Goal: Task Accomplishment & Management: Complete application form

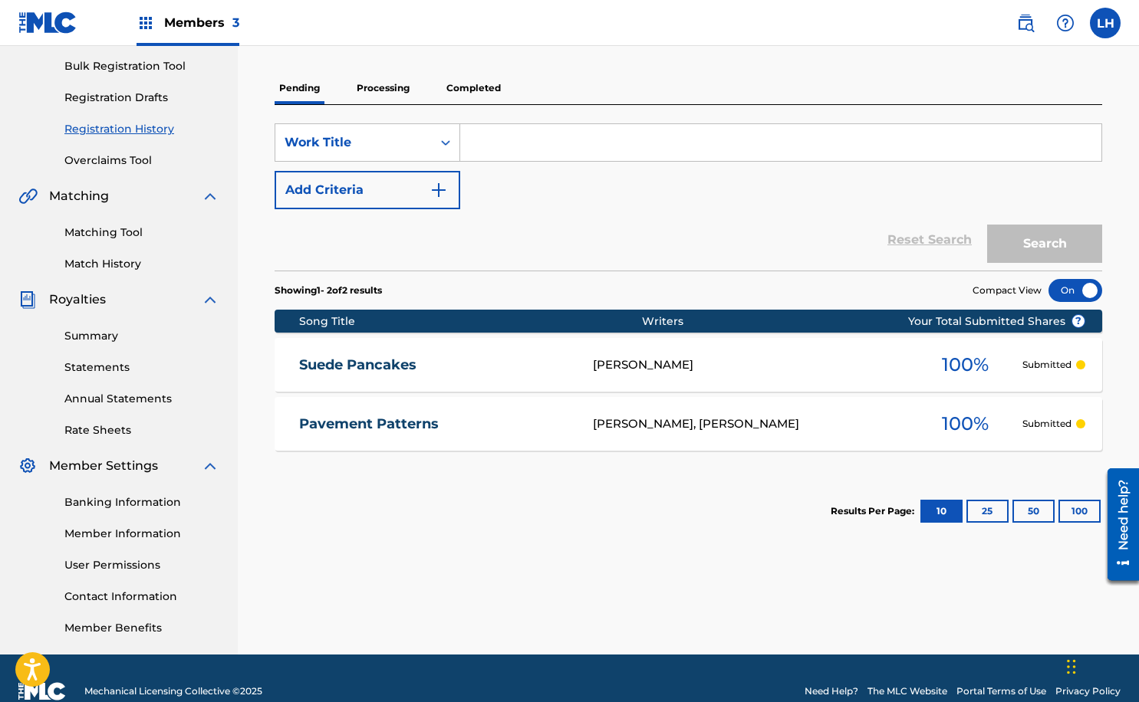
scroll to position [248, 0]
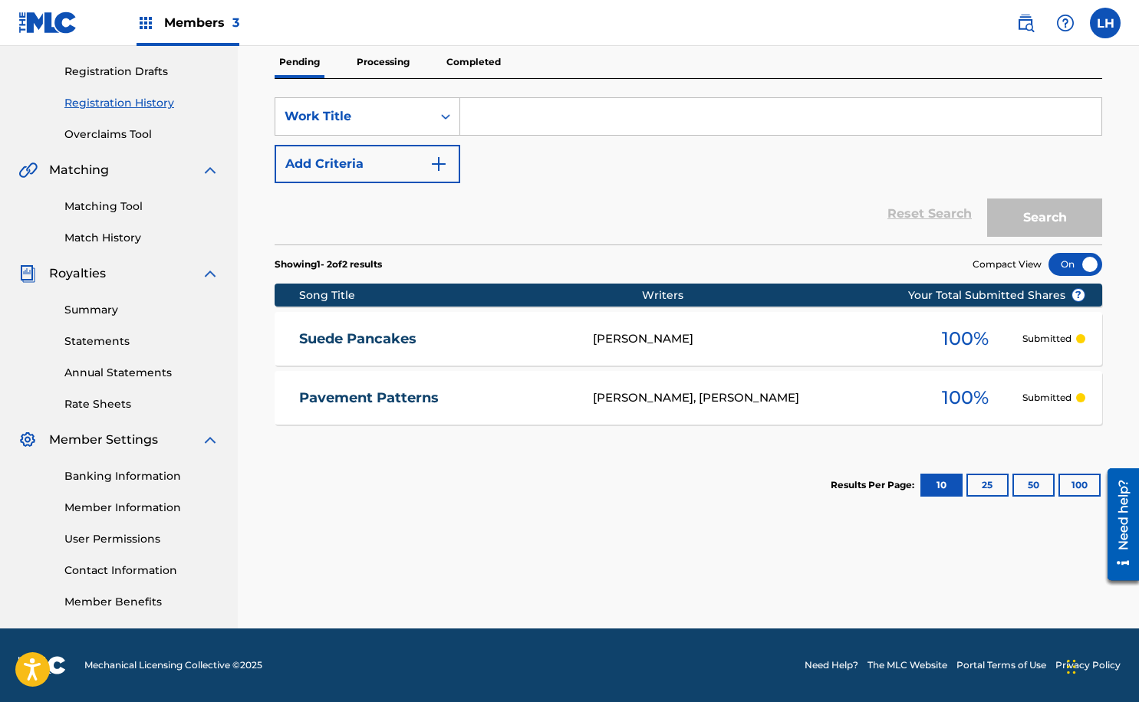
click at [515, 116] on input "Search Form" at bounding box center [780, 116] width 641 height 37
click at [832, 335] on div "[PERSON_NAME]" at bounding box center [750, 339] width 314 height 18
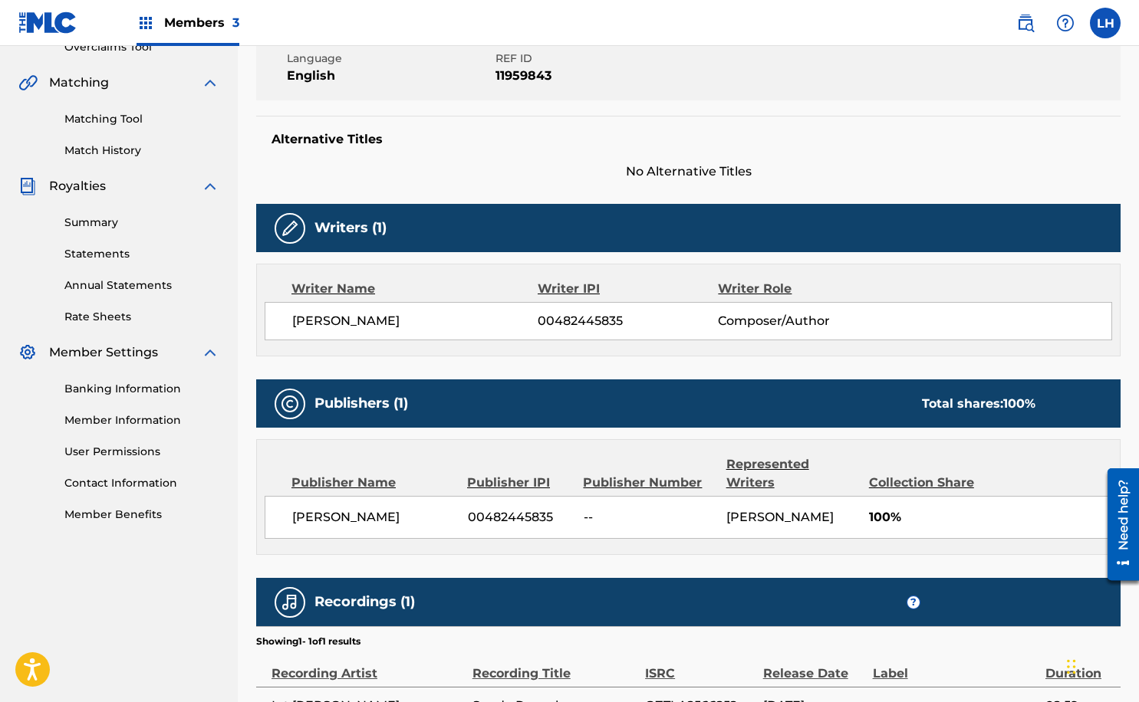
scroll to position [337, 0]
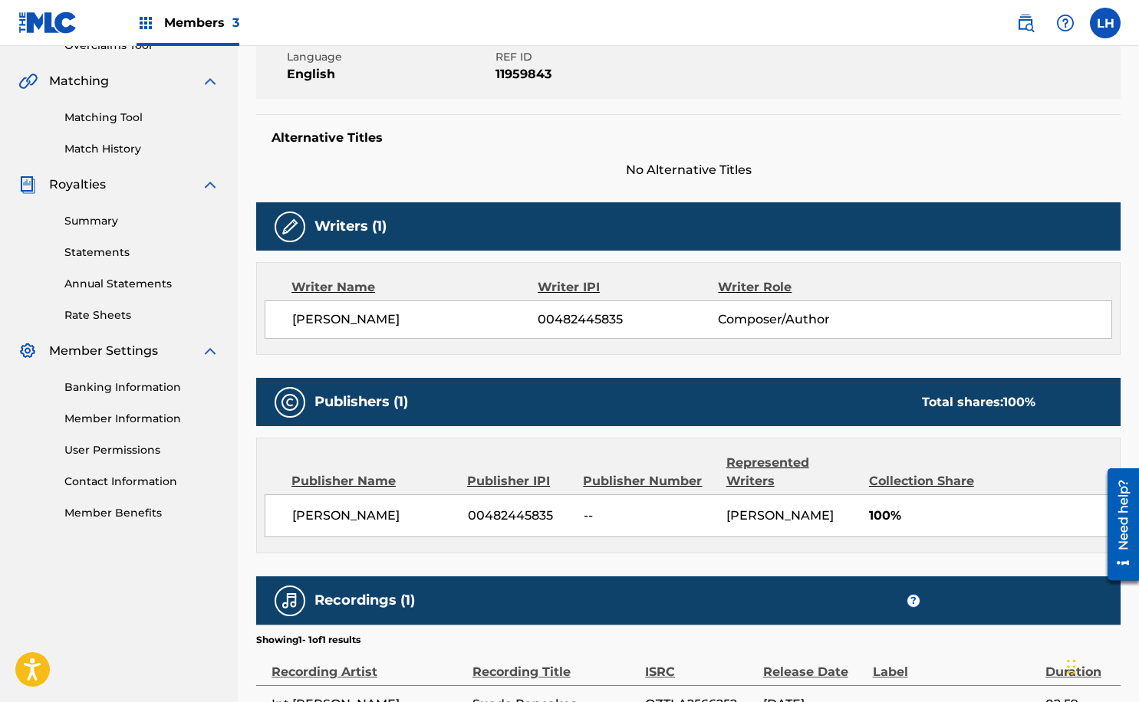
click at [1007, 515] on span "100%" at bounding box center [990, 516] width 243 height 18
click at [534, 483] on div "Publisher IPI" at bounding box center [519, 481] width 104 height 18
click at [501, 514] on span "00482445835" at bounding box center [520, 516] width 104 height 18
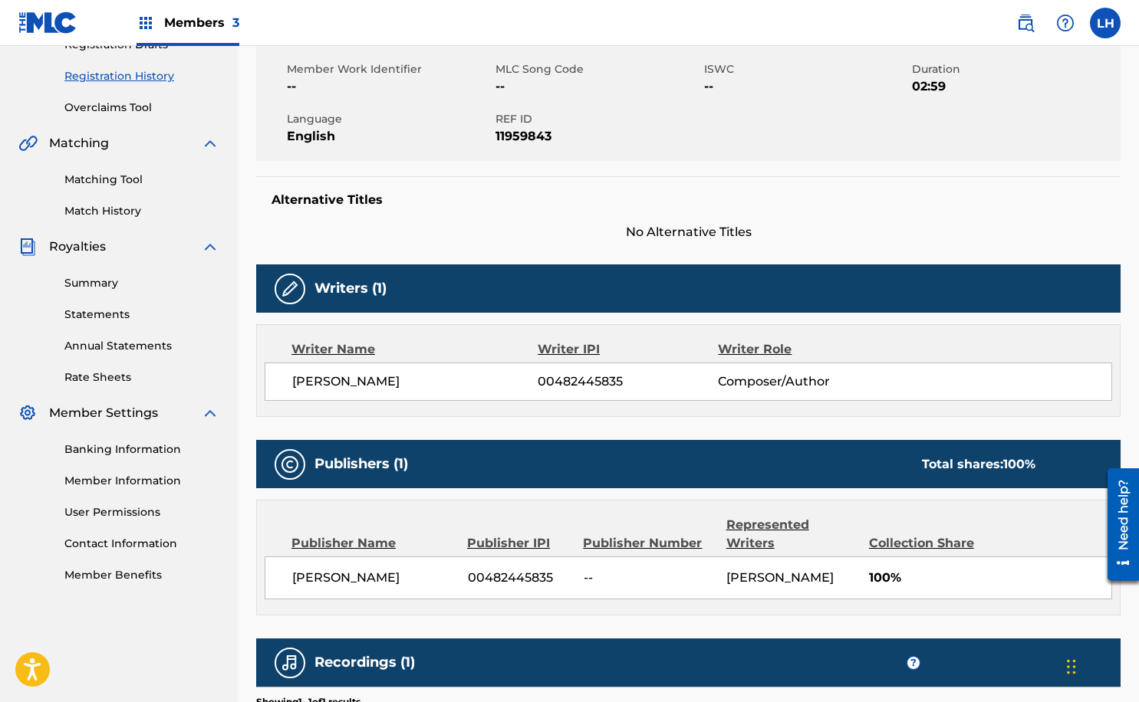
scroll to position [276, 0]
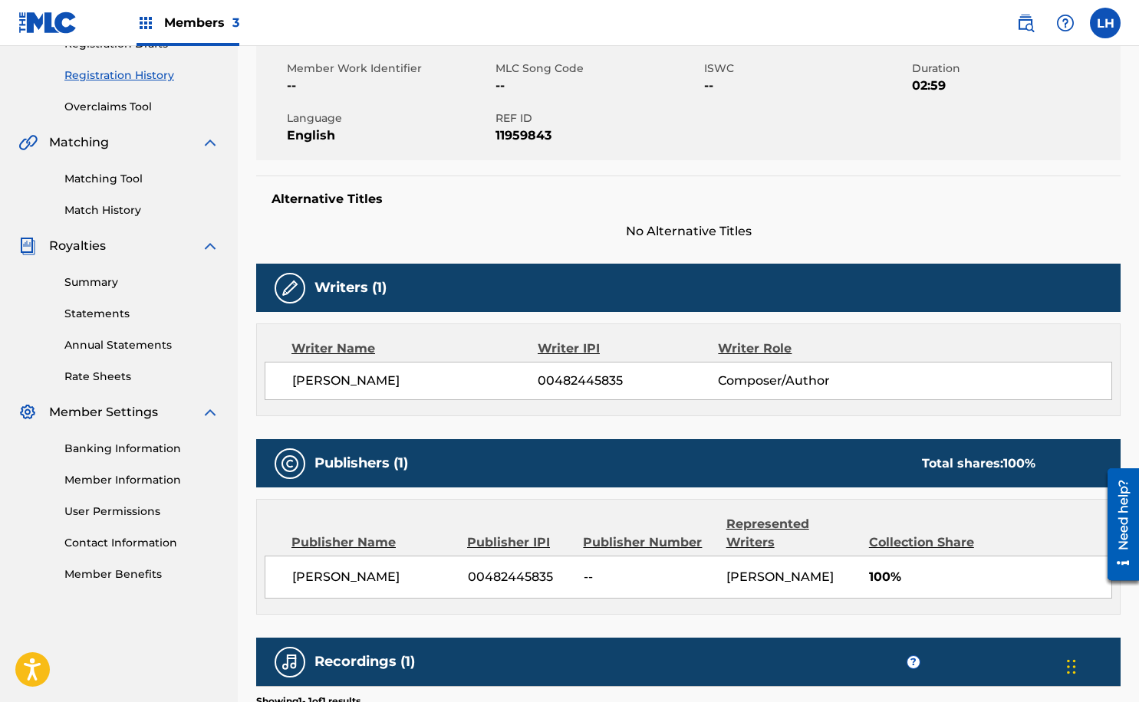
click at [288, 462] on img at bounding box center [290, 464] width 18 height 18
click at [288, 293] on img at bounding box center [290, 288] width 18 height 18
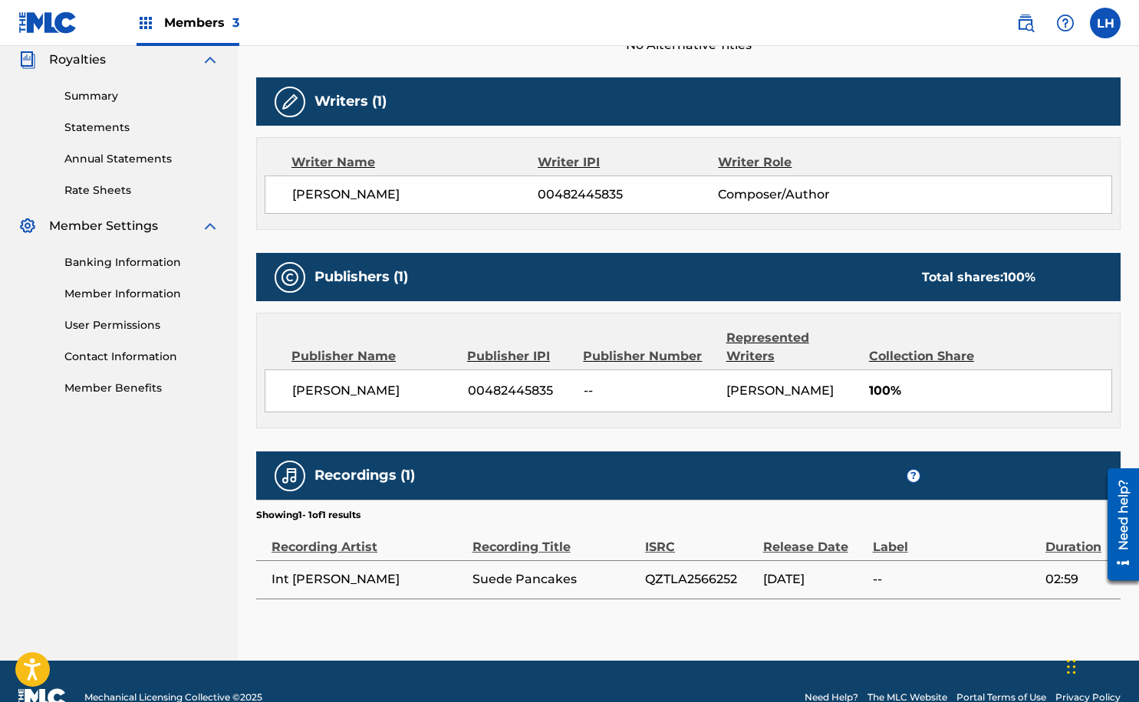
scroll to position [432, 0]
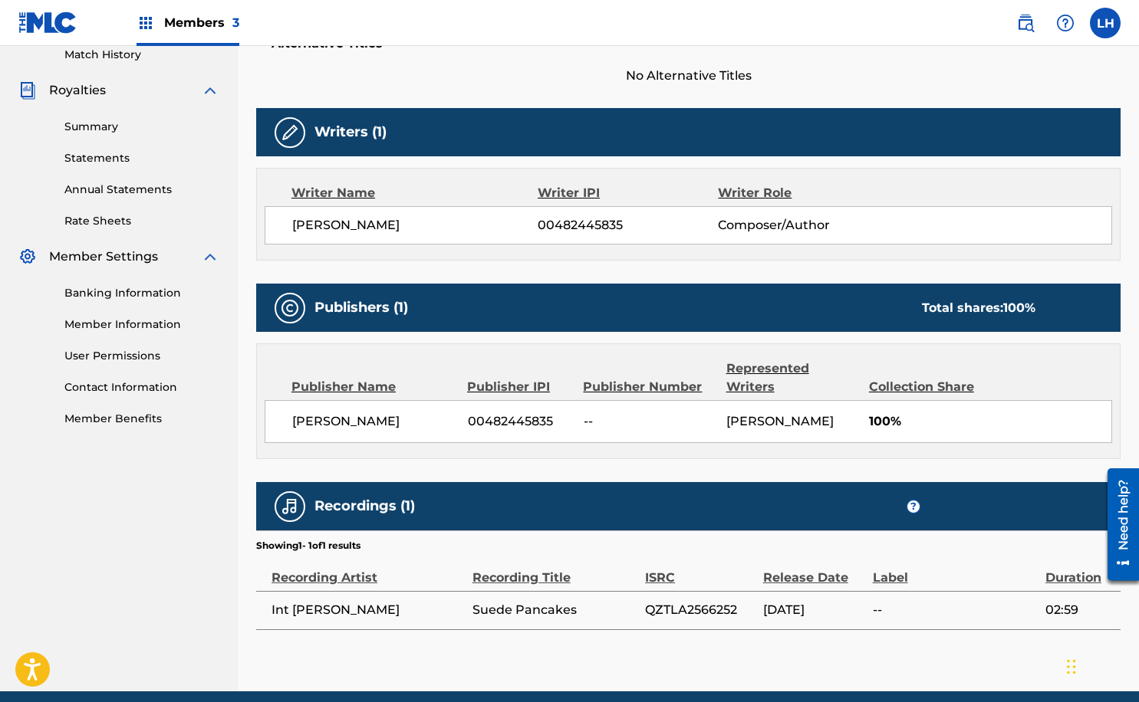
click at [508, 393] on div "Publisher IPI" at bounding box center [519, 387] width 104 height 18
click at [590, 419] on span "--" at bounding box center [648, 421] width 131 height 18
click at [363, 386] on div "Publisher Name" at bounding box center [373, 387] width 164 height 18
click at [376, 425] on span "[PERSON_NAME]" at bounding box center [374, 421] width 164 height 18
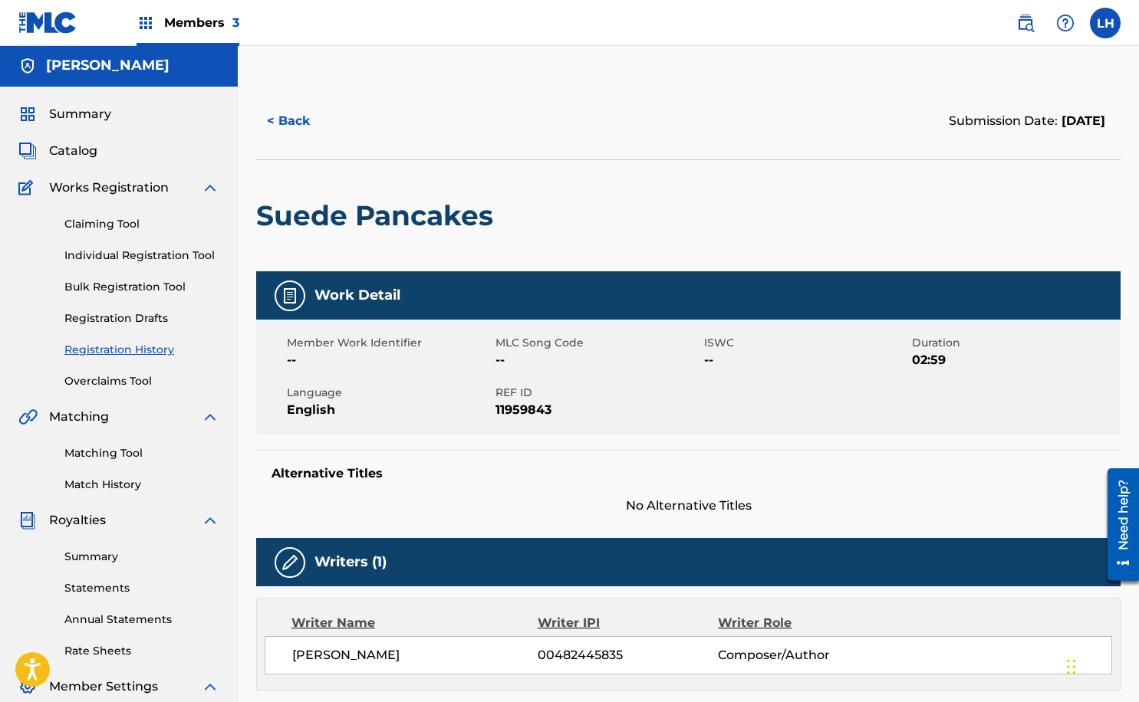
scroll to position [0, 0]
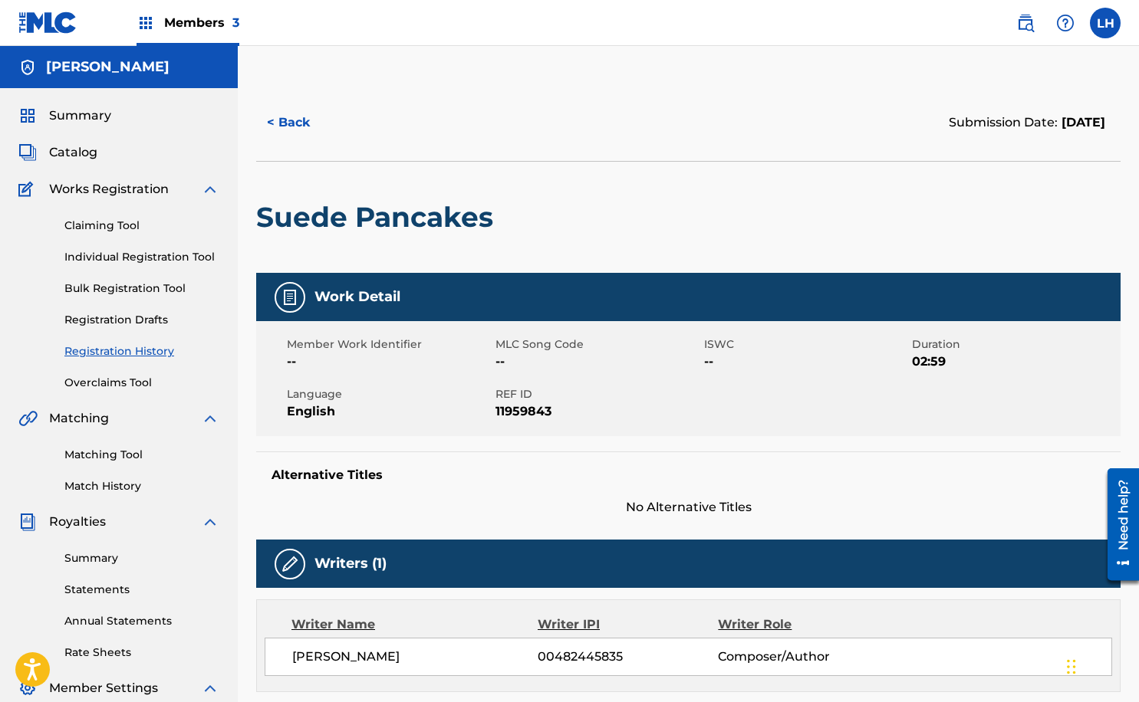
click at [74, 153] on span "Catalog" at bounding box center [73, 152] width 48 height 18
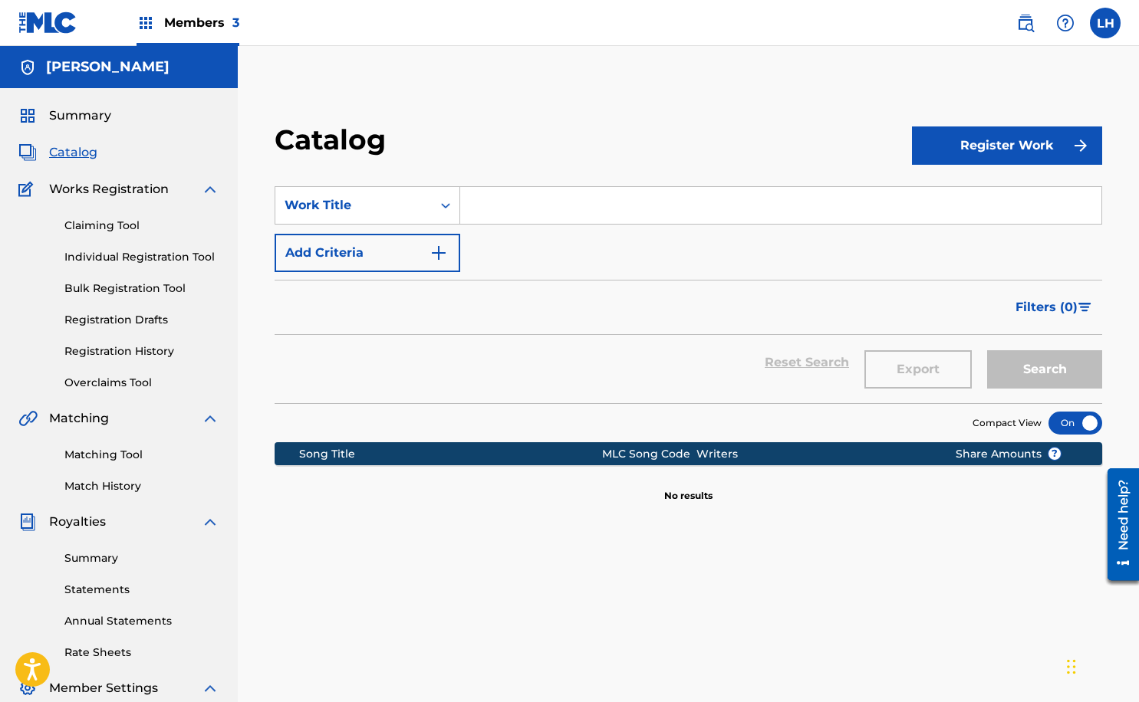
click at [75, 153] on span "Catalog" at bounding box center [73, 152] width 48 height 18
click at [96, 560] on link "Summary" at bounding box center [141, 558] width 155 height 16
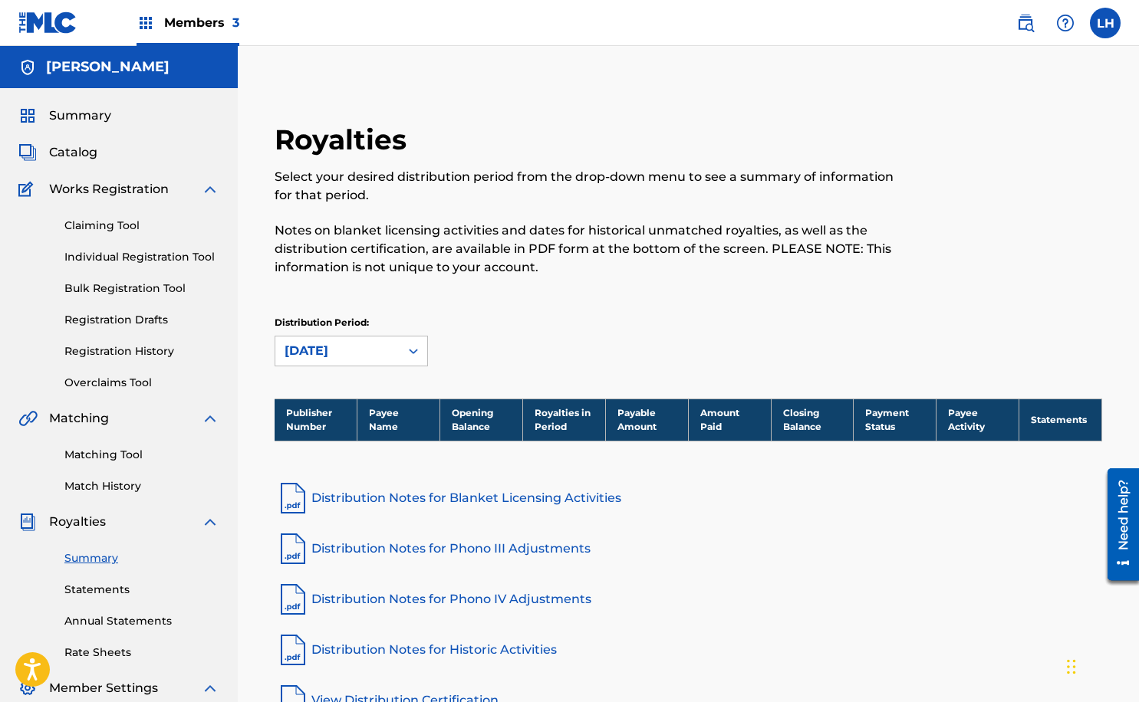
click at [113, 355] on link "Registration History" at bounding box center [141, 351] width 155 height 16
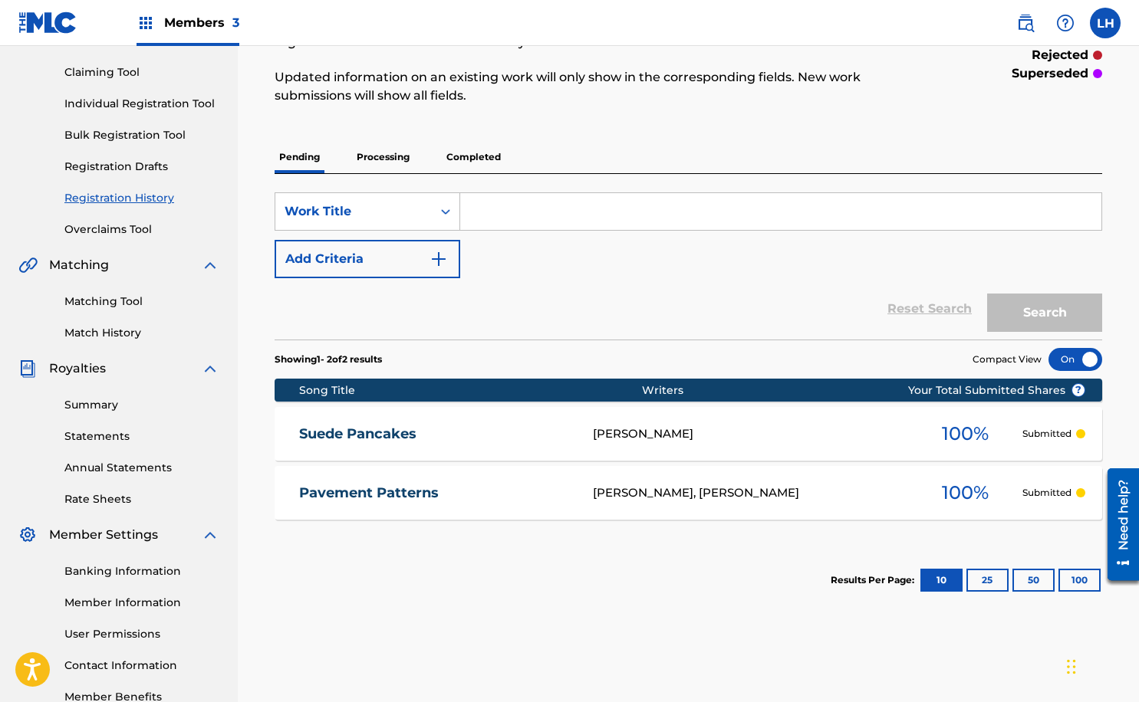
scroll to position [184, 0]
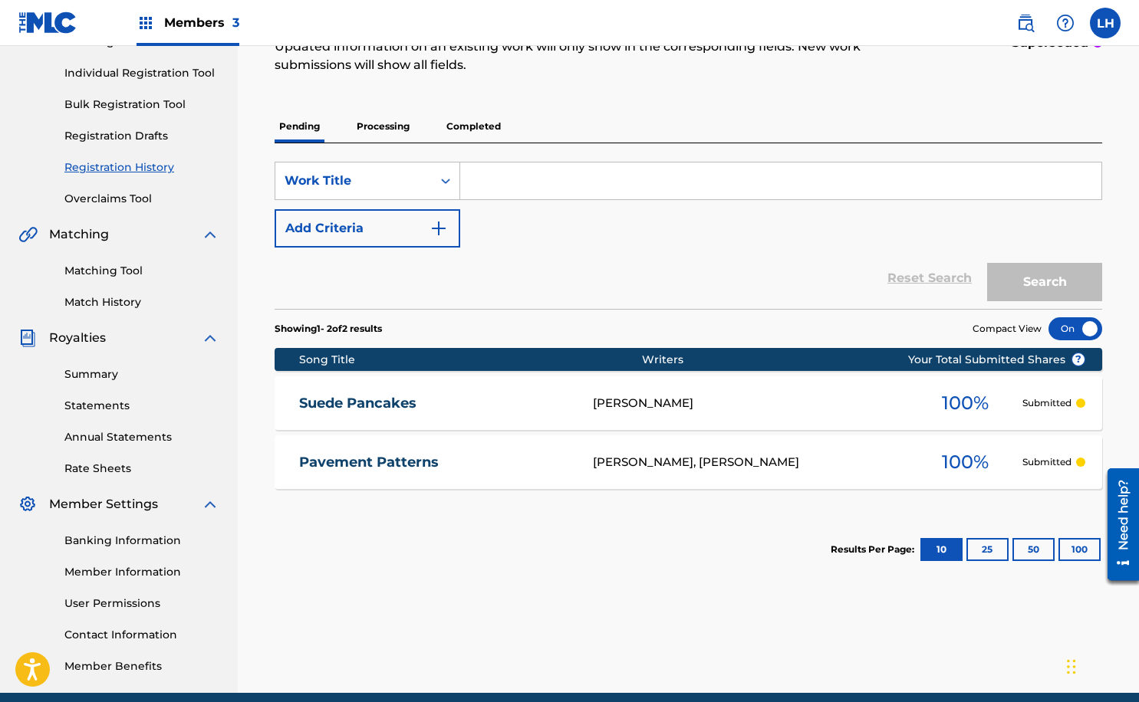
click at [565, 407] on link "Suede Pancakes" at bounding box center [435, 404] width 273 height 18
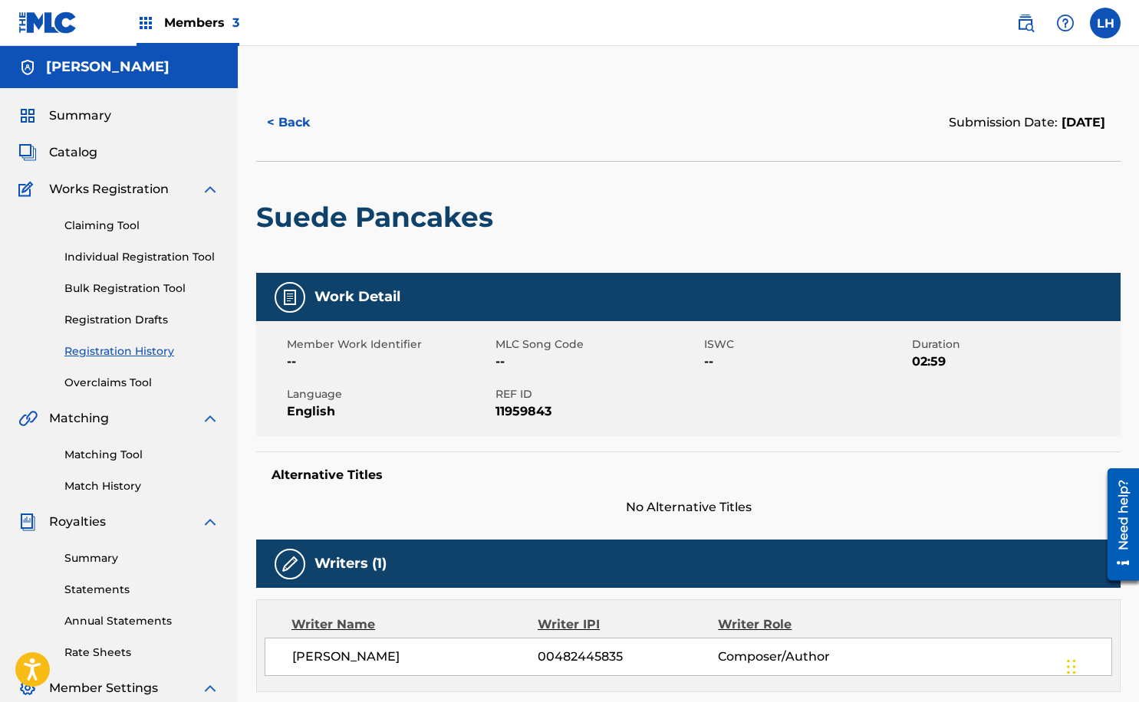
click at [278, 119] on button "< Back" at bounding box center [302, 123] width 92 height 38
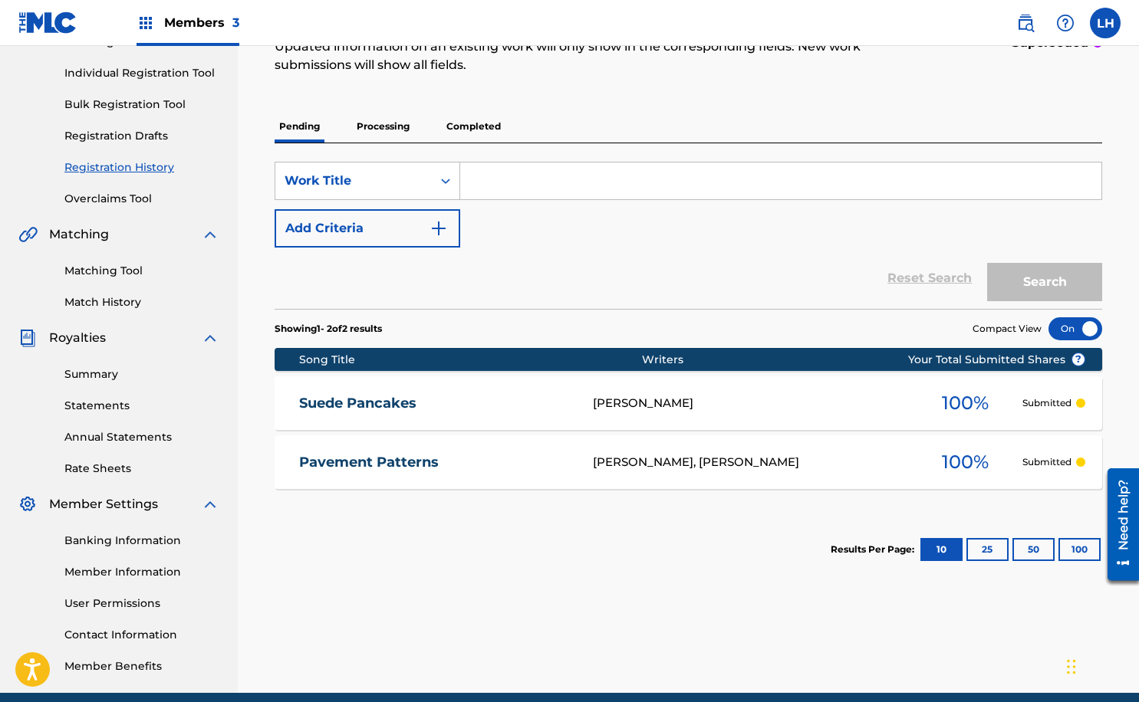
click at [491, 183] on input "Search Form" at bounding box center [780, 181] width 641 height 37
type input "suede pancakes"
click at [1037, 286] on button "Search" at bounding box center [1044, 282] width 115 height 38
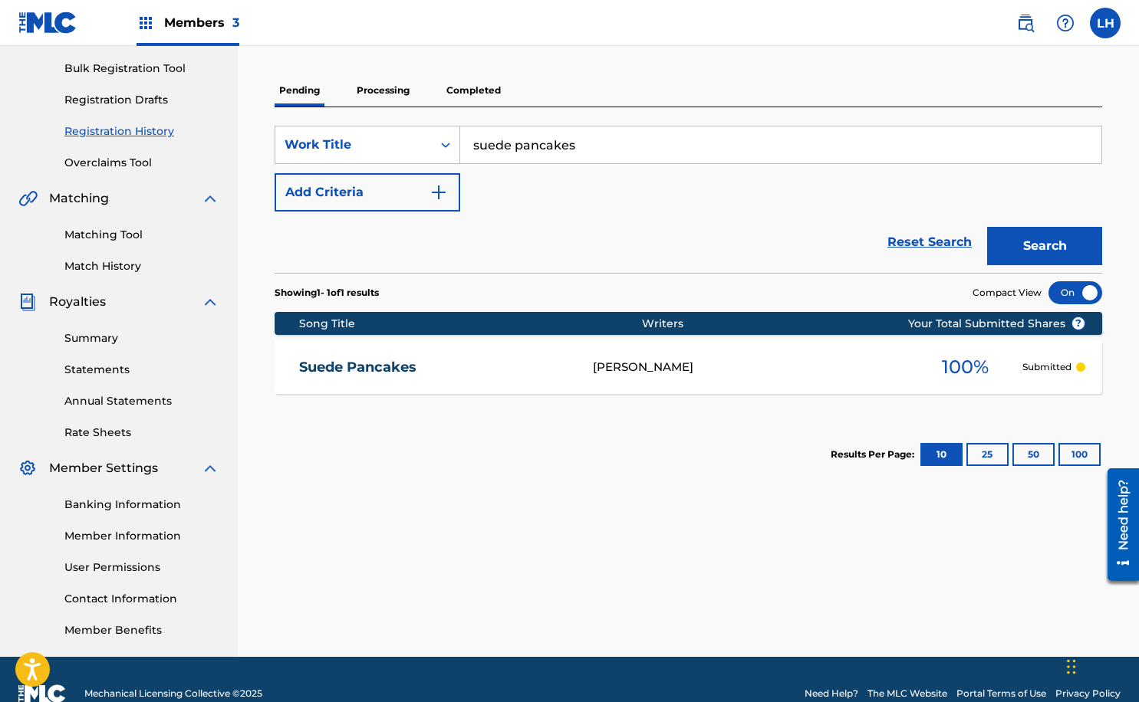
scroll to position [218, 0]
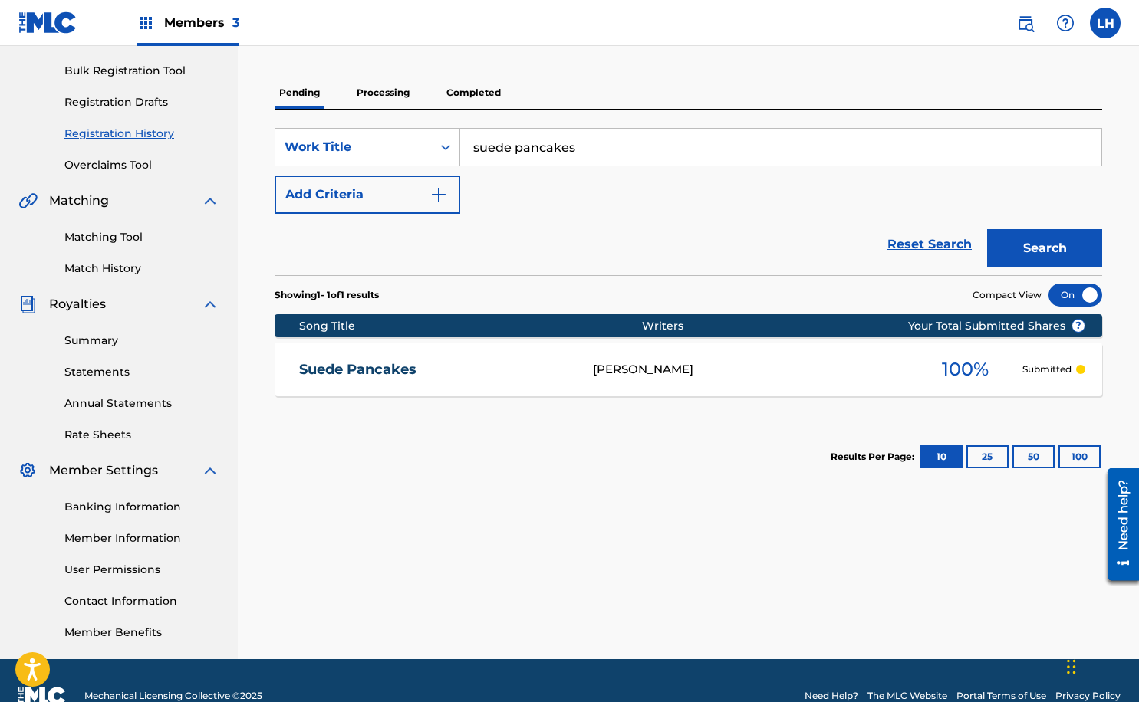
click at [435, 205] on button "Add Criteria" at bounding box center [367, 195] width 186 height 38
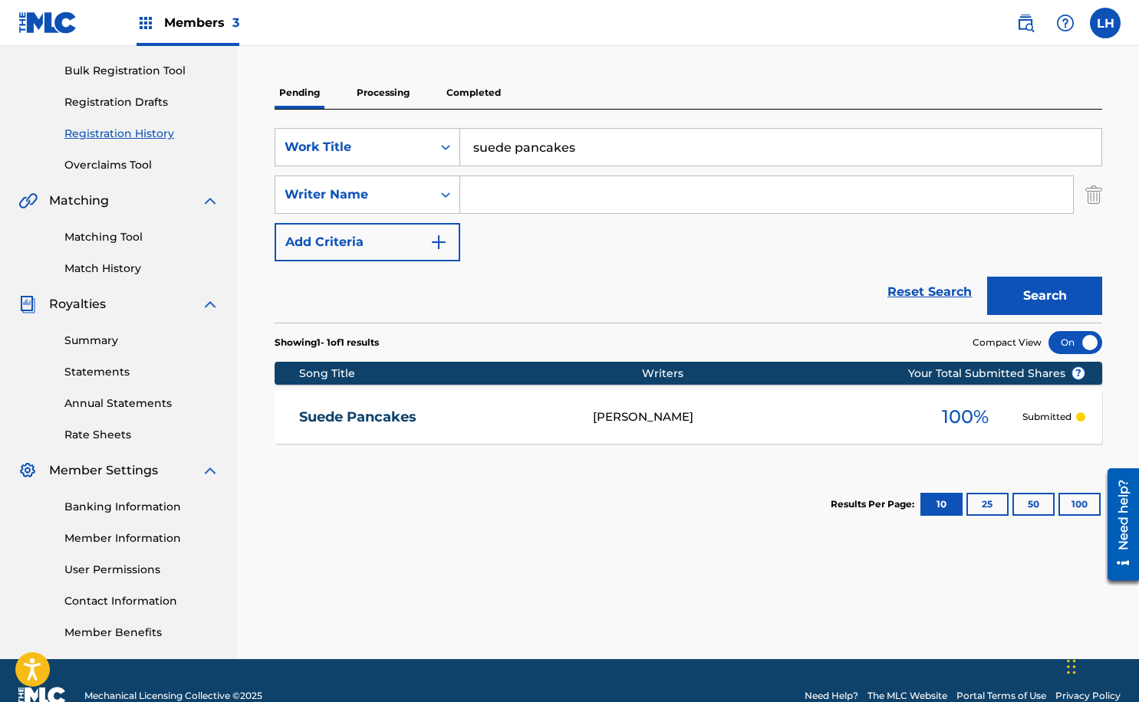
scroll to position [248, 0]
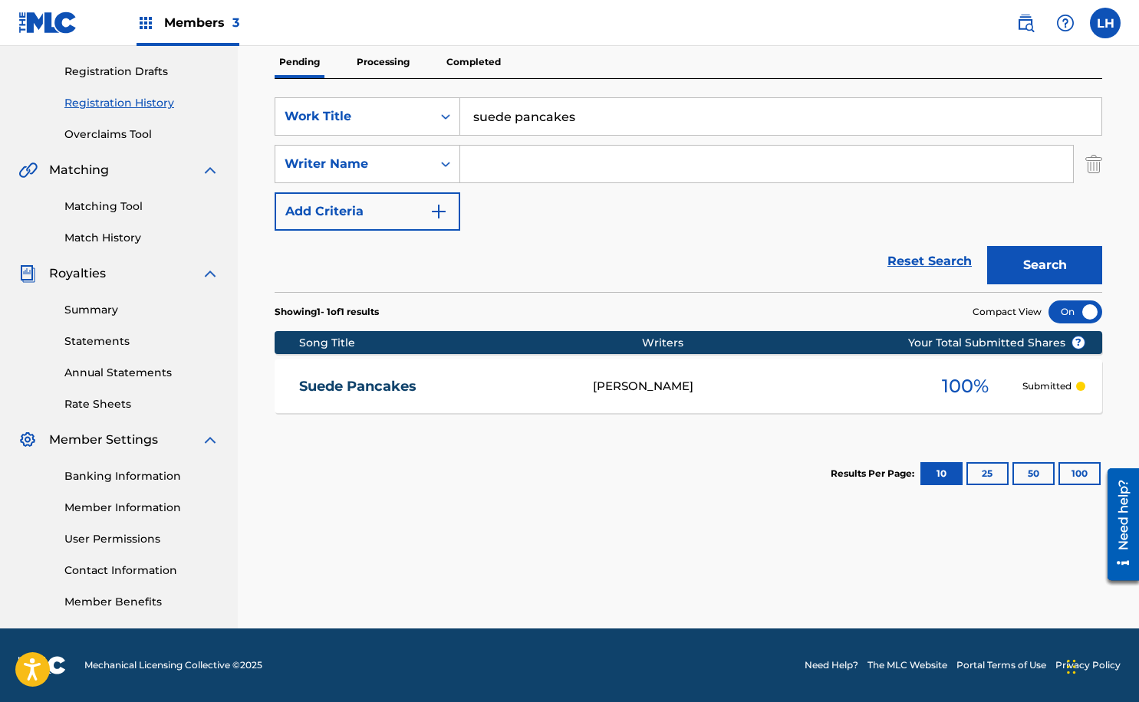
click at [1095, 169] on img "Search Form" at bounding box center [1093, 164] width 17 height 38
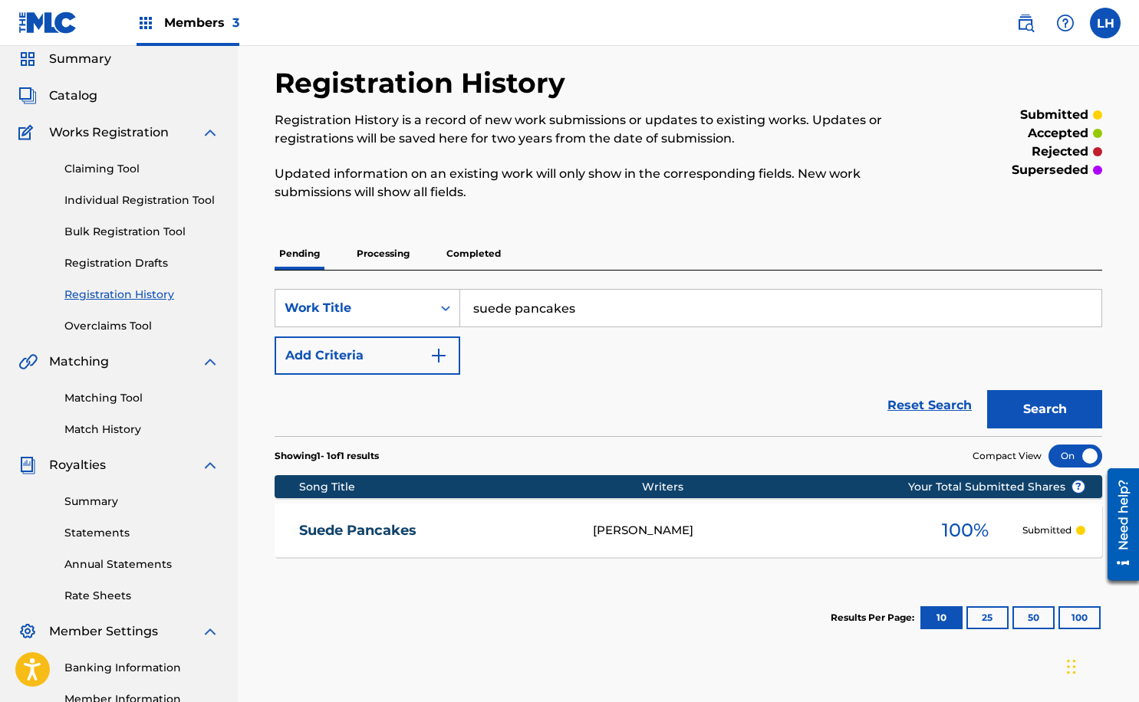
scroll to position [34, 0]
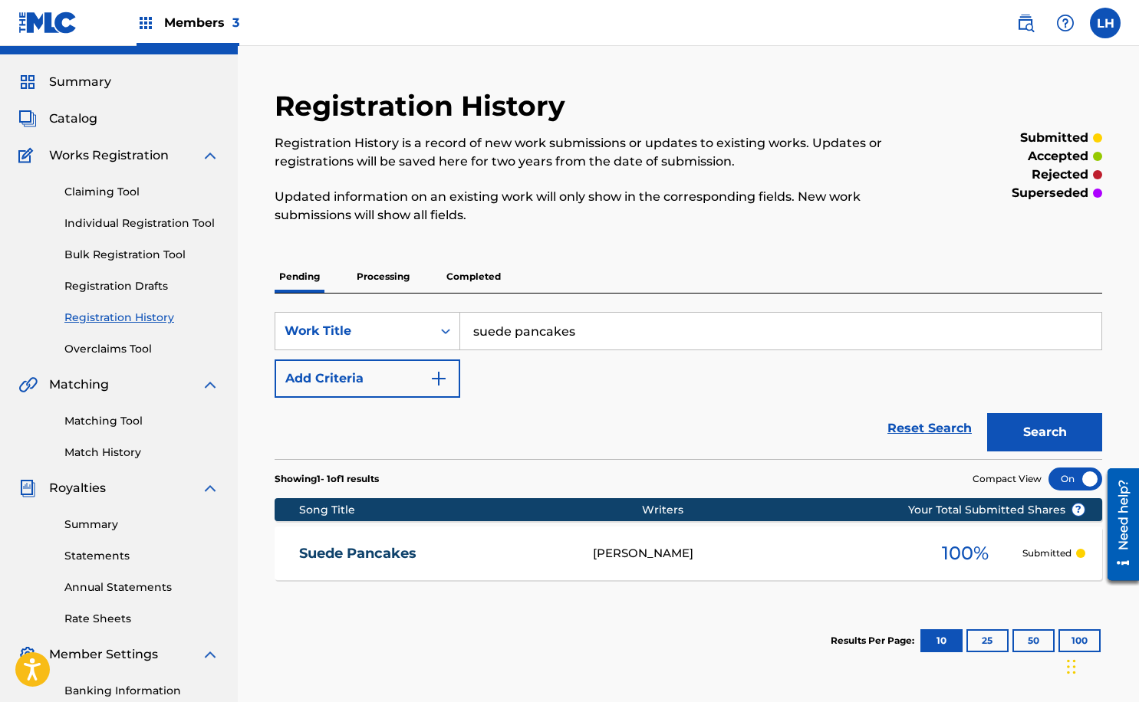
click at [114, 224] on link "Individual Registration Tool" at bounding box center [141, 223] width 155 height 16
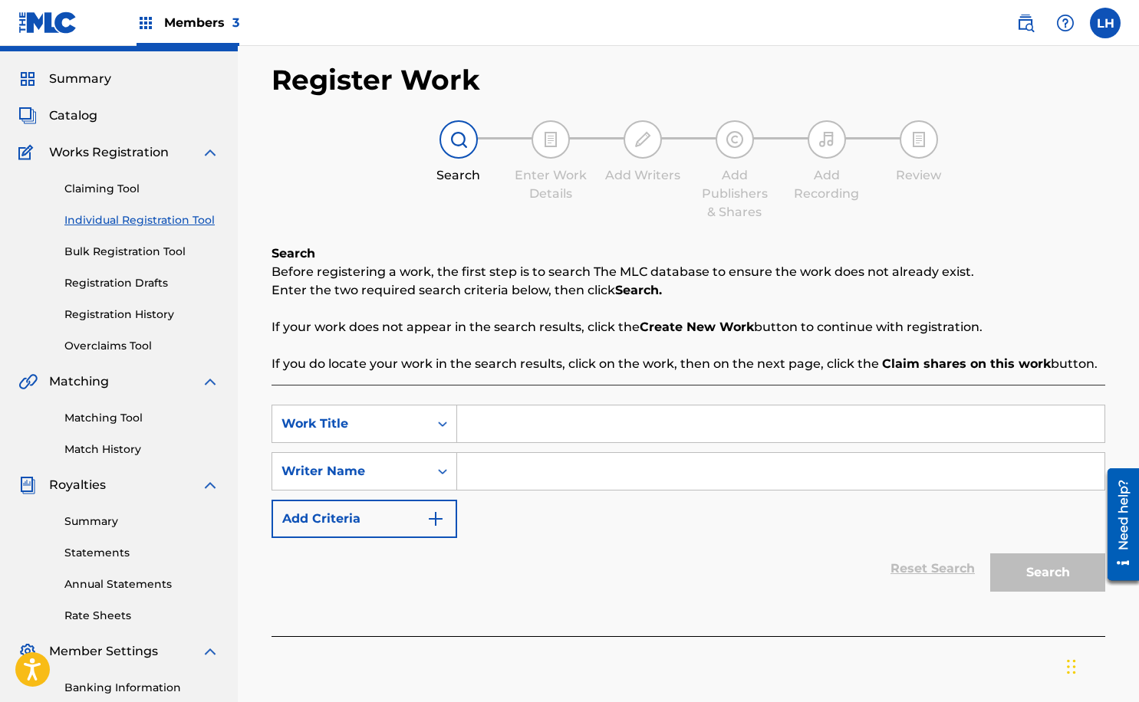
scroll to position [31, 0]
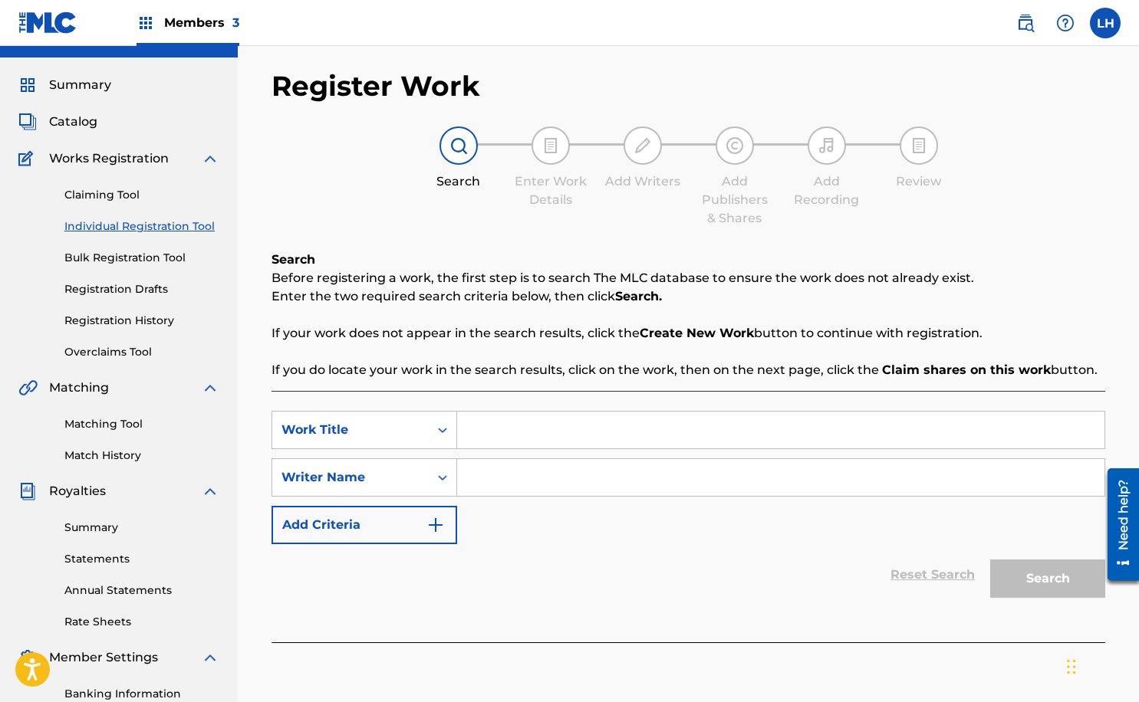
click at [483, 440] on input "Search Form" at bounding box center [780, 430] width 647 height 37
type input "SUEDE PANCAKES"
click at [511, 487] on input "Search Form" at bounding box center [780, 477] width 647 height 37
type input "[PERSON_NAME]"
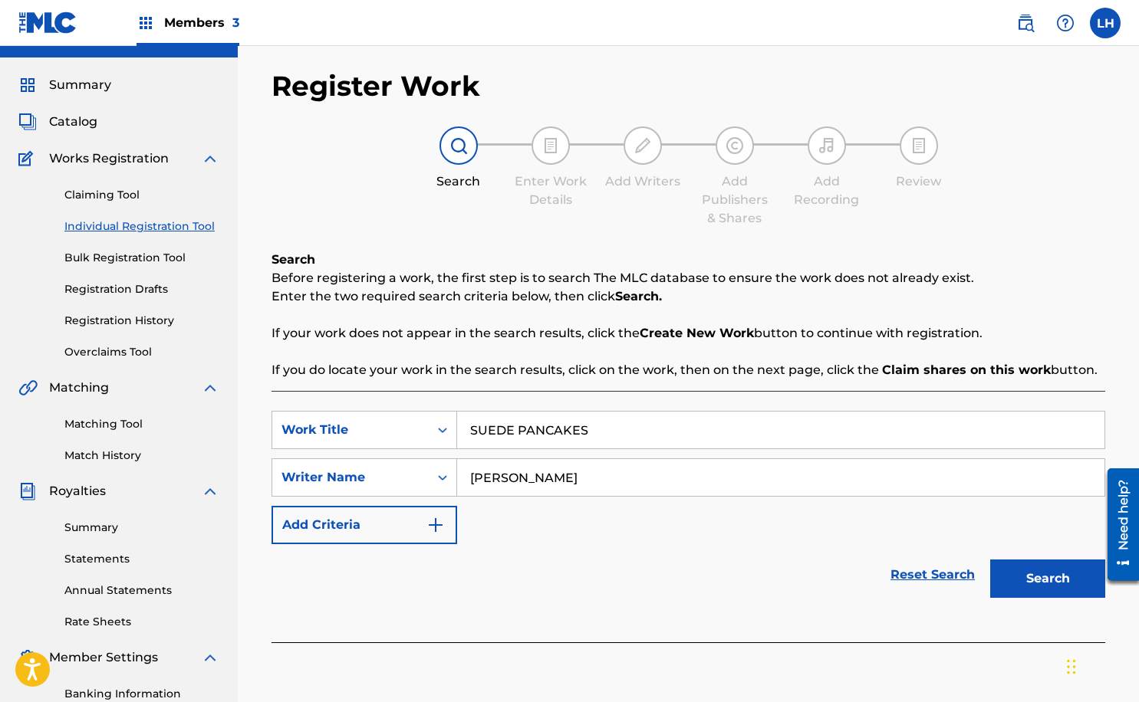
click at [1040, 583] on button "Search" at bounding box center [1047, 579] width 115 height 38
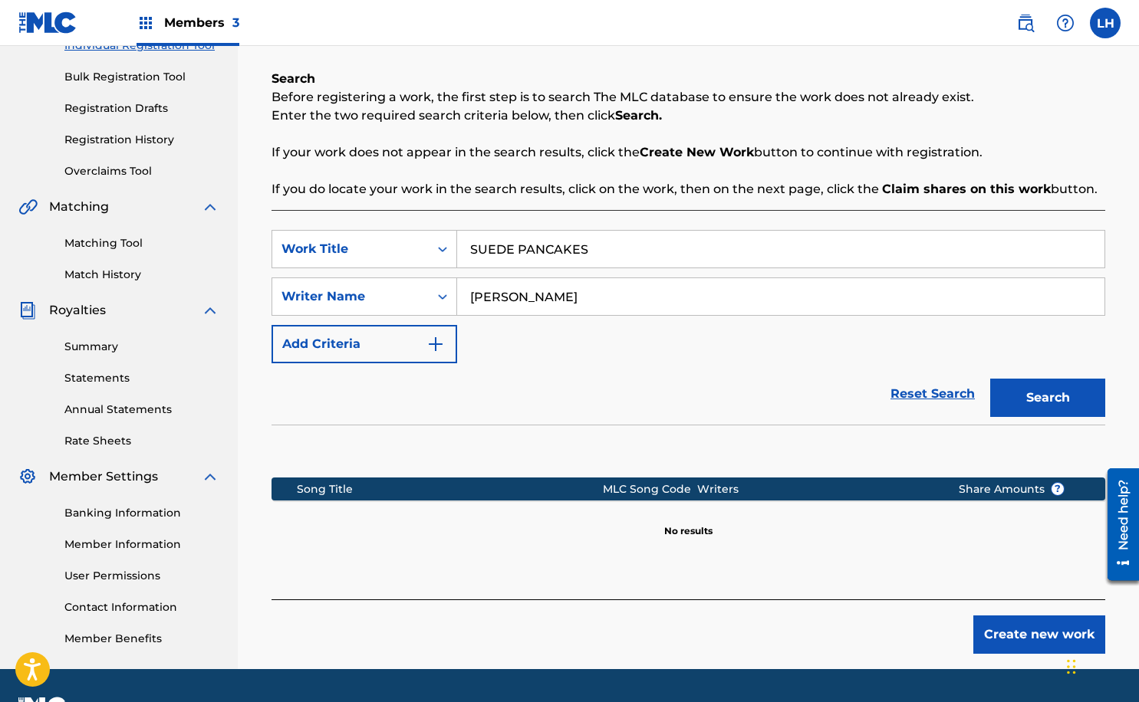
scroll to position [215, 0]
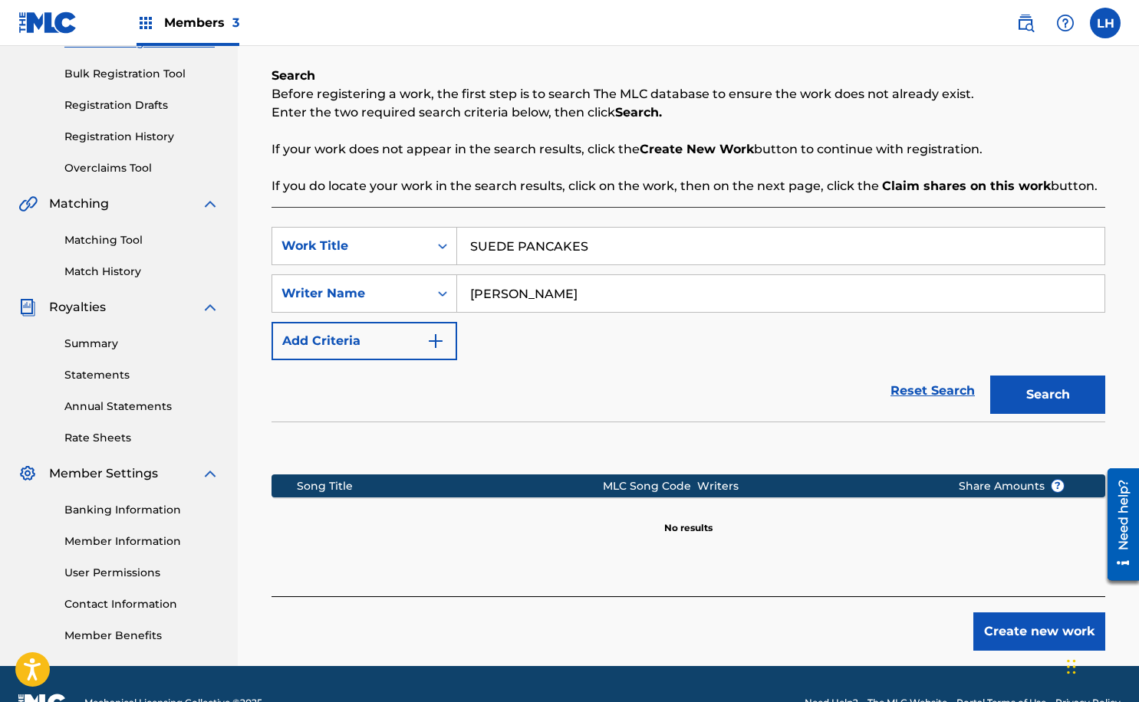
click at [1048, 622] on button "Create new work" at bounding box center [1039, 632] width 132 height 38
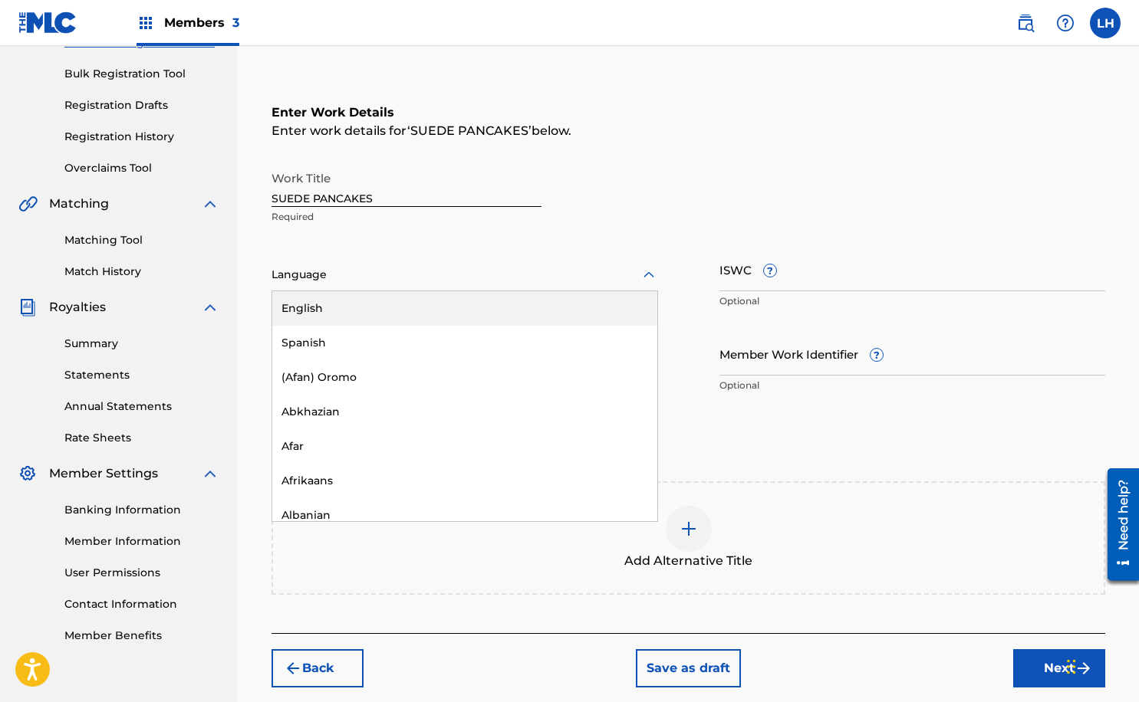
click at [479, 272] on div at bounding box center [464, 274] width 386 height 19
click at [476, 314] on div "English" at bounding box center [464, 308] width 385 height 35
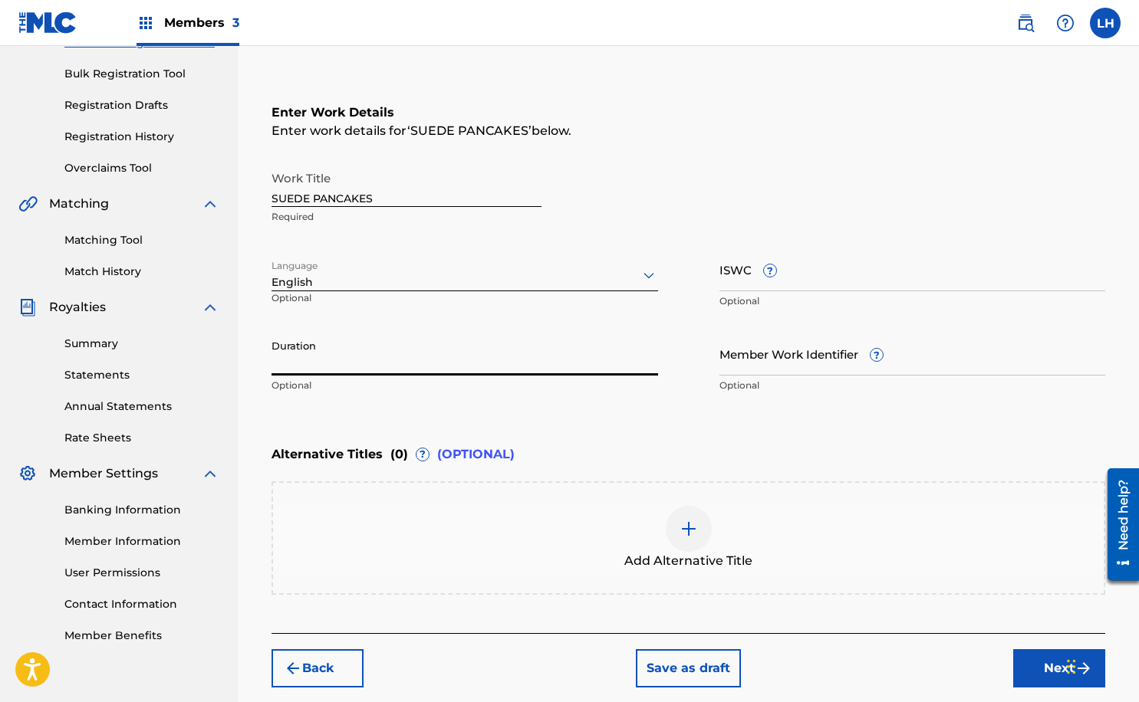
click at [462, 363] on input "Duration" at bounding box center [464, 354] width 386 height 44
click at [734, 274] on input "ISWC ?" at bounding box center [912, 270] width 386 height 44
paste input "T3331121832"
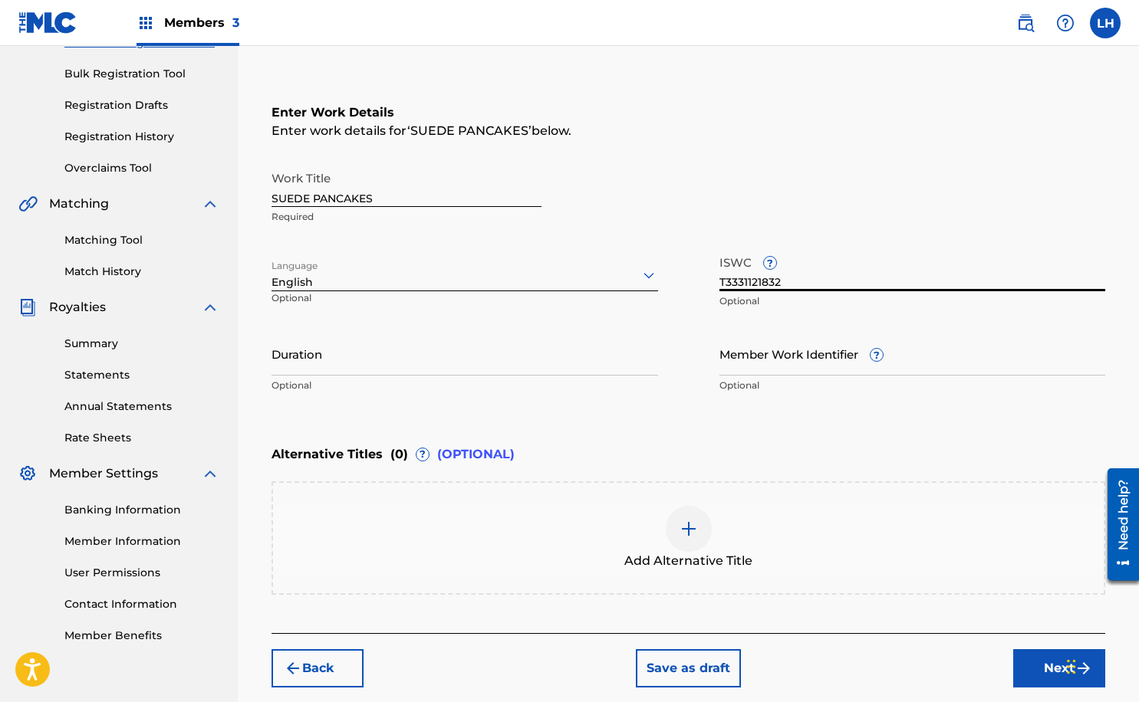
type input "T3331121832"
click at [315, 360] on input "Duration" at bounding box center [464, 354] width 386 height 44
type input "03:04"
click at [1028, 671] on button "Next" at bounding box center [1059, 668] width 92 height 38
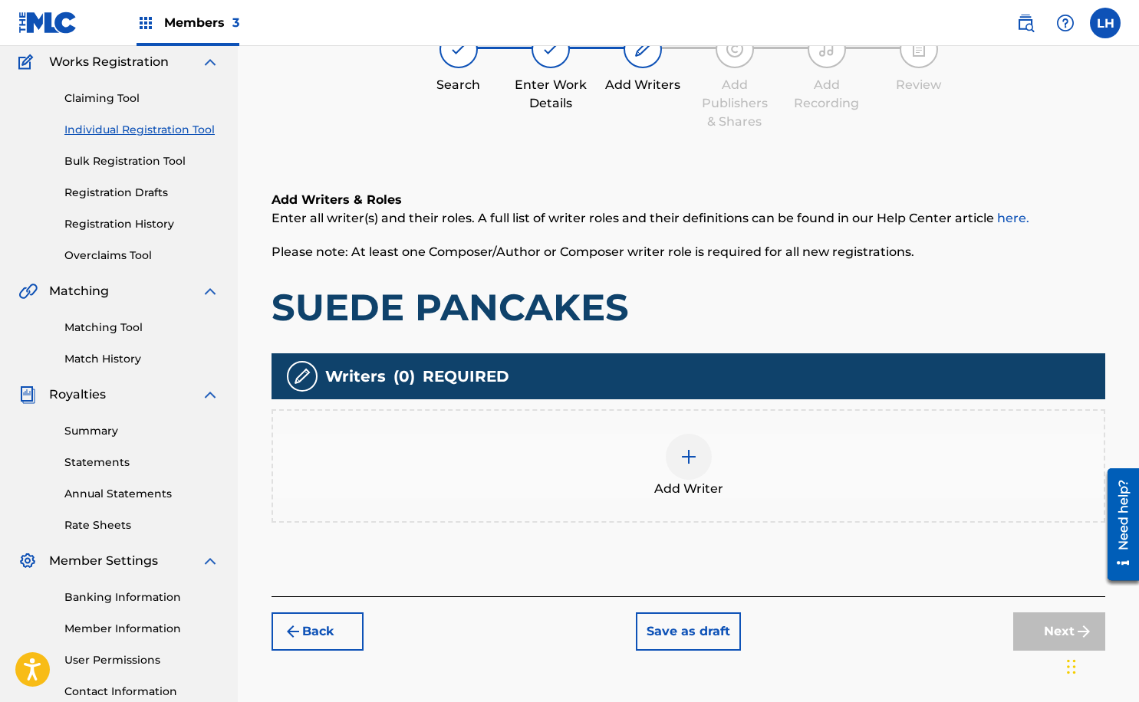
scroll to position [130, 0]
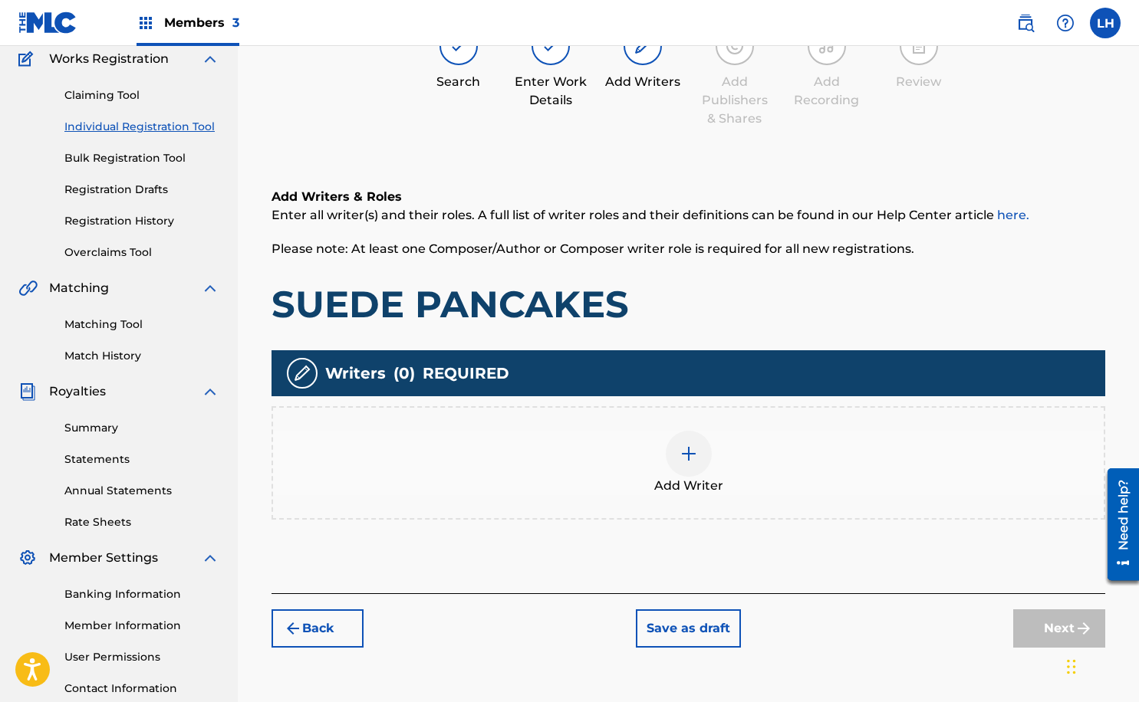
click at [686, 465] on div at bounding box center [688, 454] width 46 height 46
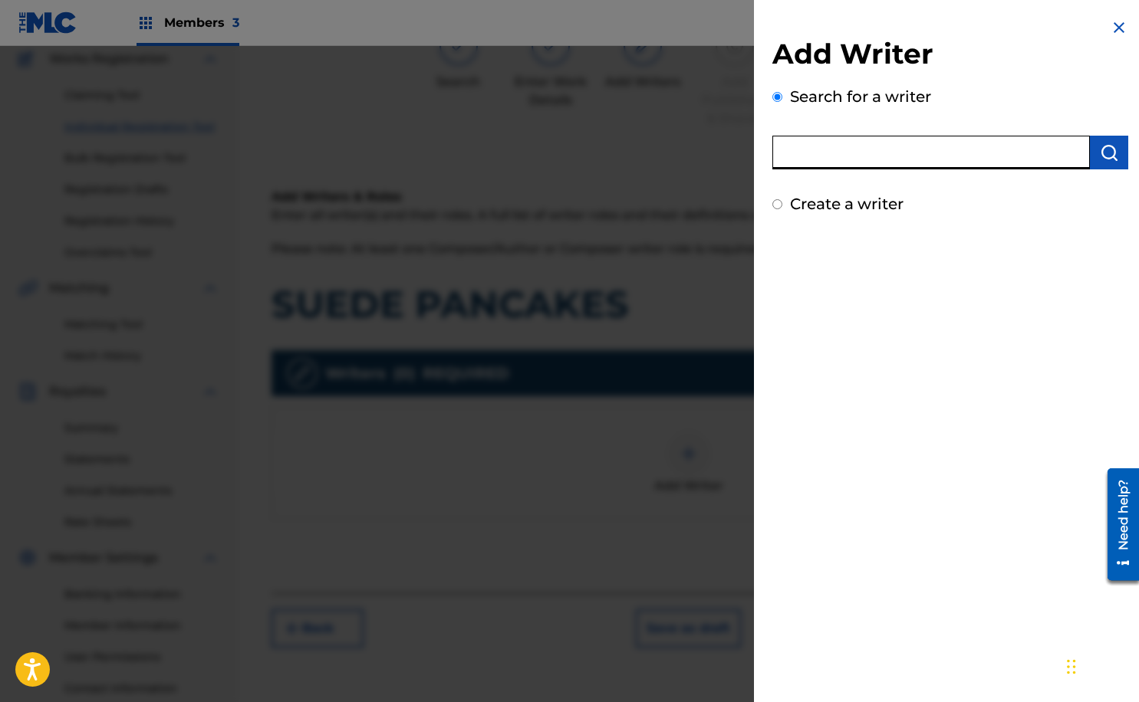
click at [892, 163] on input "text" at bounding box center [930, 153] width 317 height 34
type input "[PERSON_NAME]"
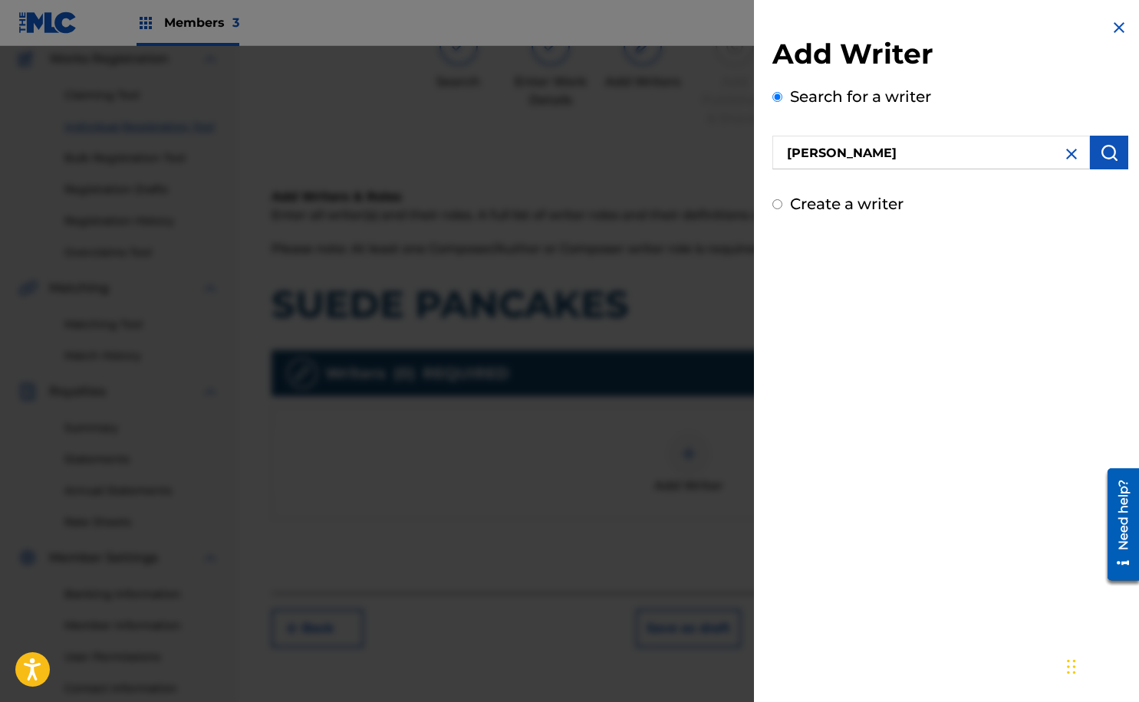
click at [952, 552] on div "Add Writer Search for a writer [PERSON_NAME] Create a writer" at bounding box center [950, 351] width 393 height 702
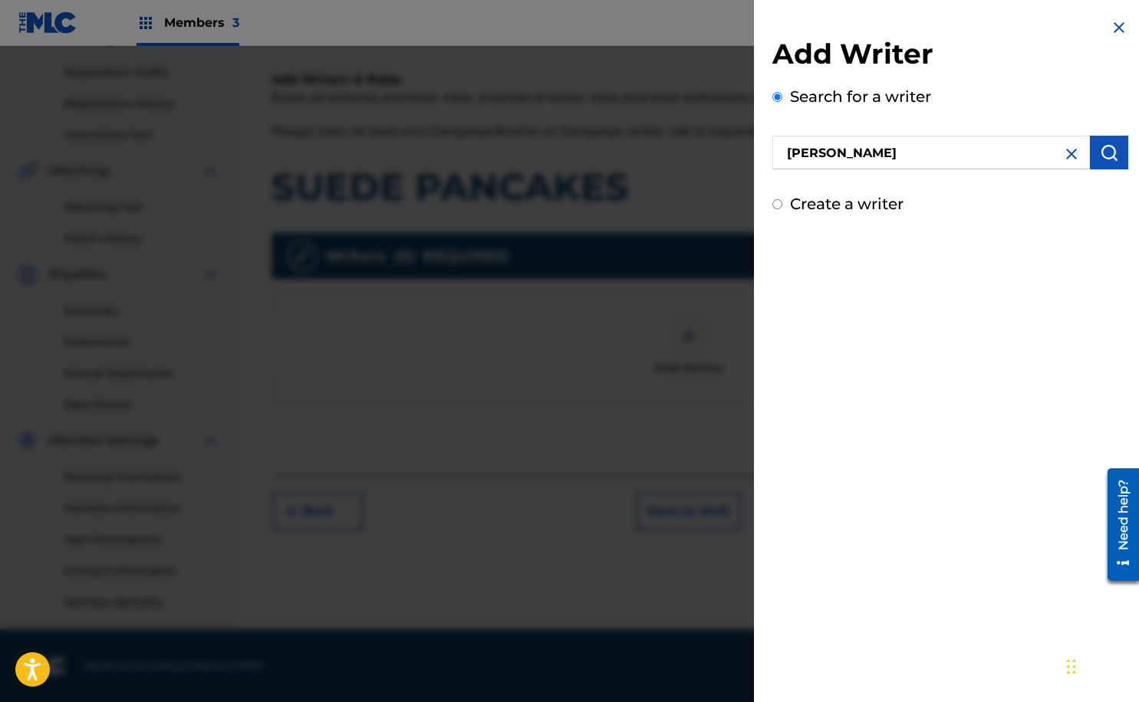
scroll to position [248, 0]
click at [1102, 150] on img "submit" at bounding box center [1108, 152] width 18 height 18
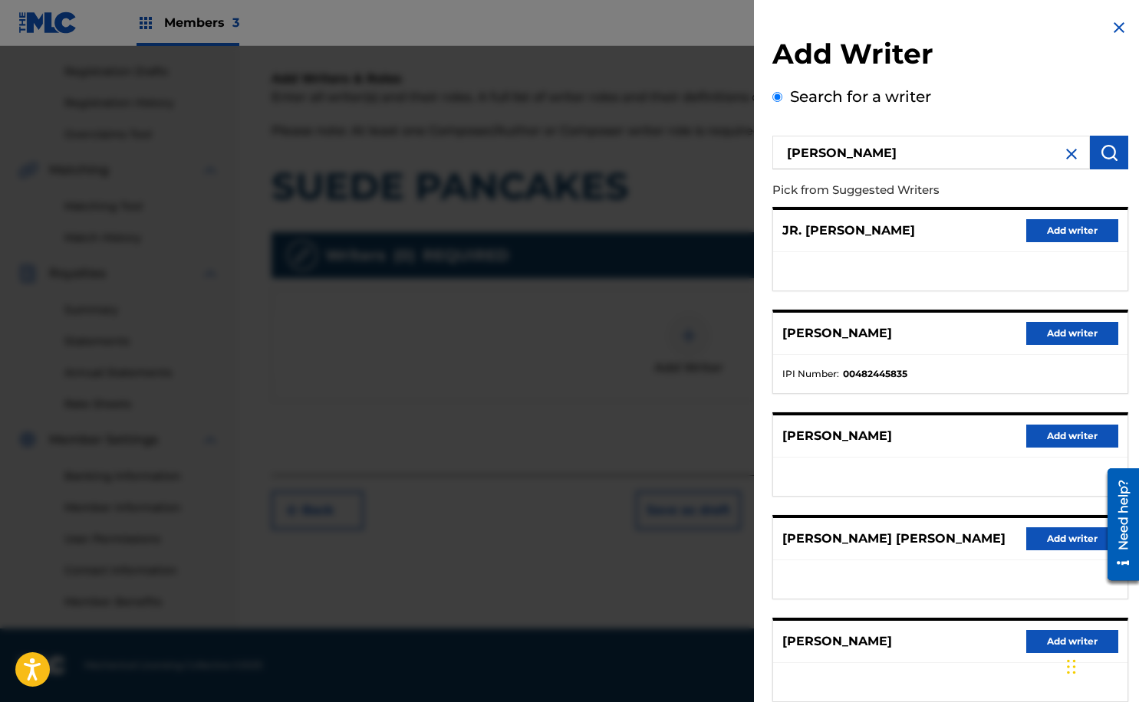
click at [1075, 332] on button "Add writer" at bounding box center [1072, 333] width 92 height 23
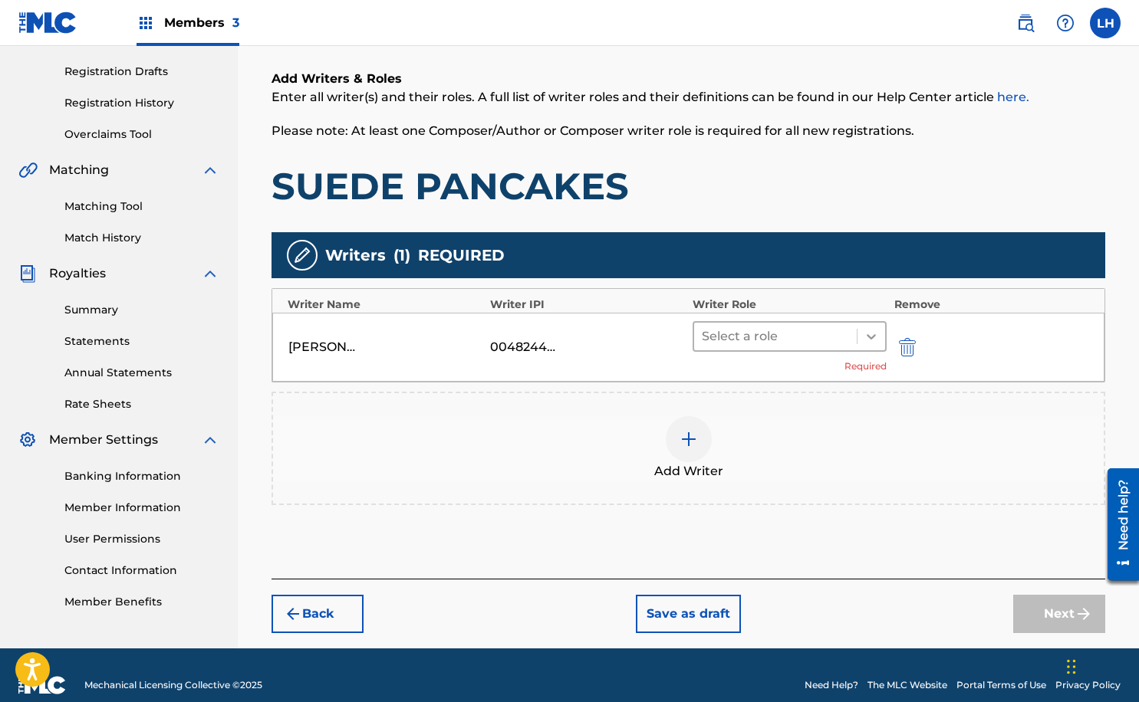
click at [870, 340] on icon at bounding box center [870, 336] width 15 height 15
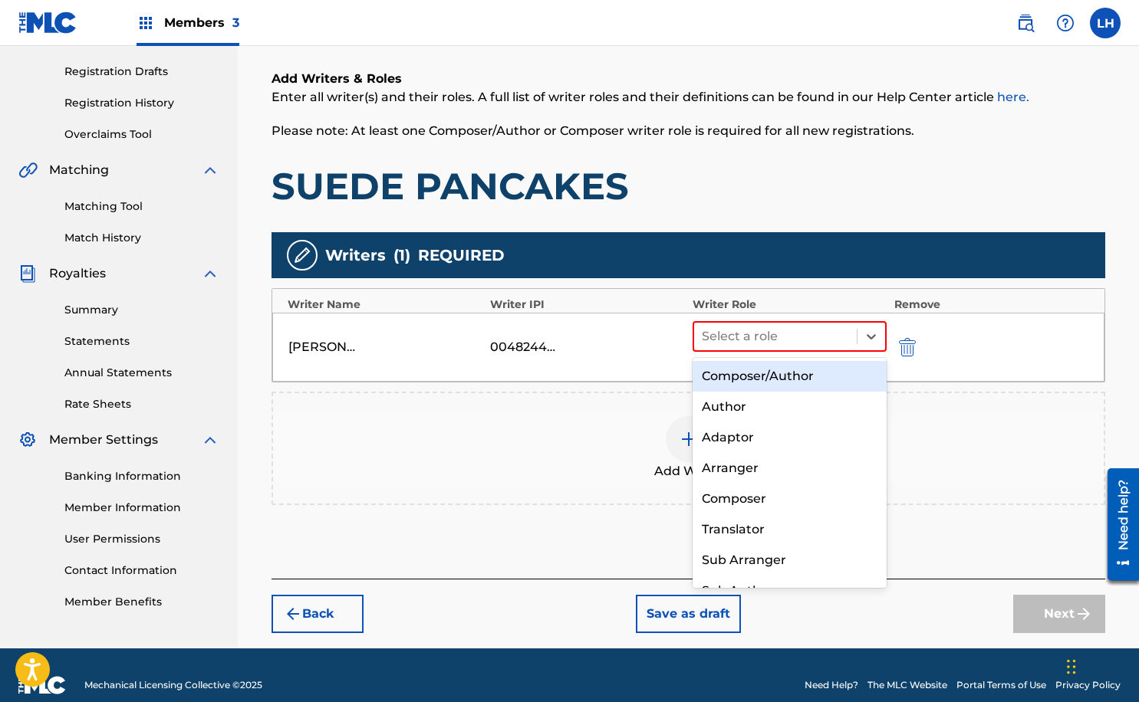
click at [823, 379] on div "Composer/Author" at bounding box center [789, 376] width 194 height 31
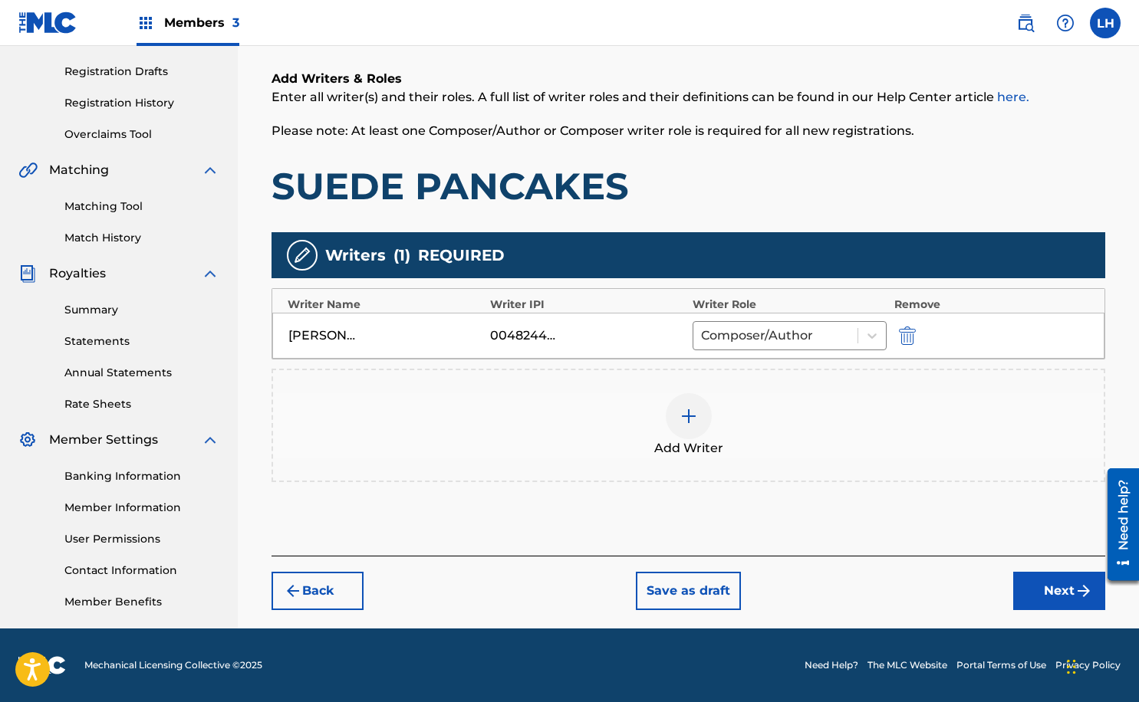
click at [1037, 588] on button "Next" at bounding box center [1059, 591] width 92 height 38
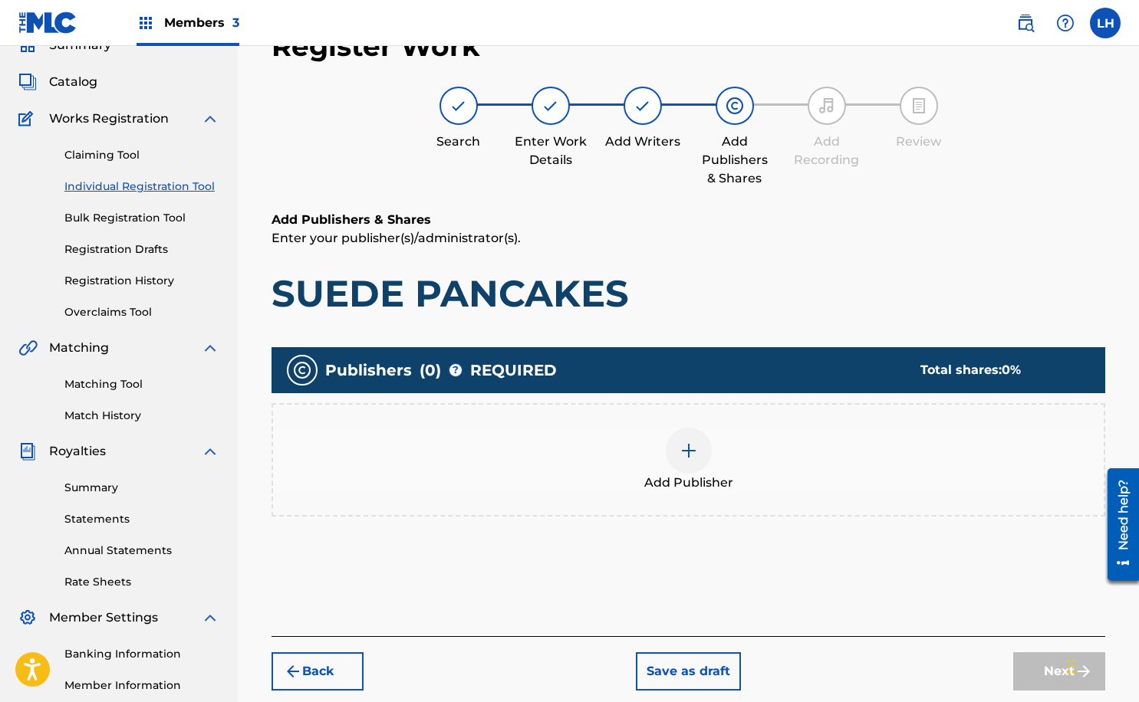
scroll to position [69, 0]
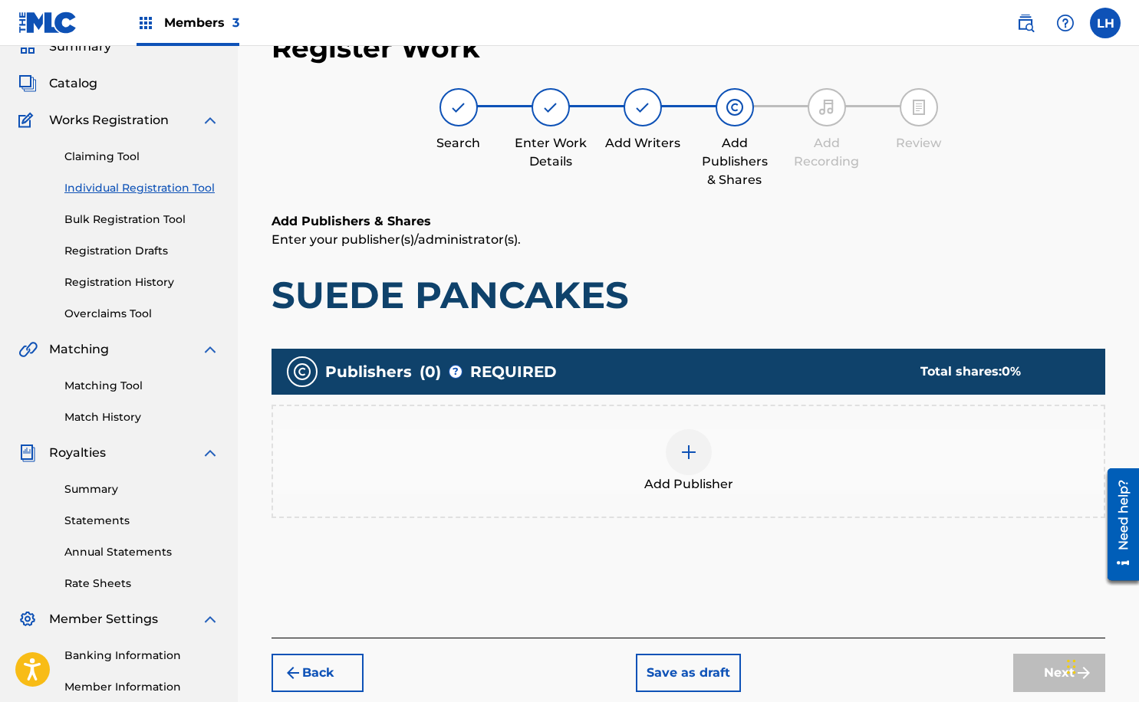
click at [685, 457] on img at bounding box center [688, 452] width 18 height 18
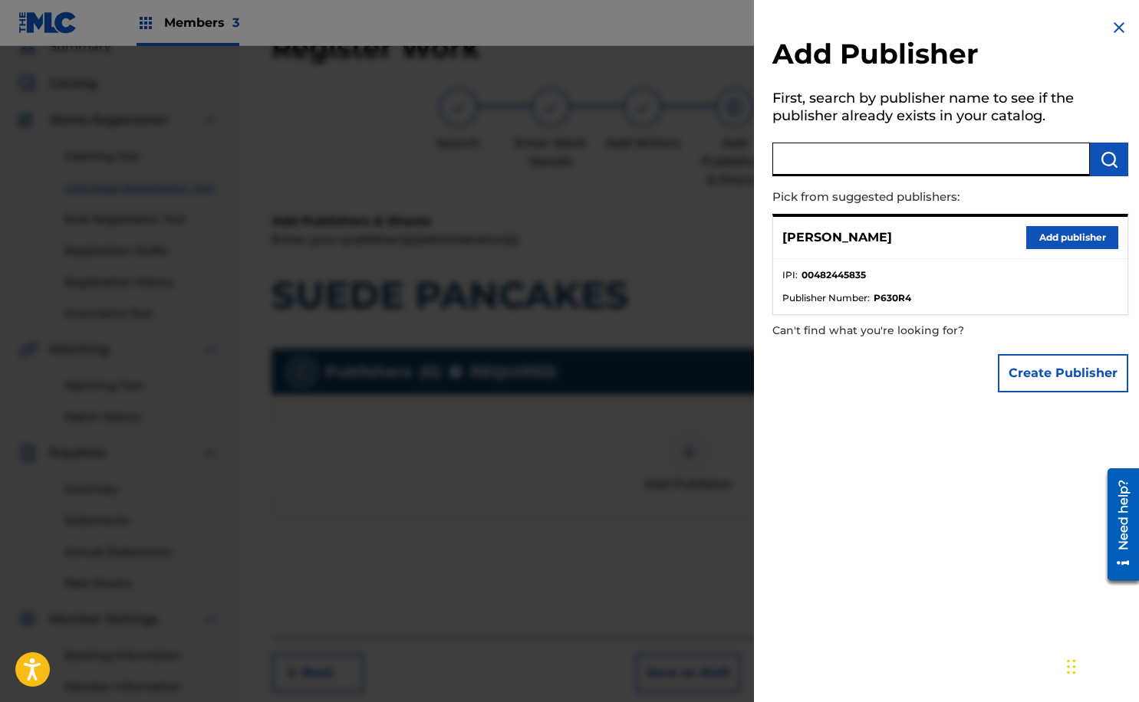
click at [822, 150] on input "text" at bounding box center [930, 160] width 317 height 34
paste input "HEADLINERZ AND LEGENDZEDUTAINMENT"
type input "HEADLINERZ AND LEGENDZEDUTAINMENT"
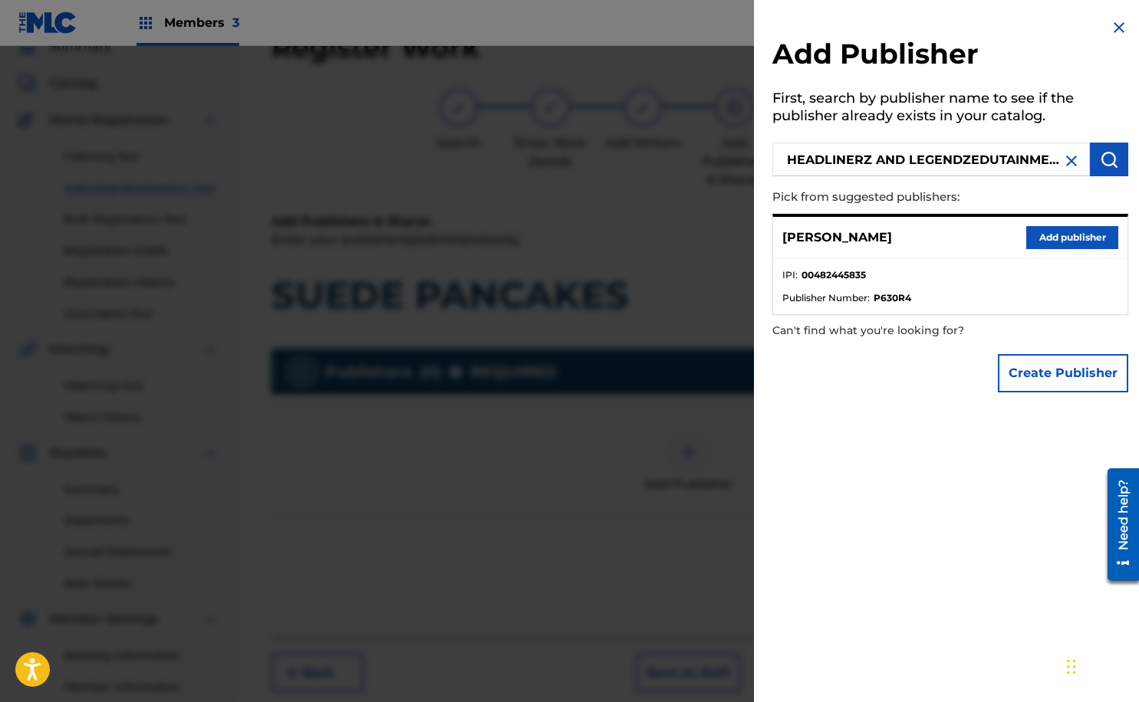
click at [1106, 159] on img "submit" at bounding box center [1108, 159] width 18 height 18
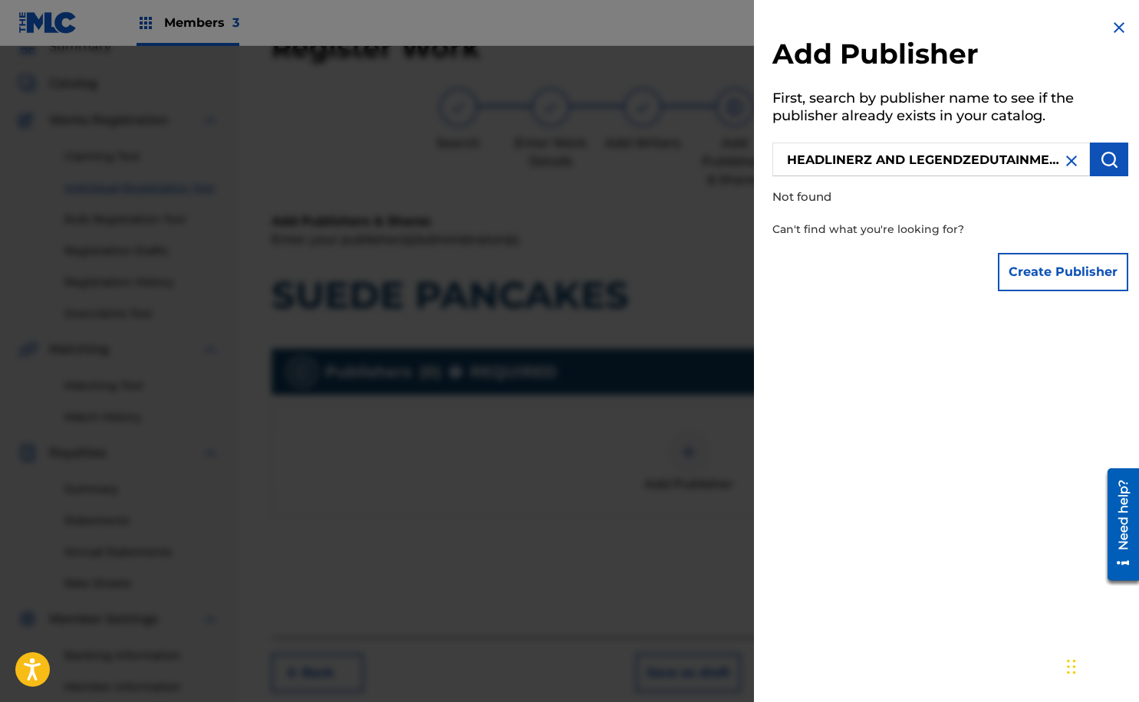
click at [1085, 268] on button "Create Publisher" at bounding box center [1062, 272] width 130 height 38
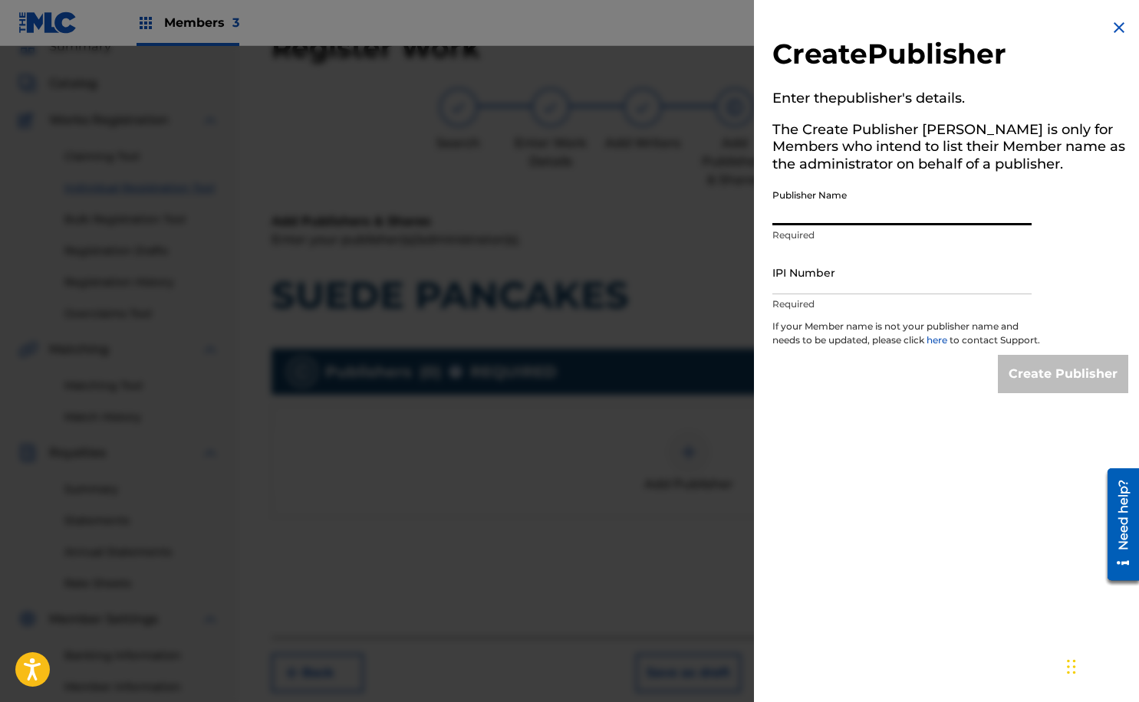
click at [836, 213] on input "Publisher Name" at bounding box center [901, 204] width 259 height 44
paste input "HEADLINERZ AND LEGENDZEDUTAINMENT"
type input "HEADLINERZ AND LEGENDZEDUTAINMENT"
click at [796, 282] on input "IPI Number" at bounding box center [901, 273] width 259 height 44
paste input "583297119"
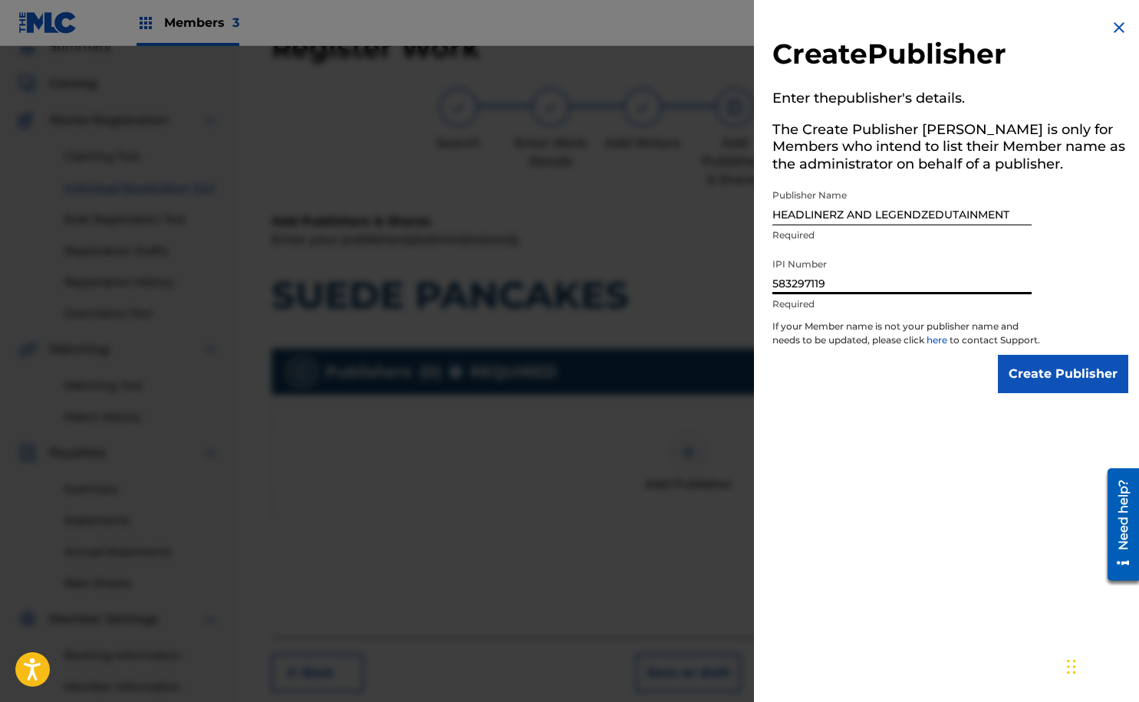
type input "583297119"
click at [1060, 383] on input "Create Publisher" at bounding box center [1062, 374] width 130 height 38
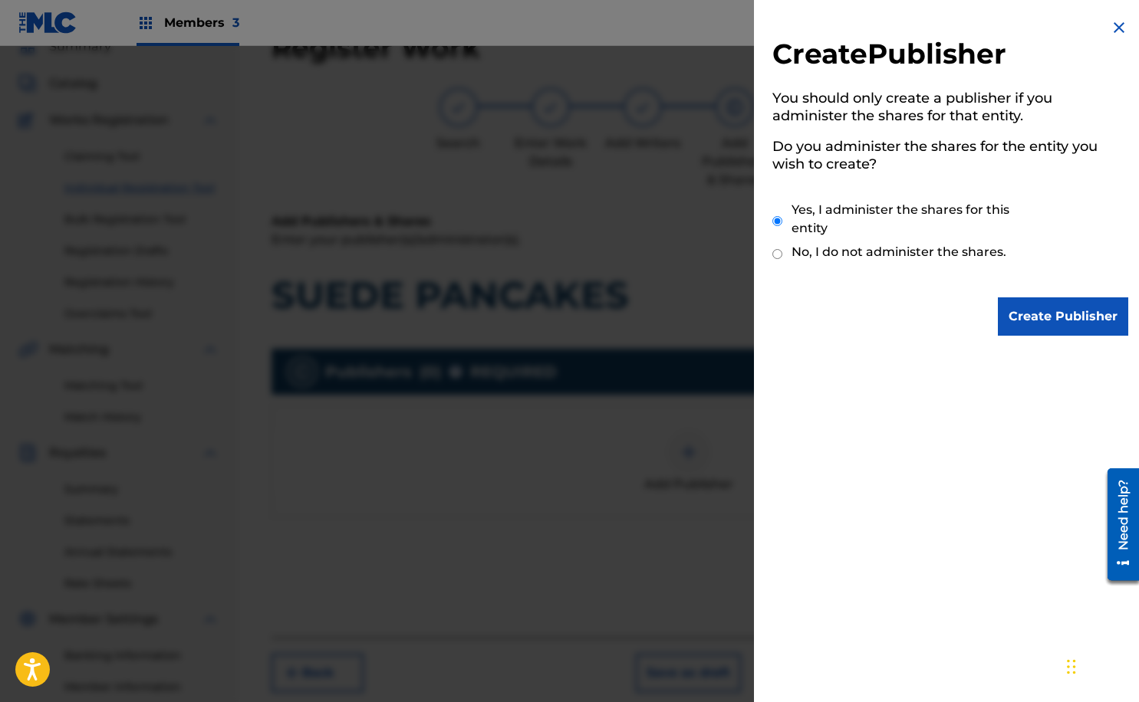
click at [1050, 327] on input "Create Publisher" at bounding box center [1062, 316] width 130 height 38
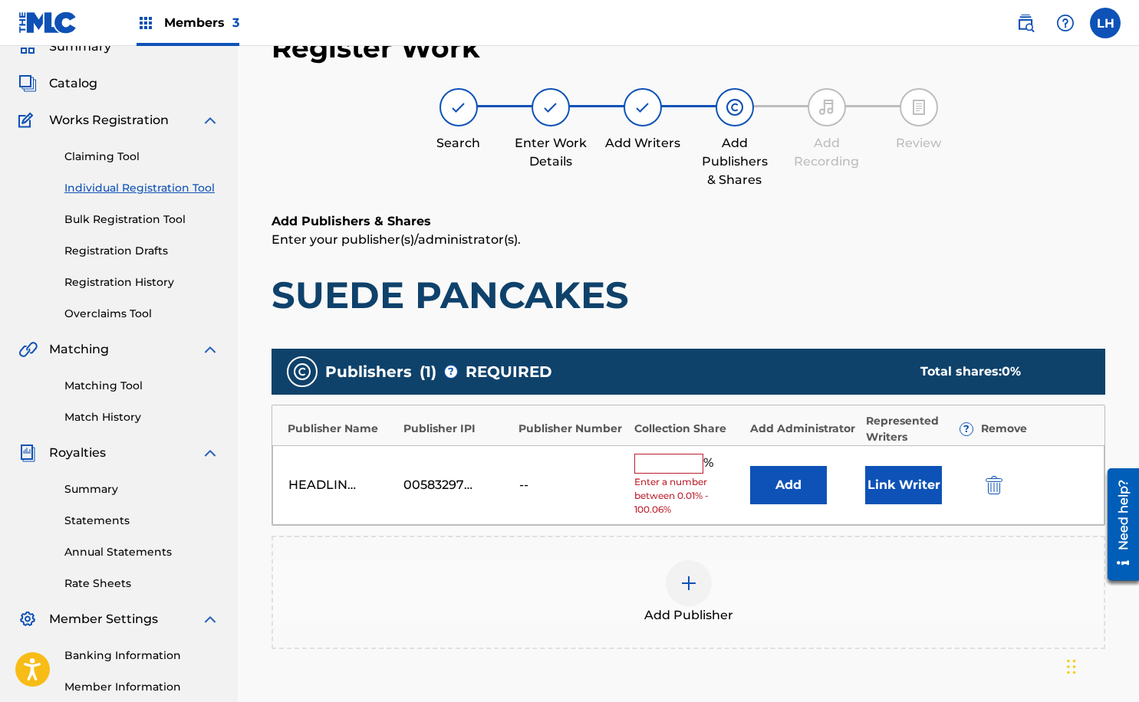
click at [675, 462] on input "text" at bounding box center [668, 464] width 69 height 20
type input "100"
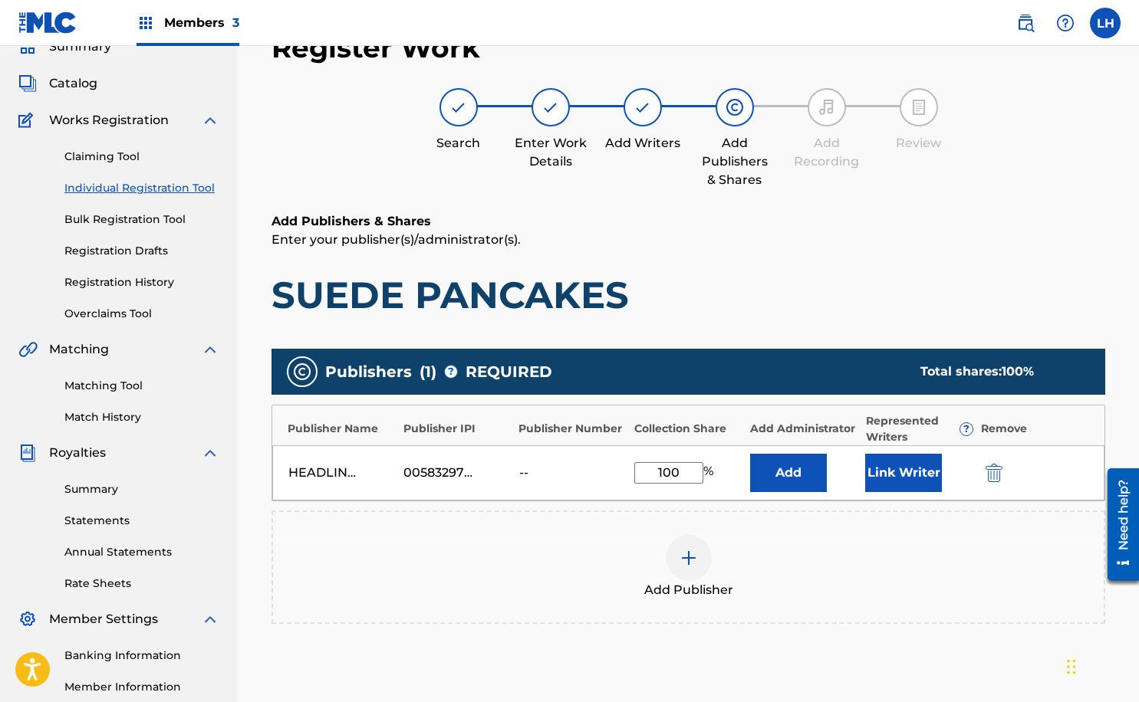
click at [913, 475] on button "Link Writer" at bounding box center [903, 473] width 77 height 38
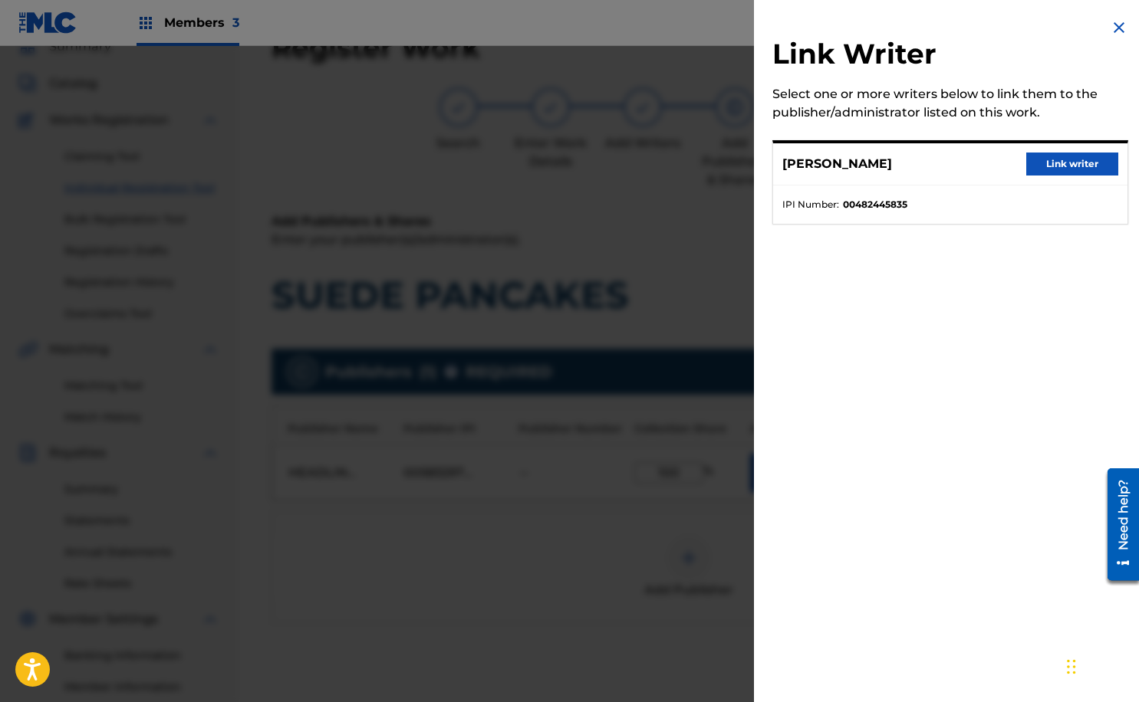
click at [1071, 166] on button "Link writer" at bounding box center [1072, 164] width 92 height 23
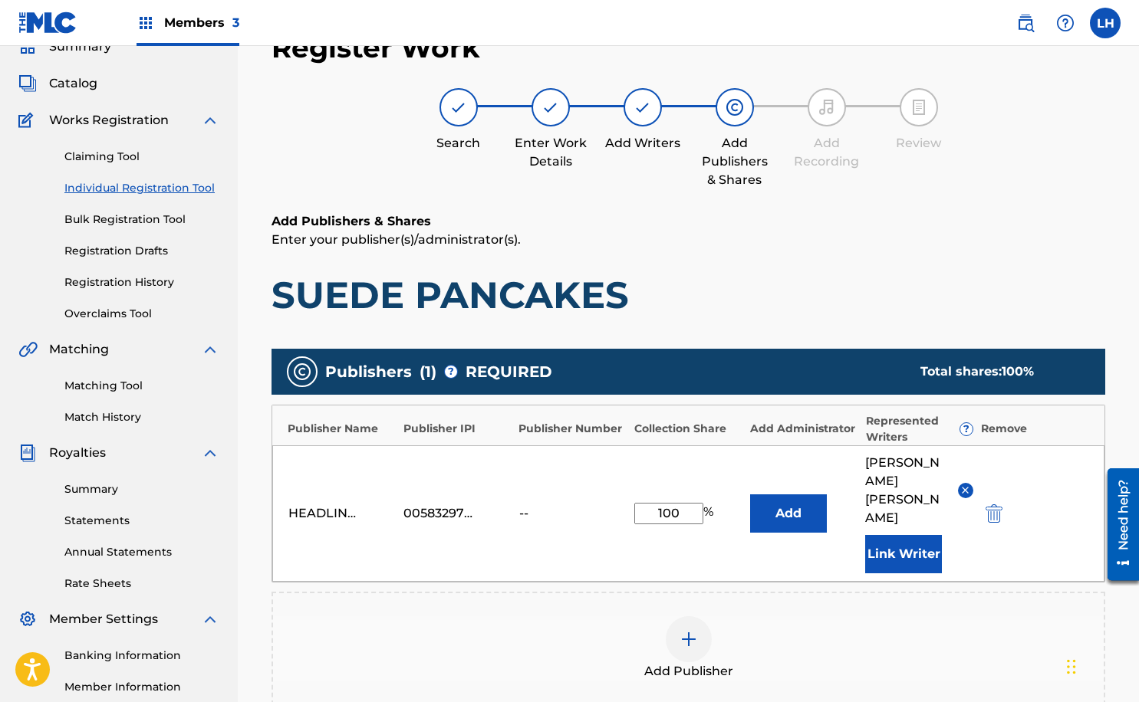
click at [252, 548] on div "Register Work Search Enter Work Details Add Writers Add Publishers & Shares Add…" at bounding box center [688, 454] width 901 height 879
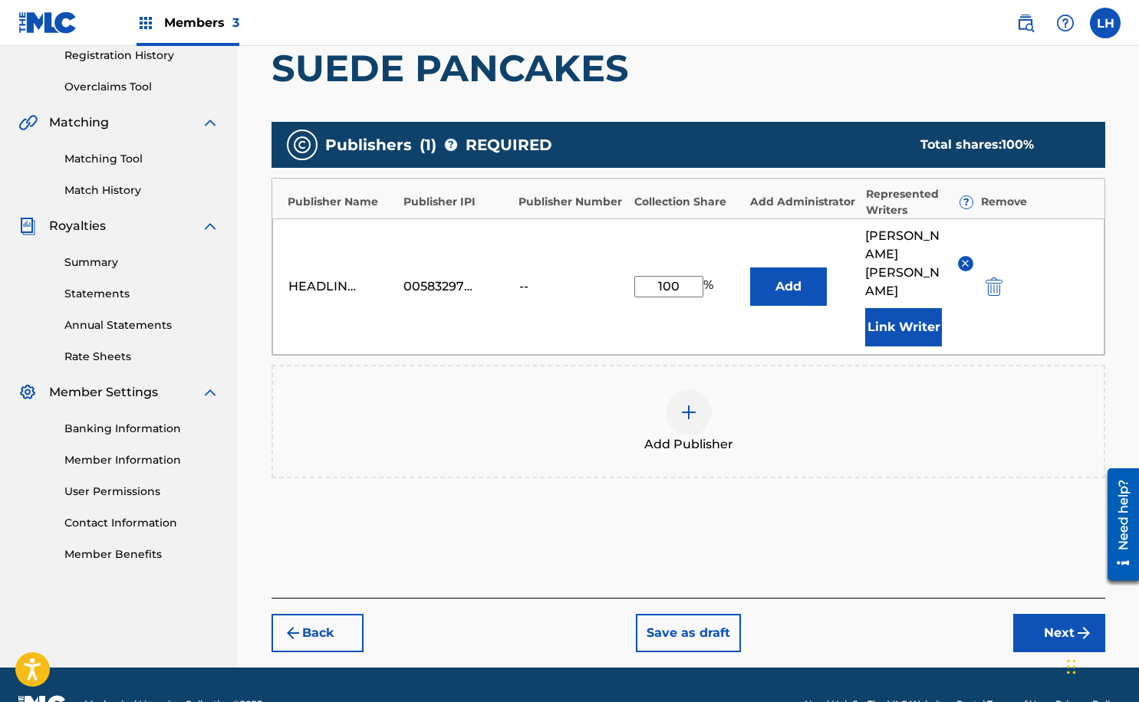
scroll to position [298, 0]
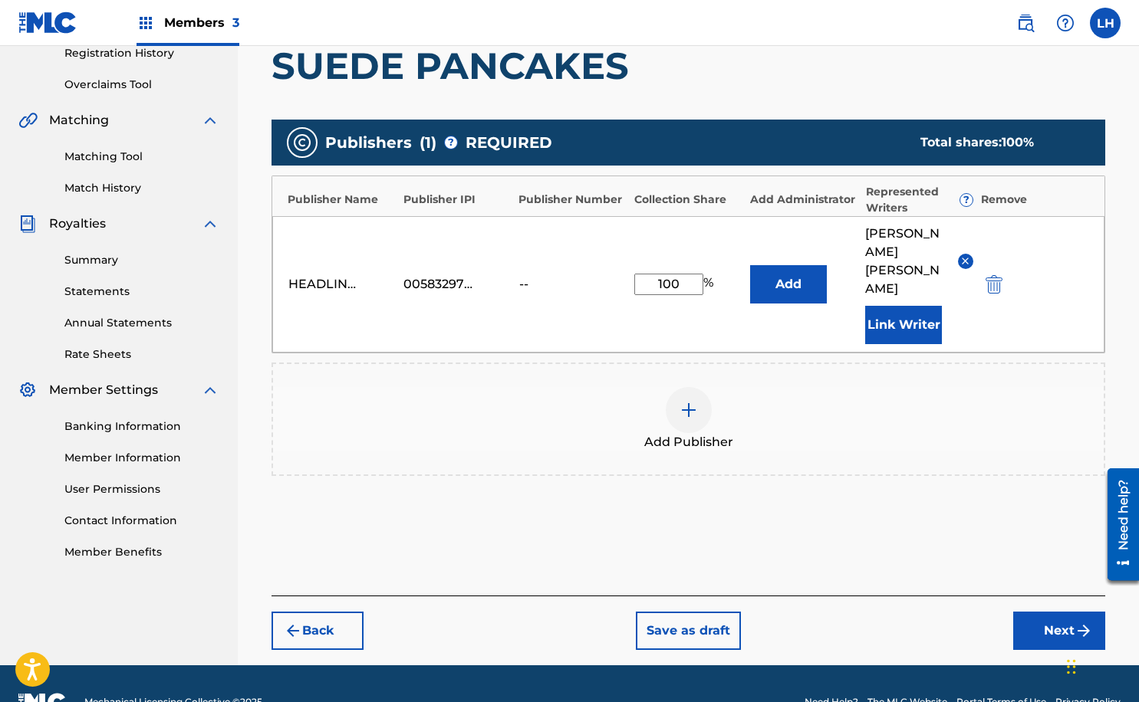
click at [1053, 612] on button "Next" at bounding box center [1059, 631] width 92 height 38
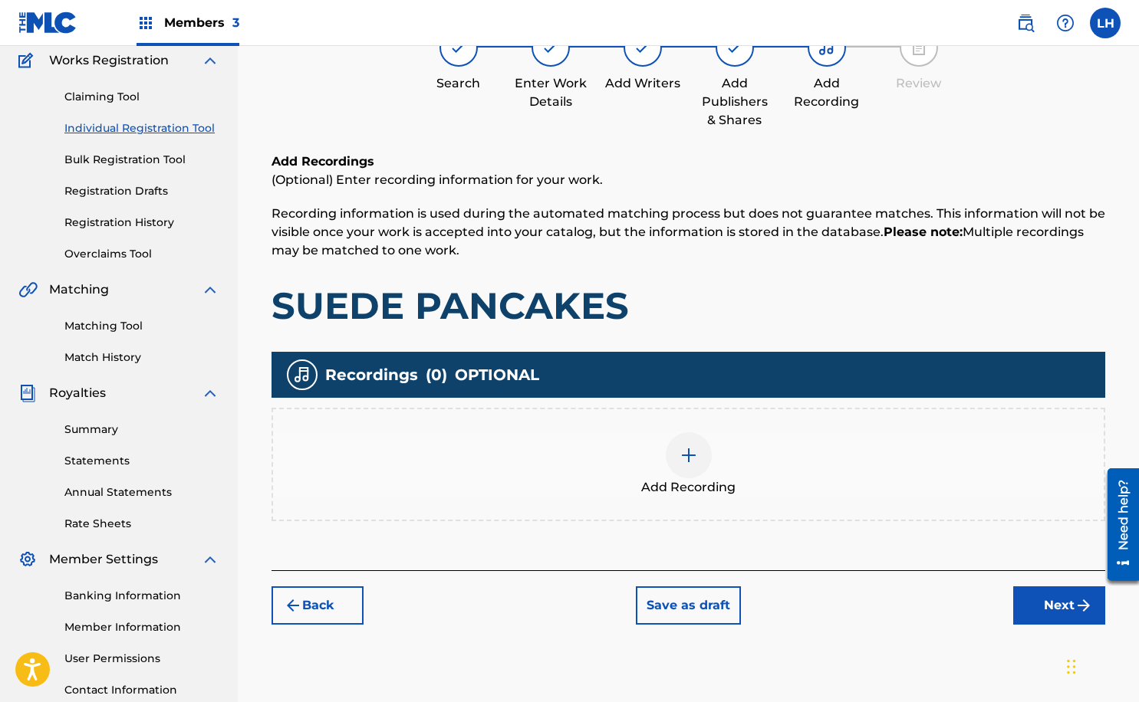
scroll to position [130, 0]
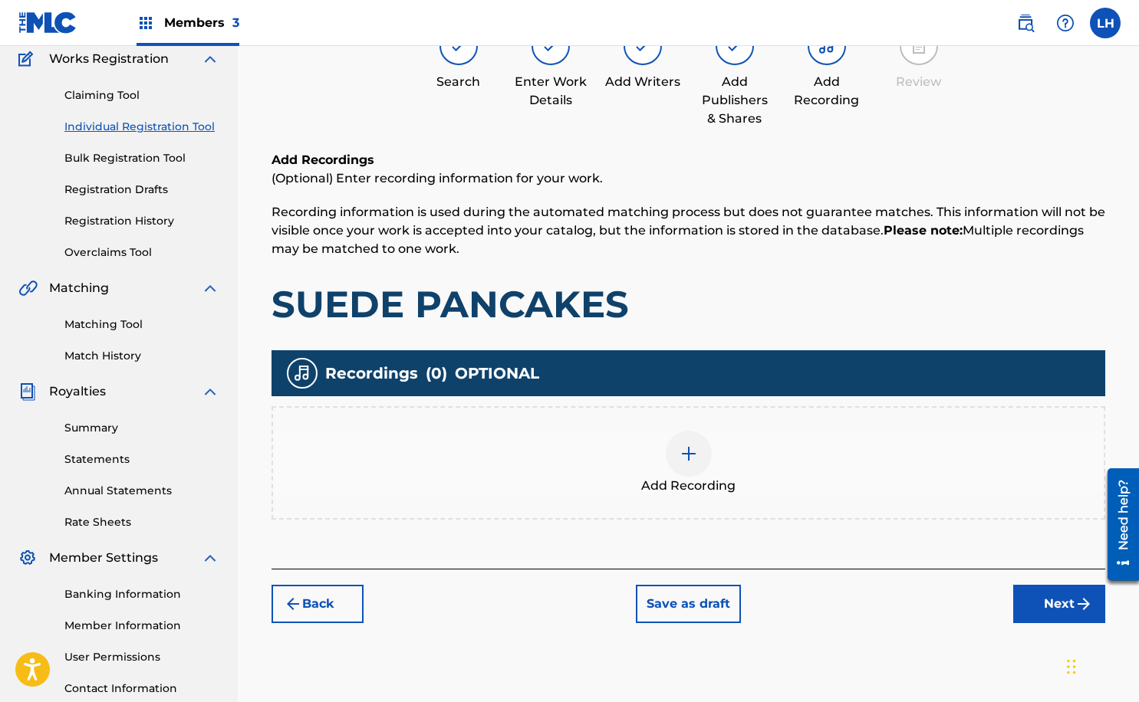
click at [689, 455] on img at bounding box center [688, 454] width 18 height 18
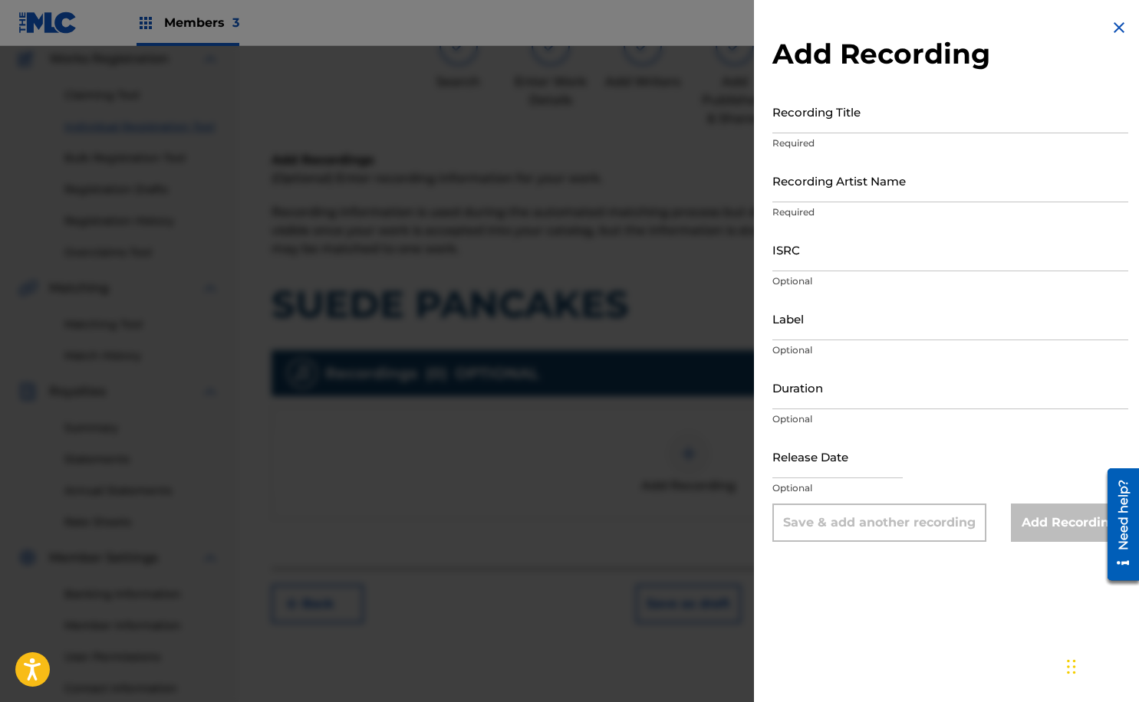
click at [846, 335] on input "Label" at bounding box center [950, 319] width 356 height 44
type input "Headlinerz & Legendz Edutainment"
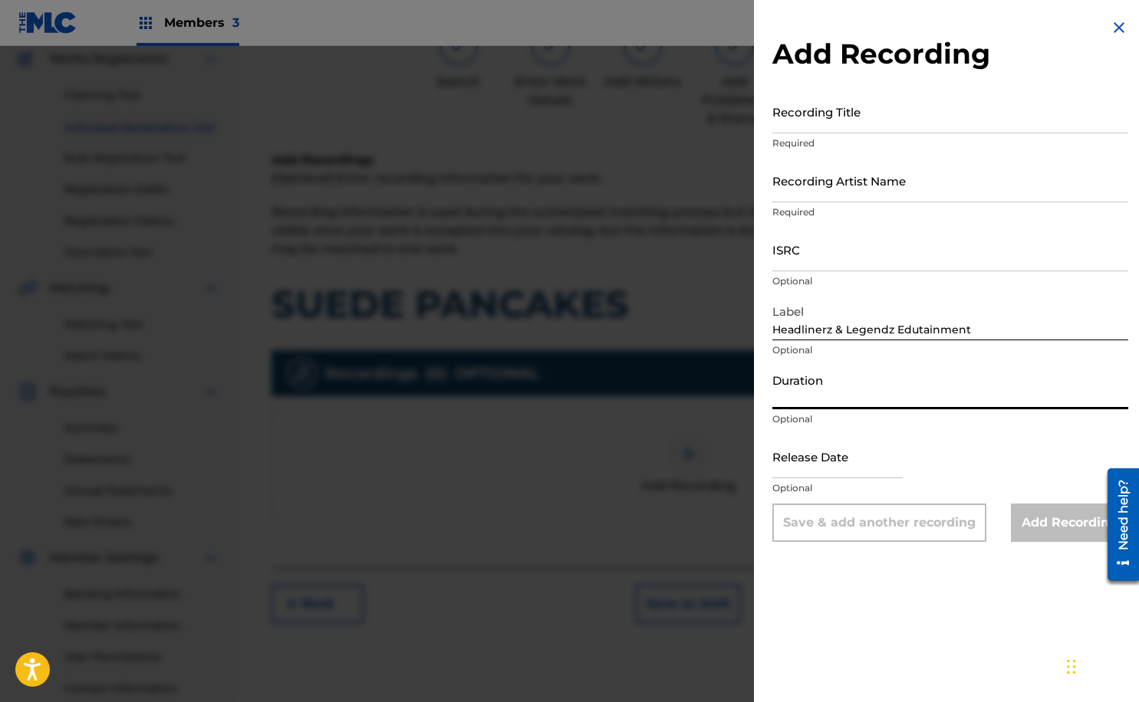
click at [872, 396] on input "Duration" at bounding box center [950, 388] width 356 height 44
type input "02:59"
select select "7"
select select "2025"
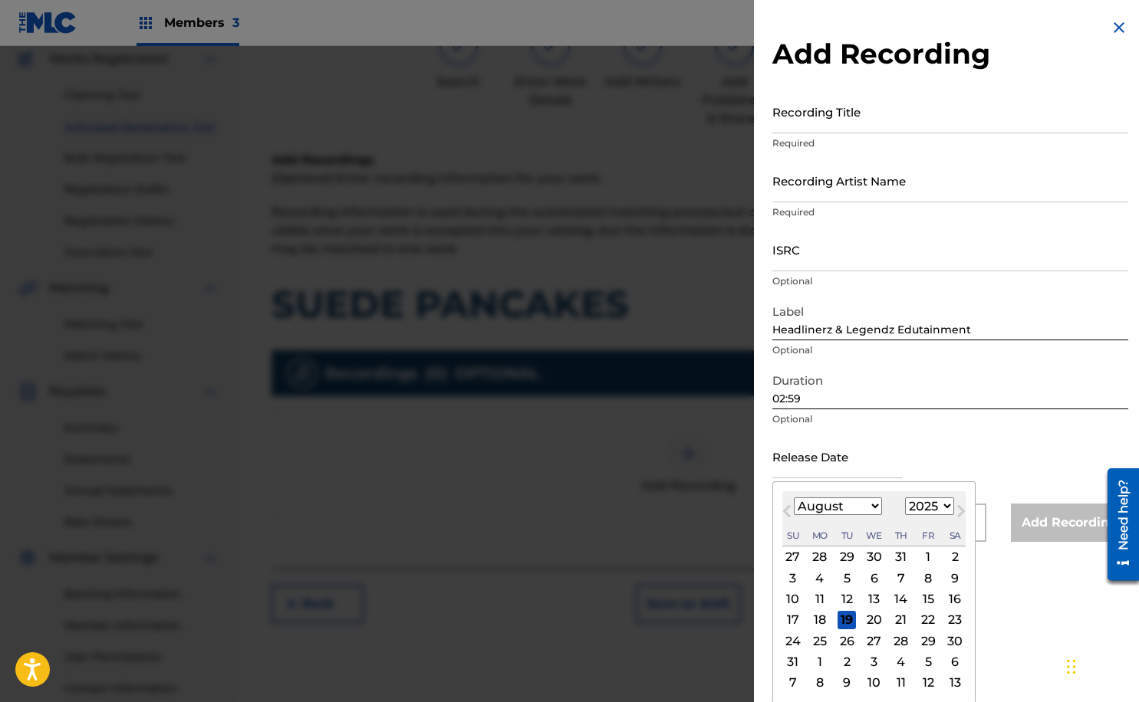
click at [852, 459] on input "text" at bounding box center [837, 457] width 130 height 44
click at [788, 508] on span "Previous Month" at bounding box center [788, 513] width 0 height 23
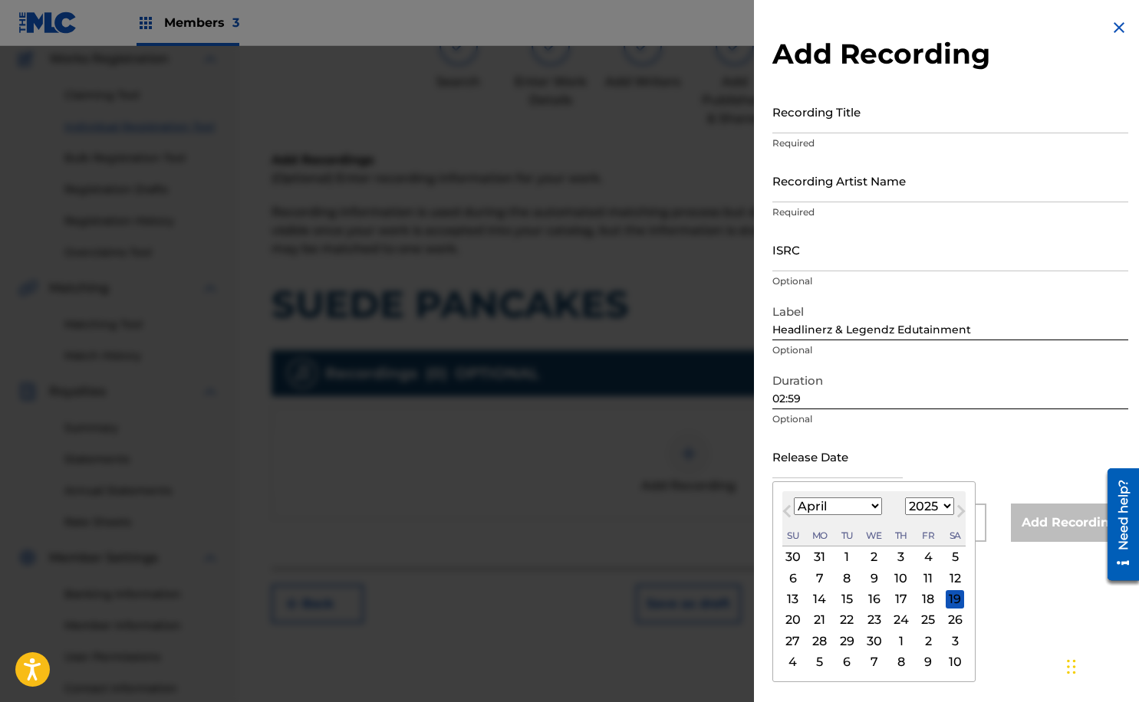
click at [788, 508] on span "Previous Month" at bounding box center [788, 513] width 0 height 23
select select "2"
click at [871, 623] on div "19" at bounding box center [874, 620] width 18 height 18
type input "[DATE]"
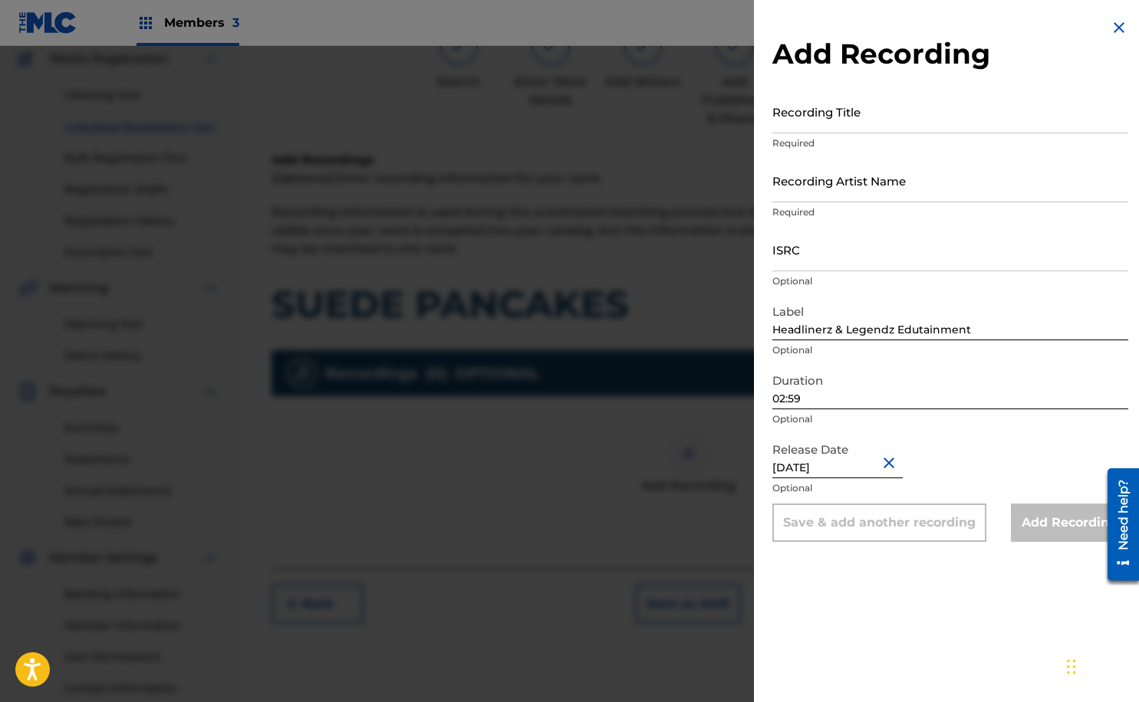
click at [868, 258] on input "ISRC" at bounding box center [950, 250] width 356 height 44
type input "QZTLA2566252"
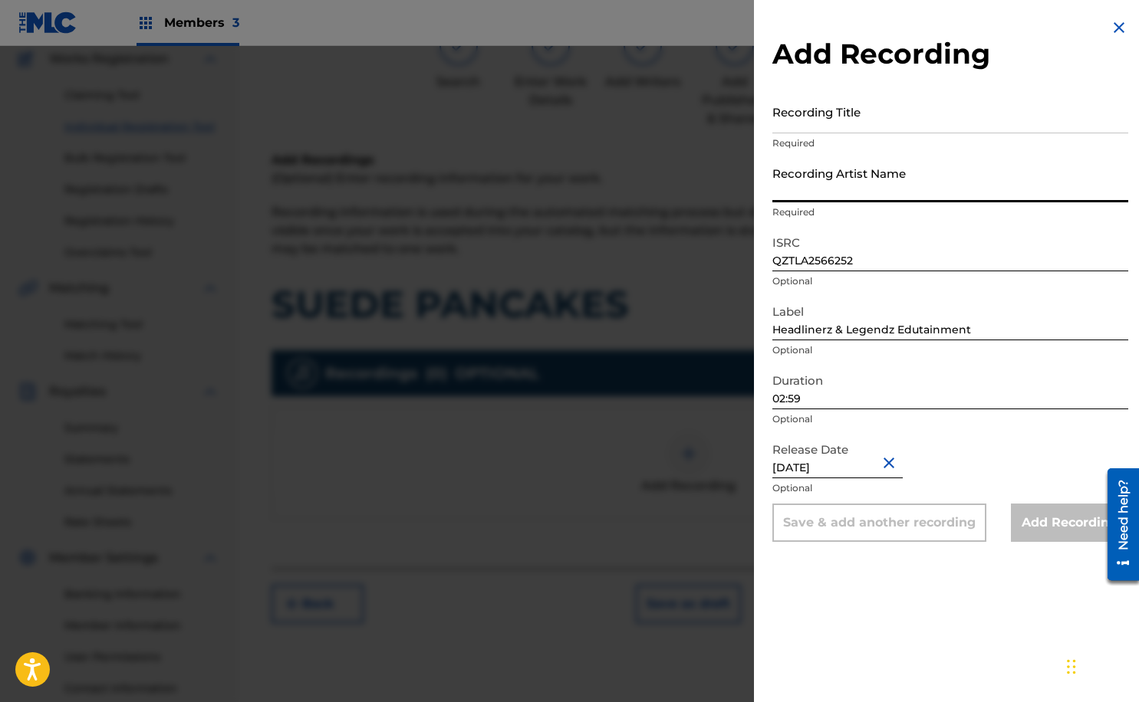
click at [879, 189] on input "Recording Artist Name" at bounding box center [950, 181] width 356 height 44
type input "Int [PERSON_NAME]"
click at [889, 108] on input "Recording Title" at bounding box center [950, 112] width 356 height 44
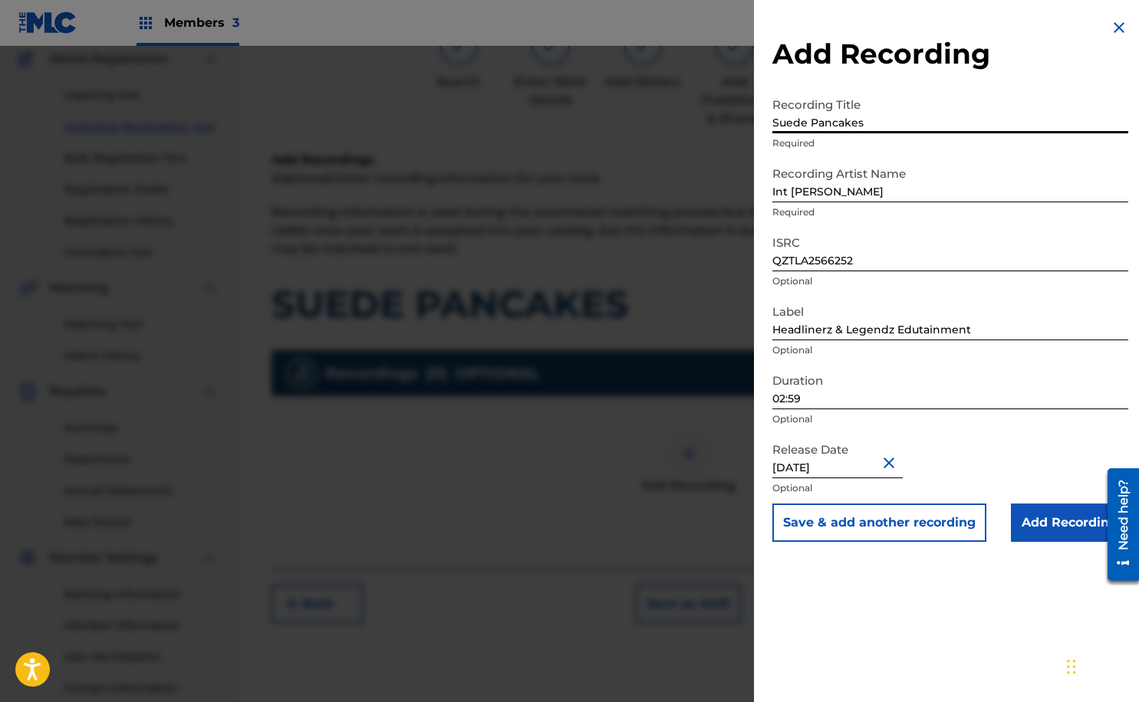
type input "Suede Pancakes"
click at [984, 616] on div "Add Recording Recording Title Suede Pancakes Required Recording Artist Name Int…" at bounding box center [950, 351] width 393 height 702
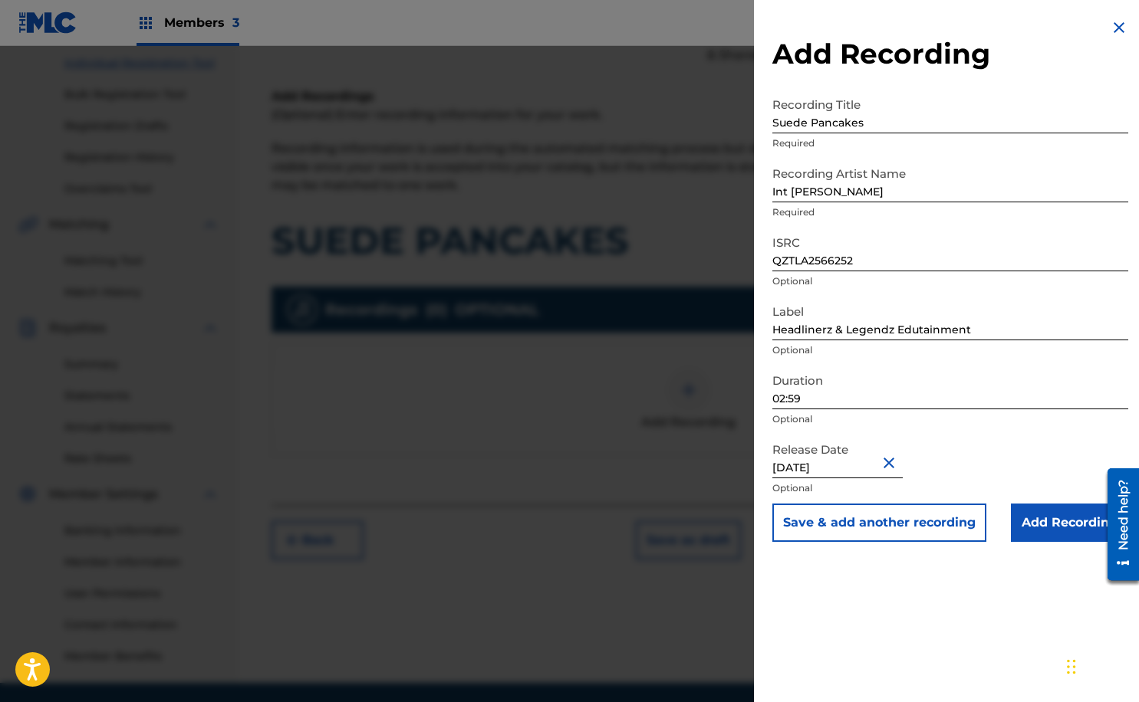
scroll to position [222, 0]
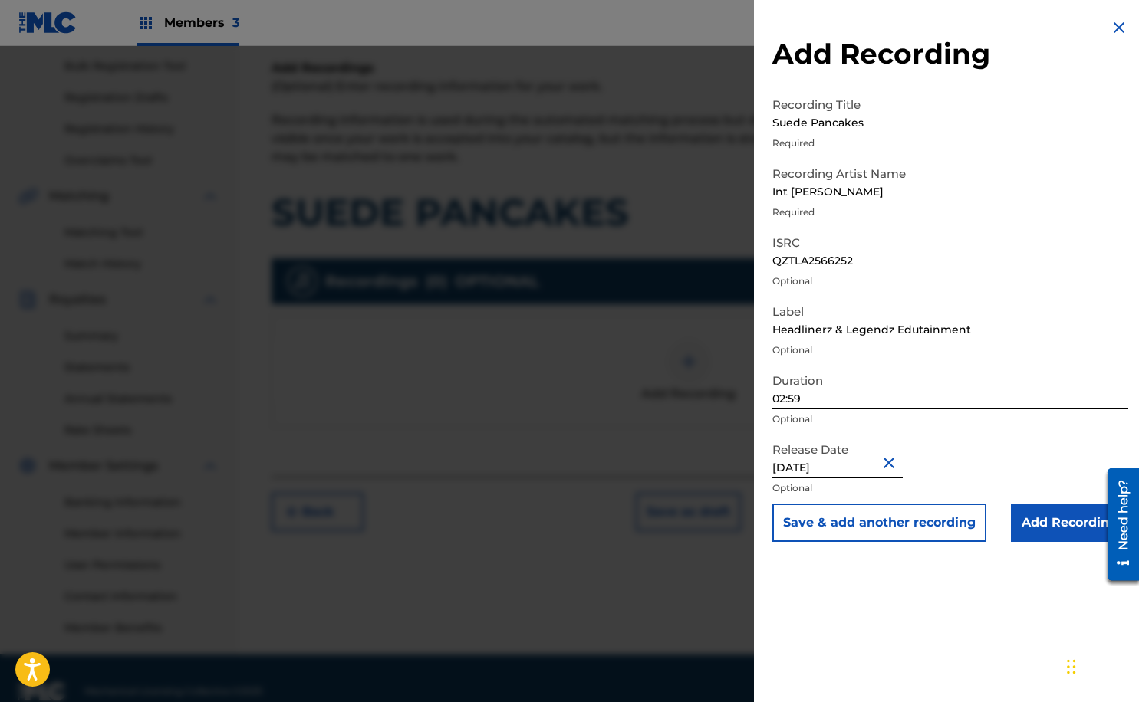
click at [1047, 533] on input "Add Recording" at bounding box center [1068, 523] width 117 height 38
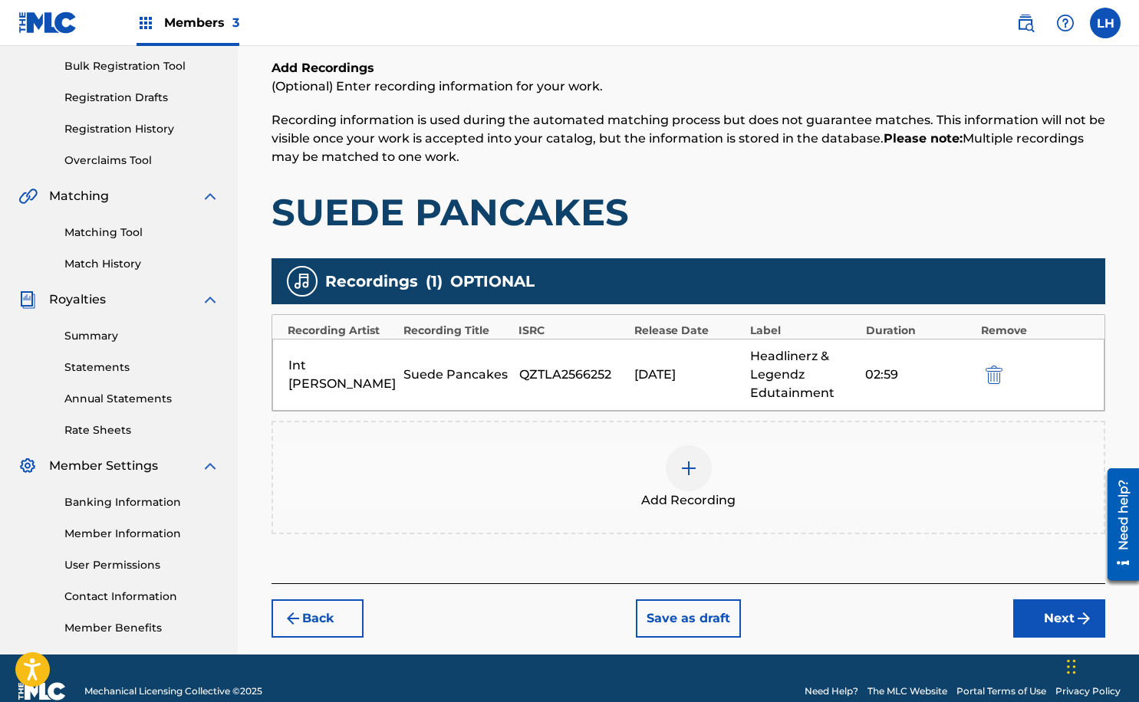
click at [1051, 628] on button "Next" at bounding box center [1059, 619] width 92 height 38
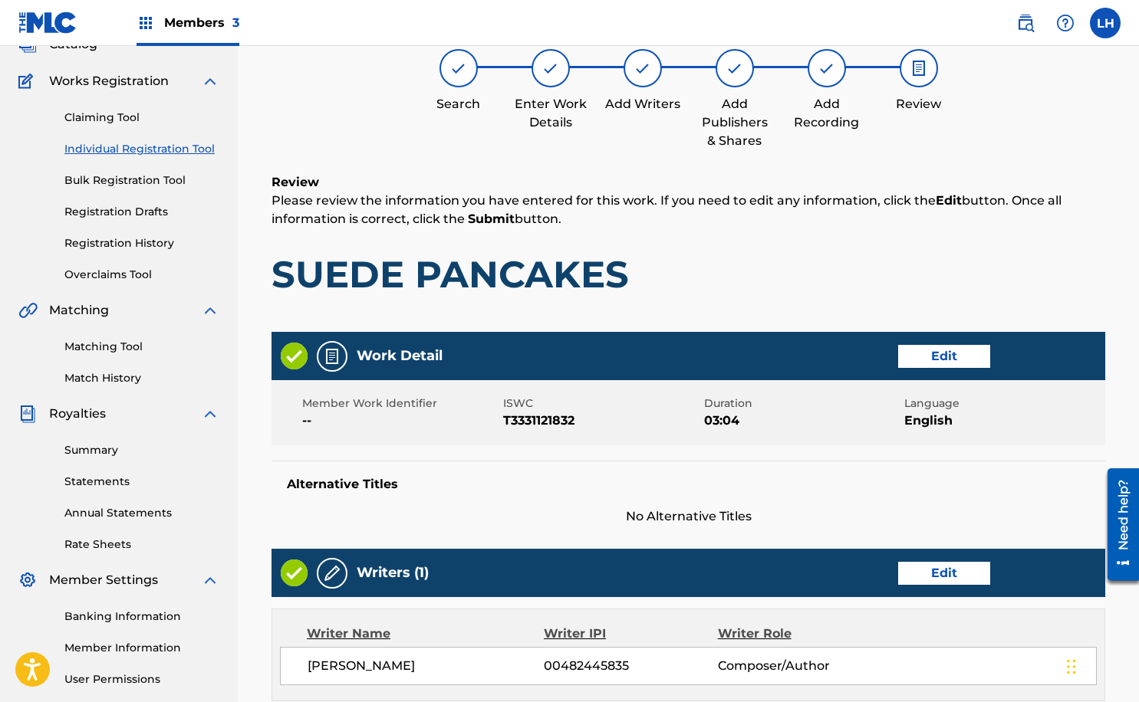
scroll to position [69, 0]
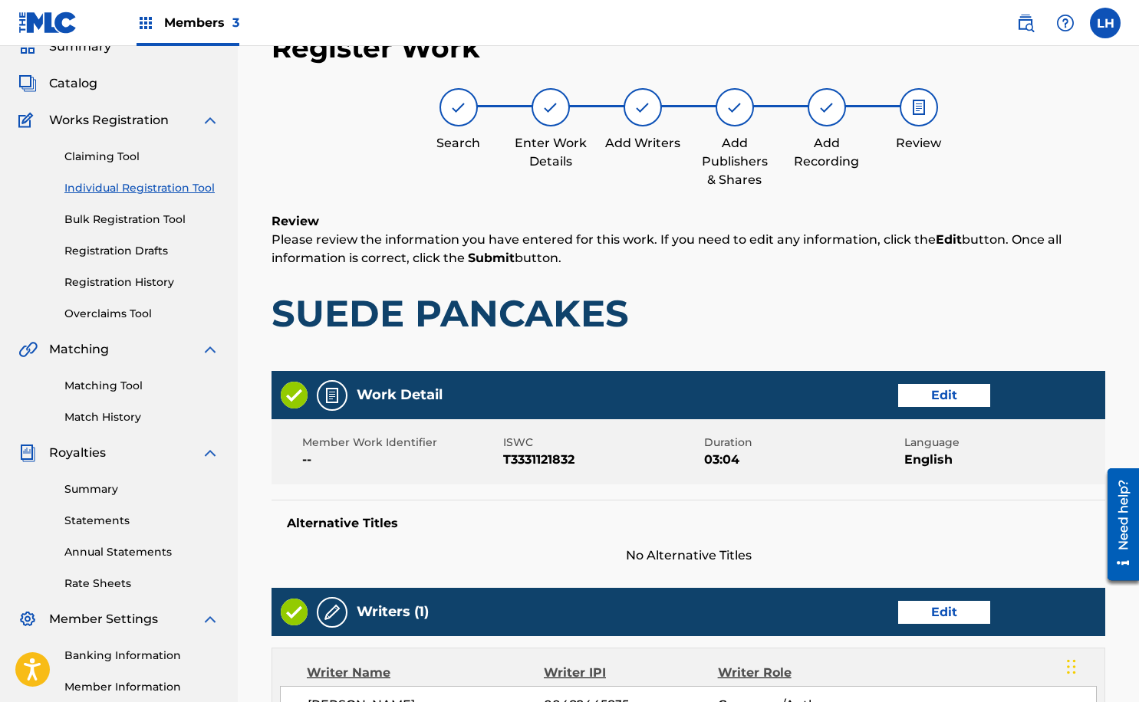
click at [1086, 174] on div "Search Enter Work Details Add Writers Add Publishers & Shares Add Recording Rev…" at bounding box center [687, 138] width 833 height 101
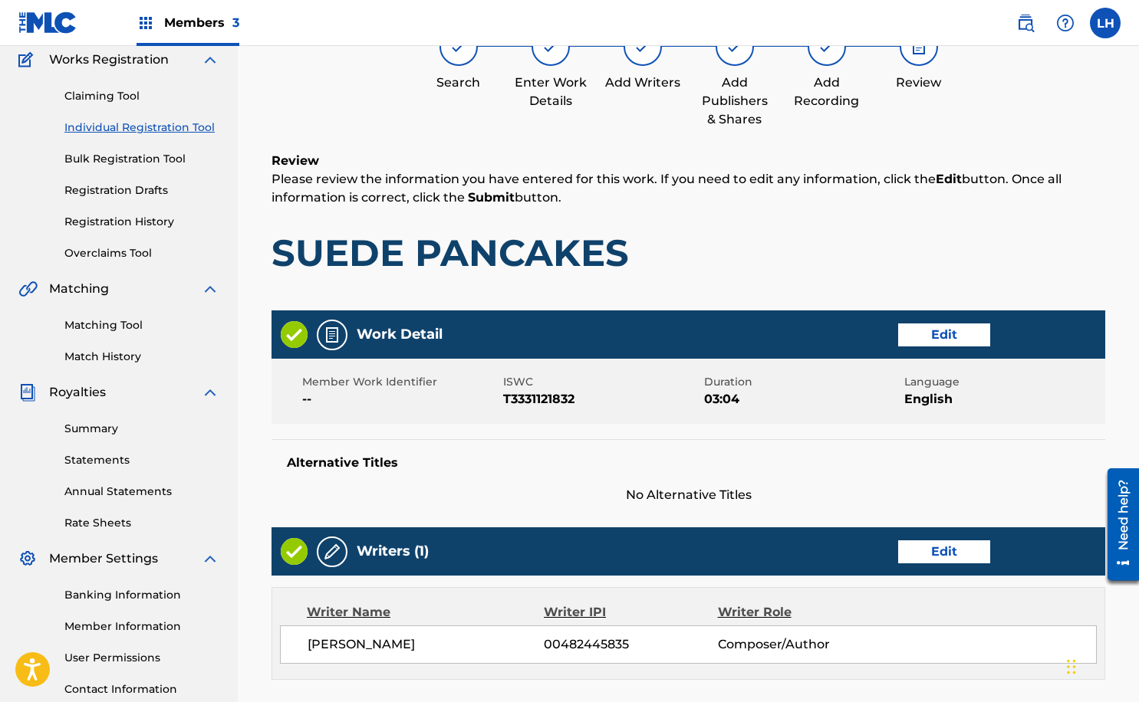
scroll to position [130, 0]
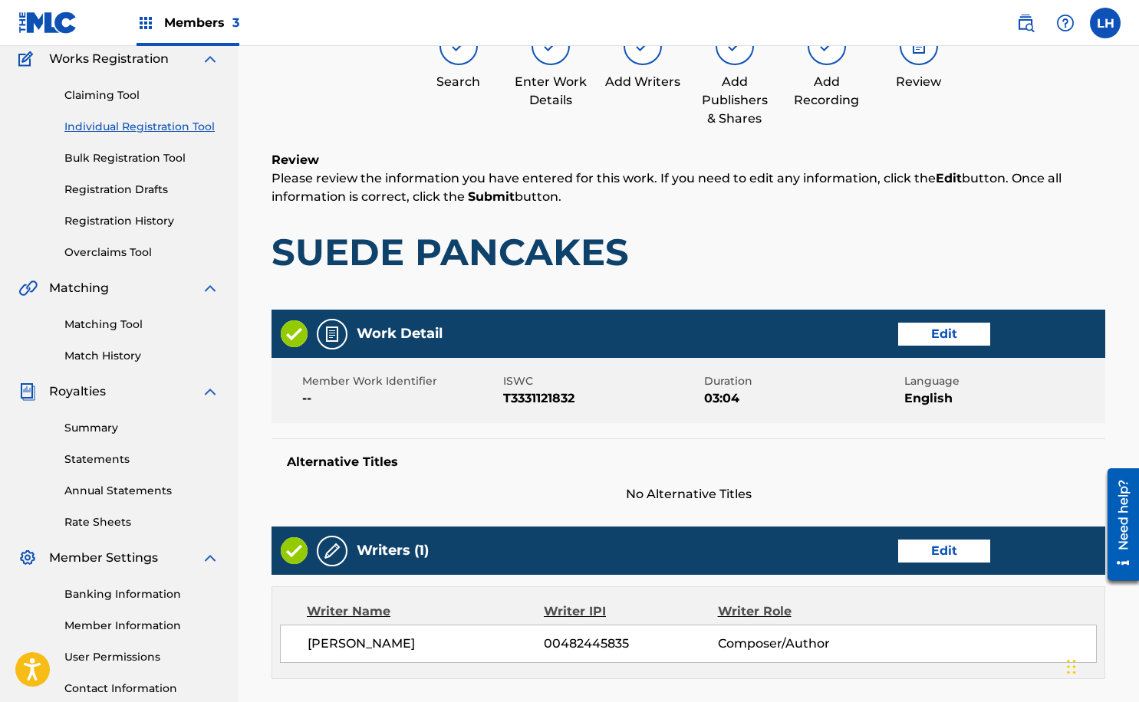
click at [1118, 306] on div "Register Work Search Enter Work Details Add Writers Add Publishers & Shares Add…" at bounding box center [688, 557] width 864 height 1206
click at [1125, 400] on div "Register Work Search Enter Work Details Add Writers Add Publishers & Shares Add…" at bounding box center [688, 557] width 901 height 1206
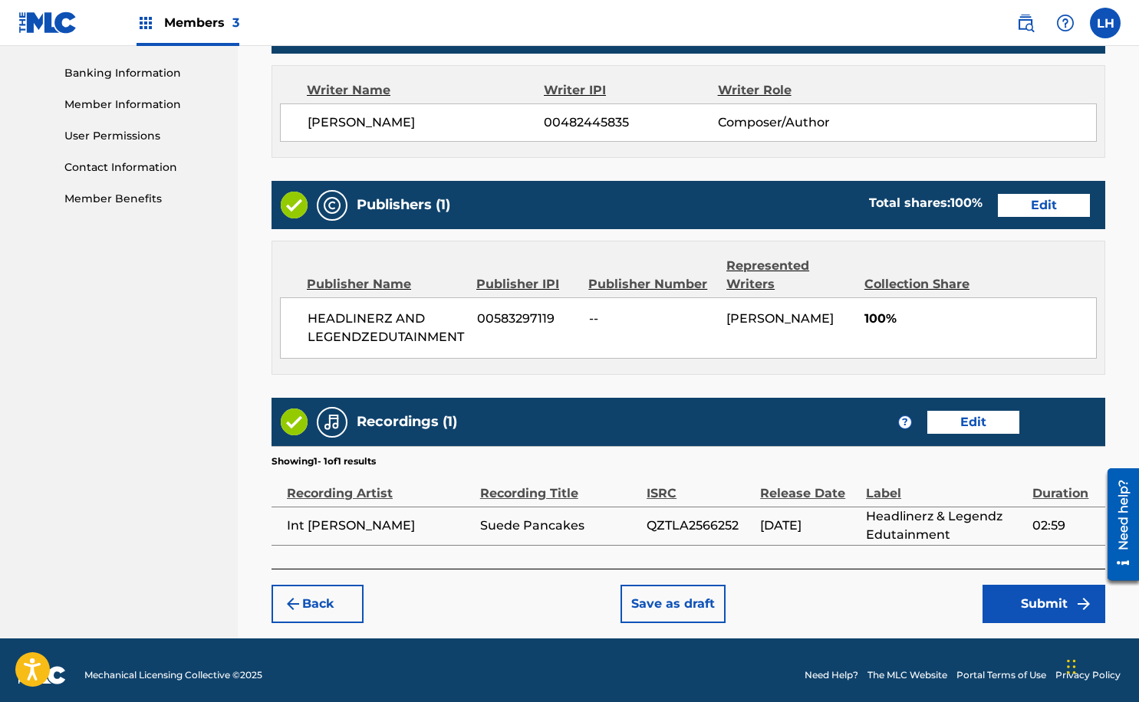
scroll to position [660, 0]
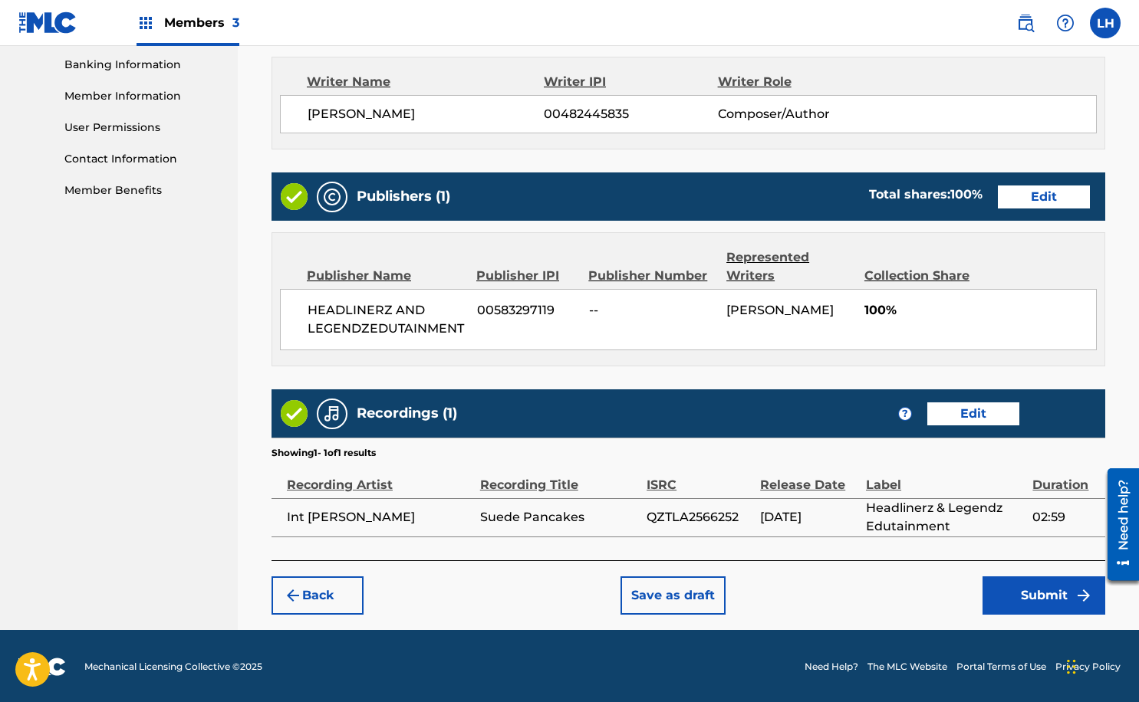
click at [1013, 595] on button "Submit" at bounding box center [1043, 596] width 123 height 38
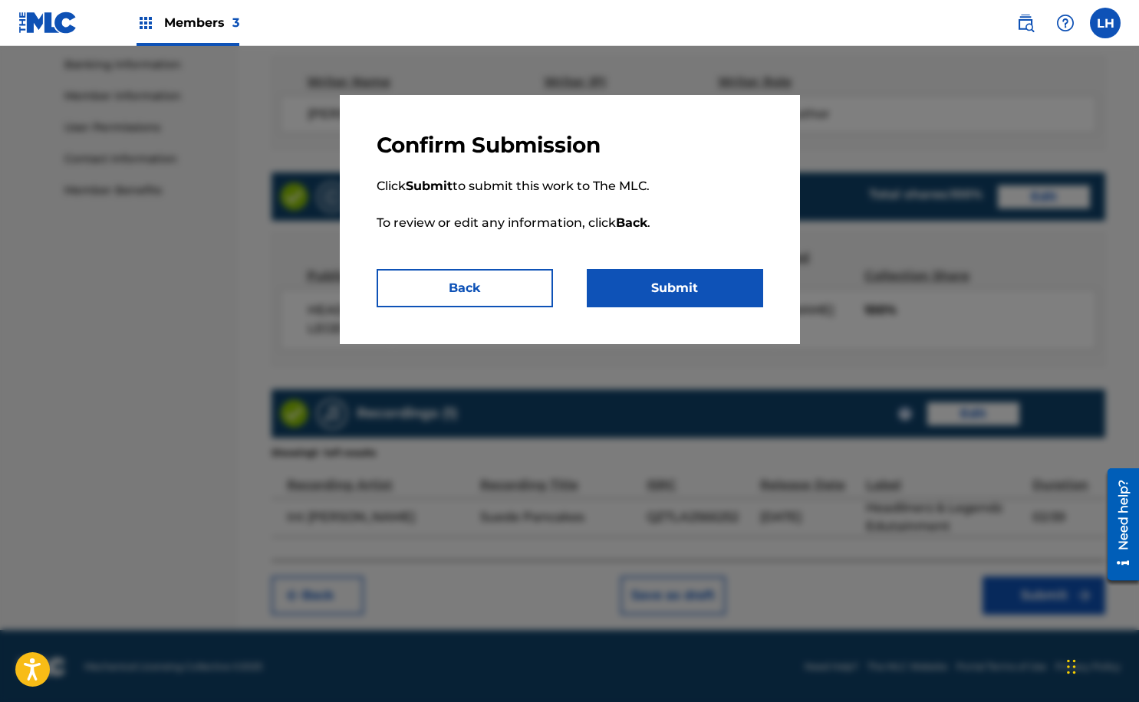
click at [704, 287] on button "Submit" at bounding box center [675, 288] width 176 height 38
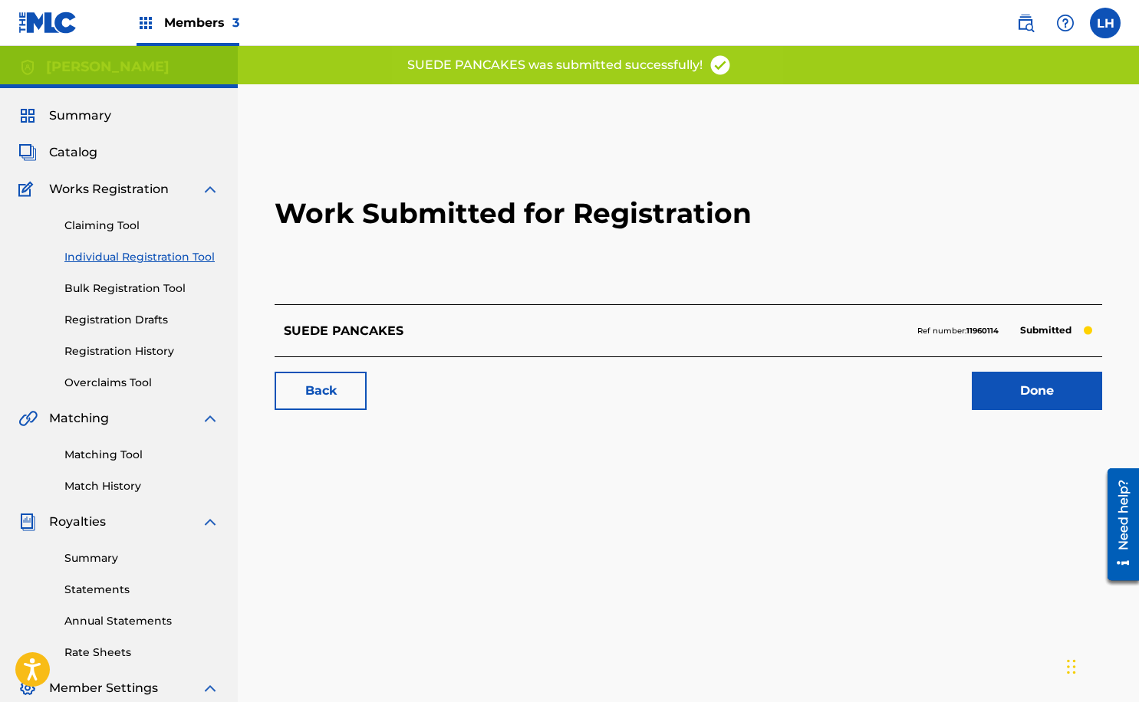
click at [1012, 400] on link "Done" at bounding box center [1036, 391] width 130 height 38
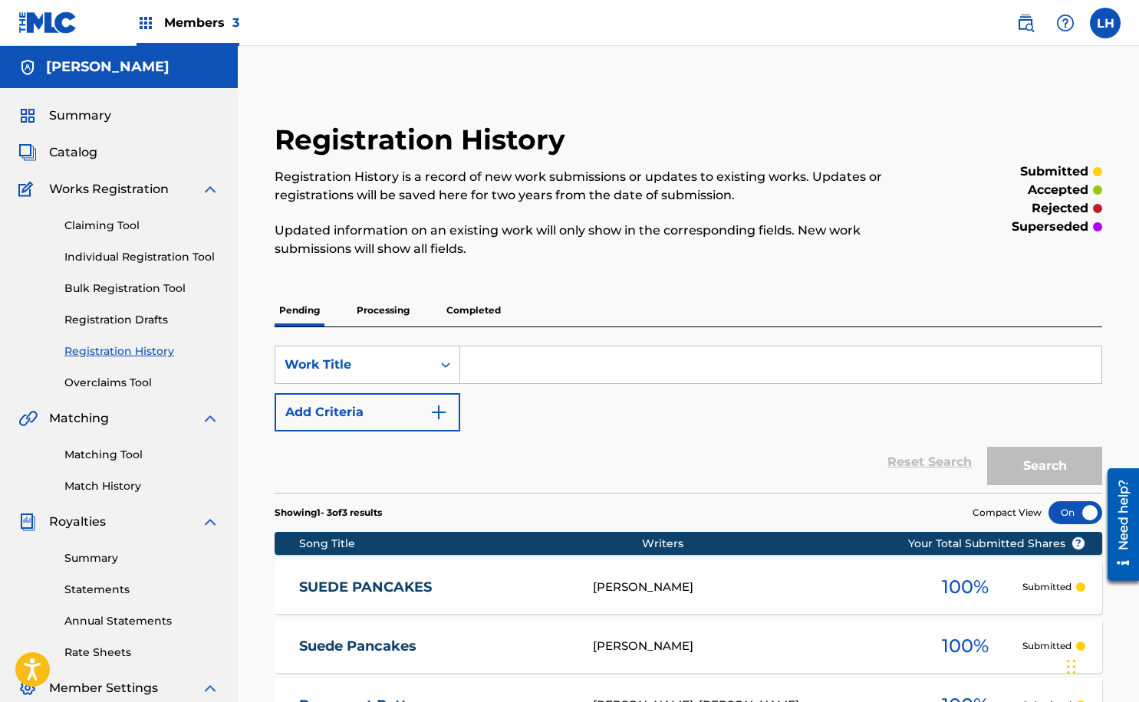
click at [514, 369] on input "Search Form" at bounding box center [780, 365] width 641 height 37
type input "Best Life"
click at [1007, 466] on button "Search" at bounding box center [1044, 466] width 115 height 38
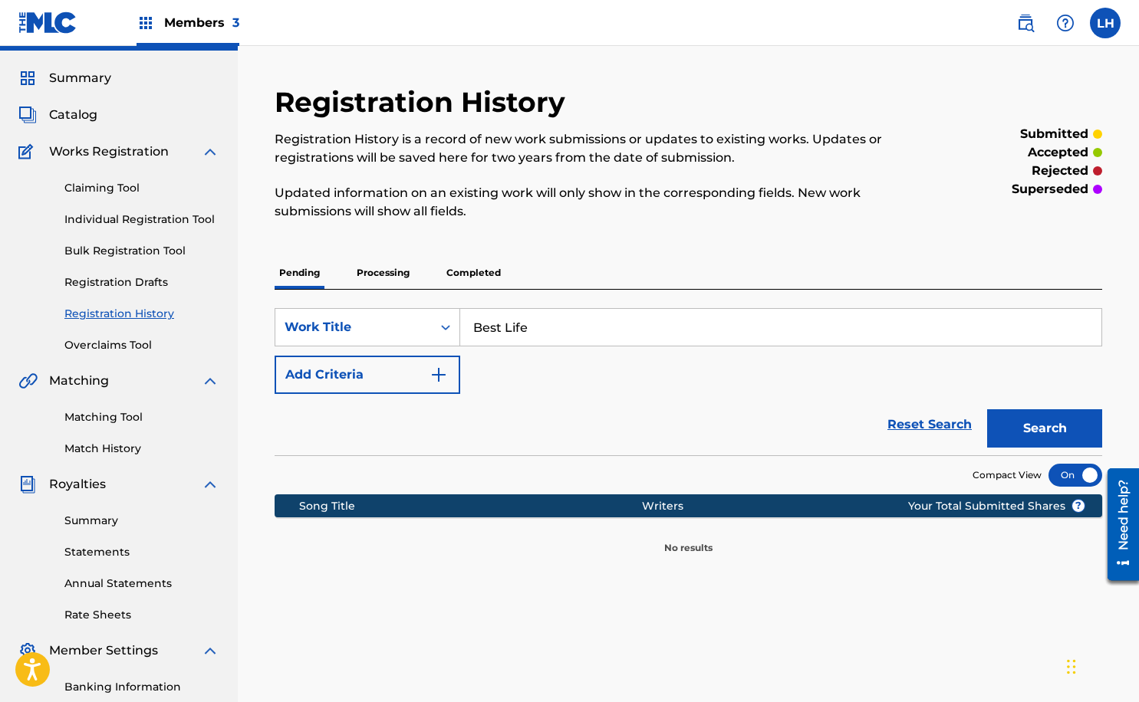
scroll to position [34, 0]
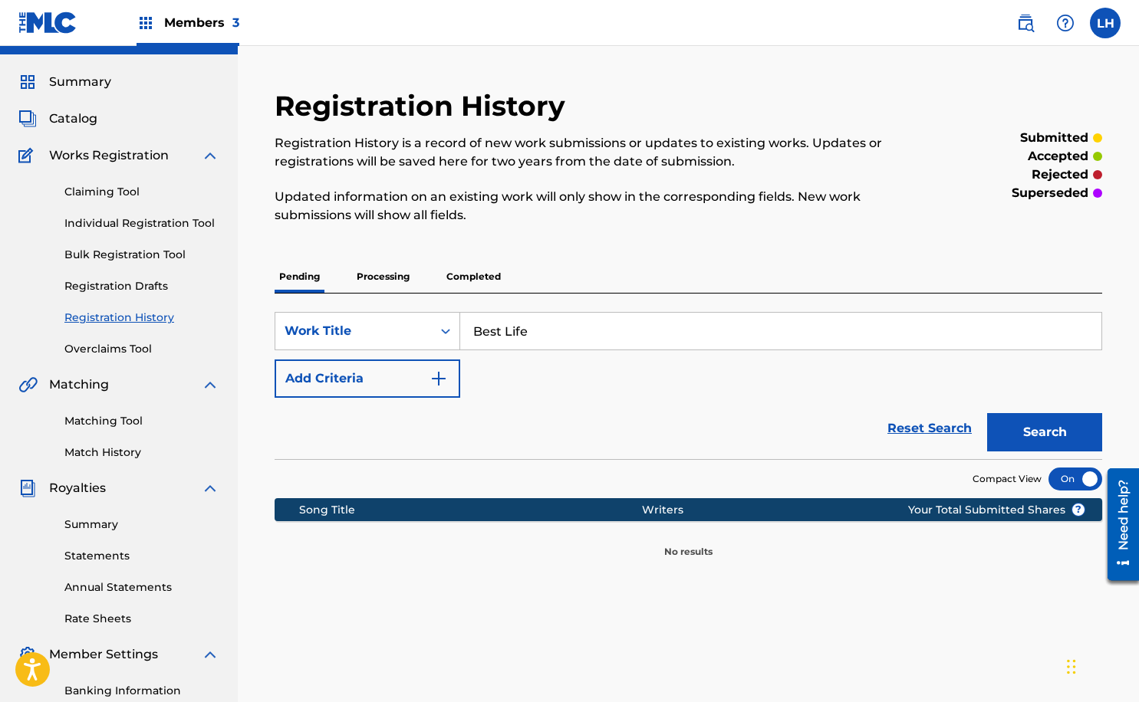
click at [120, 221] on link "Individual Registration Tool" at bounding box center [141, 223] width 155 height 16
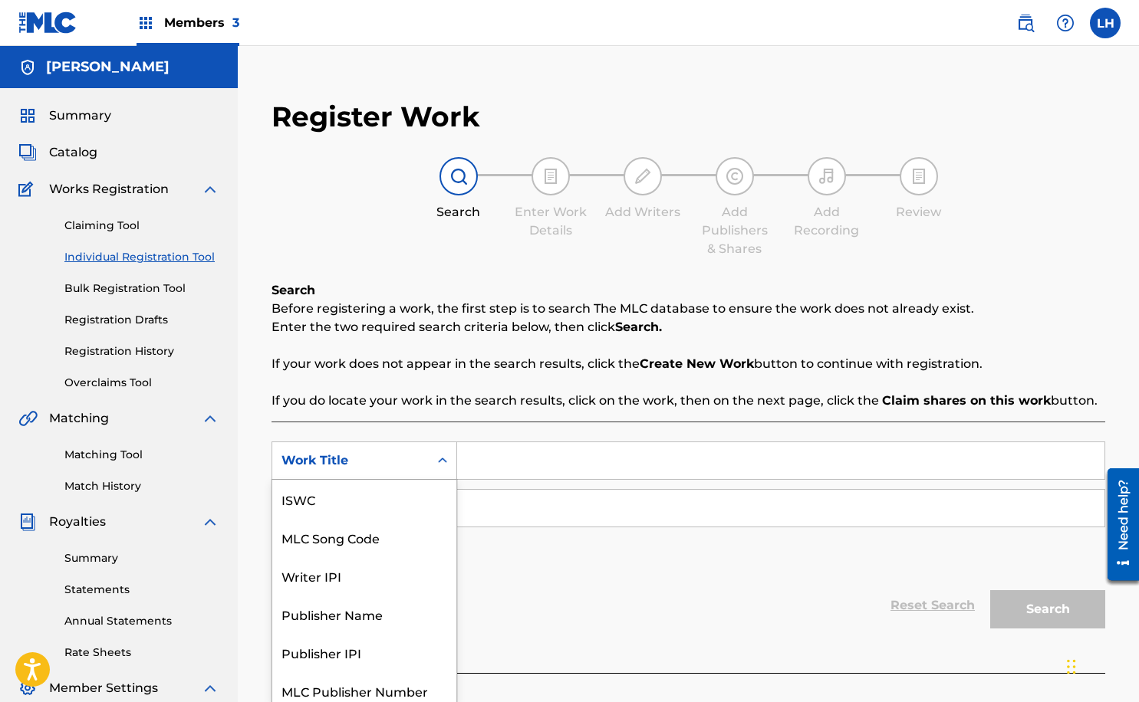
scroll to position [8, 0]
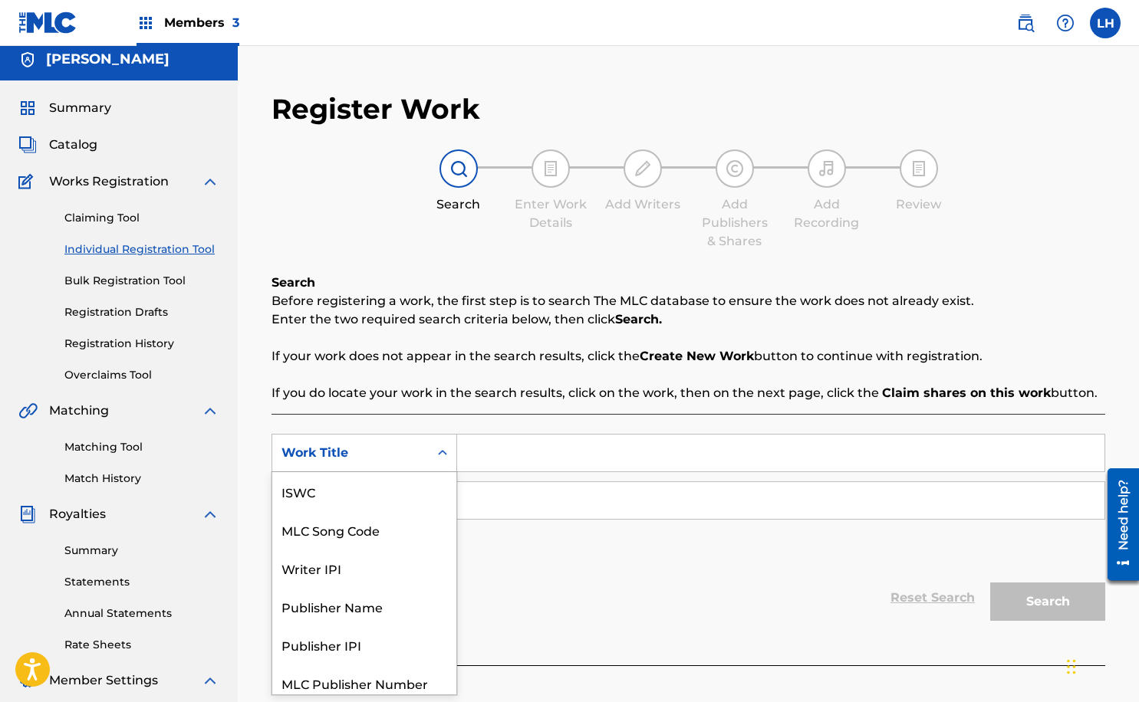
click at [445, 458] on icon "Search Form" at bounding box center [442, 452] width 15 height 15
click at [432, 450] on div "Search Form" at bounding box center [443, 453] width 28 height 28
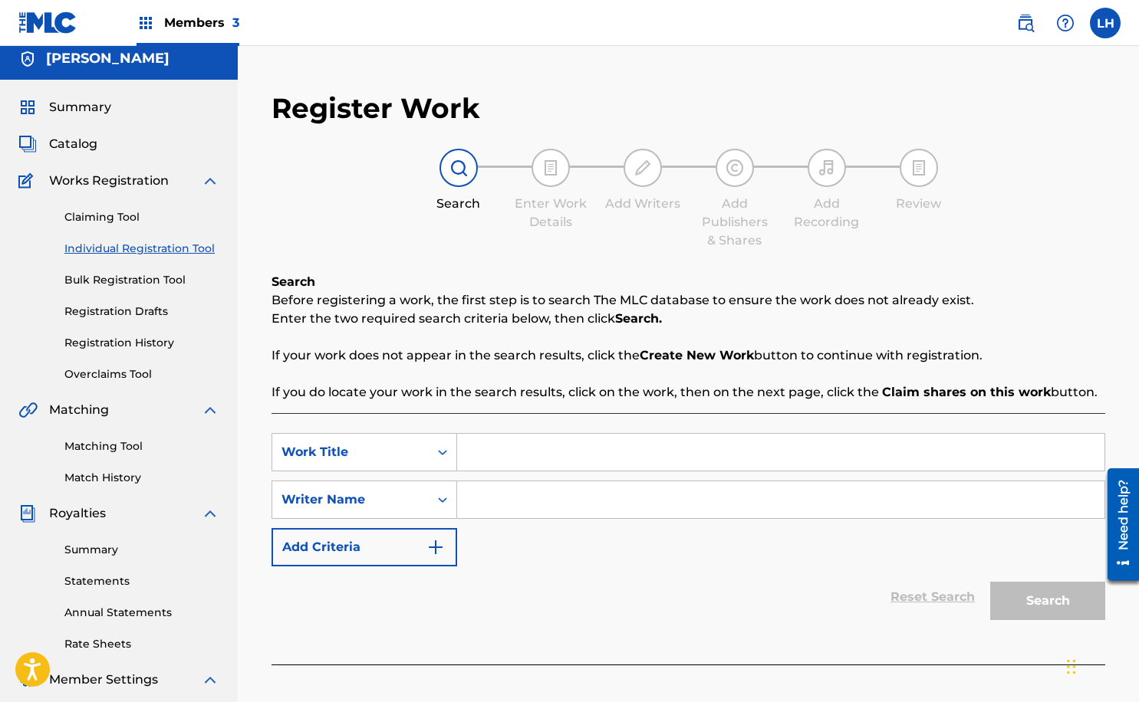
click at [496, 452] on input "Search Form" at bounding box center [780, 452] width 647 height 37
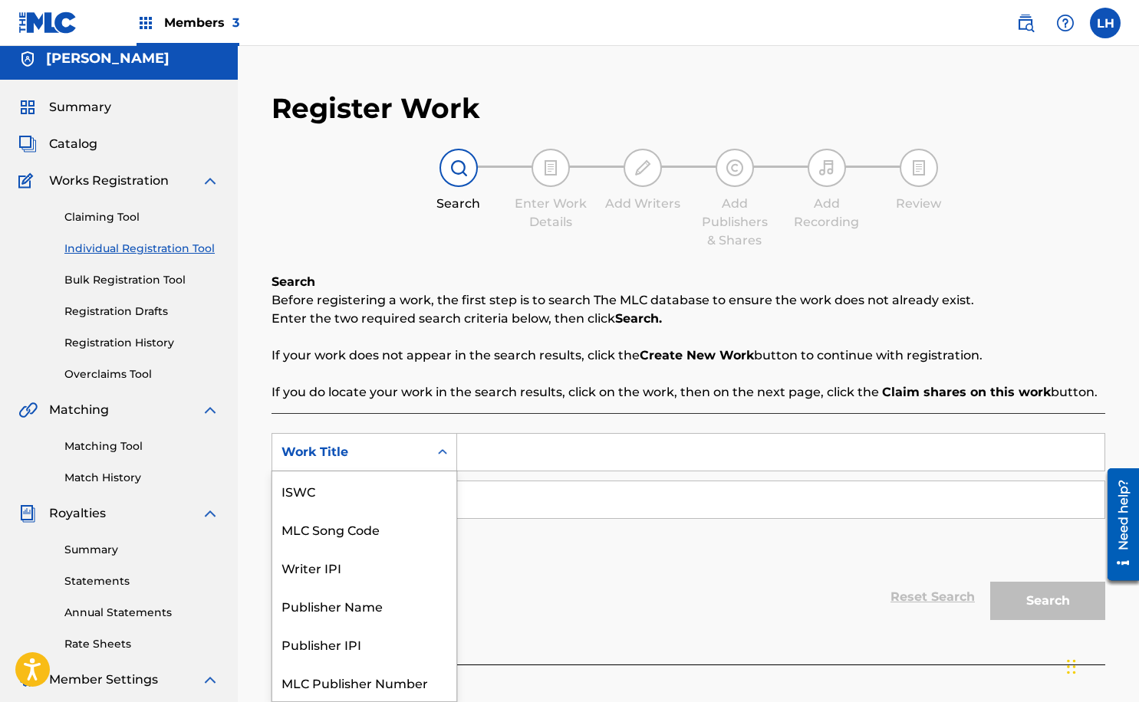
click at [435, 445] on icon "Search Form" at bounding box center [442, 452] width 15 height 15
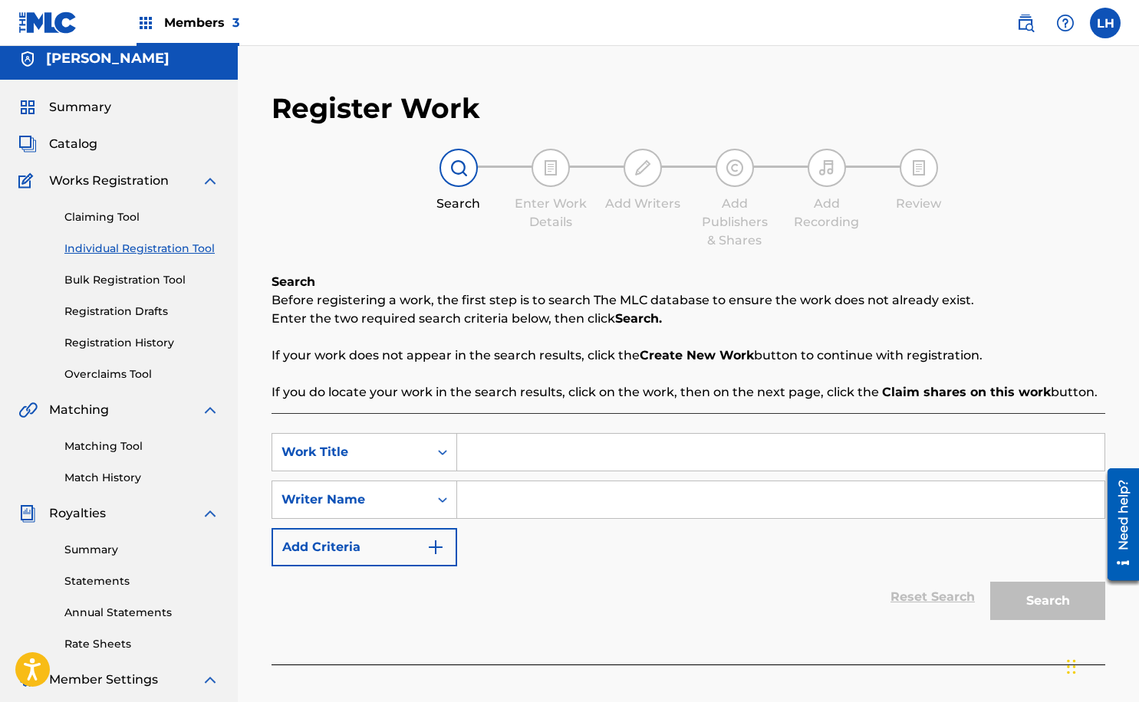
click at [486, 549] on div "SearchWithCriteria82753b99-df82-4b2b-9f33-34bec94a4af7 Work Title SearchWithCri…" at bounding box center [687, 499] width 833 height 133
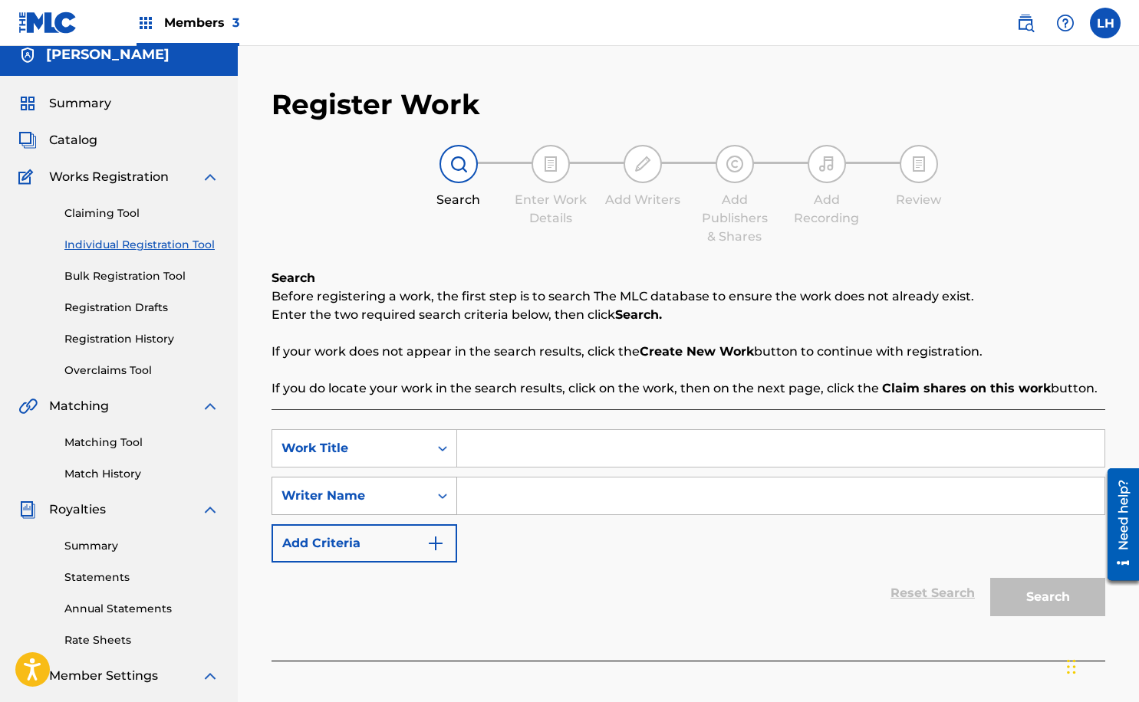
scroll to position [18, 0]
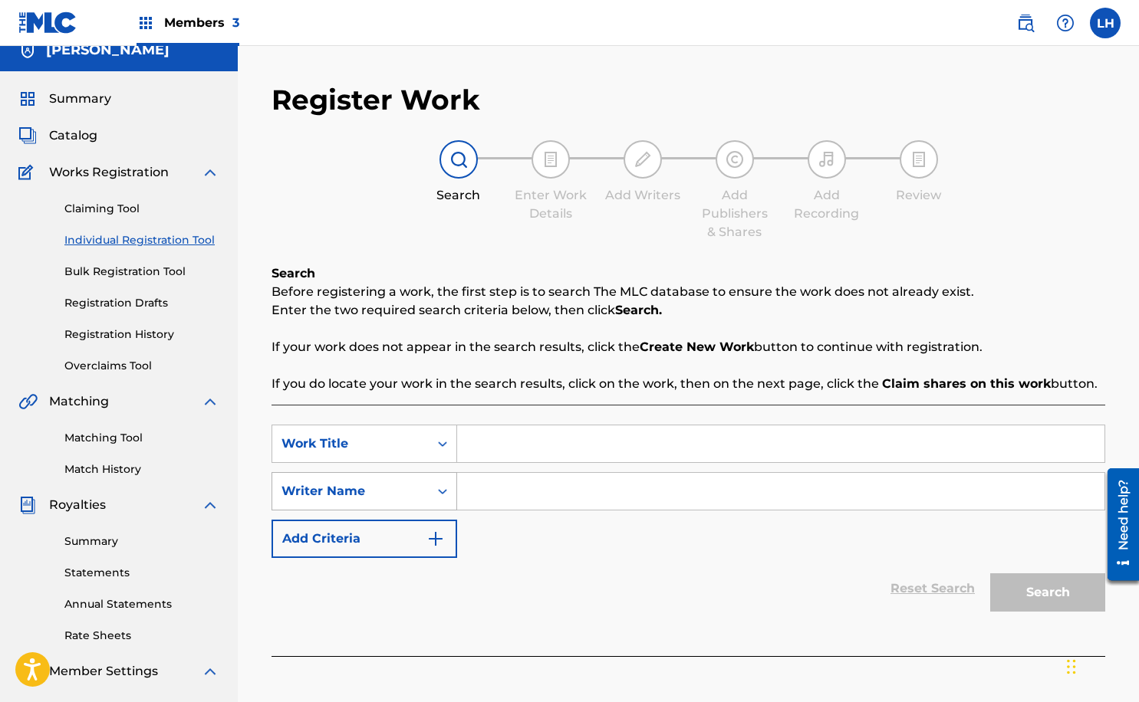
click at [429, 504] on div "Search Form" at bounding box center [443, 492] width 28 height 28
click at [429, 504] on div "Search Form" at bounding box center [443, 491] width 28 height 28
click at [438, 448] on icon "Search Form" at bounding box center [442, 442] width 15 height 15
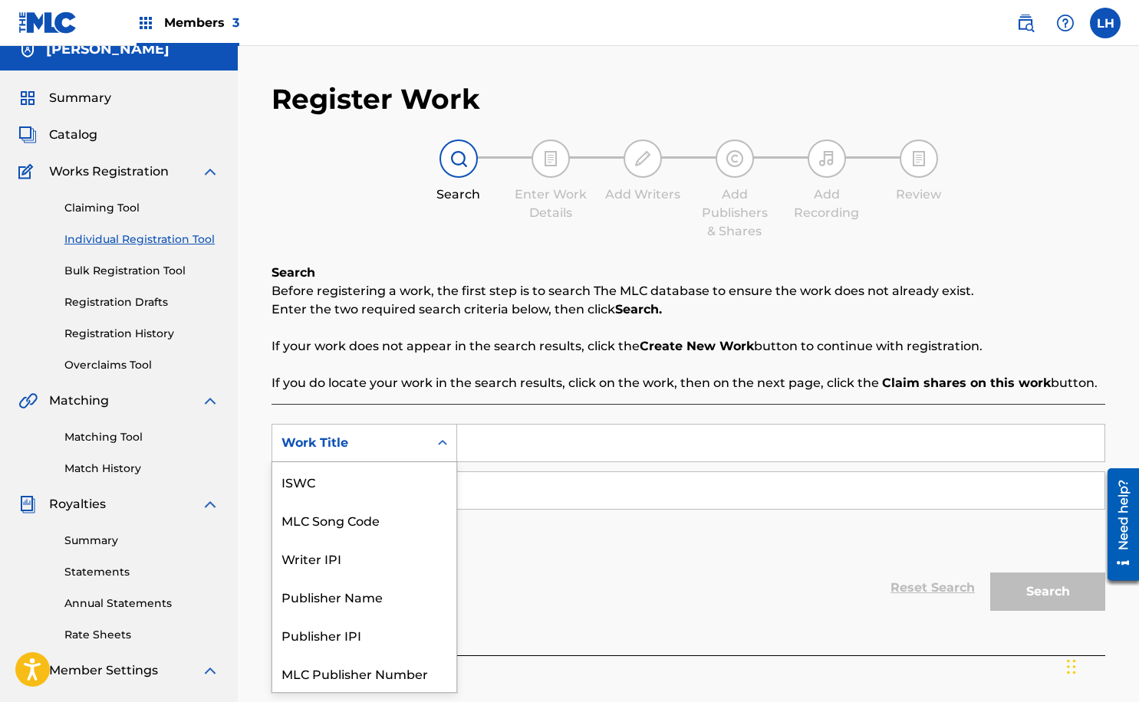
scroll to position [38, 0]
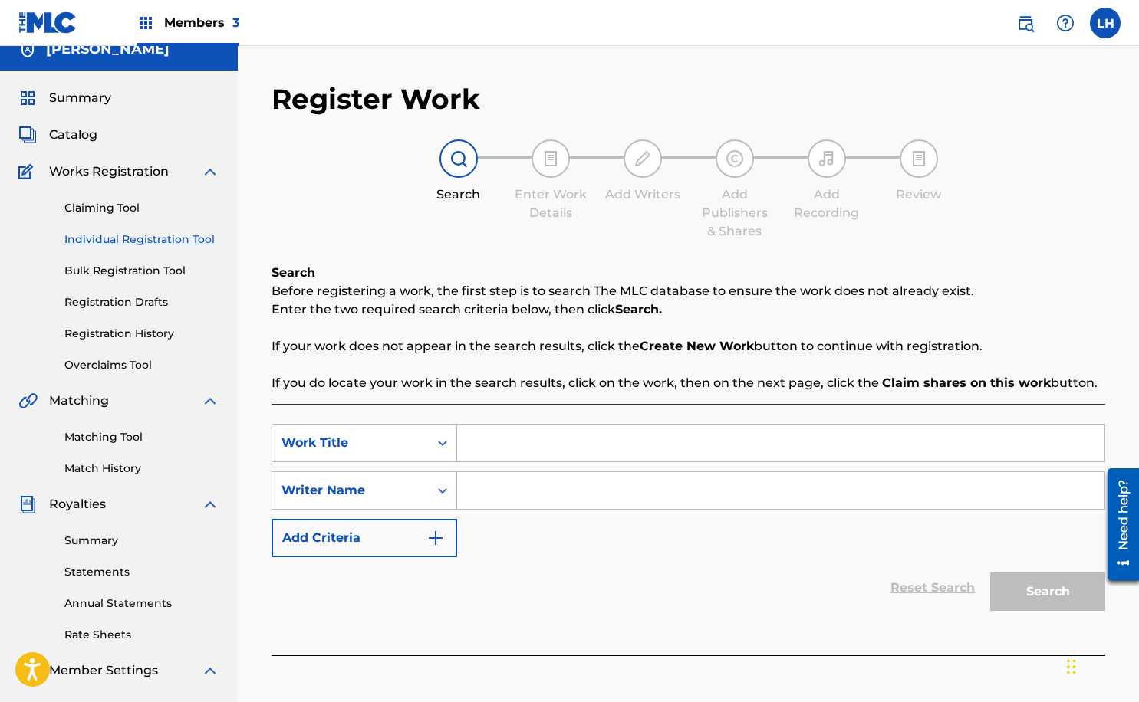
click at [429, 438] on div "Search Form" at bounding box center [443, 443] width 28 height 28
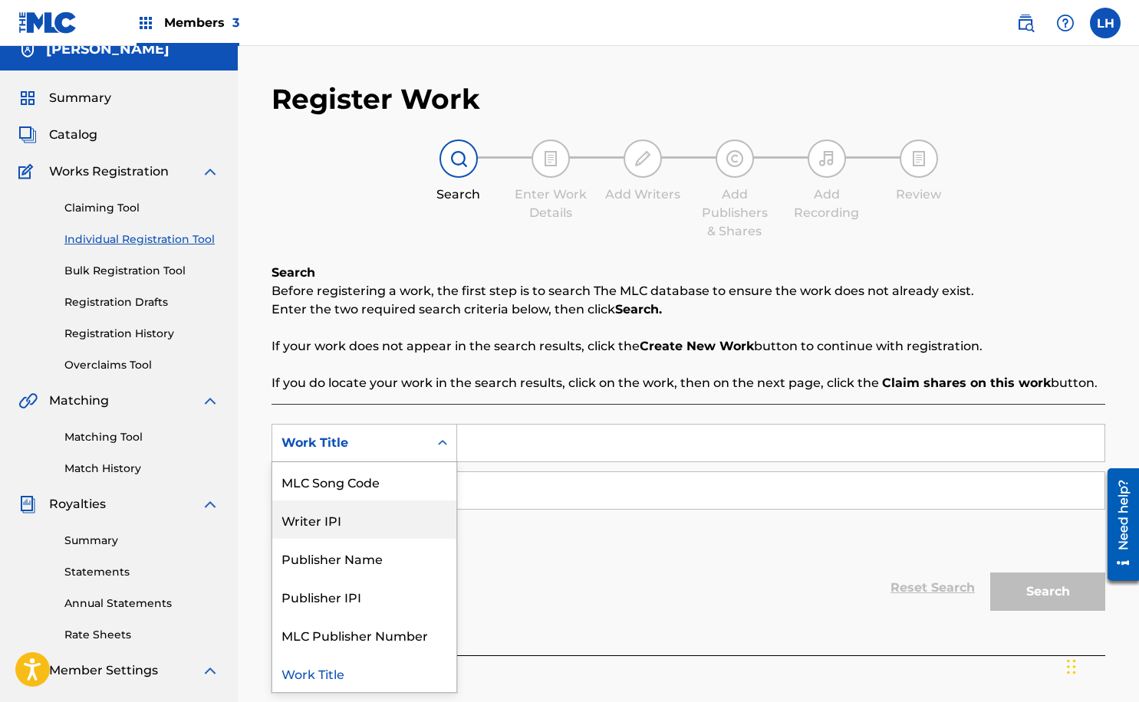
click at [396, 518] on div "Writer IPI" at bounding box center [364, 520] width 184 height 38
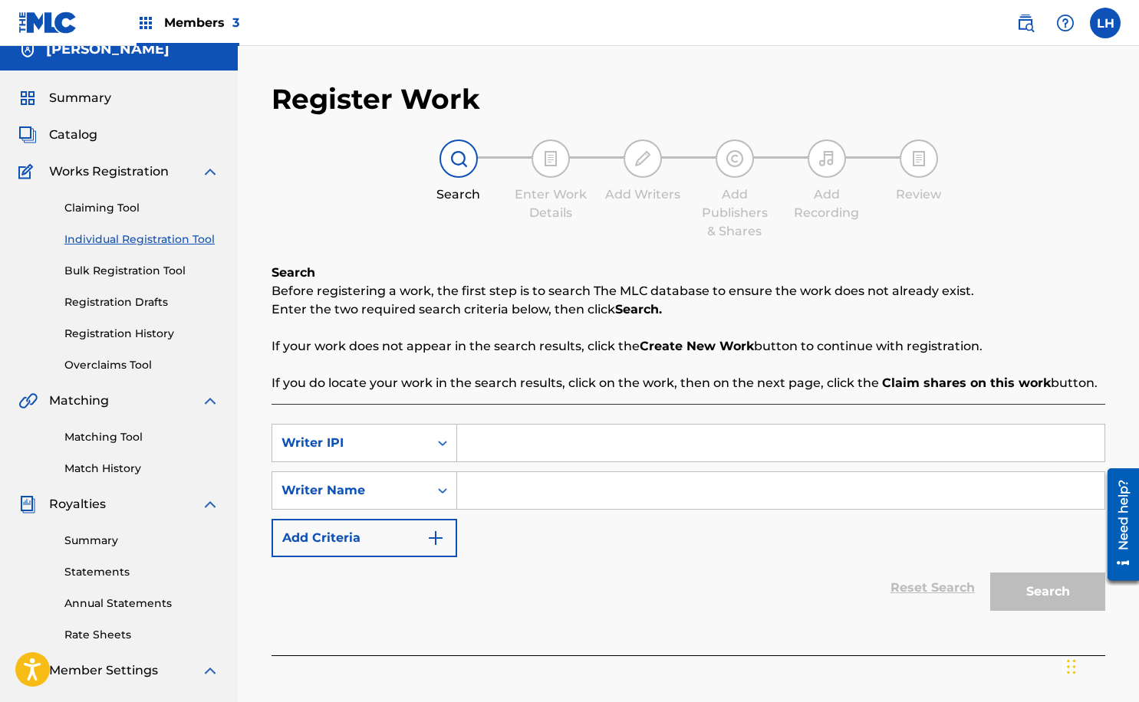
click at [495, 446] on input "Search Form" at bounding box center [780, 443] width 647 height 37
paste input "482445835"
type input "482445835"
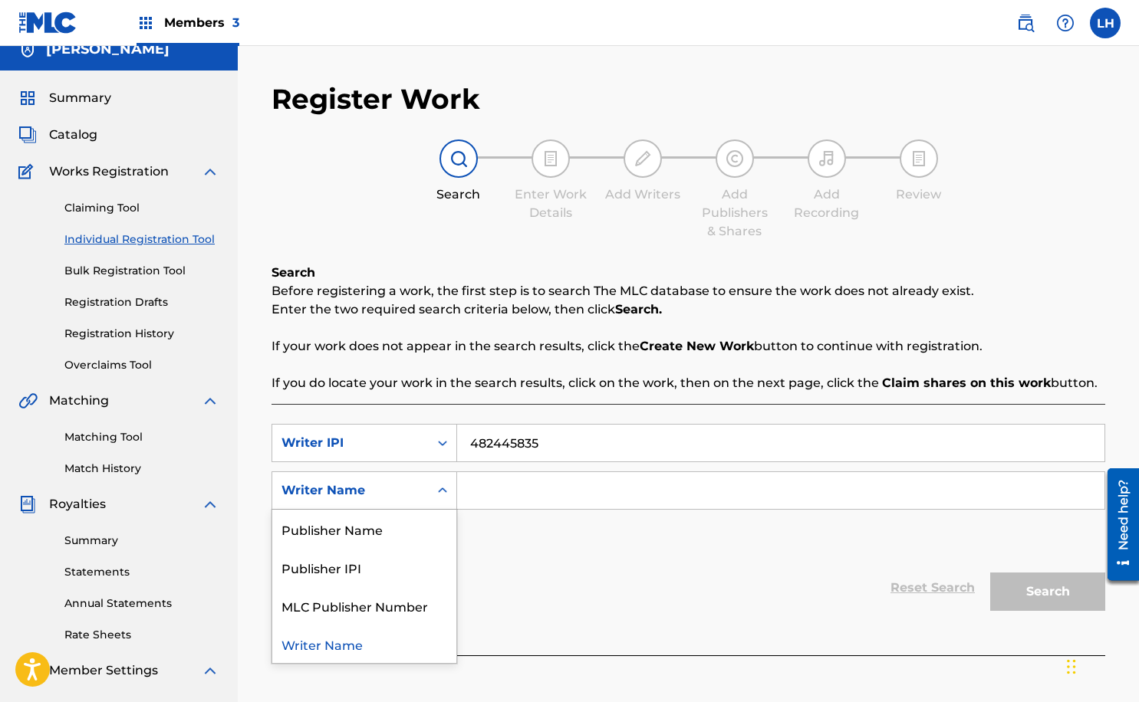
click at [440, 486] on icon "Search Form" at bounding box center [442, 490] width 15 height 15
click at [401, 561] on div "Publisher IPI" at bounding box center [364, 567] width 184 height 38
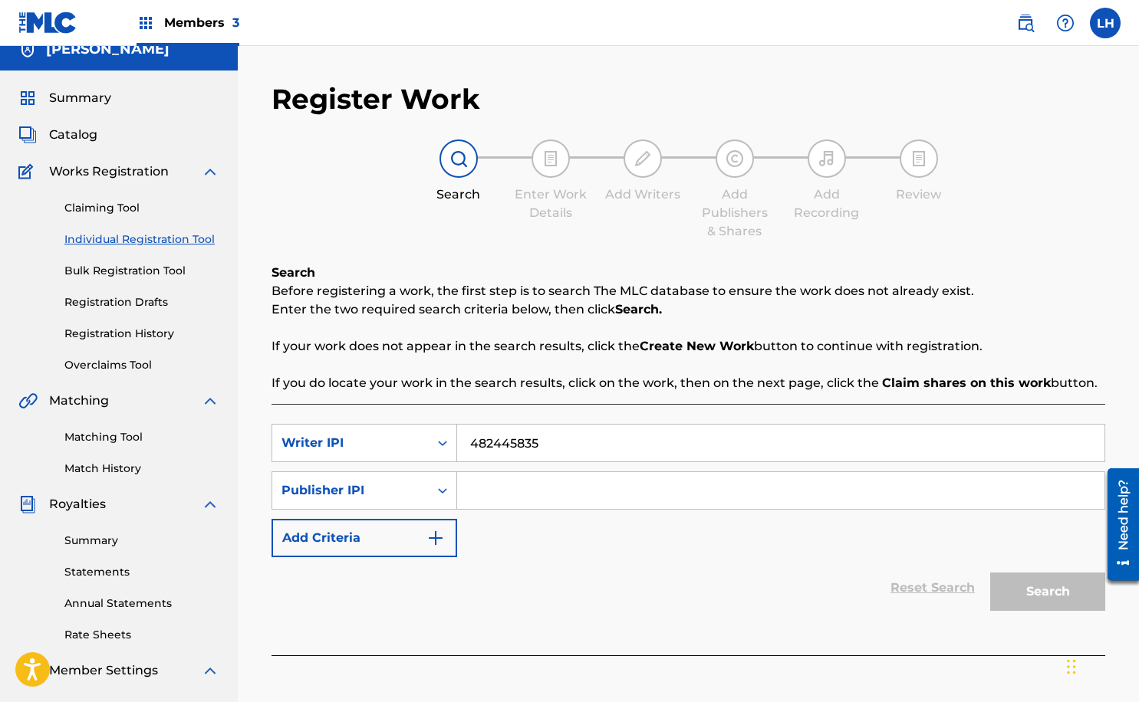
click at [531, 481] on input "Search Form" at bounding box center [780, 490] width 647 height 37
paste input "583297119"
type input "583297119"
click at [1042, 602] on button "Search" at bounding box center [1047, 592] width 115 height 38
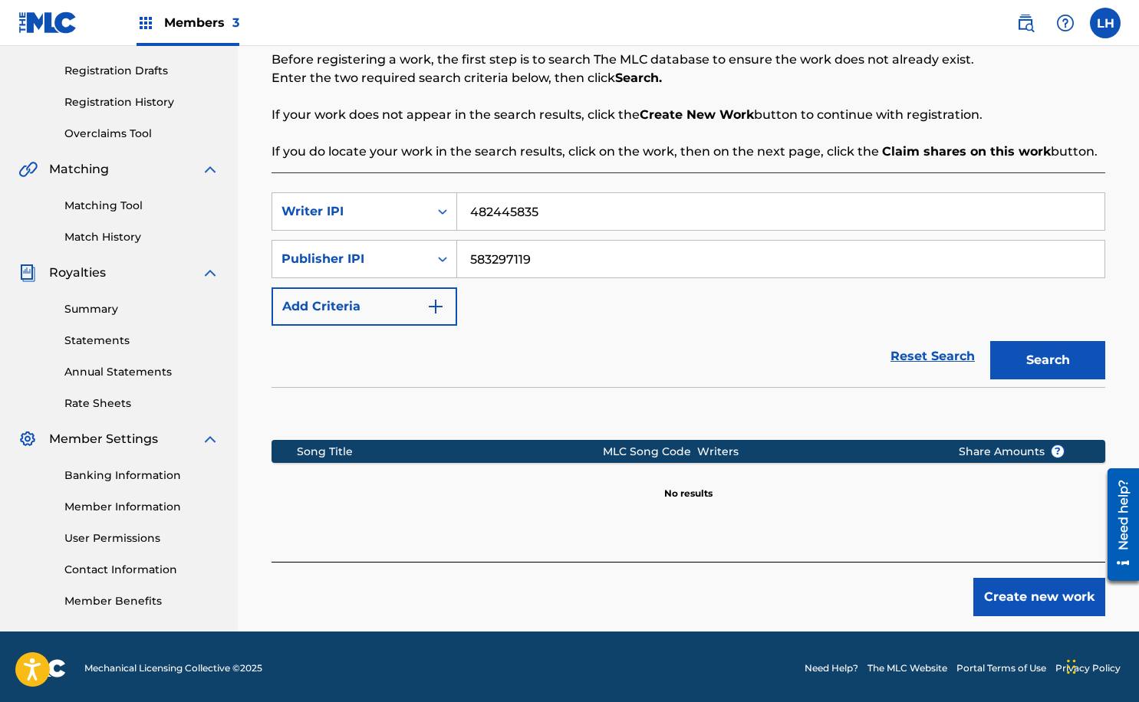
scroll to position [252, 0]
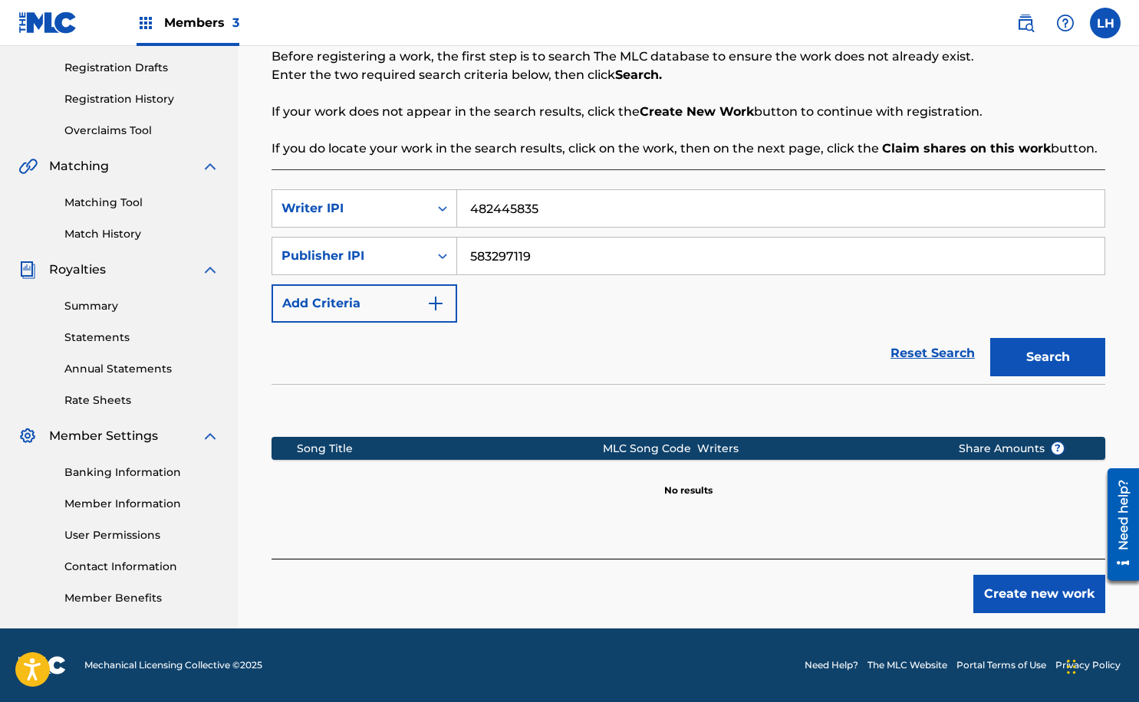
click at [1019, 589] on button "Create new work" at bounding box center [1039, 594] width 132 height 38
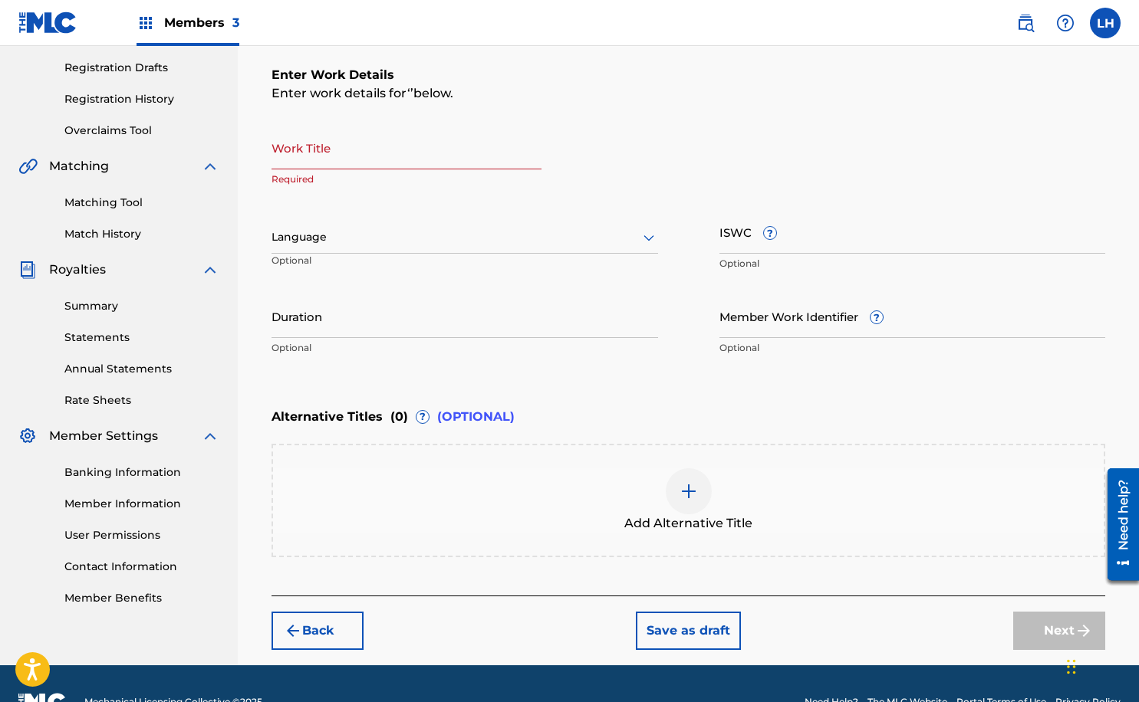
click at [436, 153] on input "Work Title" at bounding box center [406, 148] width 270 height 44
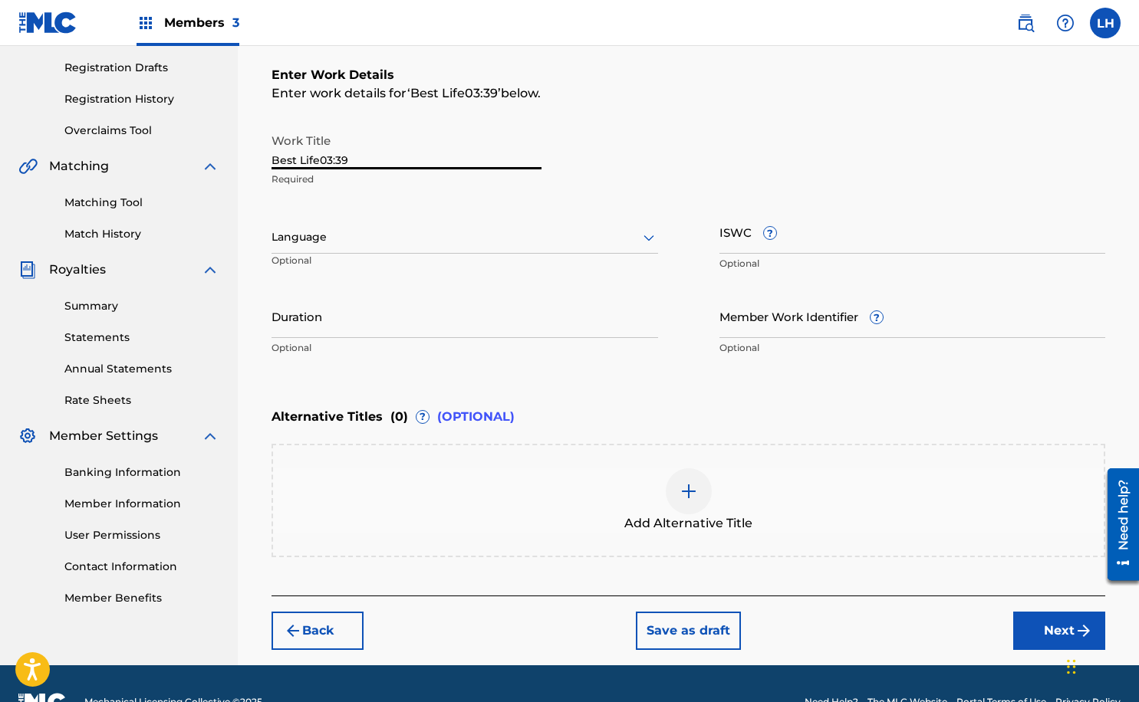
drag, startPoint x: 355, startPoint y: 159, endPoint x: 321, endPoint y: 156, distance: 33.9
click at [321, 156] on input "Best Life03:39" at bounding box center [406, 148] width 270 height 44
type input "Best Life"
drag, startPoint x: 334, startPoint y: 155, endPoint x: 367, endPoint y: 324, distance: 171.9
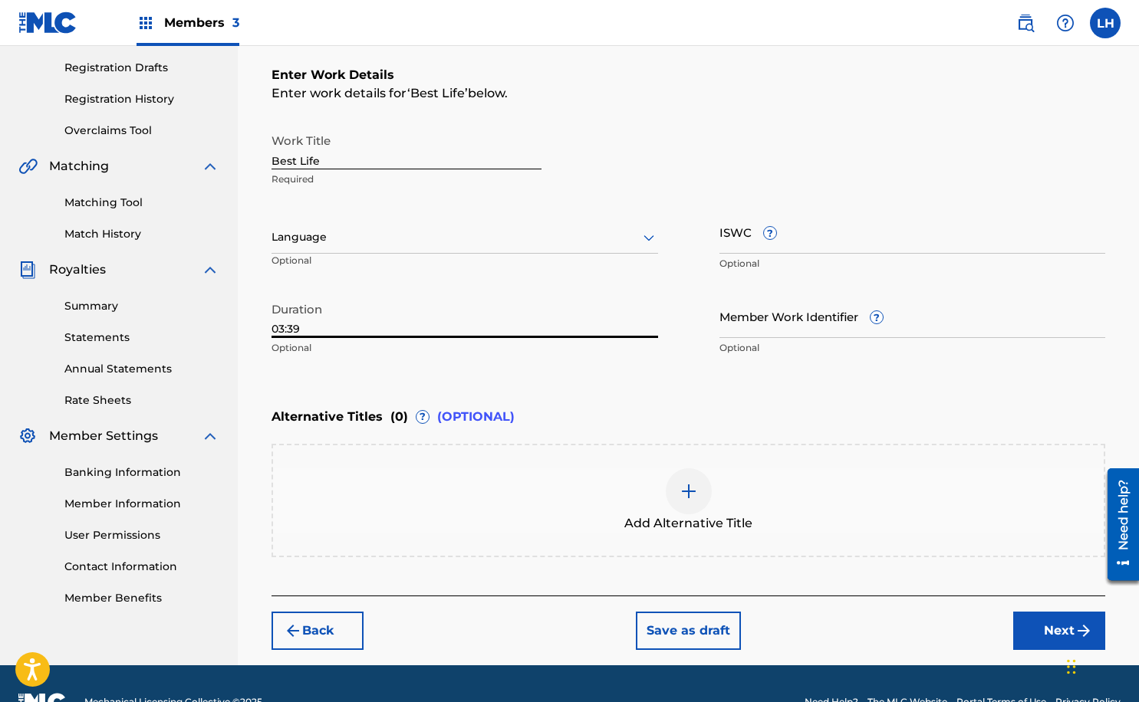
type input "03:39"
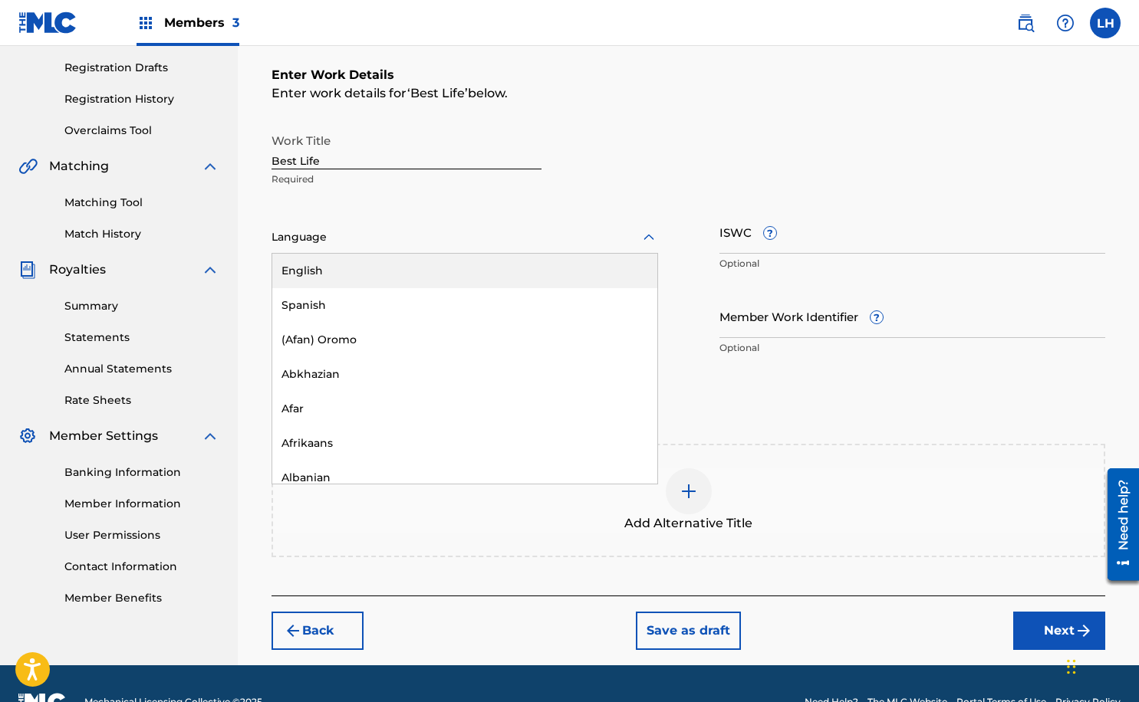
click at [370, 241] on div at bounding box center [464, 237] width 386 height 19
click at [370, 268] on div "English" at bounding box center [464, 271] width 385 height 35
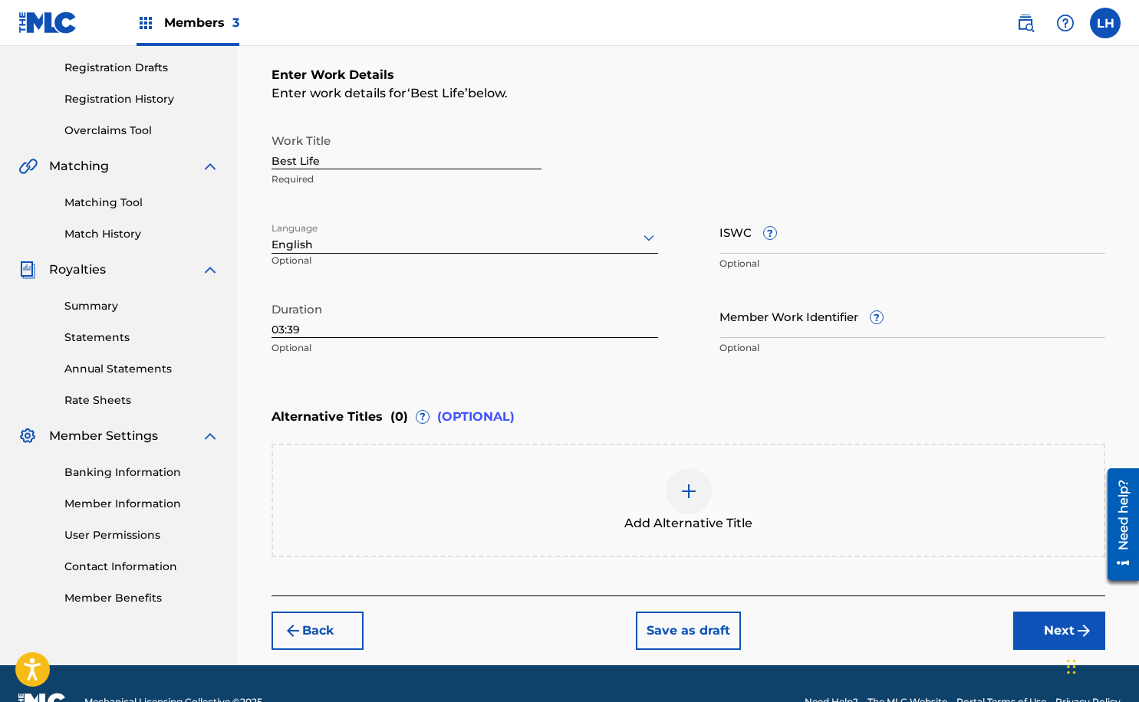
click at [792, 243] on input "ISWC ?" at bounding box center [912, 232] width 386 height 44
paste input "T3332894283"
type input "T3332894283"
click at [928, 380] on div "Enter Work Details Enter work details for ‘ Best Life ’ below. Work Title Best …" at bounding box center [687, 214] width 833 height 371
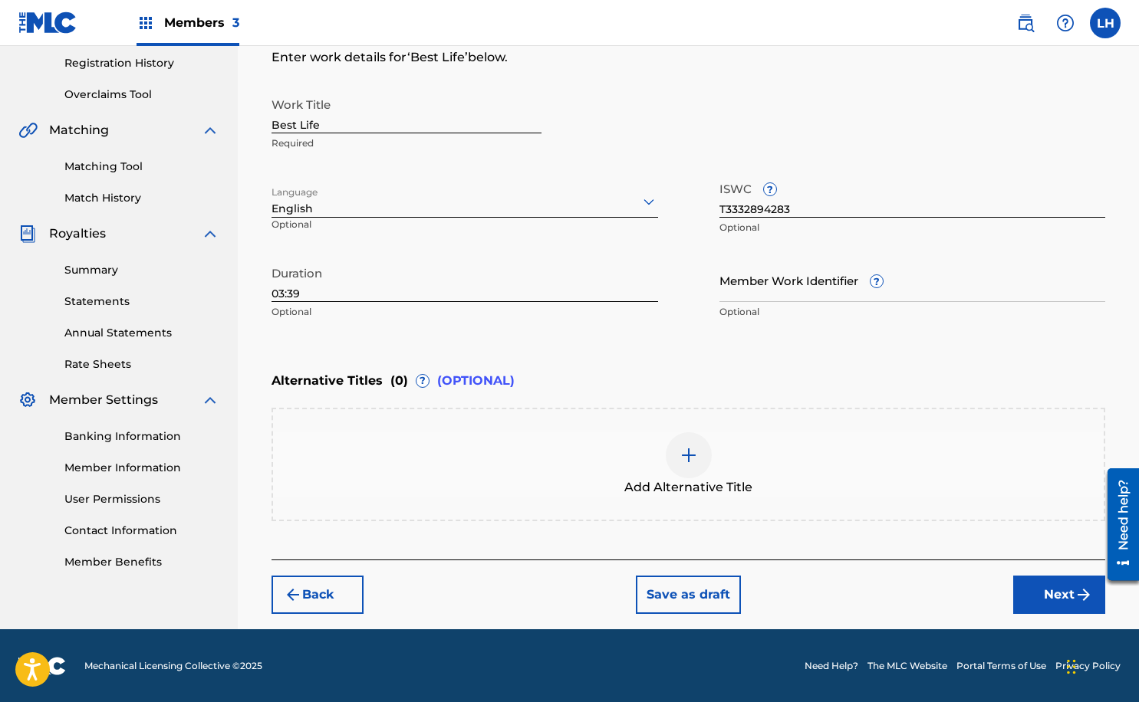
scroll to position [288, 0]
click at [1031, 601] on button "Next" at bounding box center [1059, 595] width 92 height 38
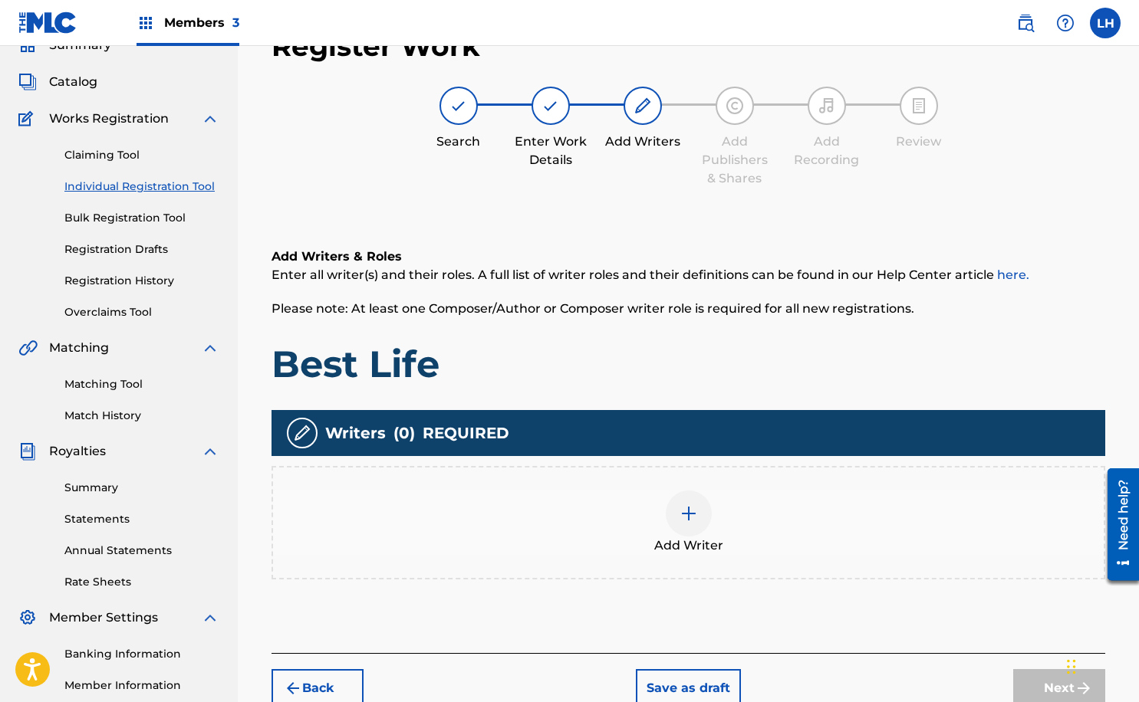
scroll to position [69, 0]
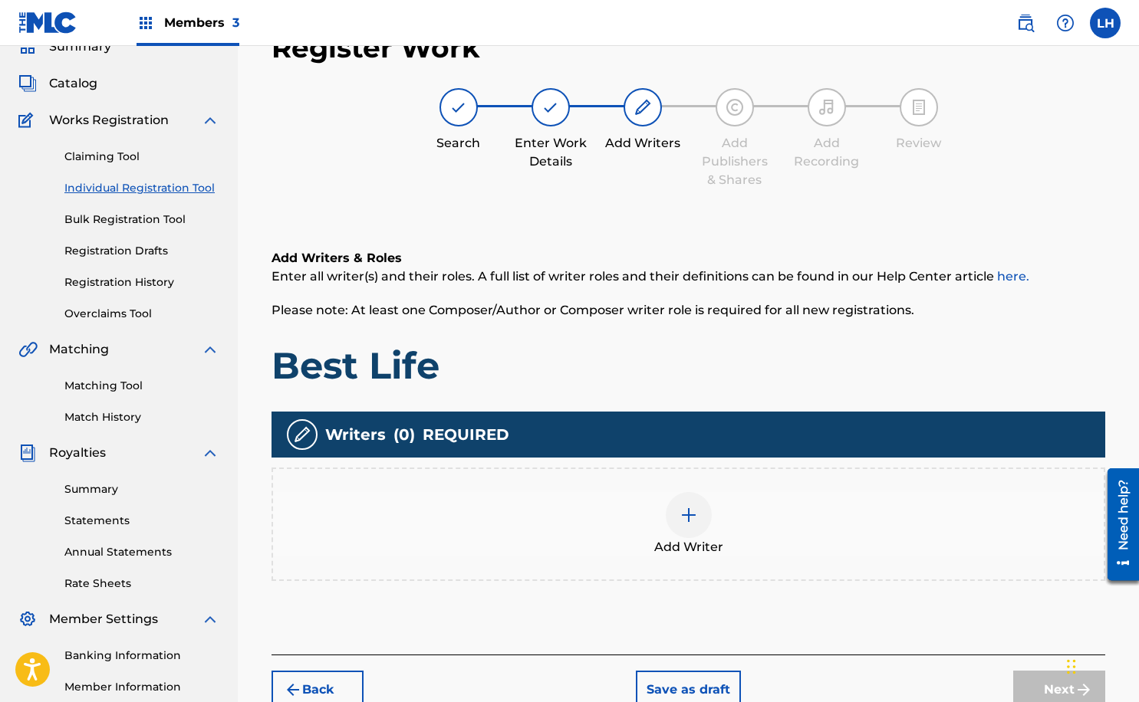
click at [688, 525] on div at bounding box center [688, 515] width 46 height 46
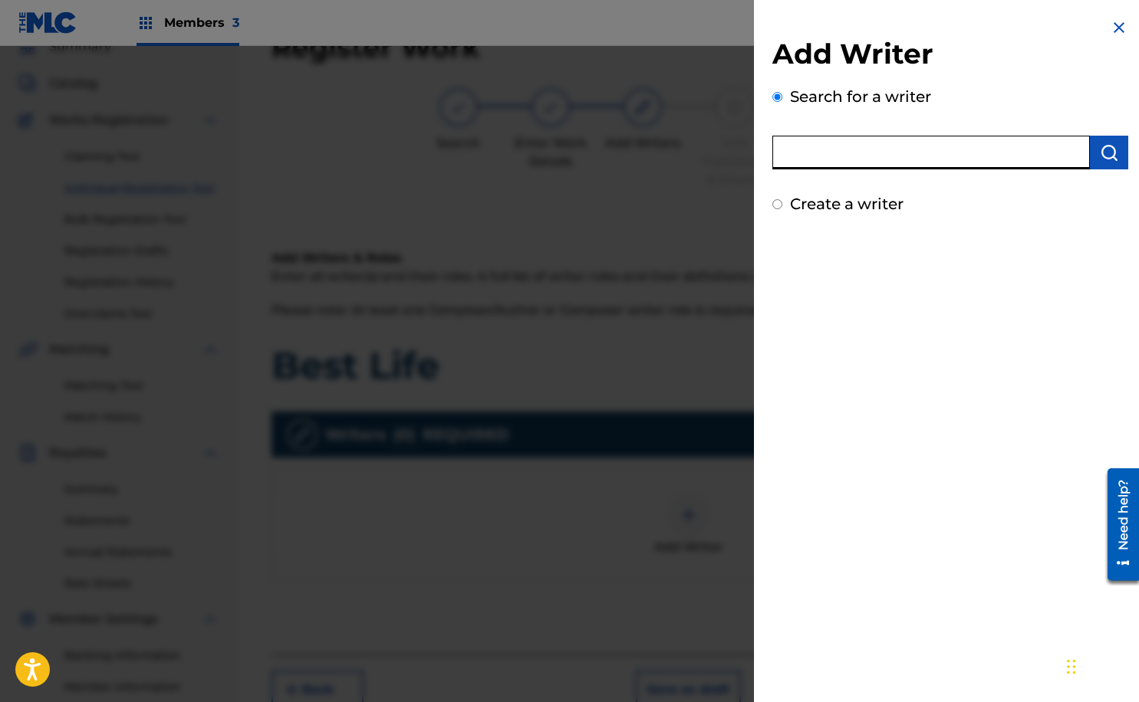
click at [1010, 151] on input "text" at bounding box center [930, 153] width 317 height 34
paste input "482445835"
type input "482445835"
click at [1105, 163] on button "submit" at bounding box center [1108, 153] width 38 height 34
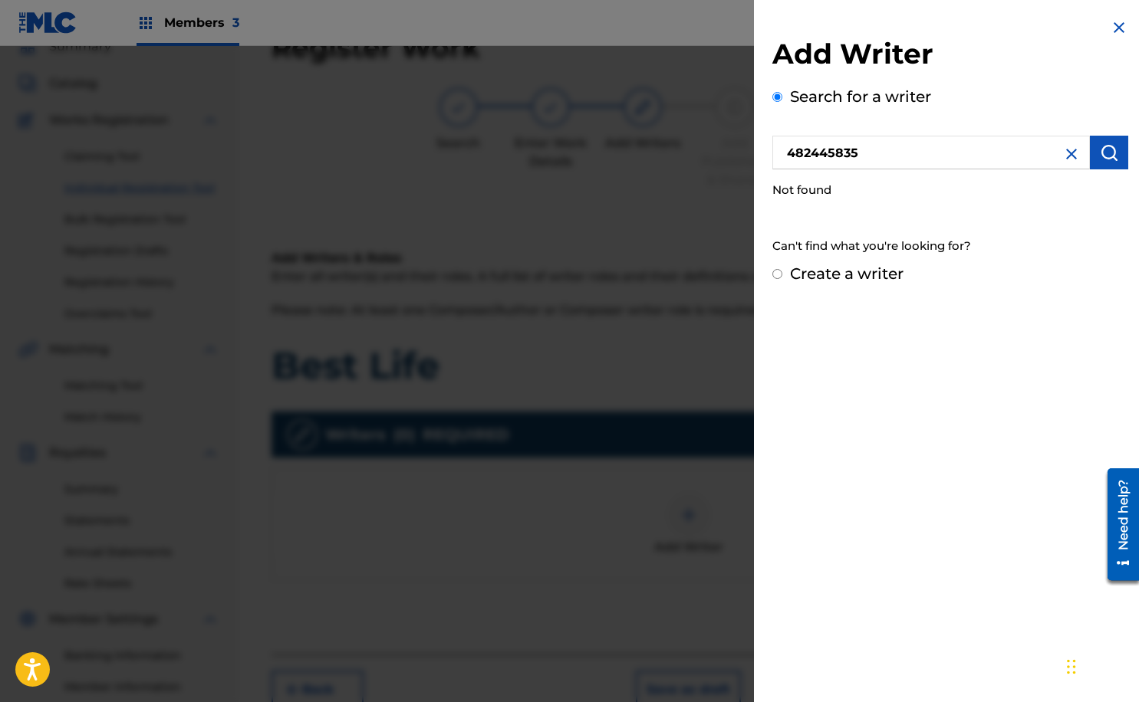
click at [1066, 153] on img at bounding box center [1071, 154] width 18 height 18
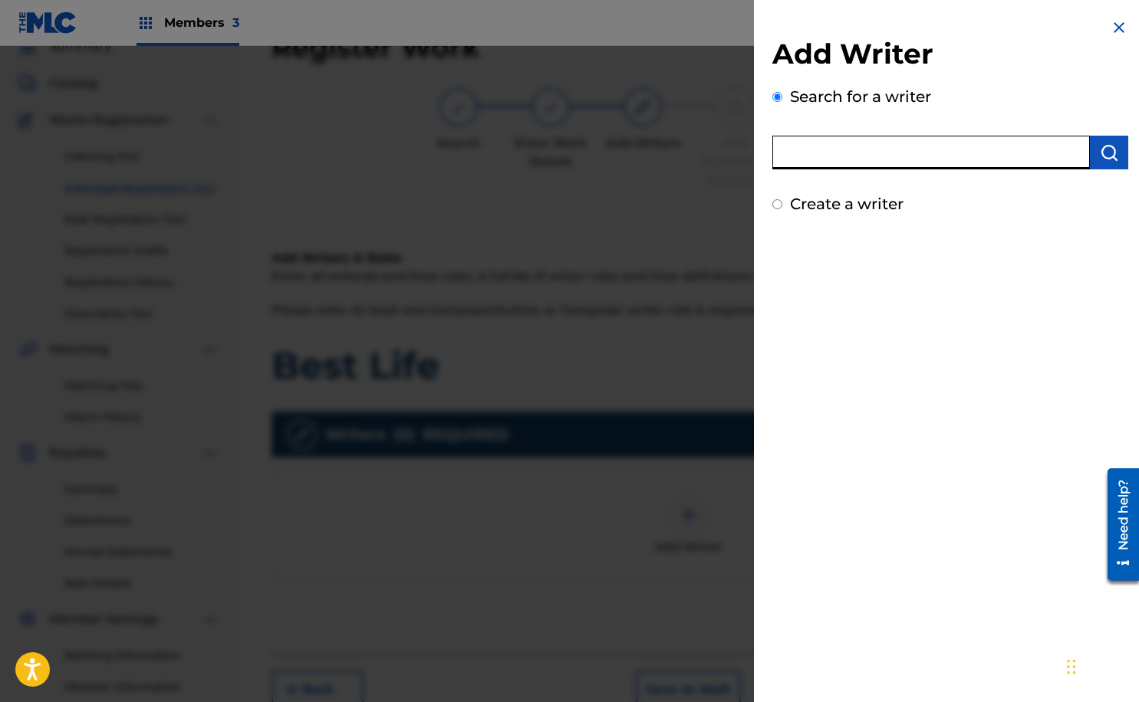
click at [842, 160] on input "text" at bounding box center [930, 153] width 317 height 34
type input "l"
type input "[PERSON_NAME]"
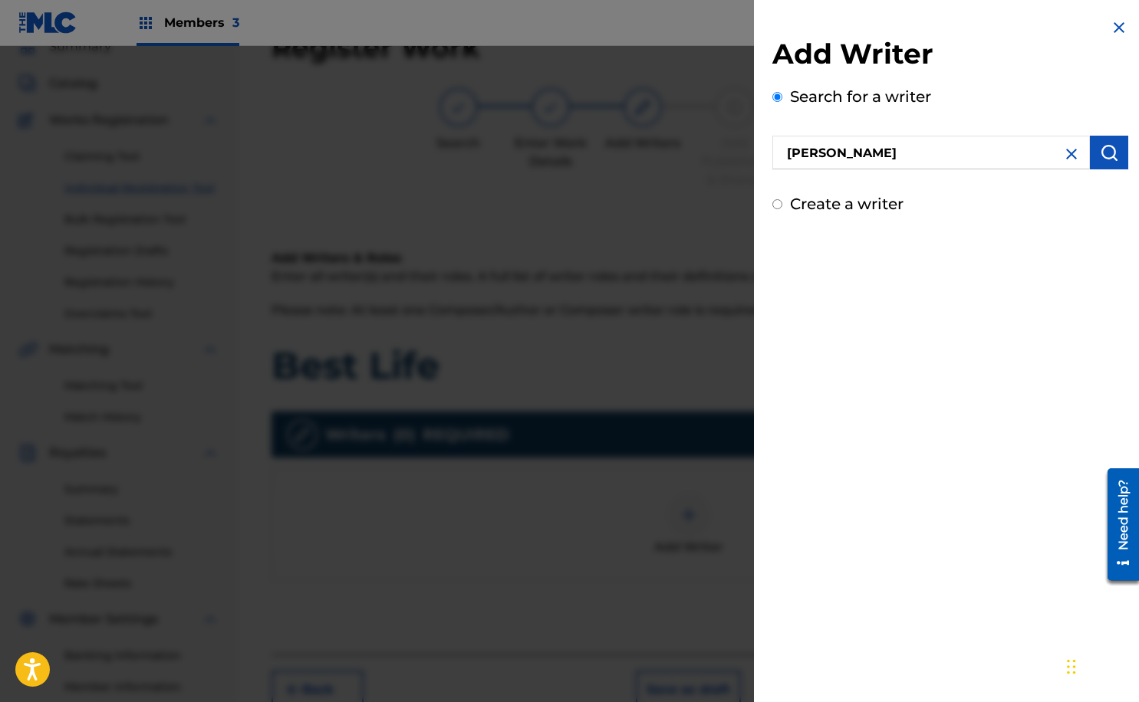
click at [1100, 150] on img "submit" at bounding box center [1108, 152] width 18 height 18
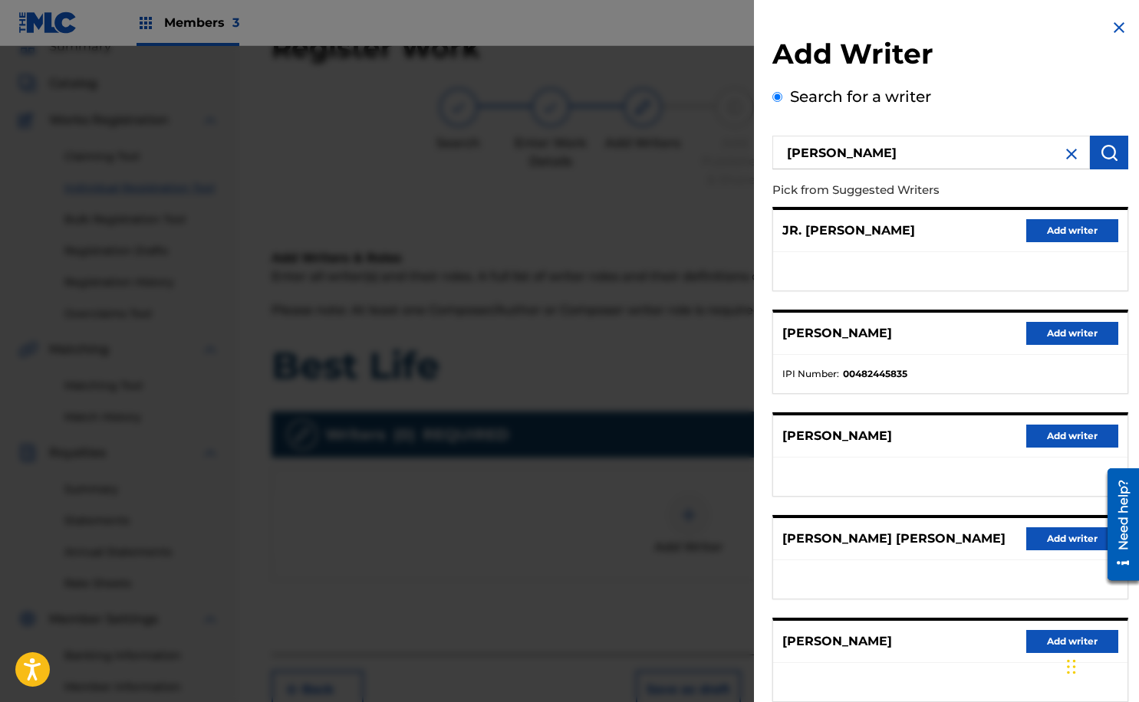
click at [1079, 335] on button "Add writer" at bounding box center [1072, 333] width 92 height 23
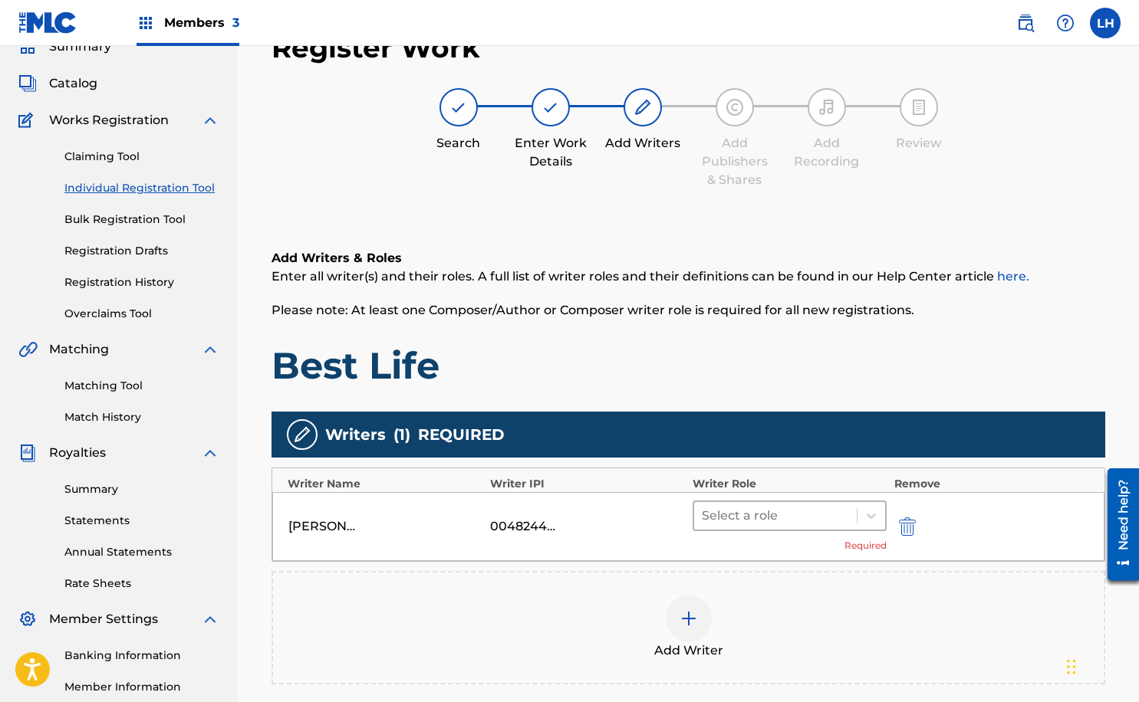
click at [819, 519] on div at bounding box center [775, 515] width 147 height 21
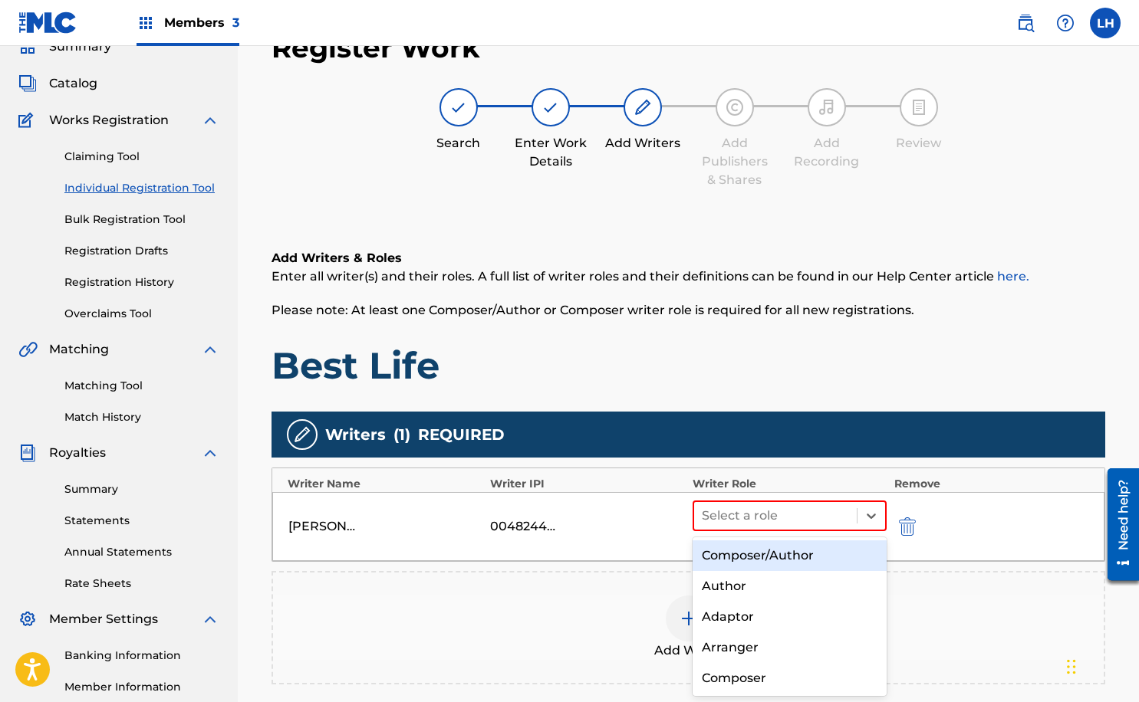
click at [810, 560] on div "Composer/Author" at bounding box center [789, 556] width 194 height 31
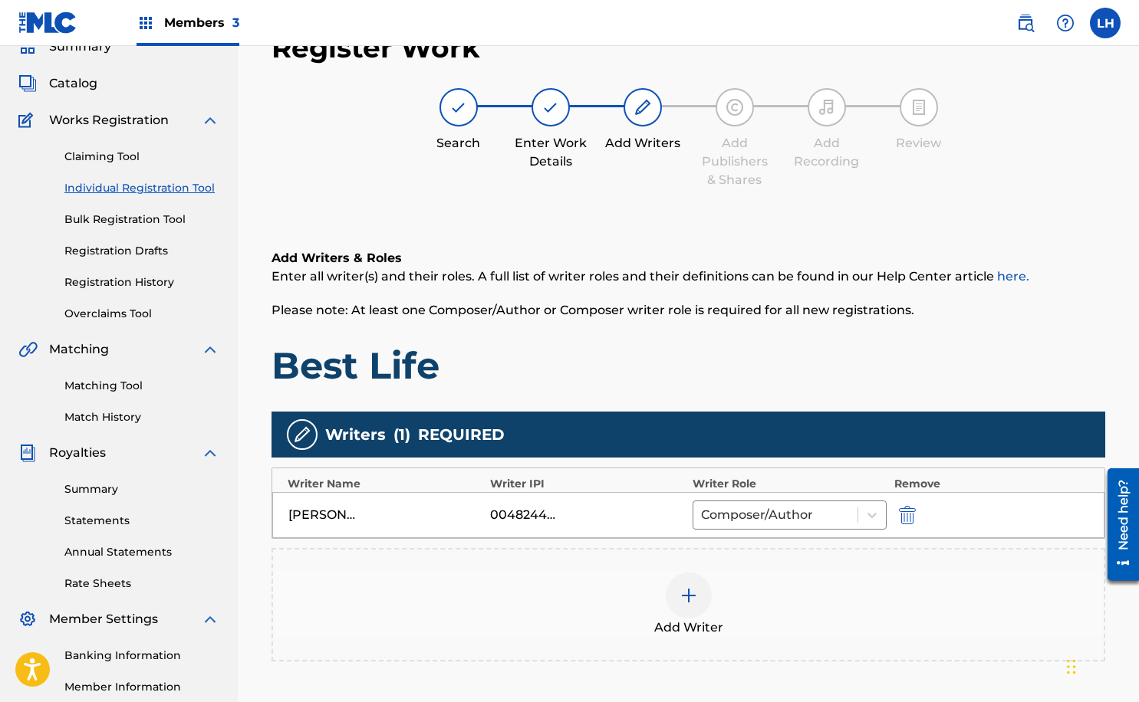
click at [692, 598] on img at bounding box center [688, 596] width 18 height 18
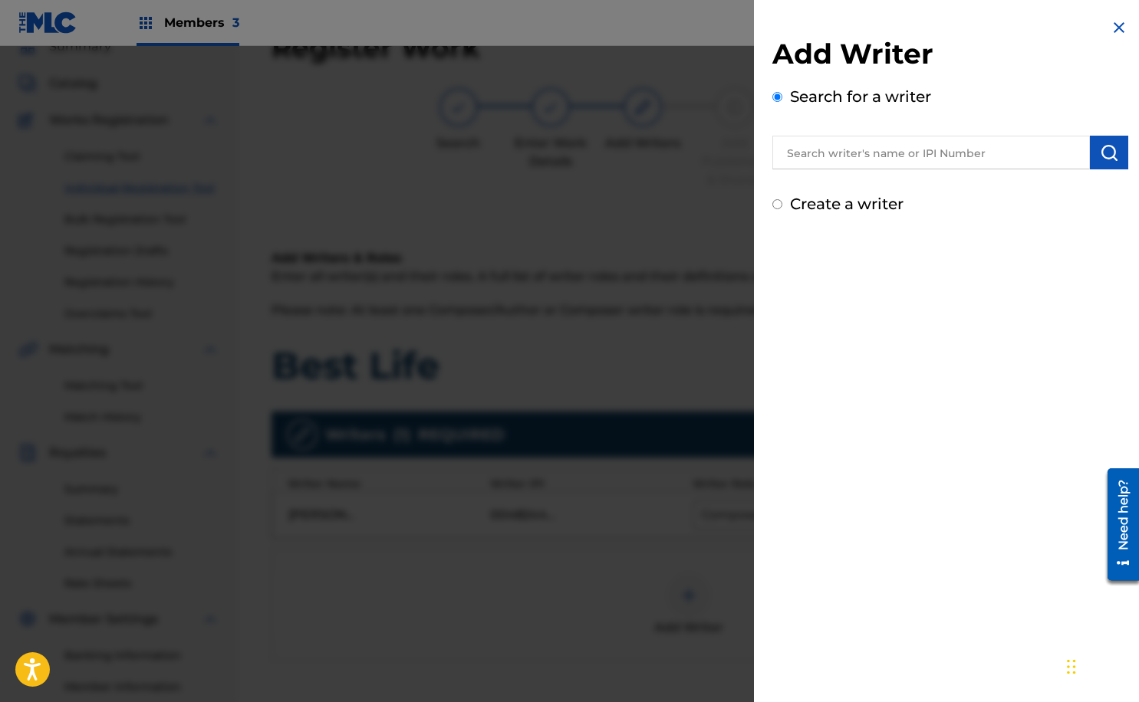
click at [833, 155] on input "text" at bounding box center [930, 153] width 317 height 34
paste input "[PERSON_NAME]"
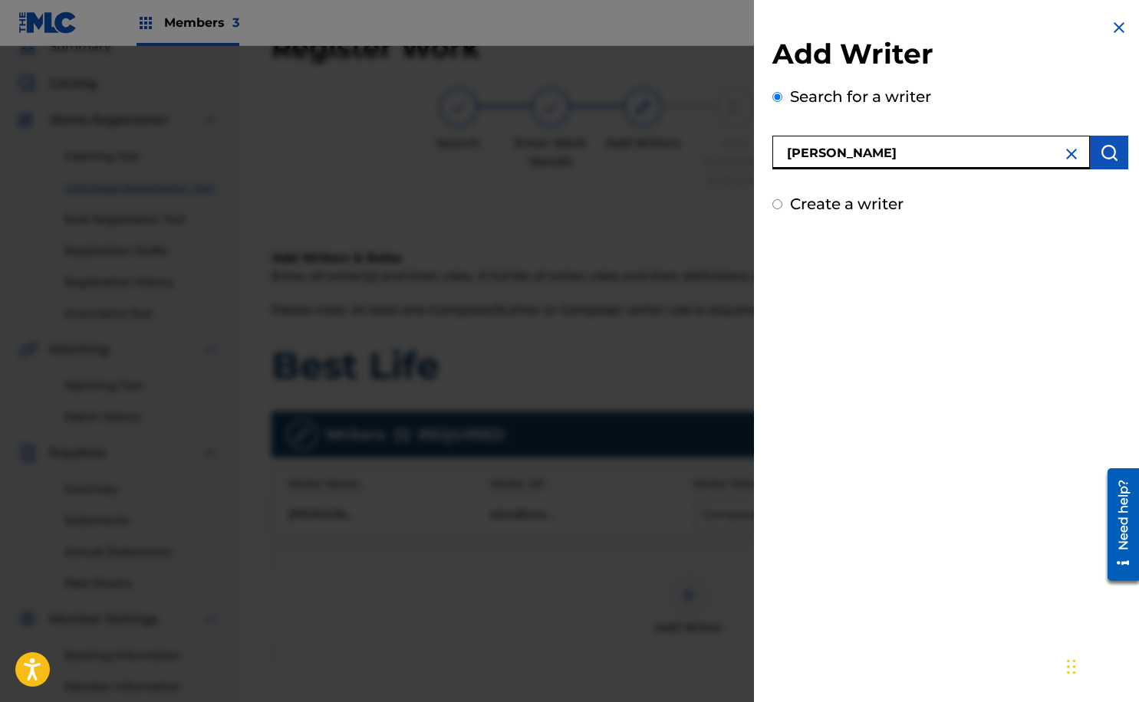
type input "[PERSON_NAME]"
click at [1107, 153] on img "submit" at bounding box center [1108, 152] width 18 height 18
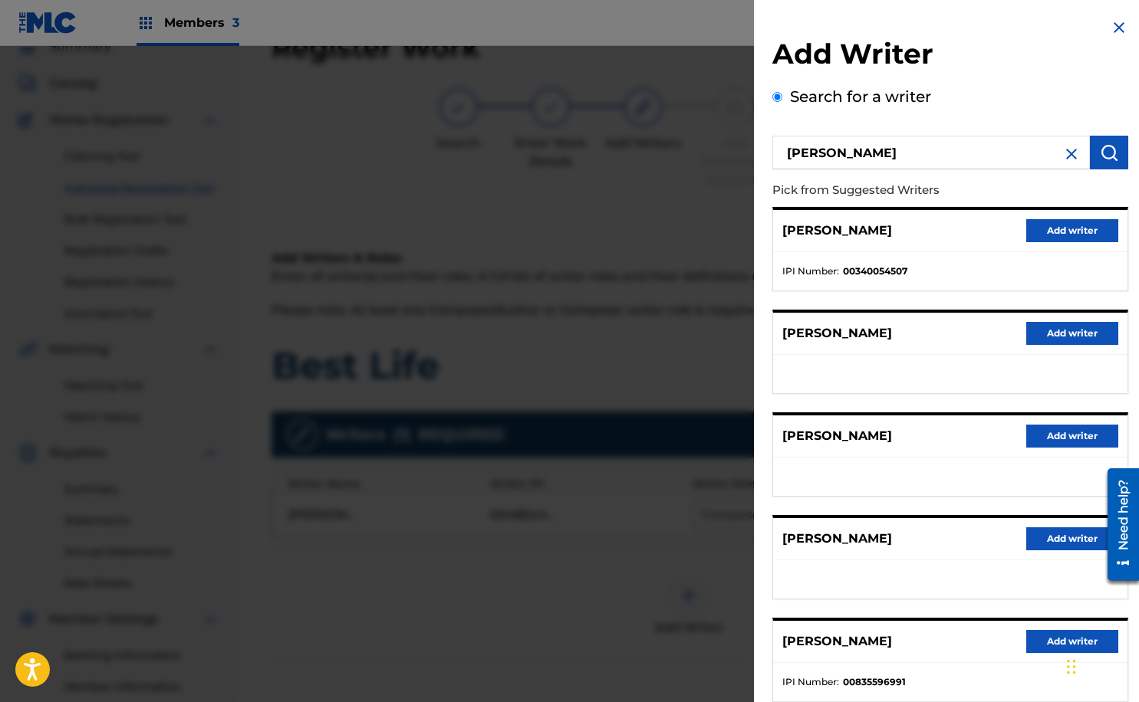
click at [1080, 232] on button "Add writer" at bounding box center [1072, 230] width 92 height 23
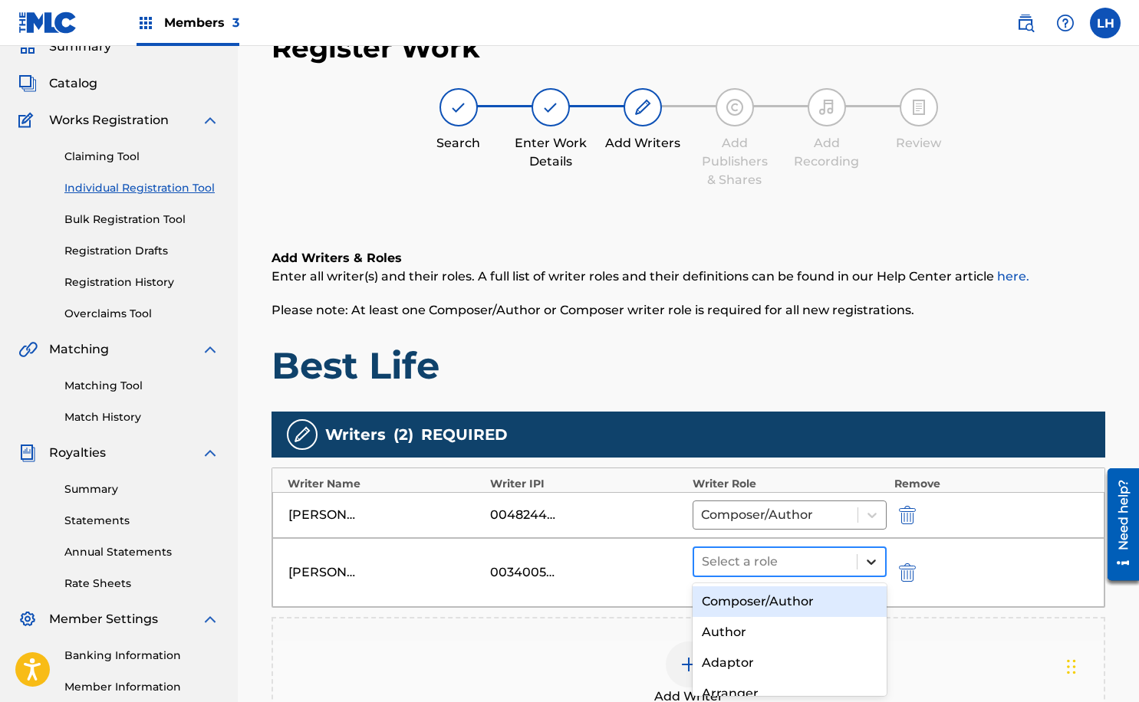
click at [860, 562] on div at bounding box center [871, 562] width 28 height 28
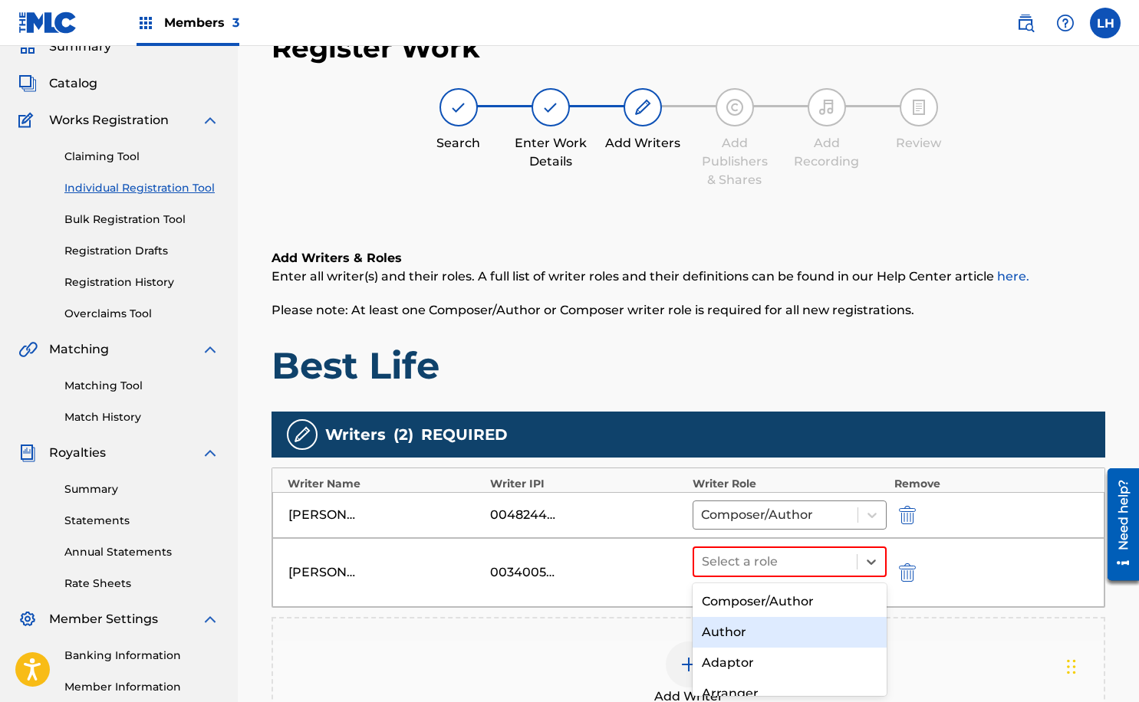
click at [825, 626] on div "Author" at bounding box center [789, 632] width 194 height 31
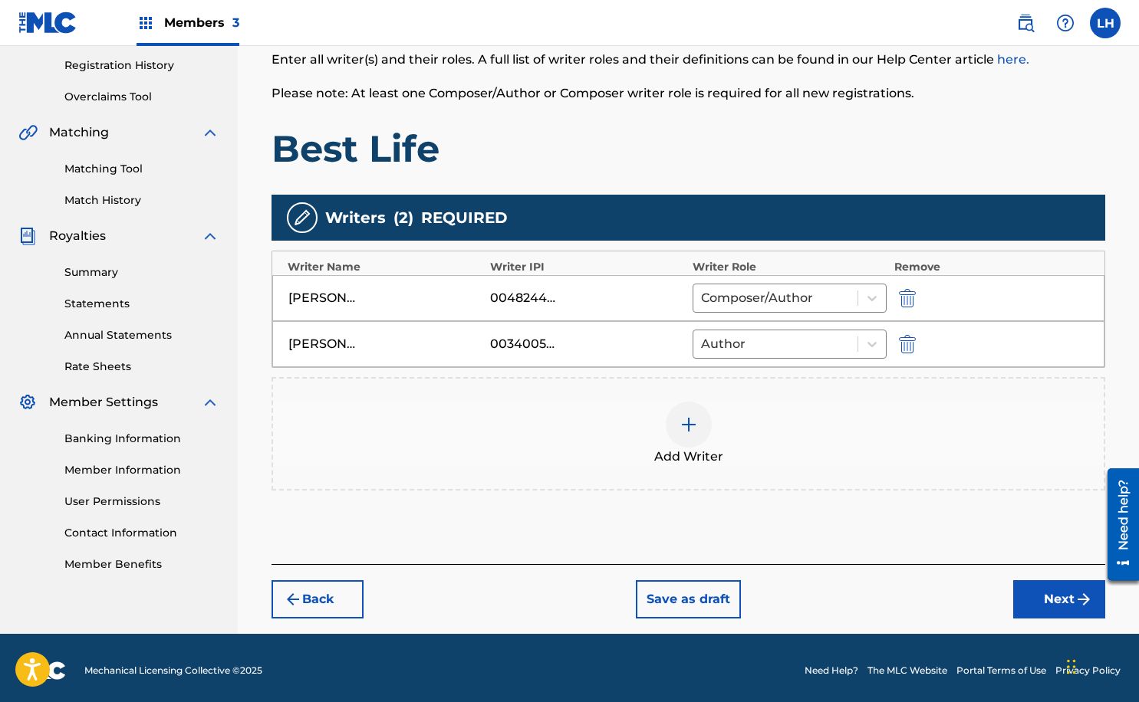
scroll to position [291, 0]
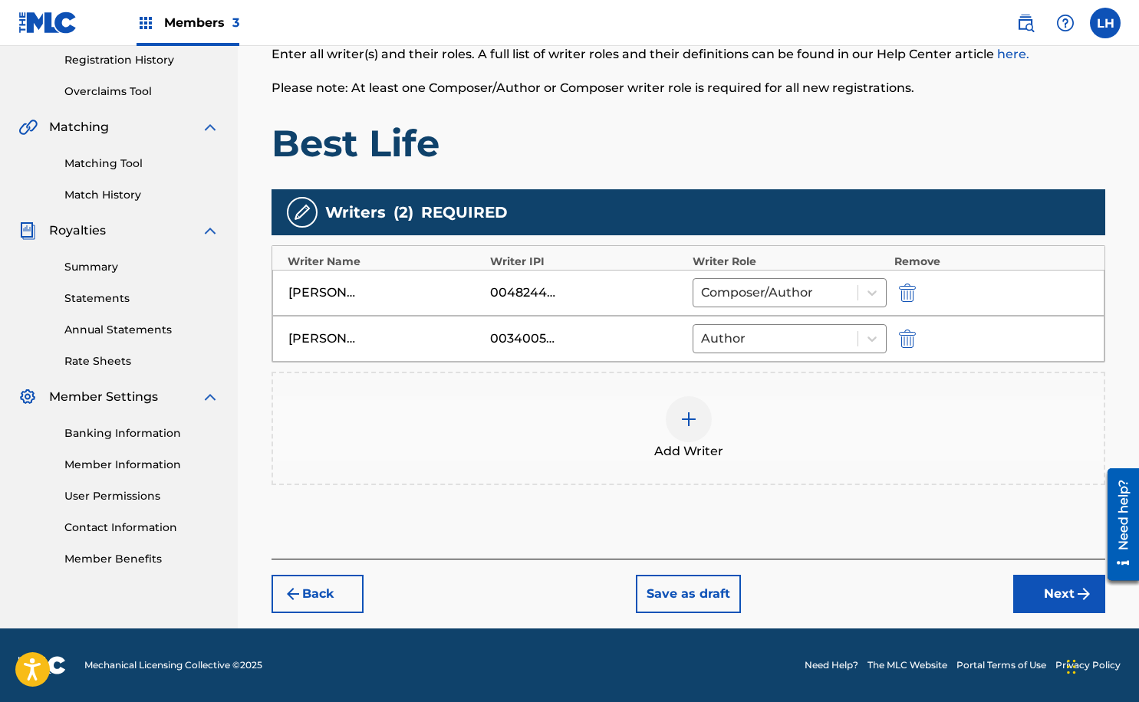
click at [1030, 596] on button "Next" at bounding box center [1059, 594] width 92 height 38
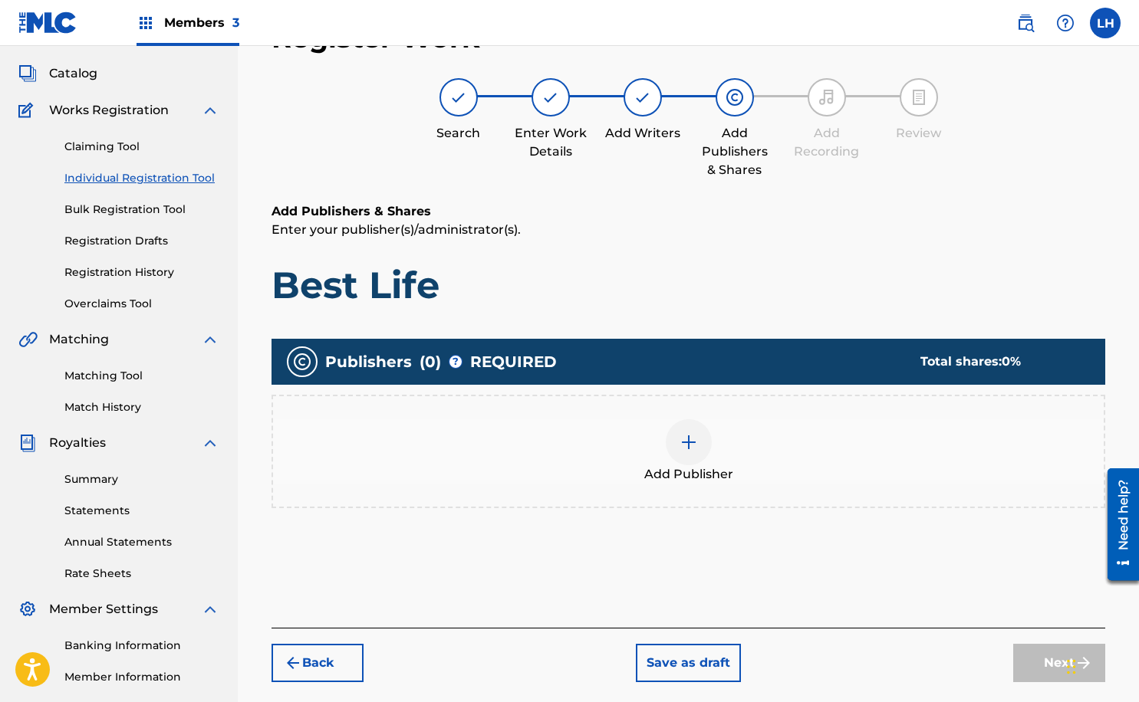
scroll to position [69, 0]
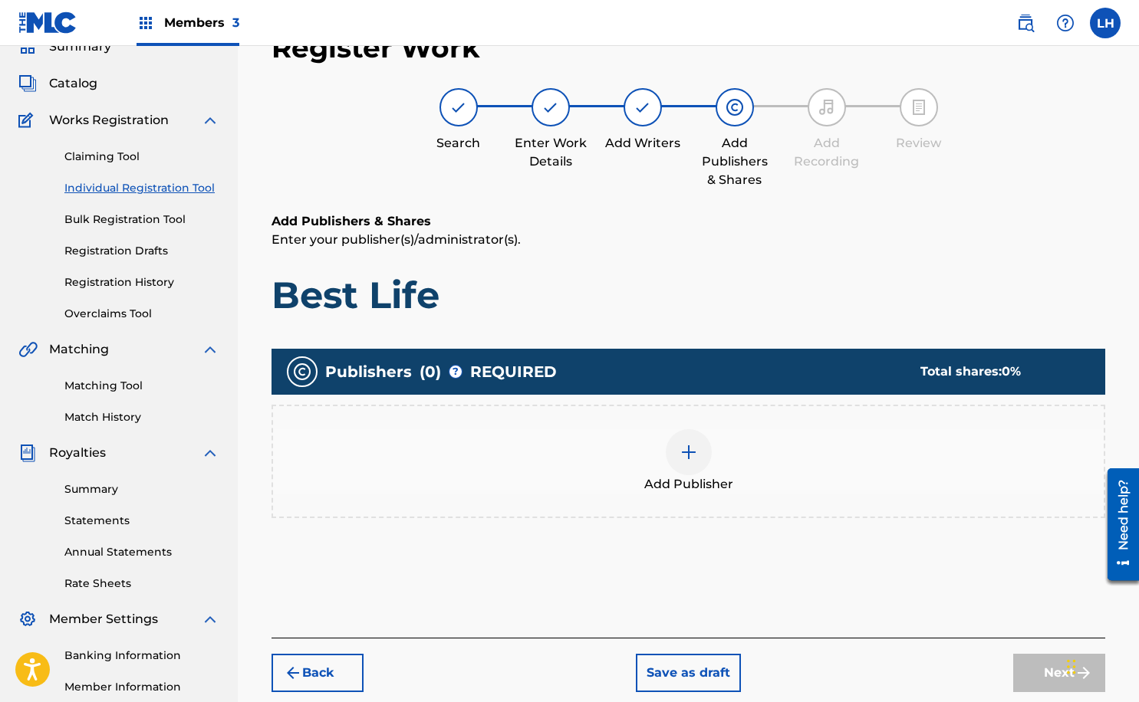
click at [674, 458] on div at bounding box center [688, 452] width 46 height 46
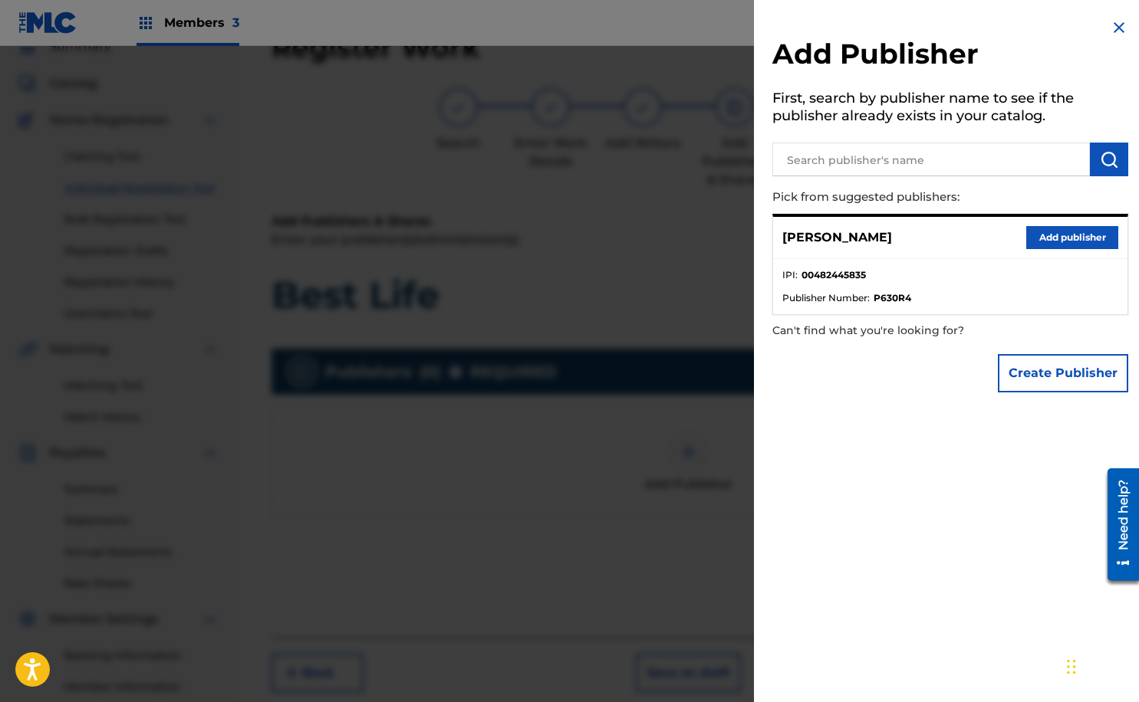
click at [1030, 368] on button "Create Publisher" at bounding box center [1062, 373] width 130 height 38
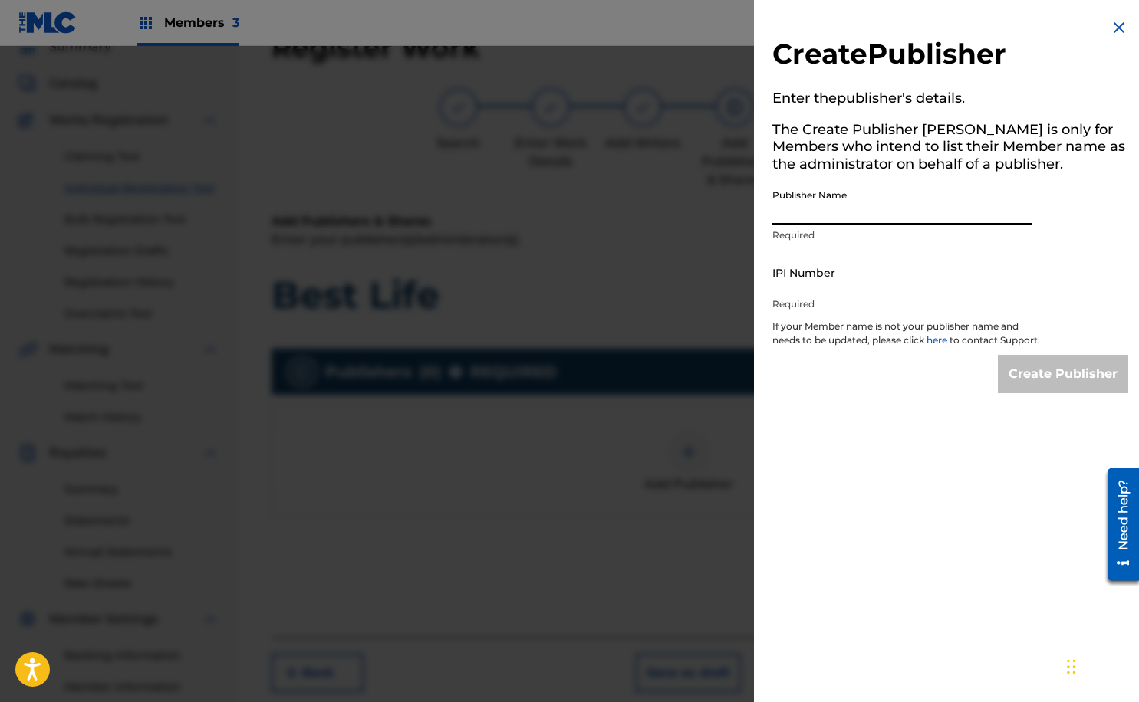
click at [857, 212] on input "Publisher Name" at bounding box center [901, 204] width 259 height 44
paste input "583297119"
type input "583297119"
drag, startPoint x: 838, startPoint y: 208, endPoint x: 832, endPoint y: 213, distance: 8.1
click at [832, 213] on input "583297119" at bounding box center [901, 204] width 259 height 44
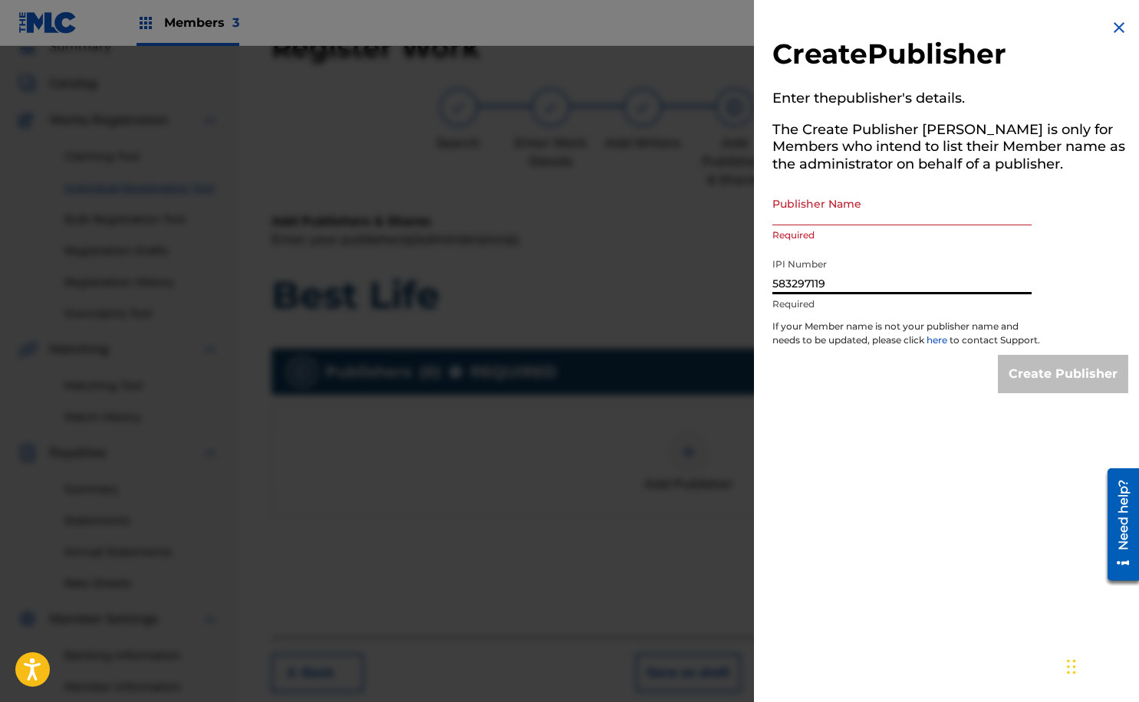
type input "583297119"
click at [808, 209] on input "Publisher Name" at bounding box center [901, 204] width 259 height 44
type input "HEADLINERZ AND LEGENDZEDUTAINMENT"
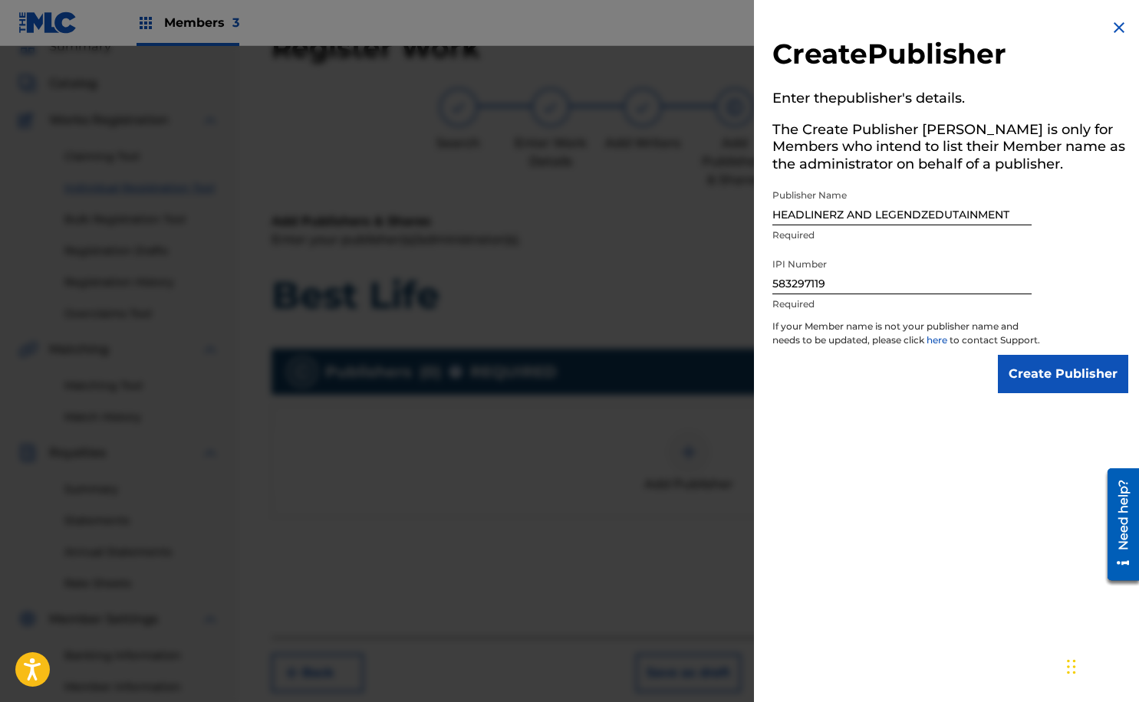
click at [1017, 386] on input "Create Publisher" at bounding box center [1062, 374] width 130 height 38
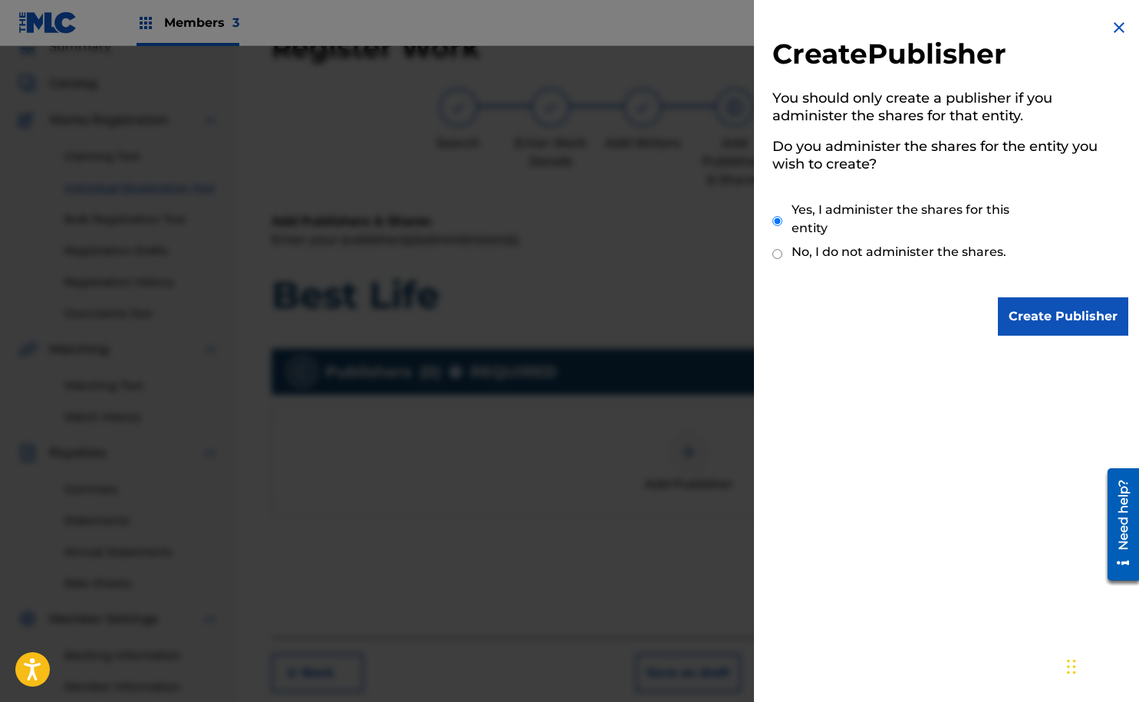
click at [1046, 306] on input "Create Publisher" at bounding box center [1062, 316] width 130 height 38
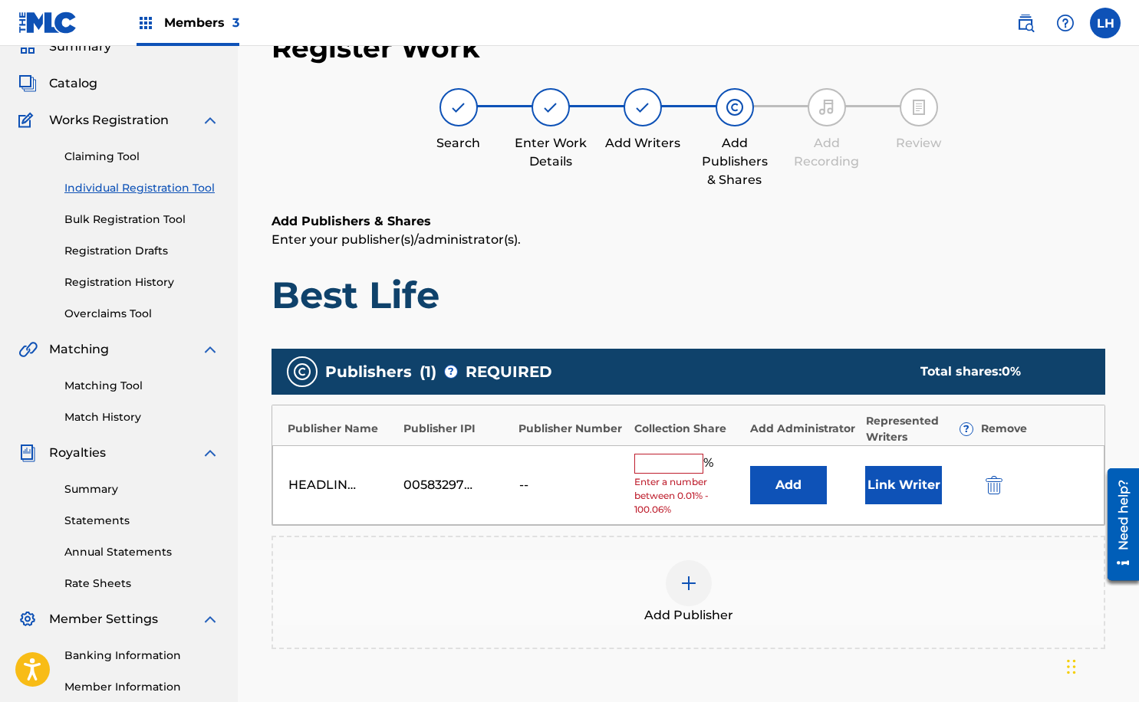
click at [656, 468] on input "text" at bounding box center [668, 464] width 69 height 20
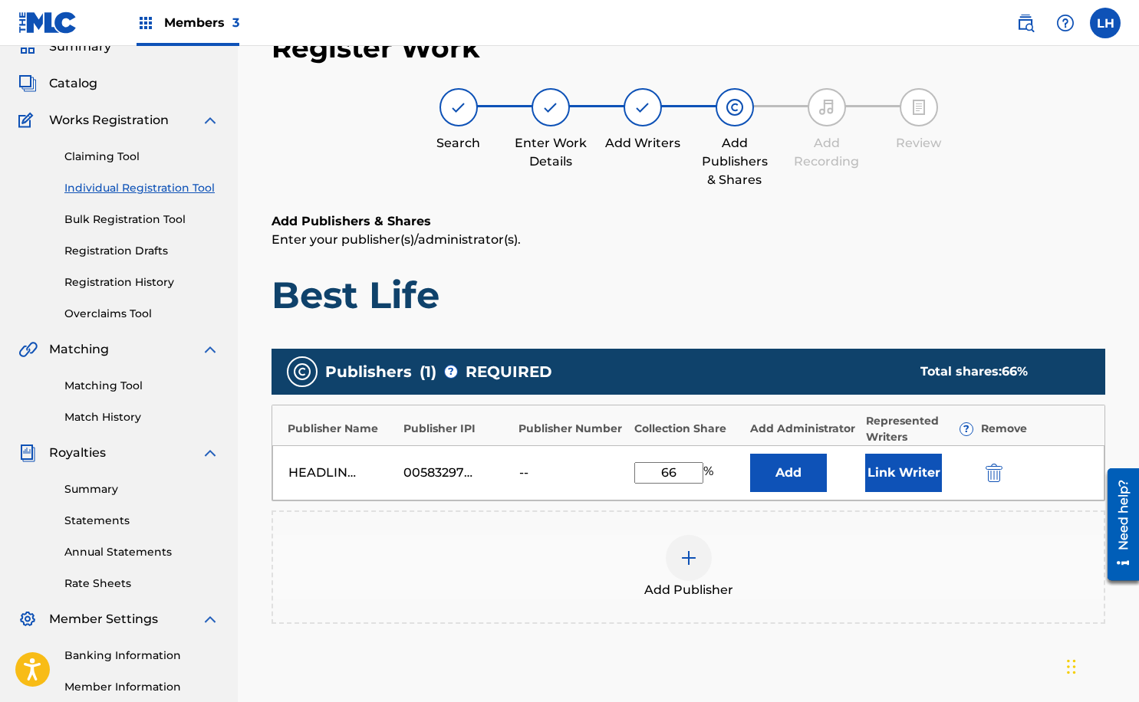
type input "6"
type input "100"
click at [879, 477] on button "Link Writer" at bounding box center [903, 473] width 77 height 38
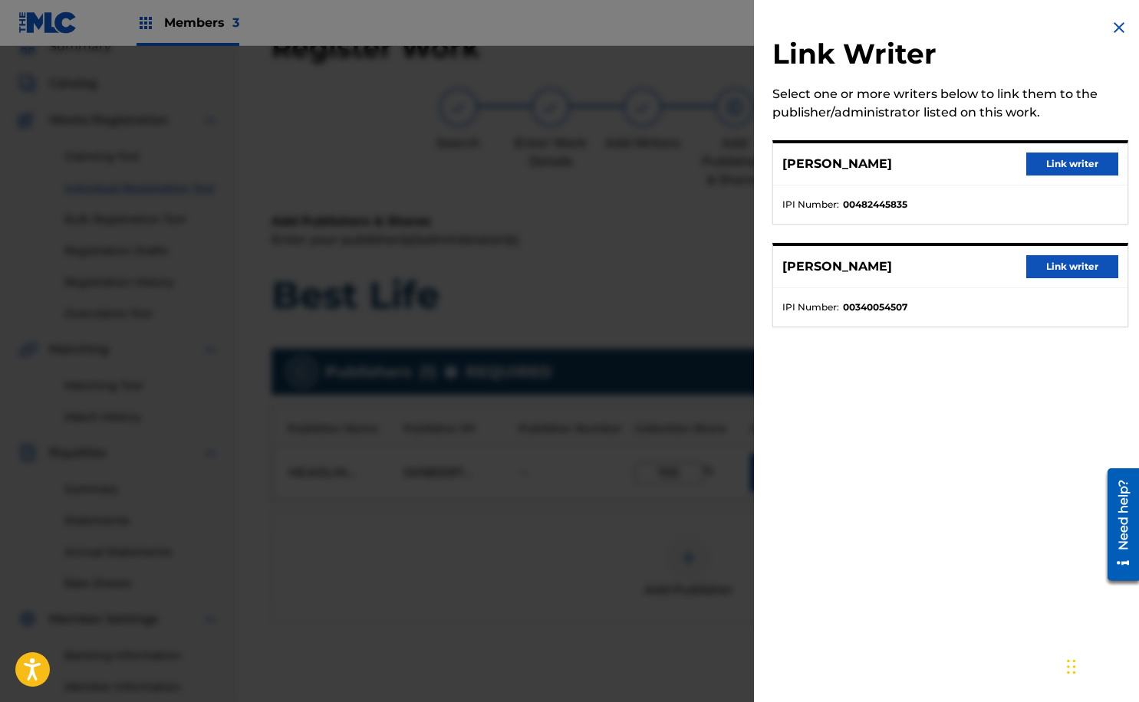
click at [1067, 166] on button "Link writer" at bounding box center [1072, 164] width 92 height 23
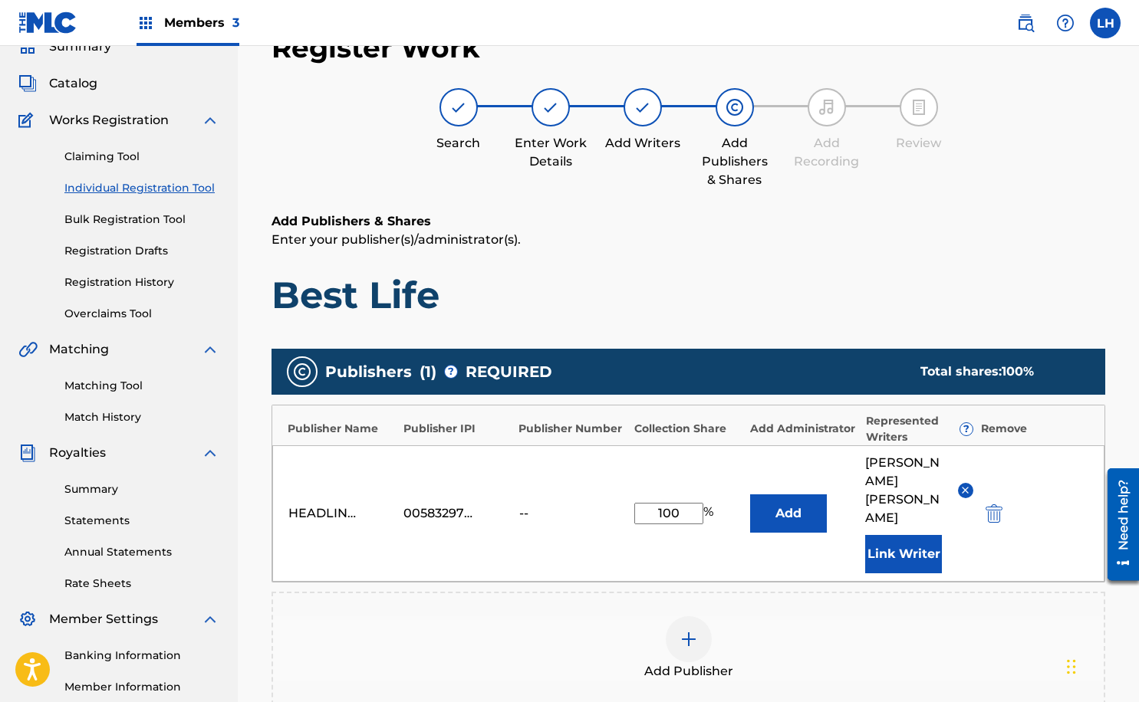
click at [888, 535] on button "Link Writer" at bounding box center [903, 554] width 77 height 38
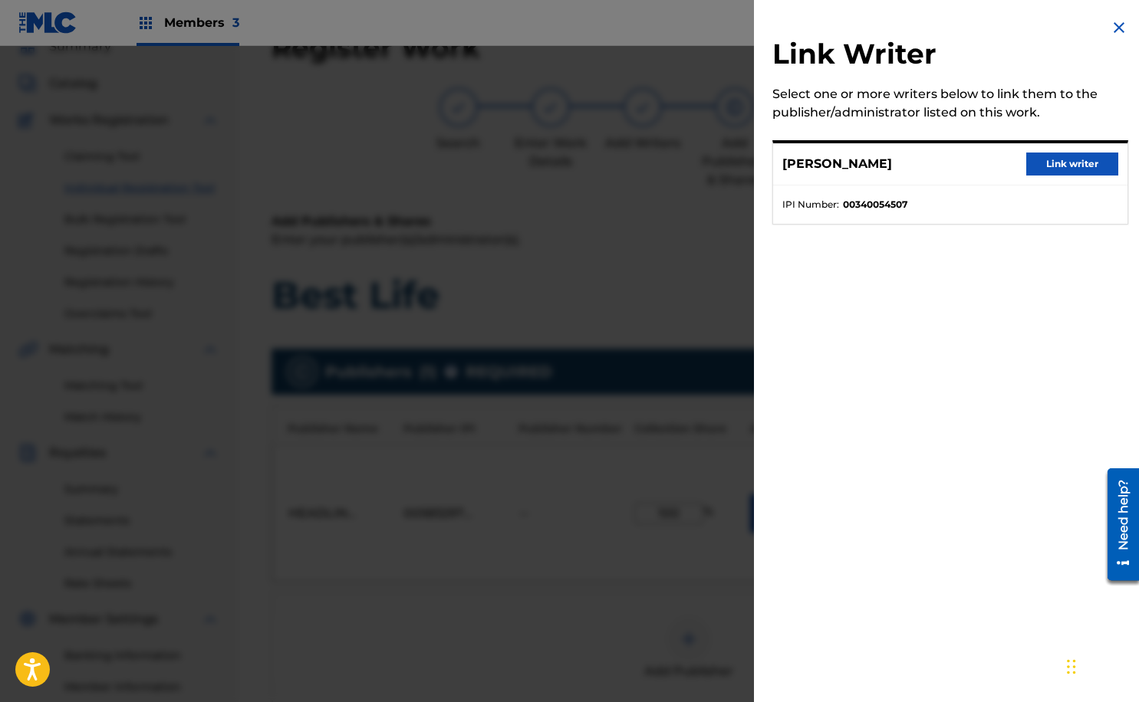
click at [1065, 164] on button "Link writer" at bounding box center [1072, 164] width 92 height 23
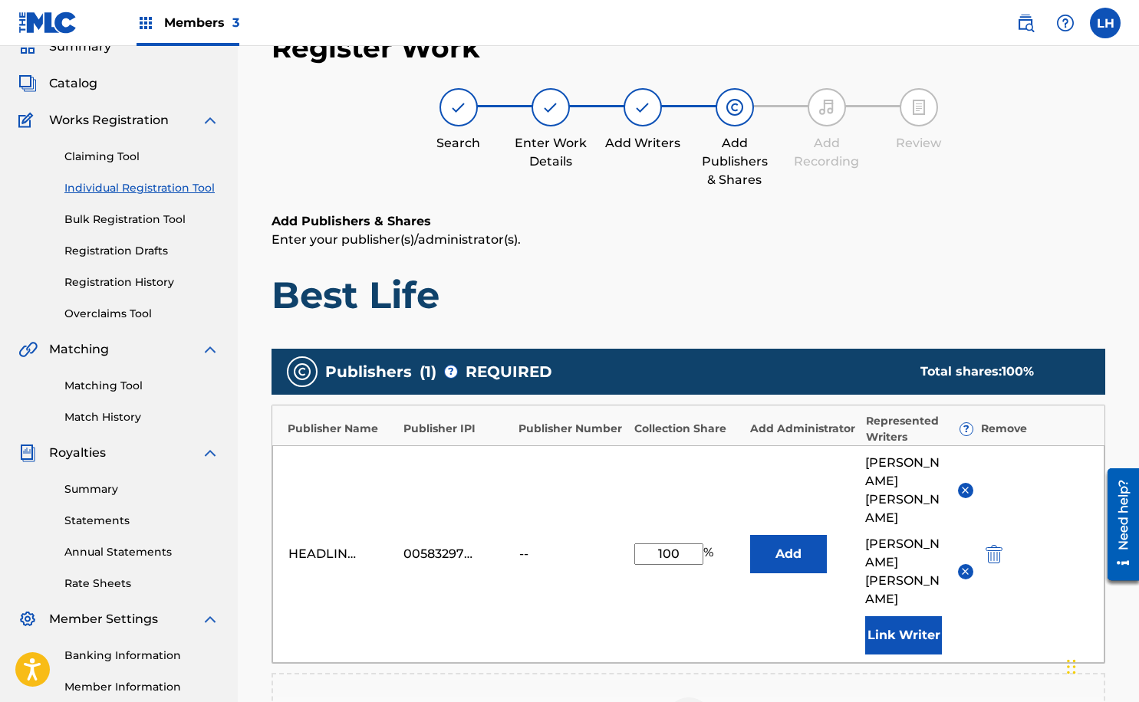
click at [1123, 355] on div "Register Work Search Enter Work Details Add Writers Add Publishers & Shares Add…" at bounding box center [688, 495] width 901 height 961
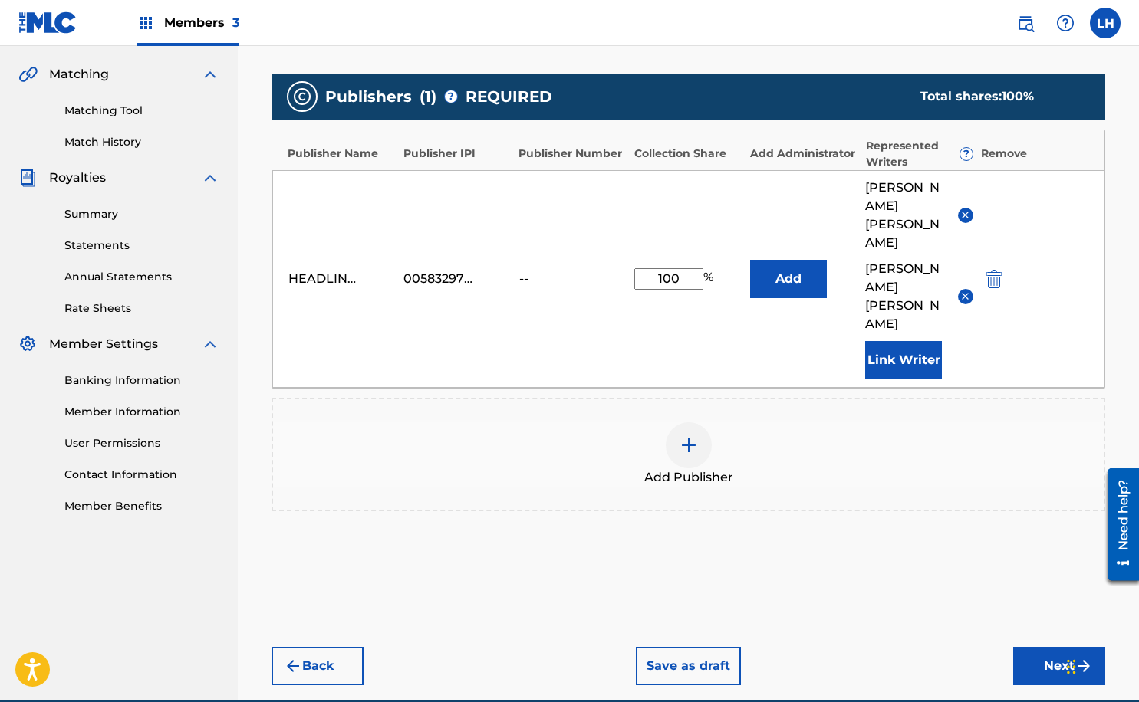
scroll to position [361, 0]
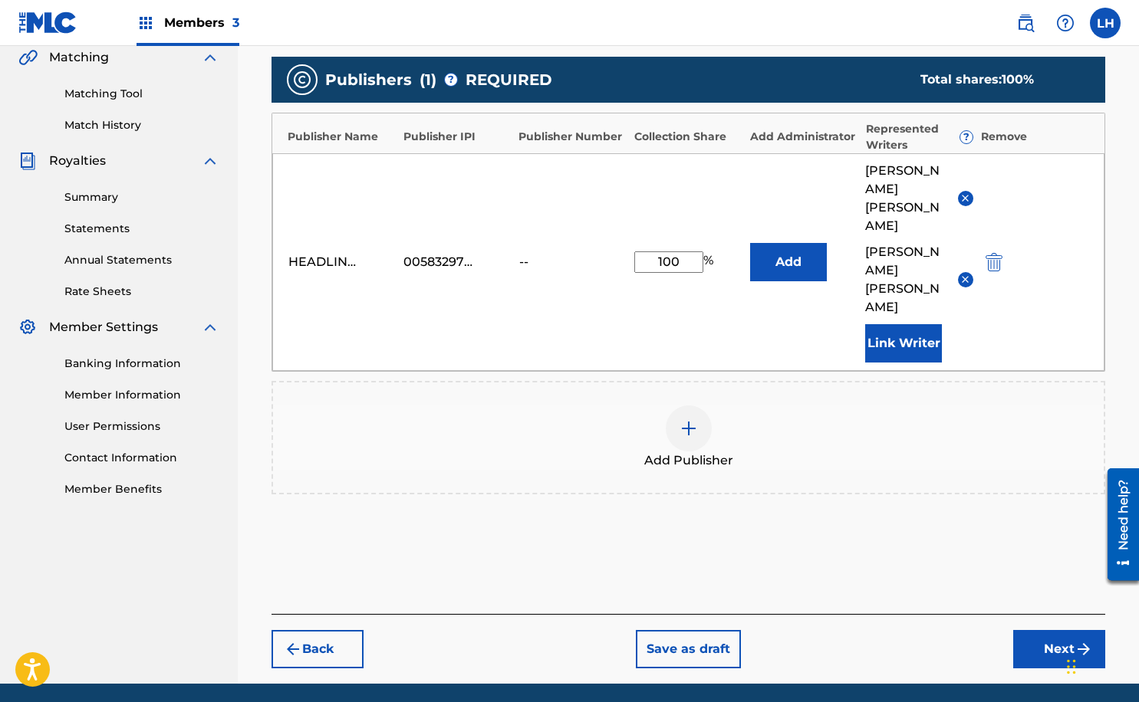
click at [1036, 630] on button "Next" at bounding box center [1059, 649] width 92 height 38
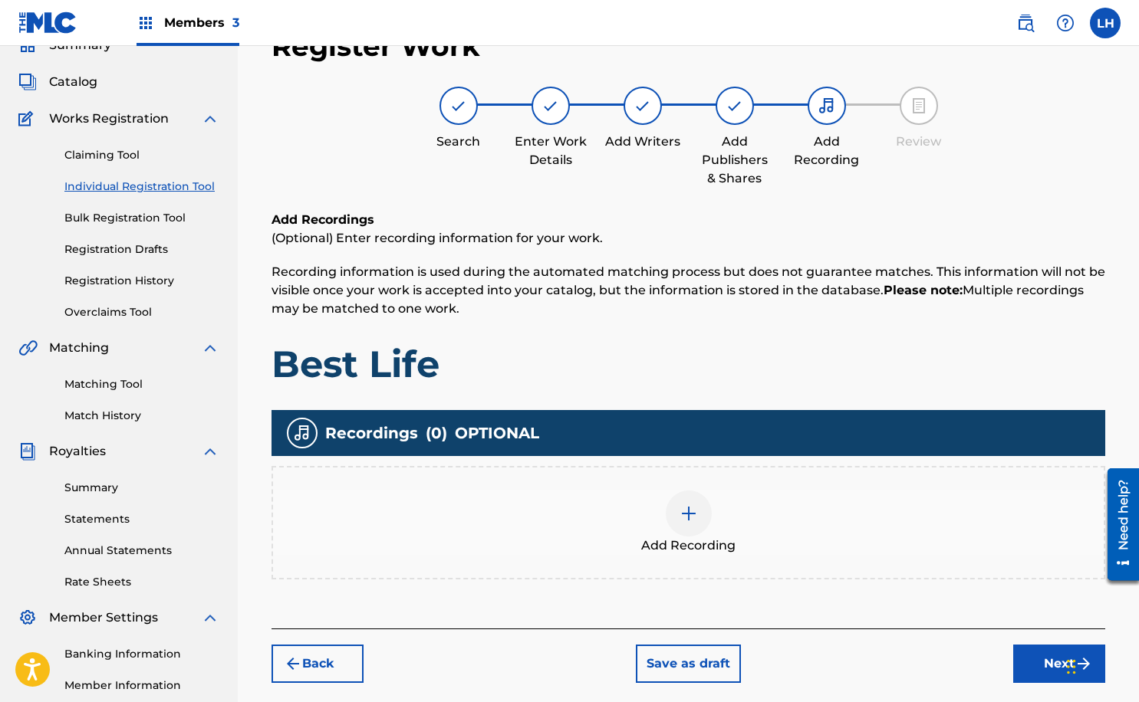
scroll to position [69, 0]
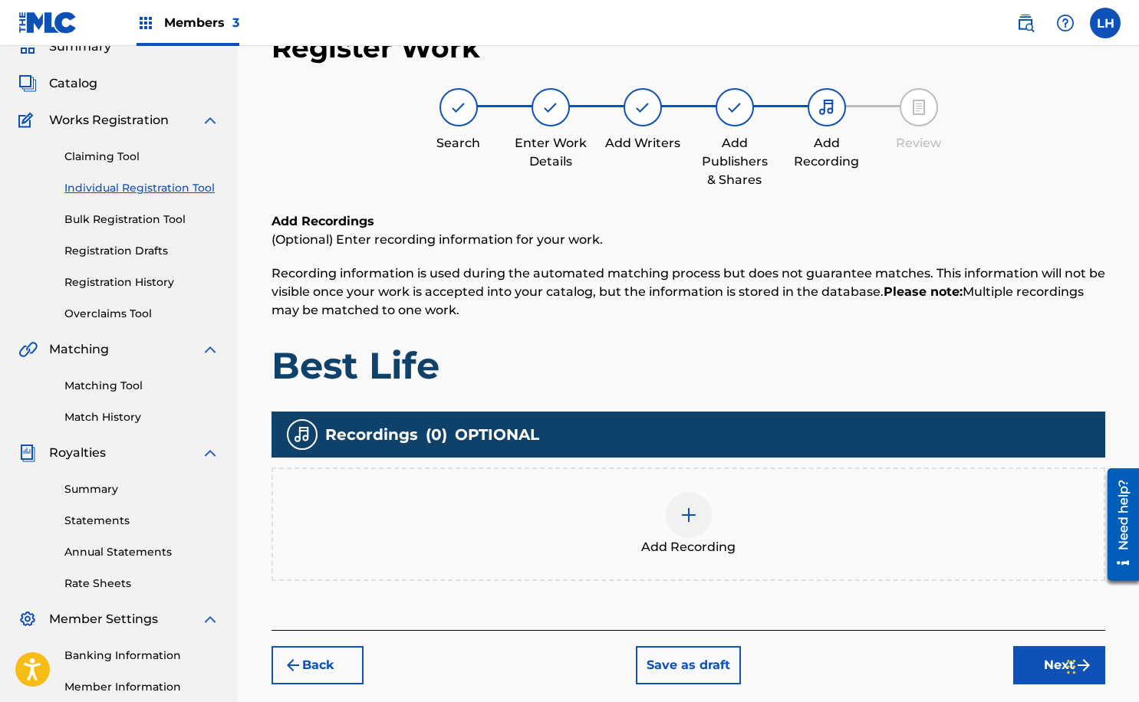
click at [679, 517] on img at bounding box center [688, 515] width 18 height 18
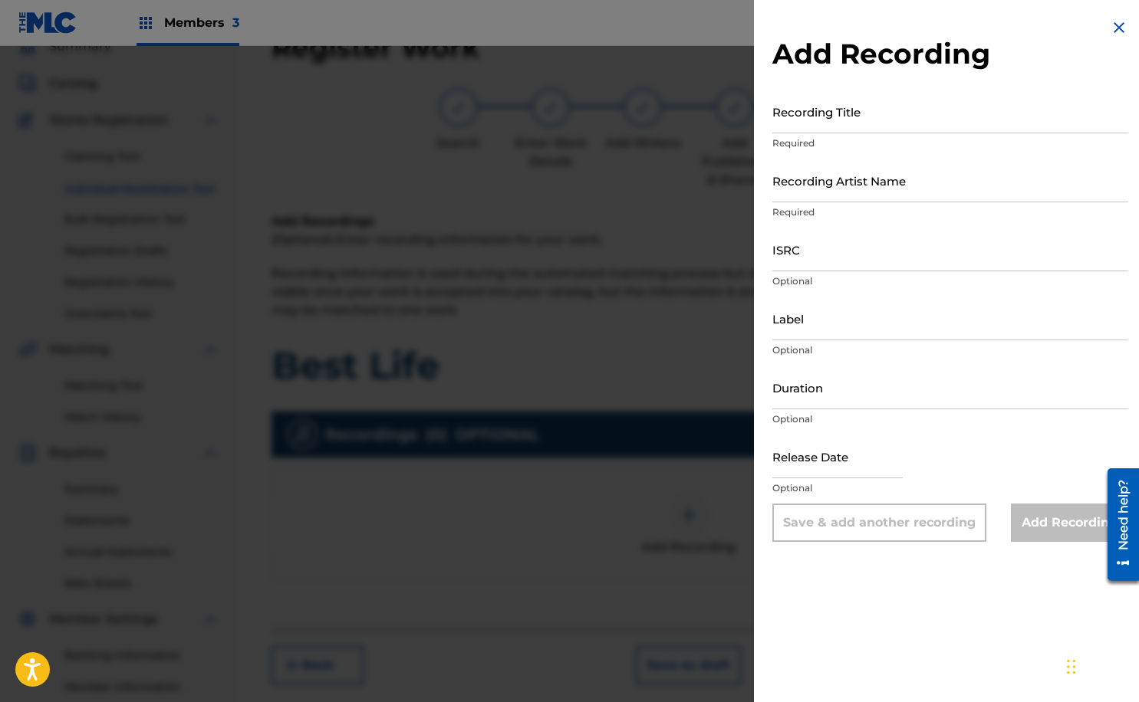
click at [821, 256] on input "ISRC" at bounding box center [950, 250] width 356 height 44
paste input "AUMEV2592934"
type input "AUMEV2592934"
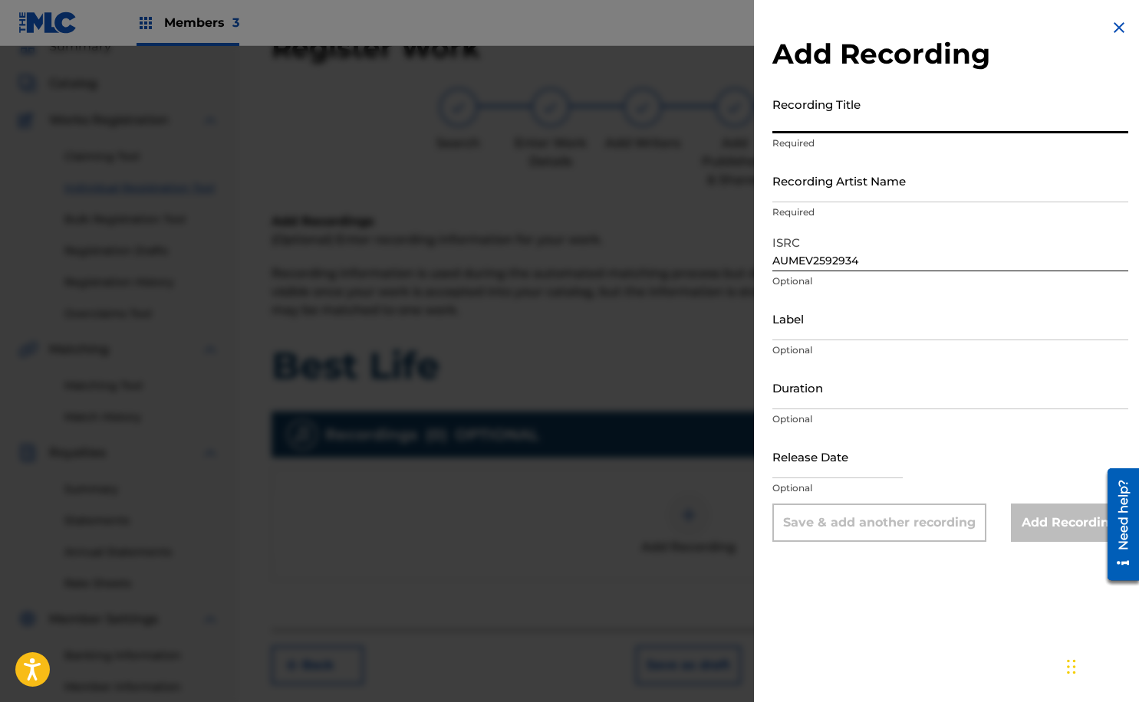
click at [878, 120] on input "Recording Title" at bounding box center [950, 112] width 356 height 44
type input "Stay Real"
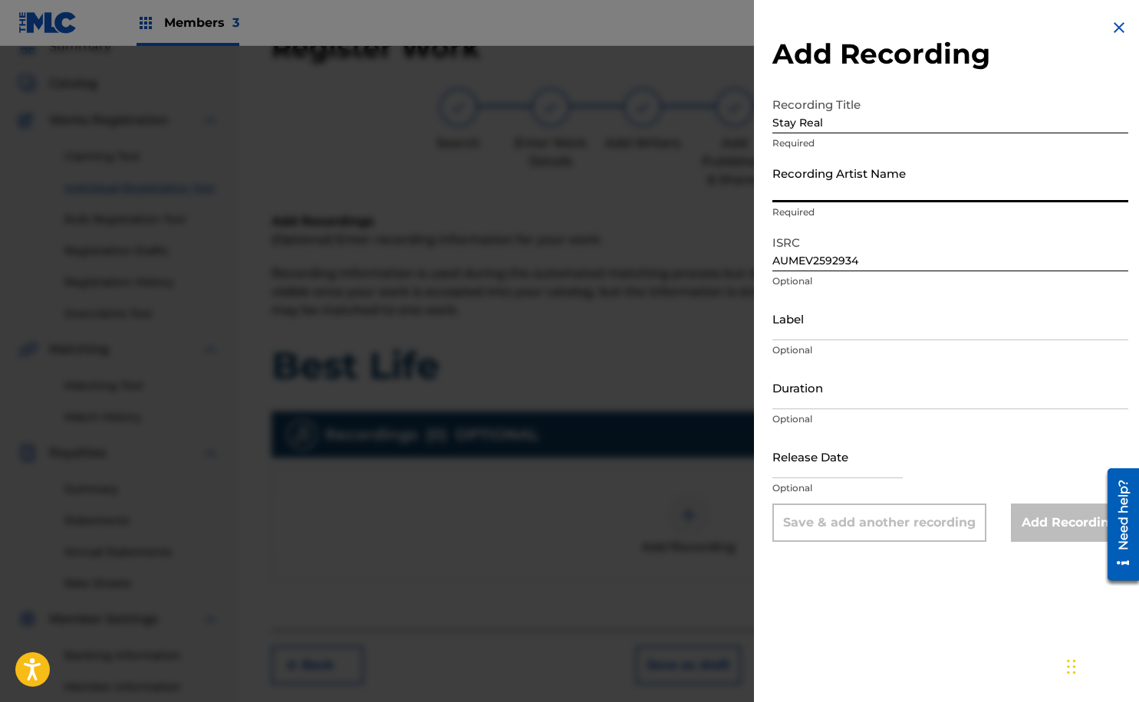
click at [922, 198] on input "Recording Artist Name" at bounding box center [950, 181] width 356 height 44
type input "Int [PERSON_NAME]"
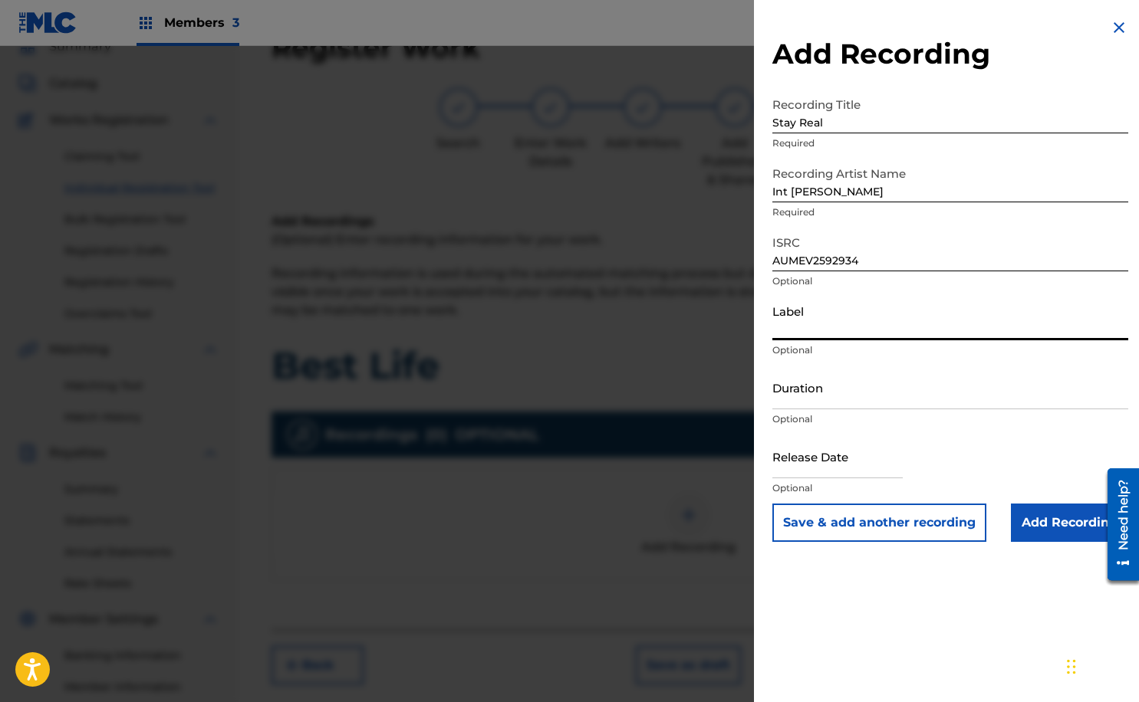
click at [937, 327] on input "Label" at bounding box center [950, 319] width 356 height 44
type input "Headlinerz & Legendz Edutainment"
click at [857, 397] on input "Duration" at bounding box center [950, 388] width 356 height 44
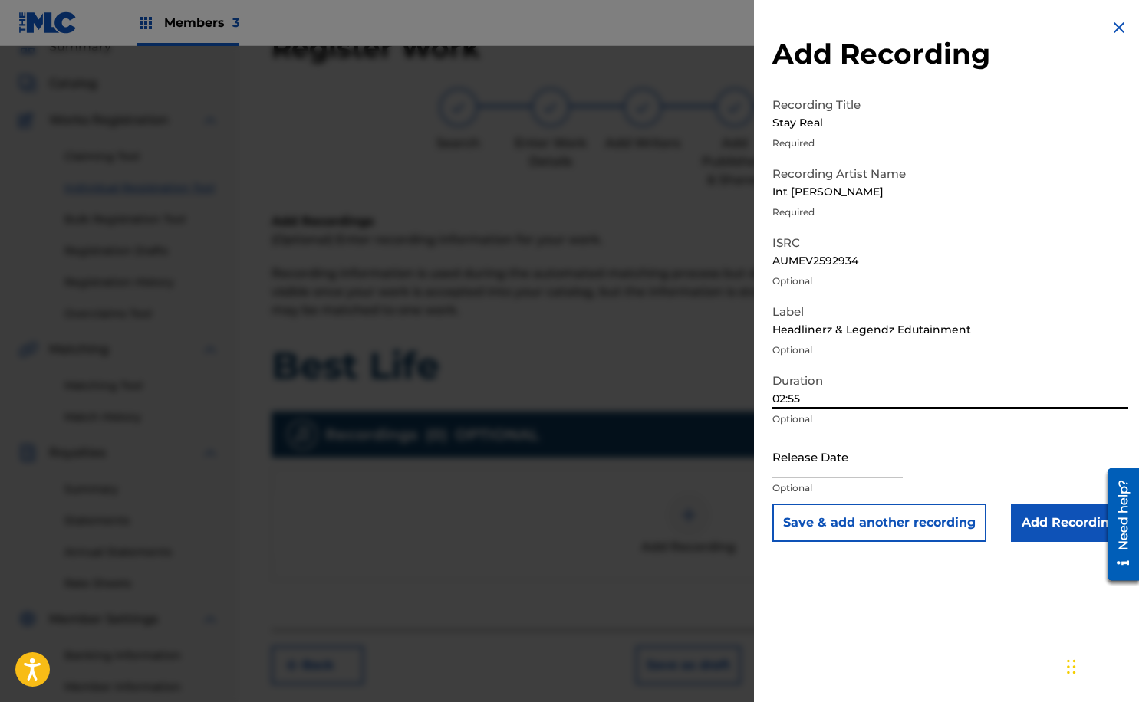
type input "02:55"
click at [827, 469] on input "text" at bounding box center [837, 457] width 130 height 44
select select "7"
select select "2025"
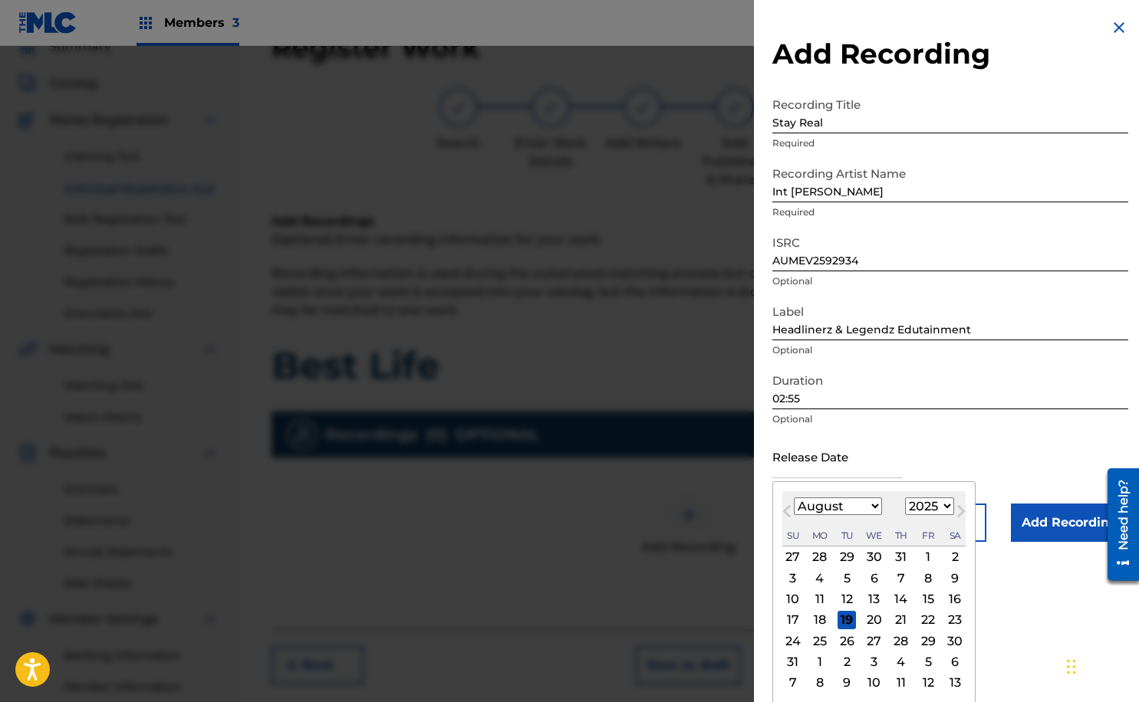
click at [780, 515] on button "Previous Month" at bounding box center [786, 514] width 25 height 25
click at [781, 514] on button "Previous Month" at bounding box center [786, 514] width 25 height 25
select select "5"
click at [954, 602] on div "21" at bounding box center [954, 599] width 18 height 18
type input "[DATE]"
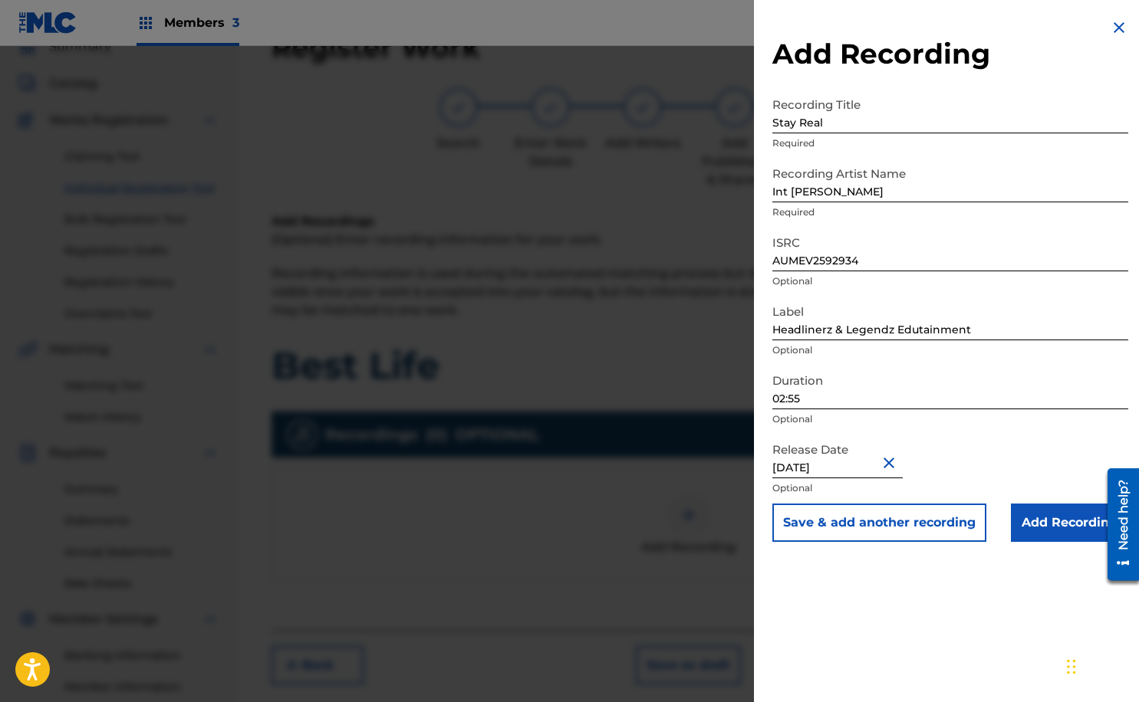
click at [1047, 525] on input "Add Recording" at bounding box center [1068, 523] width 117 height 38
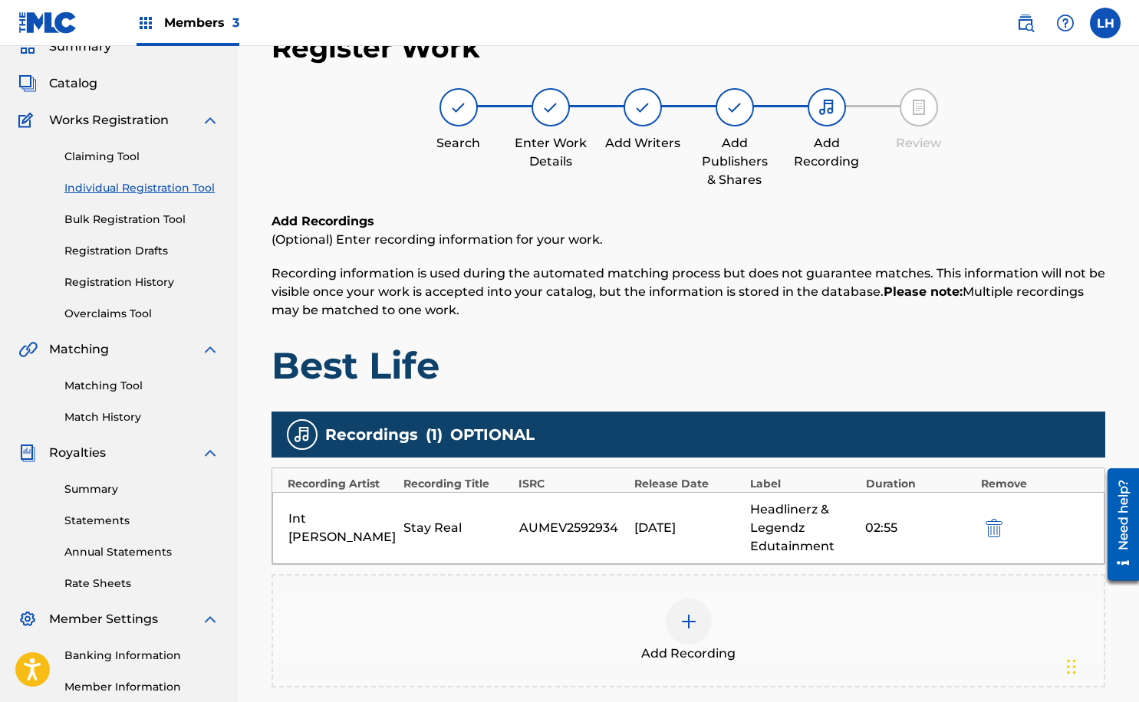
click at [690, 626] on img at bounding box center [688, 622] width 18 height 18
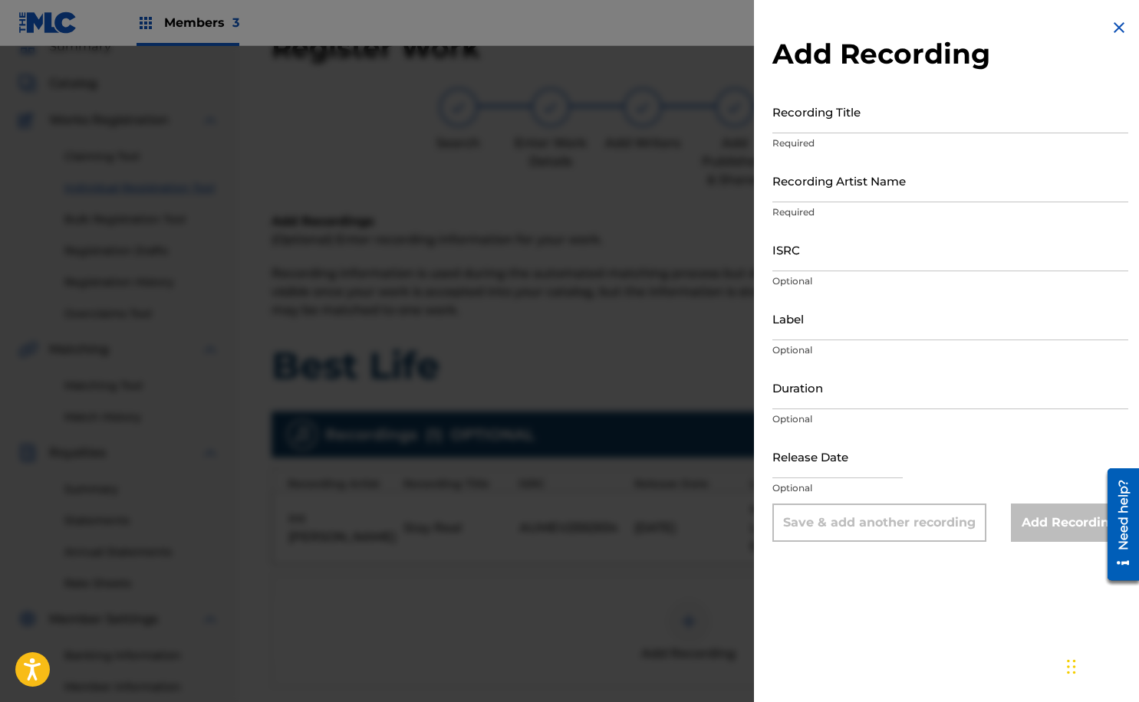
click at [896, 123] on input "Recording Title" at bounding box center [950, 112] width 356 height 44
type input "Best Life"
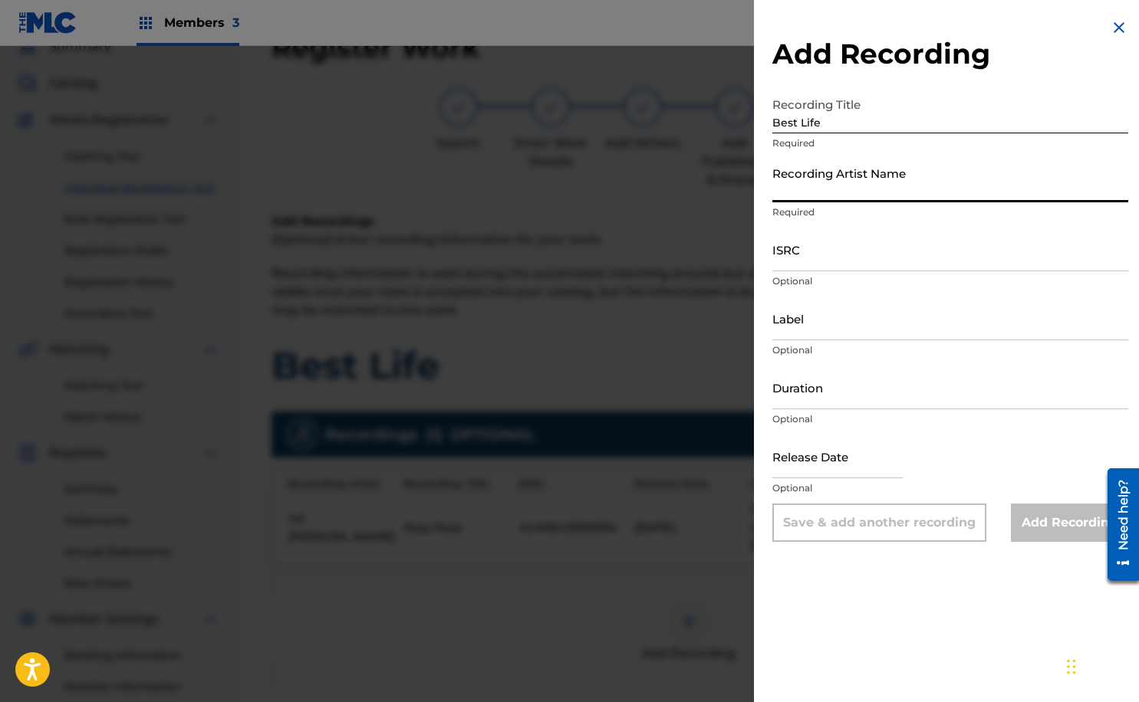
click at [932, 182] on input "Recording Artist Name" at bounding box center [950, 181] width 356 height 44
type input "Int [PERSON_NAME]"
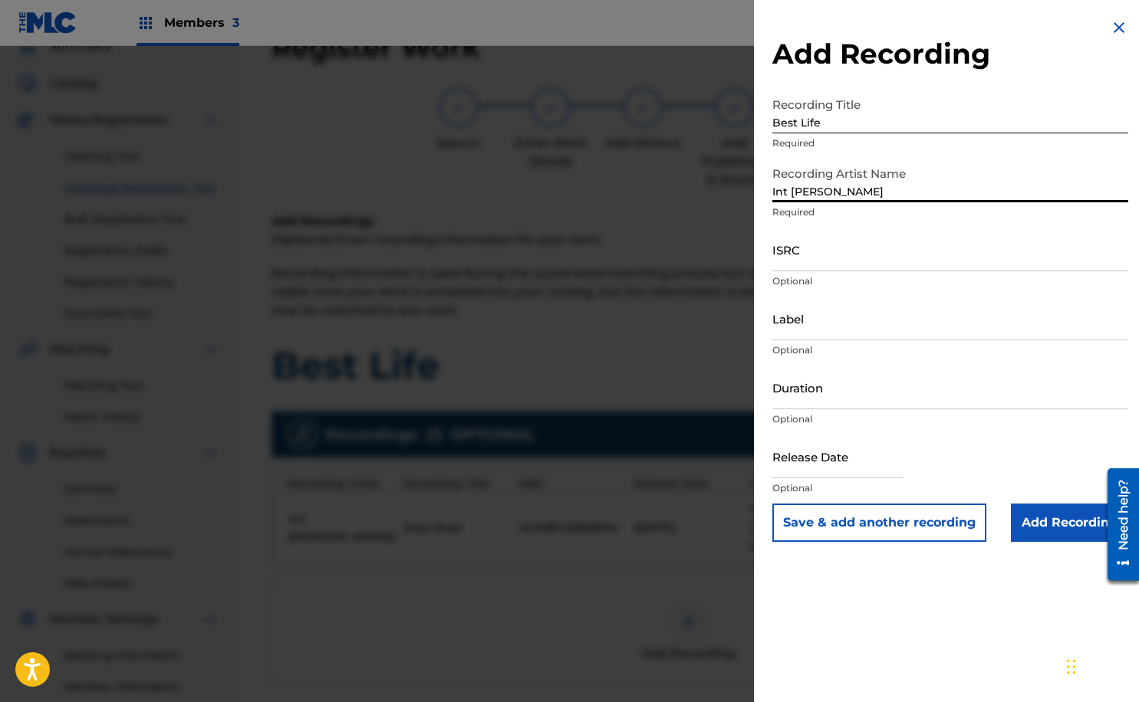
click at [821, 257] on input "ISRC" at bounding box center [950, 250] width 356 height 44
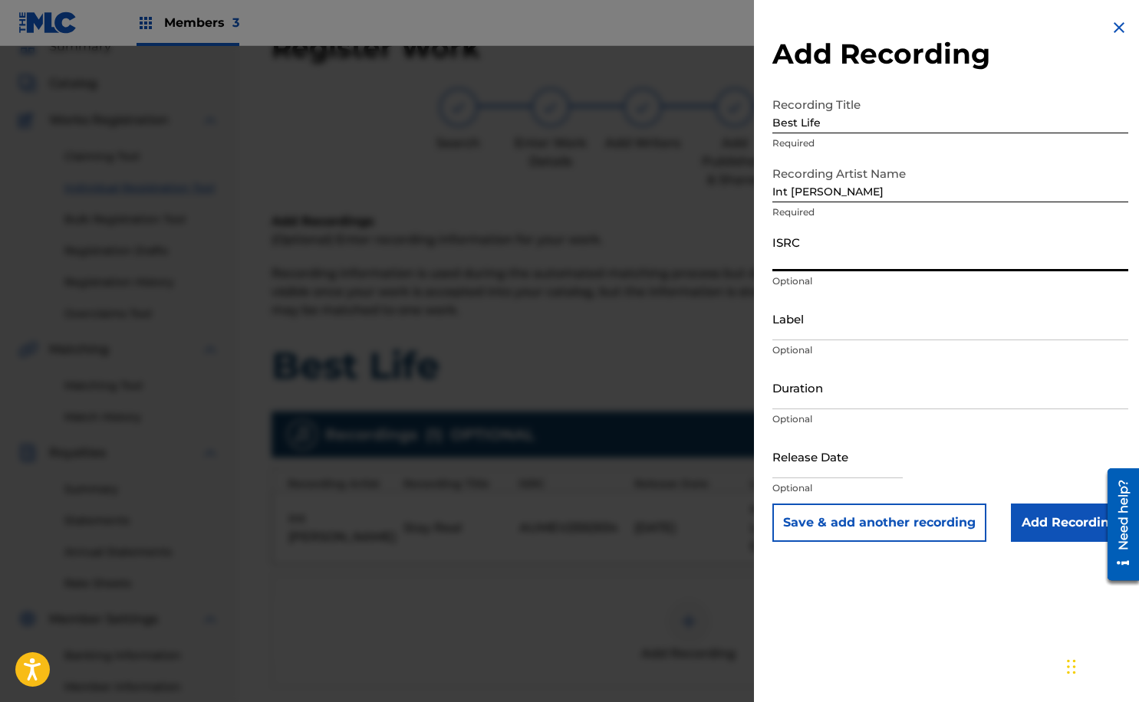
paste input "AUMEV2592934"
type input "AUMEV2592934"
click at [817, 329] on input "Label" at bounding box center [950, 319] width 356 height 44
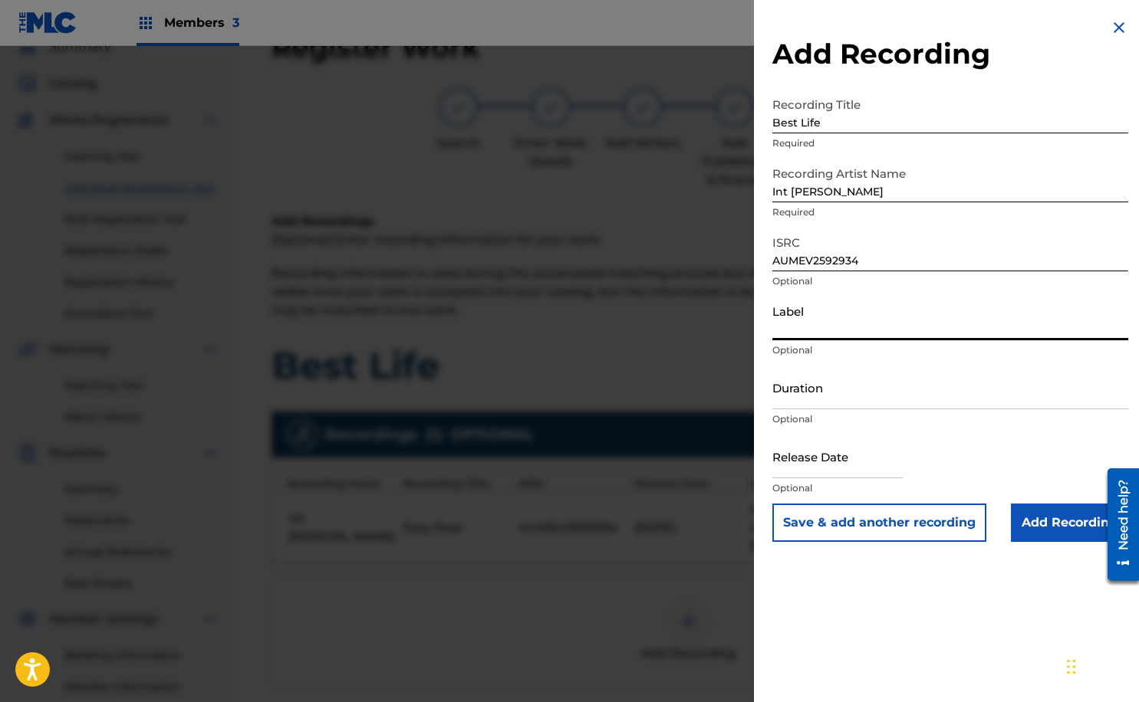
type input "Headlinerz & Legendz Edutainment"
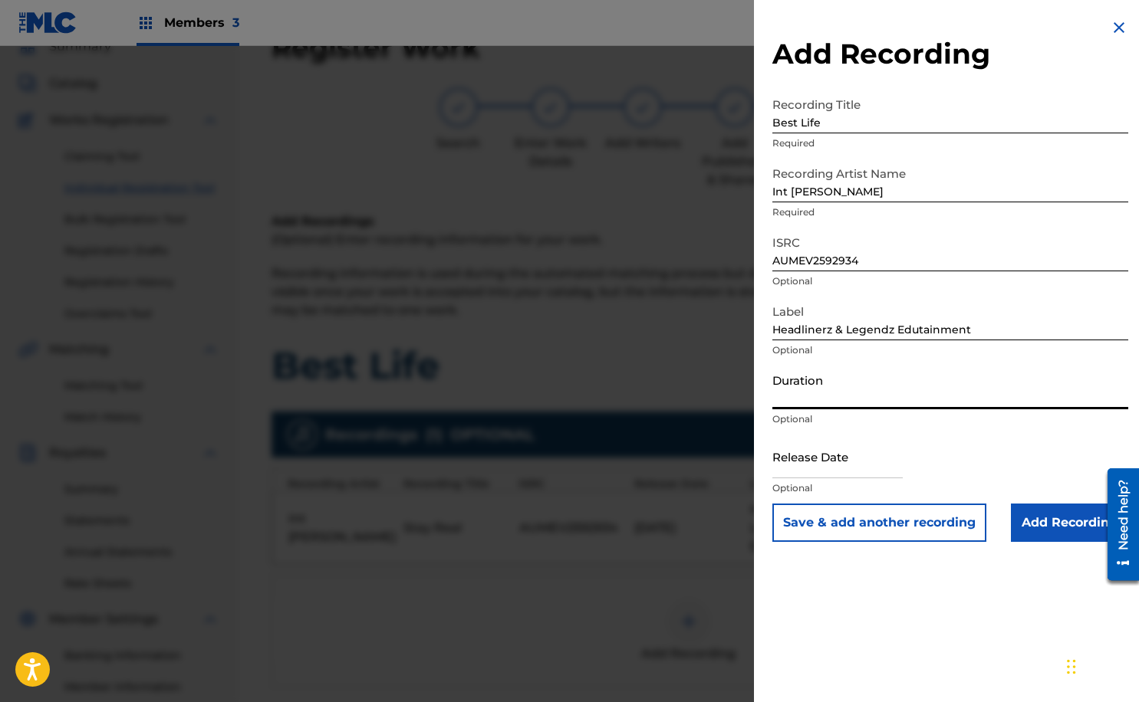
click at [866, 392] on input "Duration" at bounding box center [950, 388] width 356 height 44
type input "02:59"
click at [856, 472] on input "text" at bounding box center [837, 457] width 130 height 44
select select "7"
select select "2025"
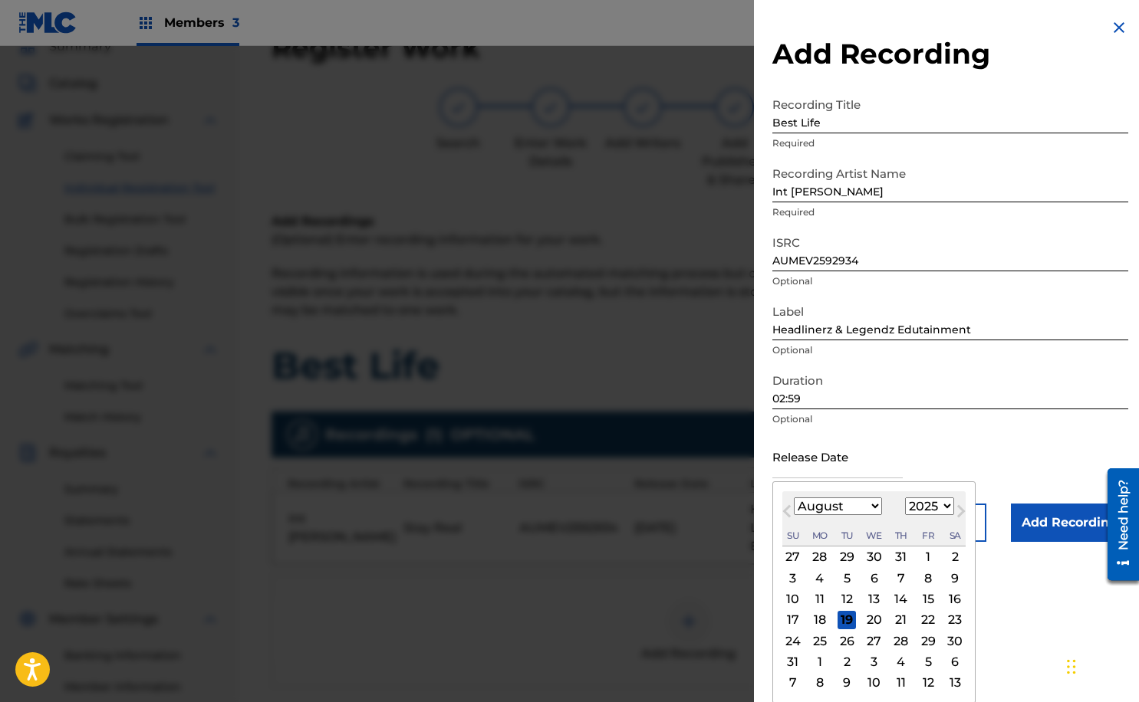
click at [781, 512] on button "Previous Month" at bounding box center [786, 514] width 25 height 25
select select "5"
click at [949, 600] on div "21" at bounding box center [954, 599] width 18 height 18
type input "[DATE]"
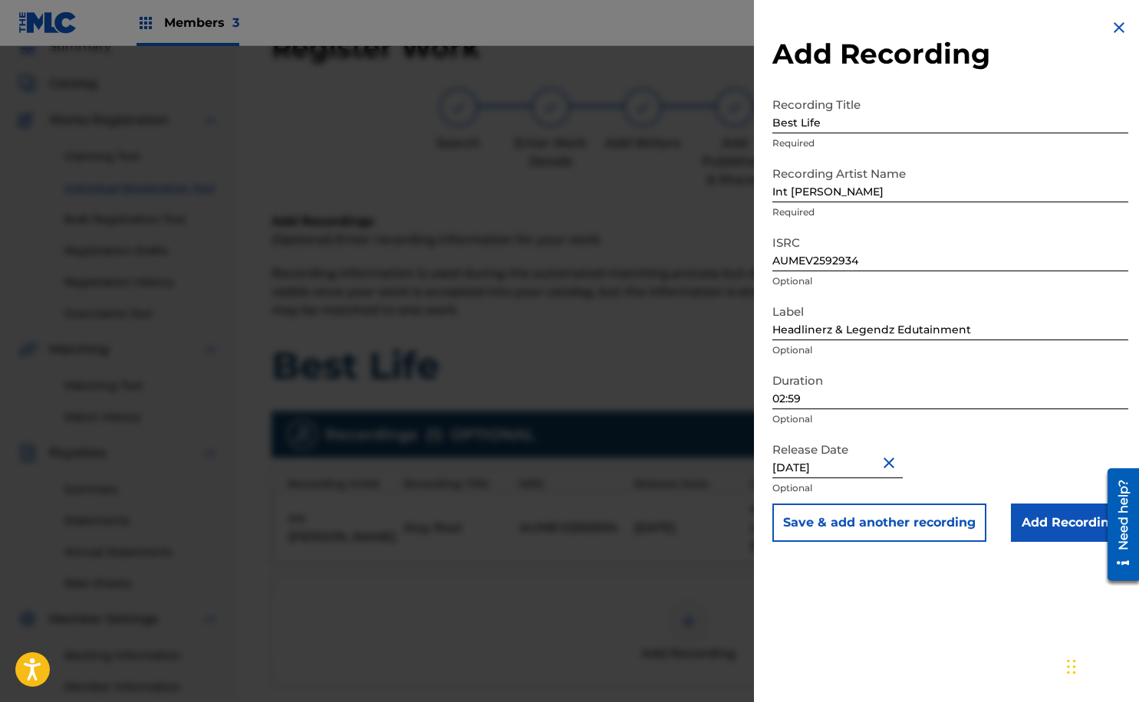
click at [1047, 531] on input "Add Recording" at bounding box center [1068, 523] width 117 height 38
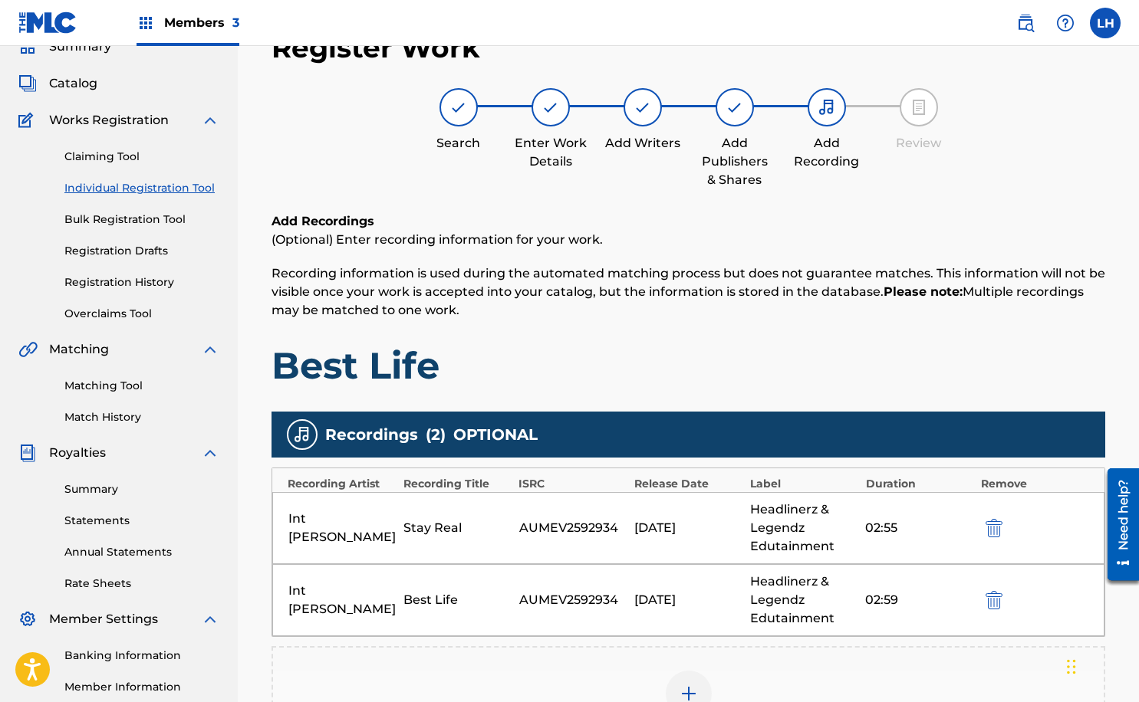
click at [447, 530] on div "Stay Real" at bounding box center [456, 528] width 107 height 18
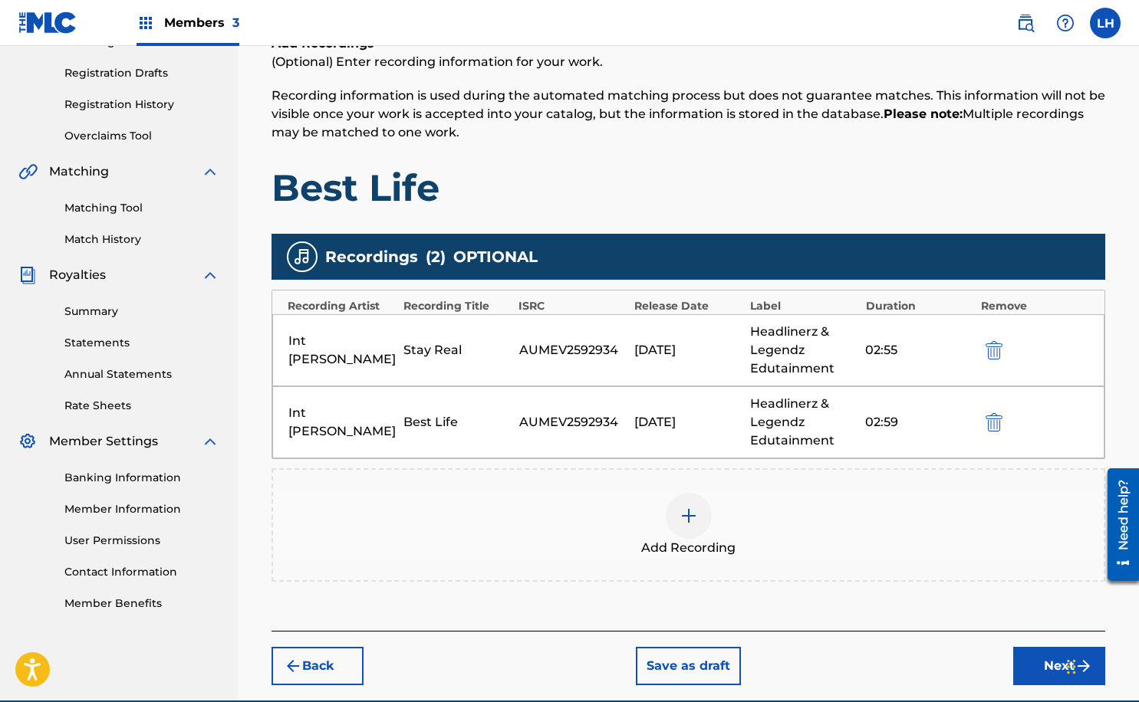
scroll to position [253, 0]
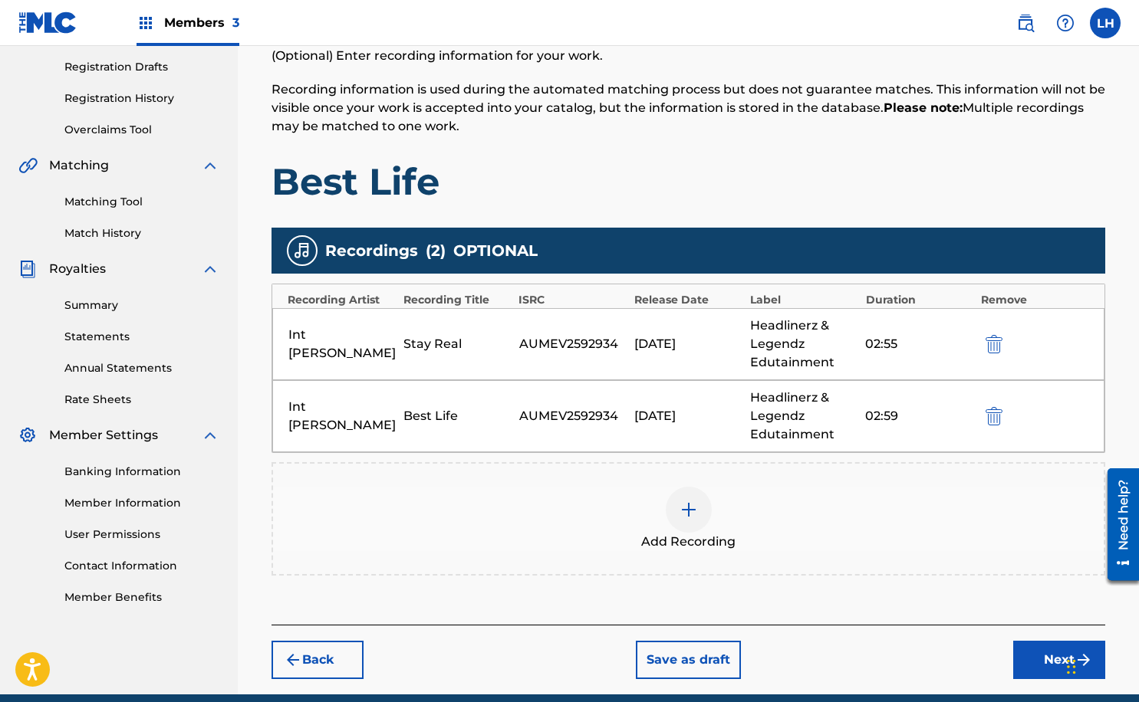
click at [989, 347] on img "submit" at bounding box center [993, 344] width 17 height 18
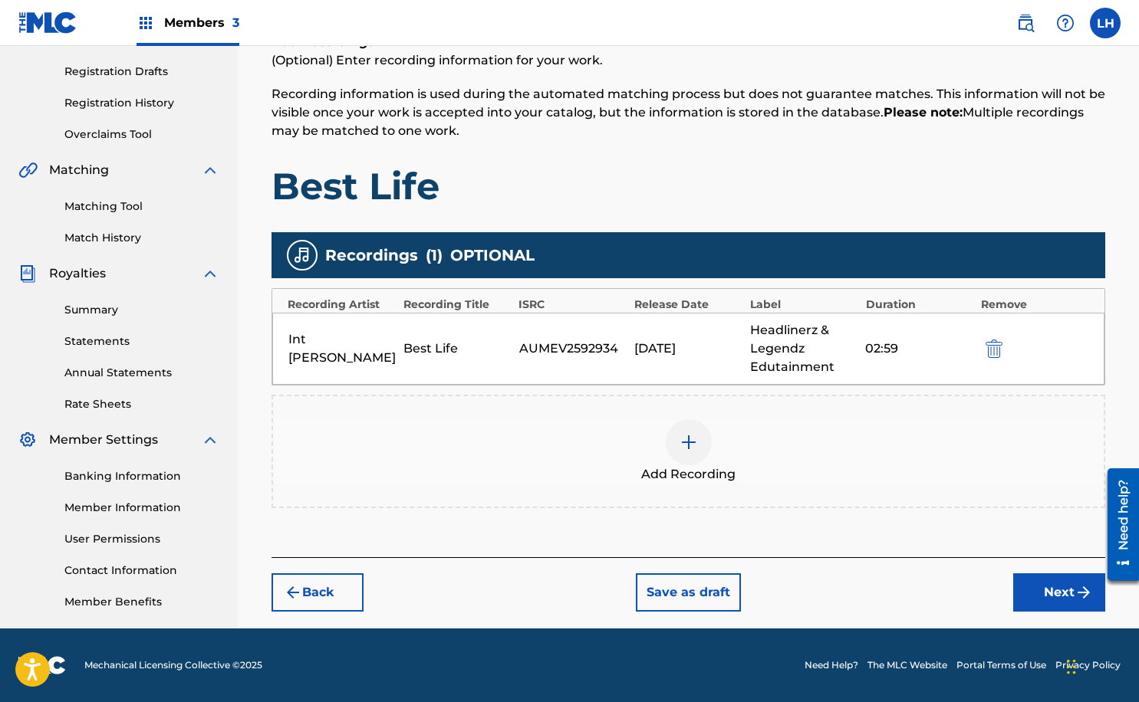
click at [695, 449] on img at bounding box center [688, 442] width 18 height 18
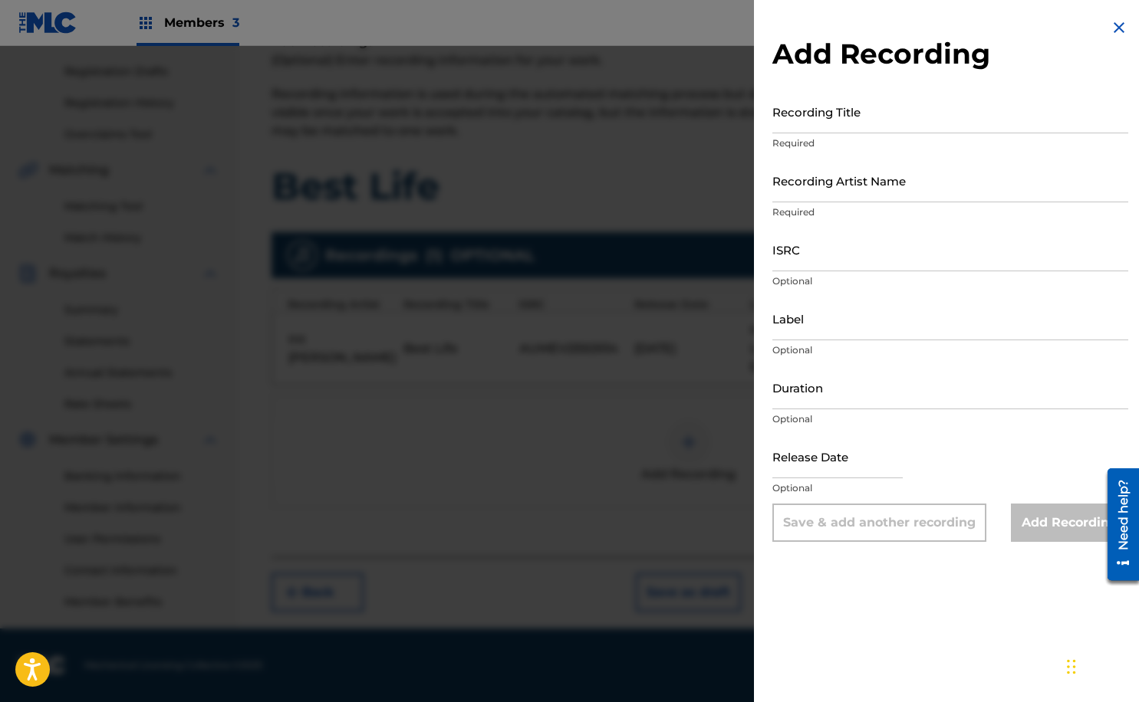
click at [875, 126] on input "Recording Title" at bounding box center [950, 112] width 356 height 44
type input "Stay Real"
click at [883, 189] on input "Recording Artist Name" at bounding box center [950, 181] width 356 height 44
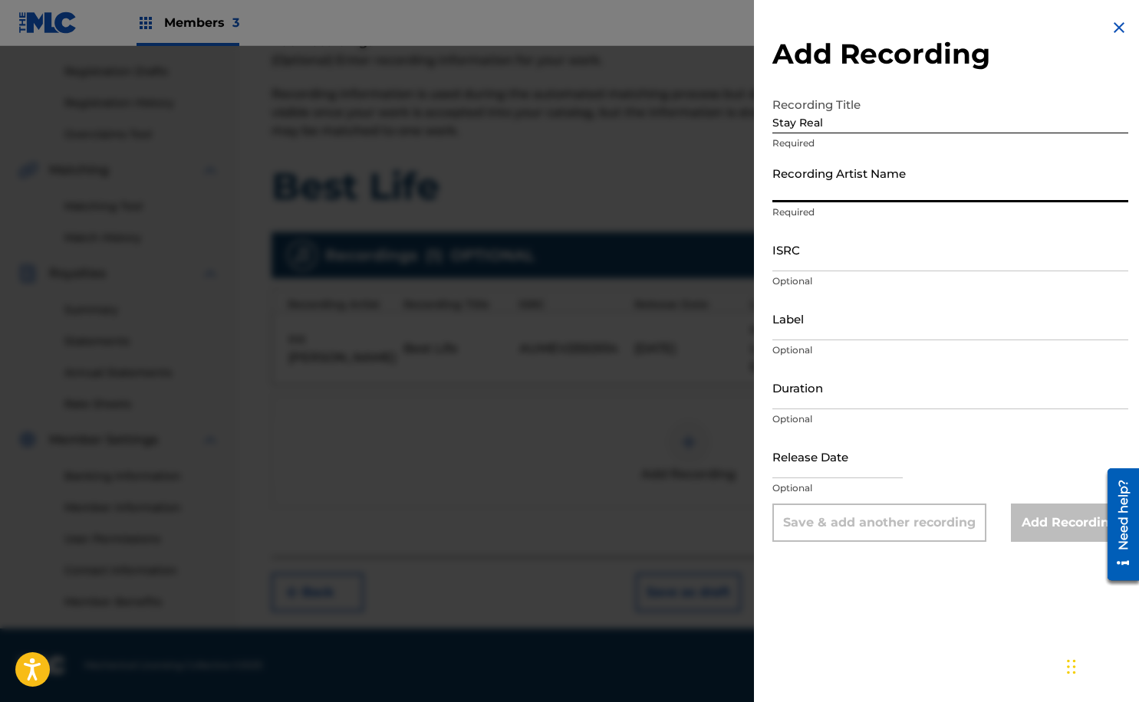
type input "Int [PERSON_NAME]"
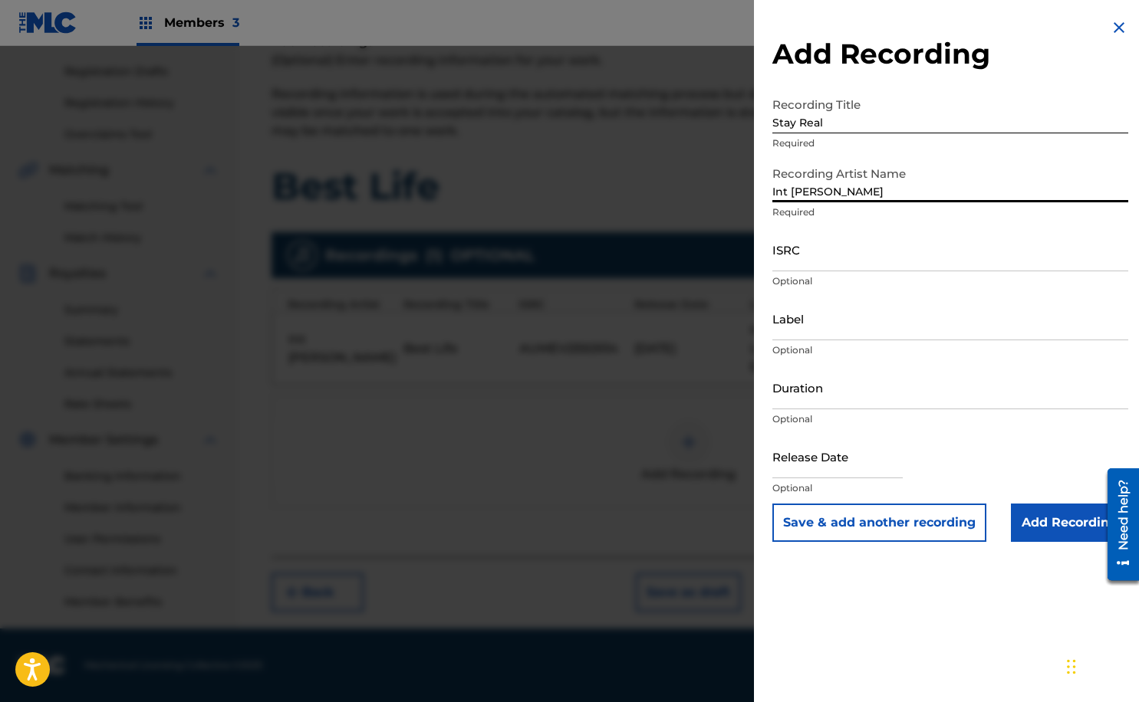
click at [869, 256] on input "ISRC" at bounding box center [950, 250] width 356 height 44
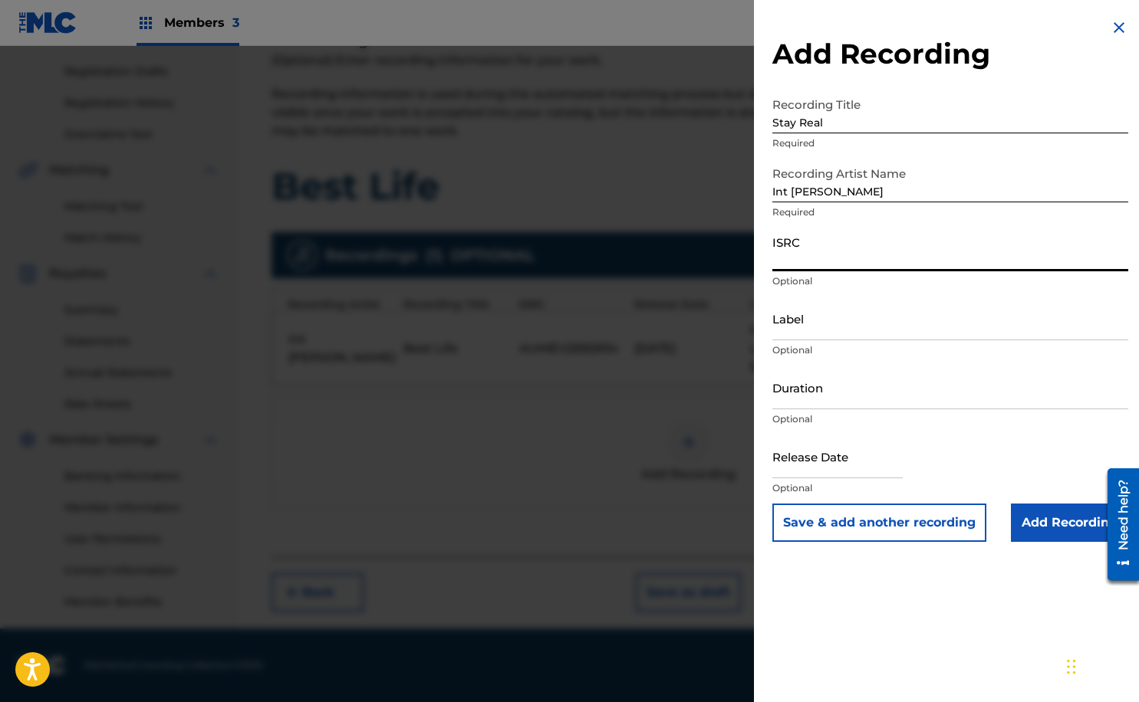
click at [819, 259] on input "ISRC" at bounding box center [950, 250] width 356 height 44
paste input "AUGBT2502018"
type input "AUGBT2502018"
click at [831, 324] on input "Label" at bounding box center [950, 319] width 356 height 44
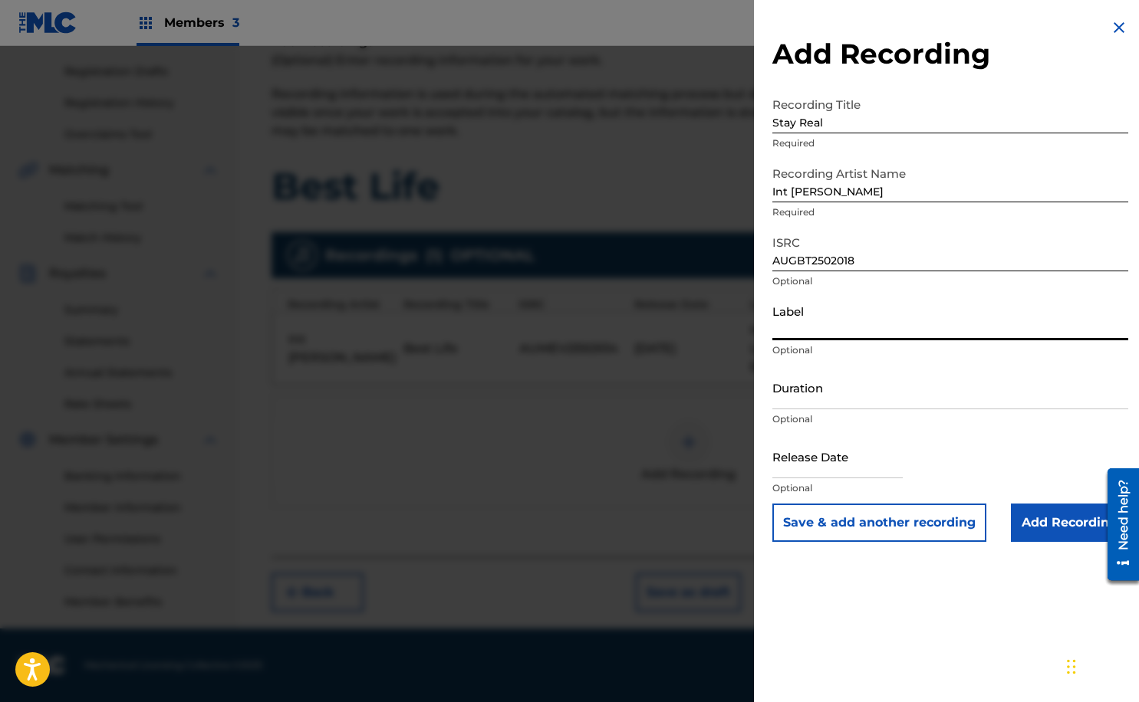
type input "Headlinerz & Legendz Edutainment"
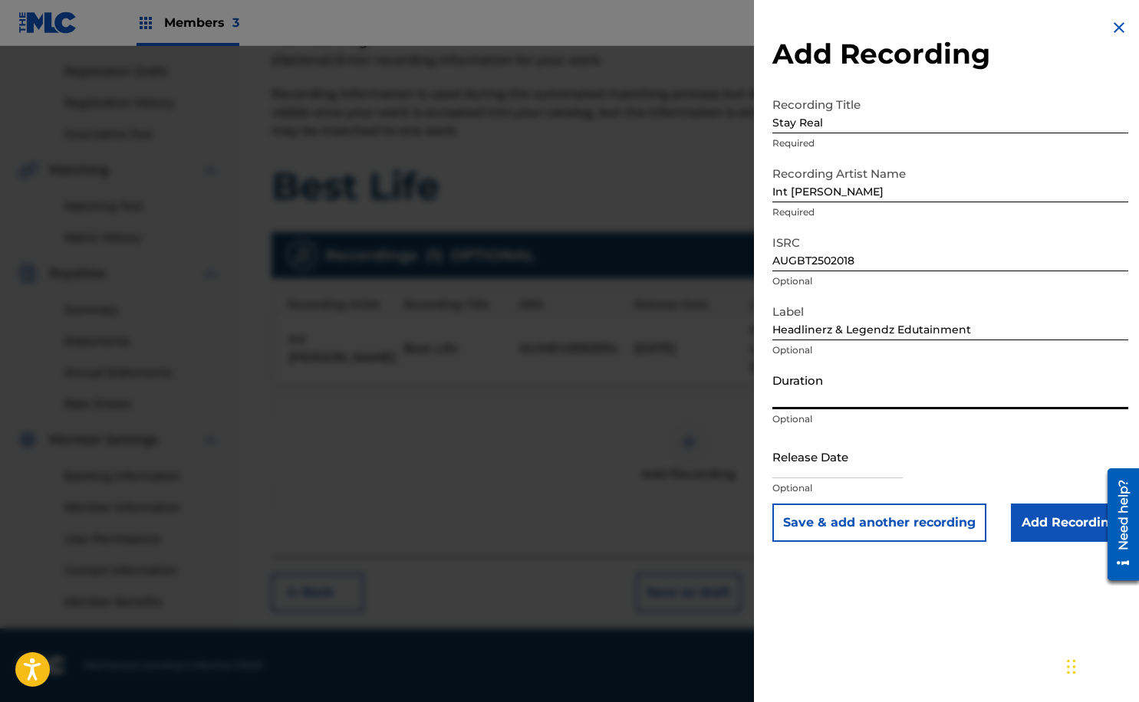
click at [872, 395] on input "Duration" at bounding box center [950, 388] width 356 height 44
type input "02:55"
click at [859, 463] on input "text" at bounding box center [837, 457] width 130 height 44
select select "7"
select select "2025"
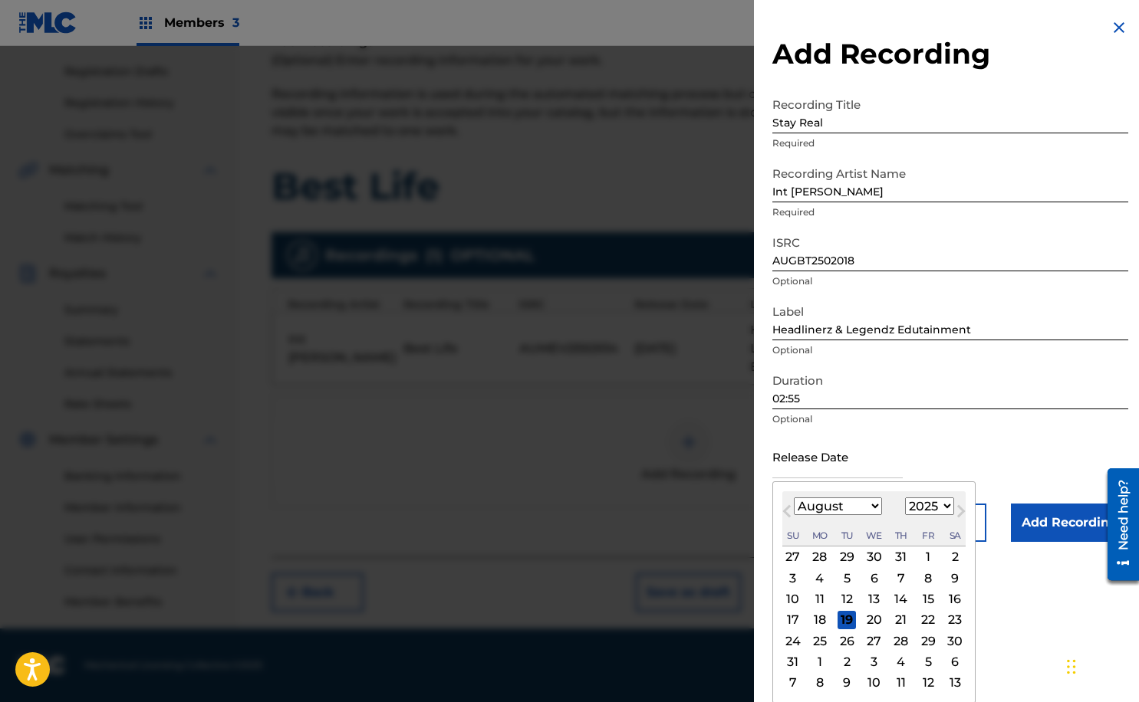
click at [788, 504] on button "Previous Month" at bounding box center [786, 514] width 25 height 25
select select "5"
click at [955, 600] on div "21" at bounding box center [954, 599] width 18 height 18
type input "[DATE]"
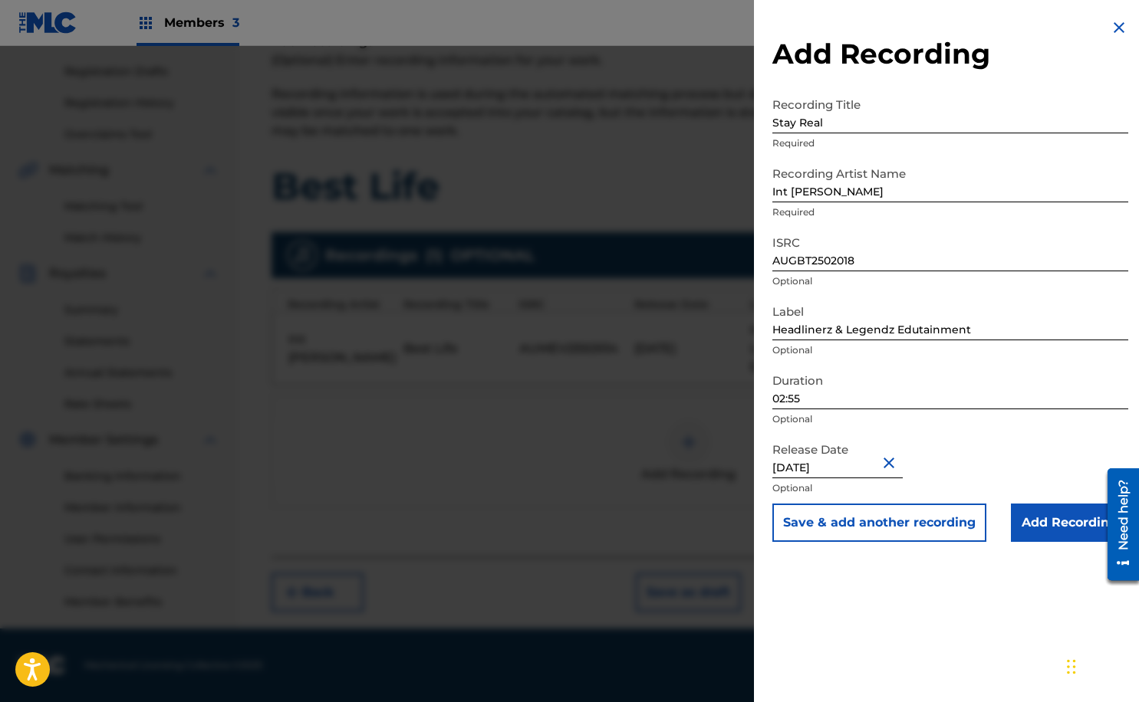
click at [1029, 529] on input "Add Recording" at bounding box center [1068, 523] width 117 height 38
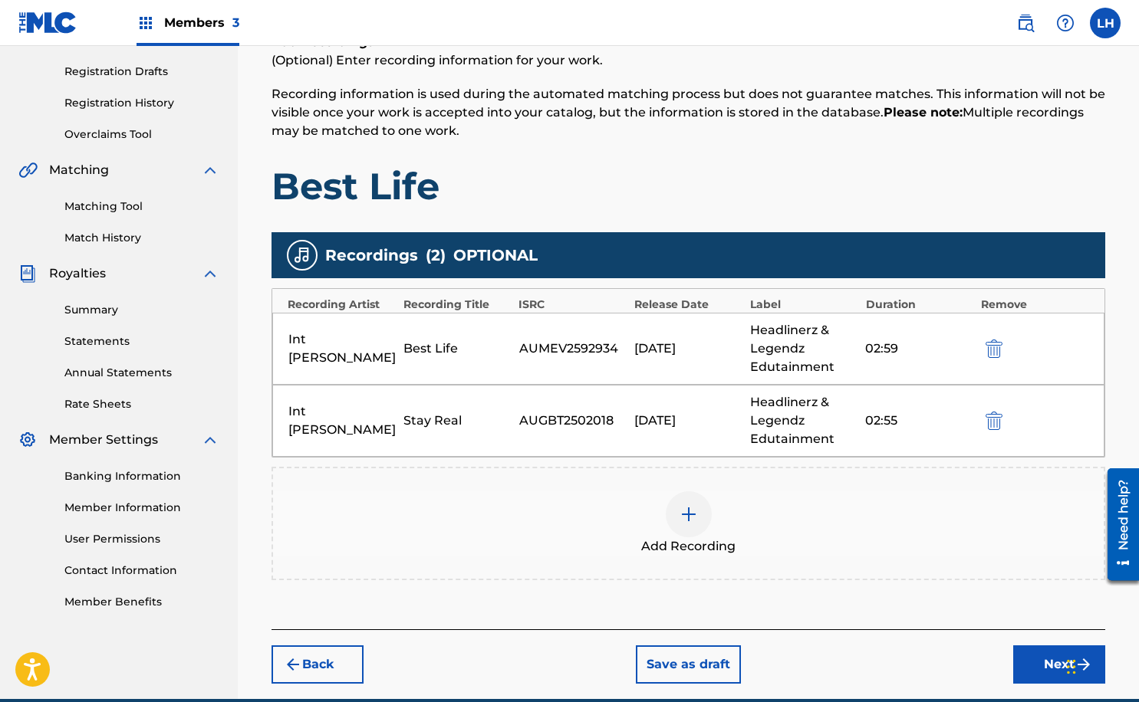
click at [688, 521] on img at bounding box center [688, 514] width 18 height 18
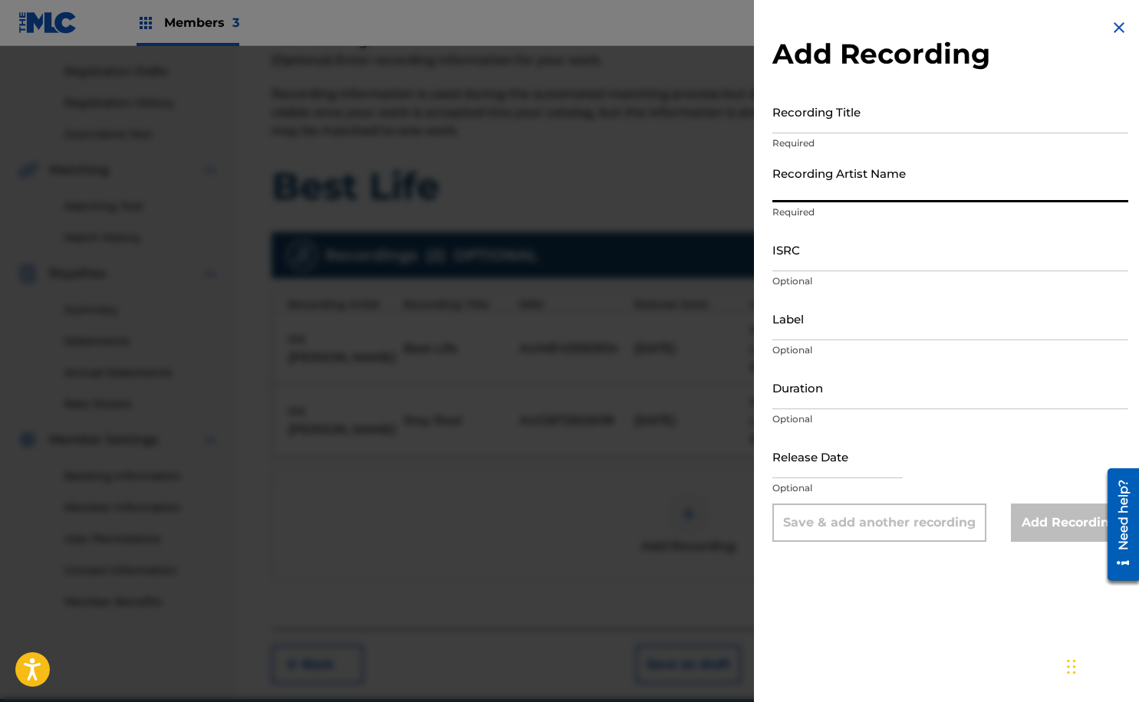
click at [836, 192] on input "Recording Artist Name" at bounding box center [950, 181] width 356 height 44
type input "Int [PERSON_NAME]"
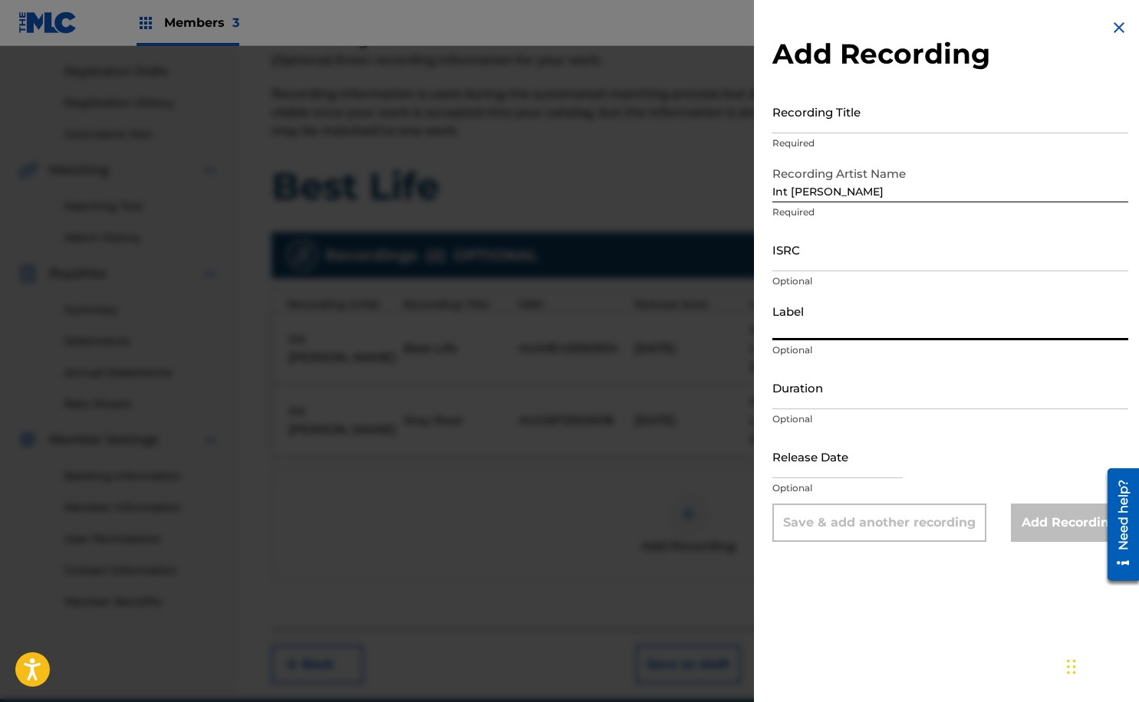
click at [836, 324] on input "Label" at bounding box center [950, 319] width 356 height 44
type input "Headlinerz & Legendz Edutainment"
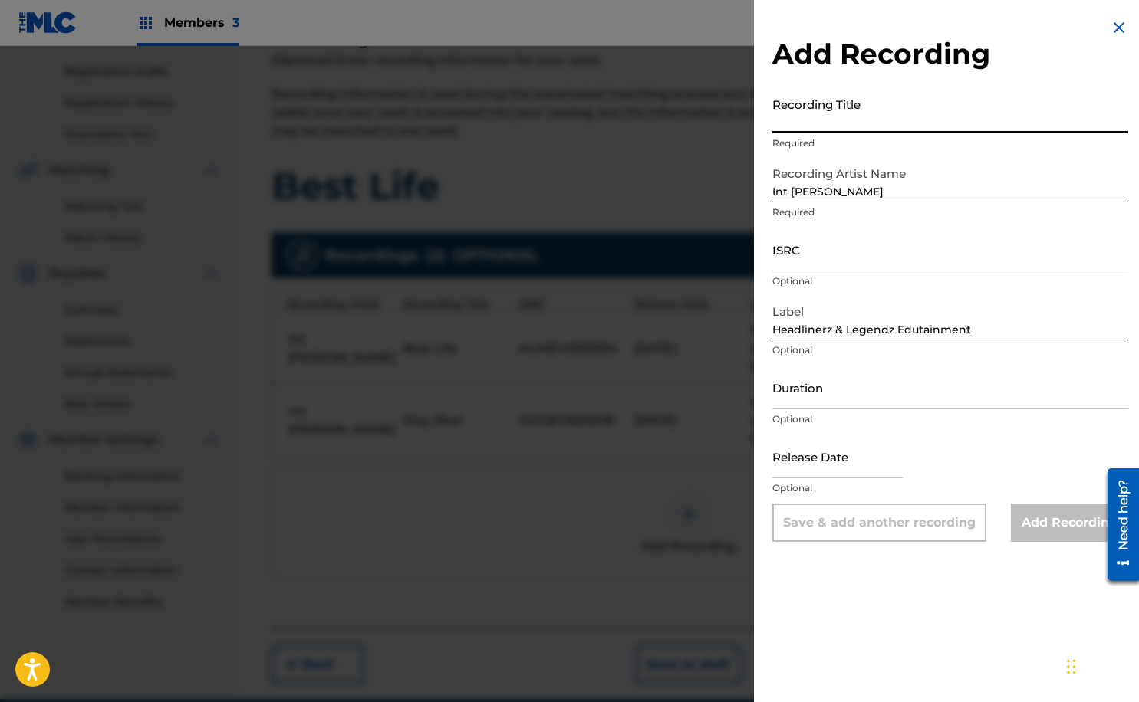
click at [863, 115] on input "Recording Title" at bounding box center [950, 112] width 356 height 44
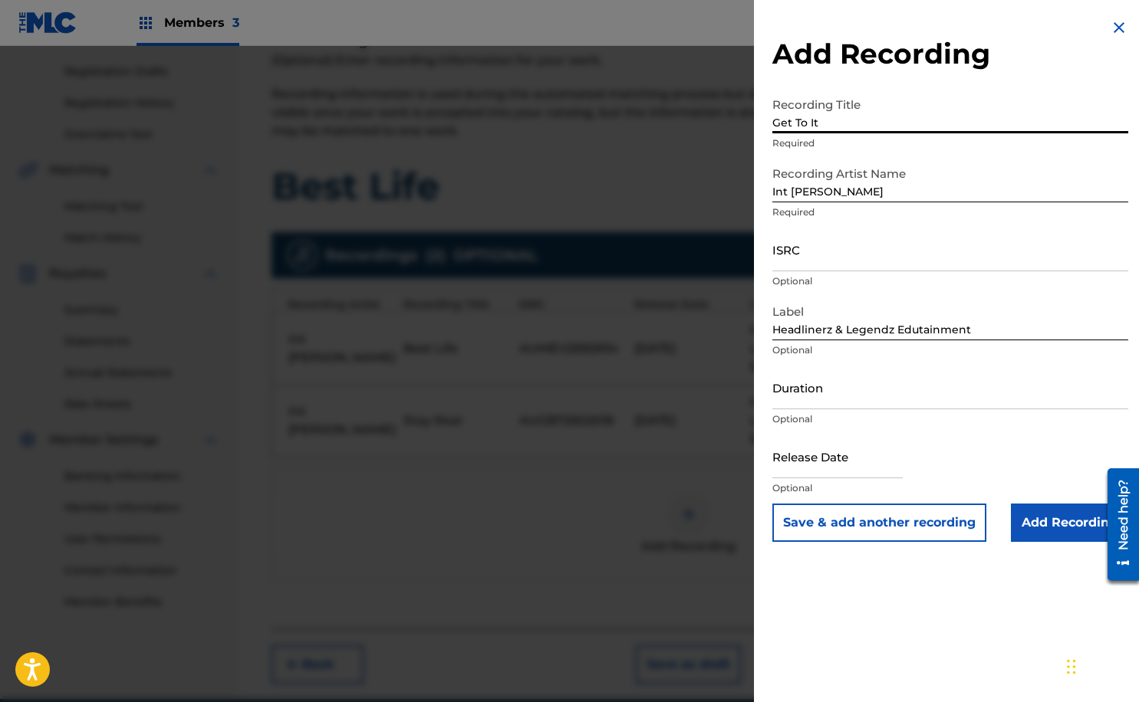
type input "Get To It"
click at [839, 459] on input "text" at bounding box center [837, 457] width 130 height 44
select select "7"
select select "2025"
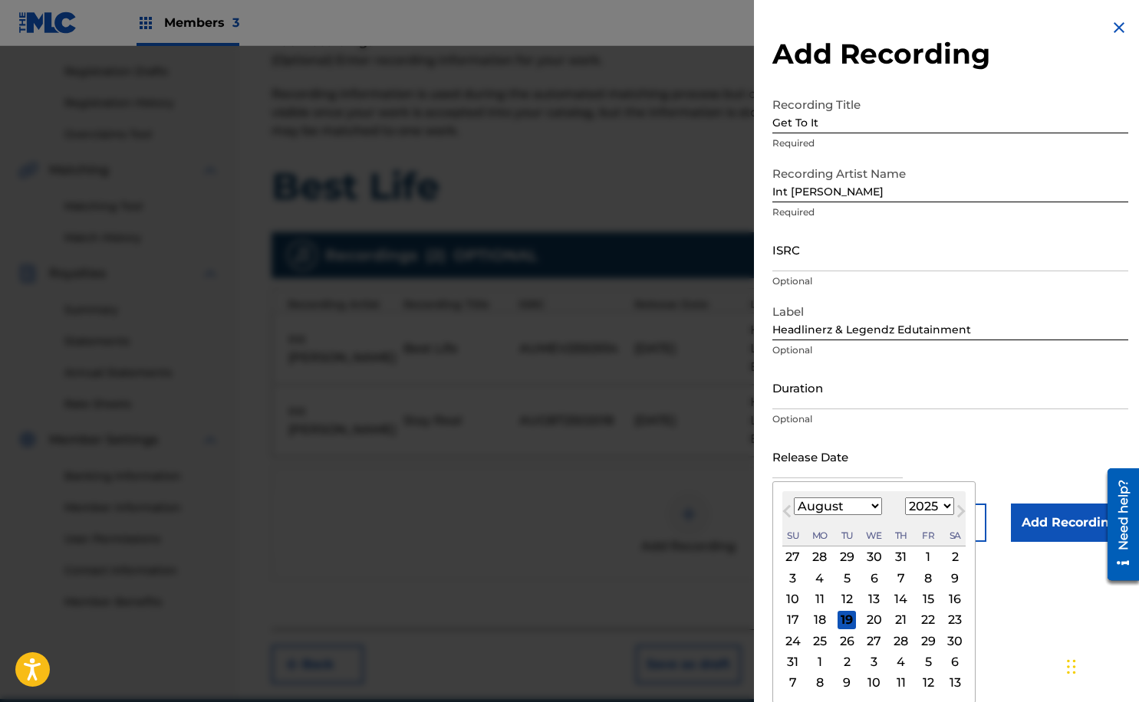
type input "[DATE]"
select select "5"
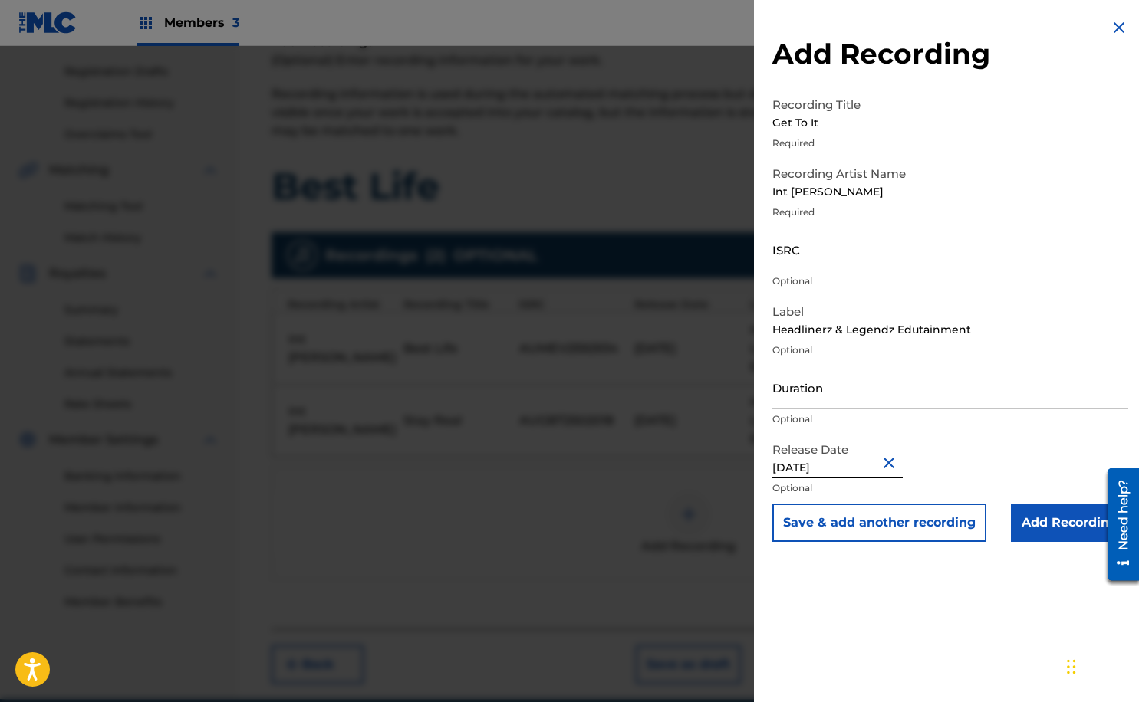
click at [1043, 523] on input "Add Recording" at bounding box center [1068, 523] width 117 height 38
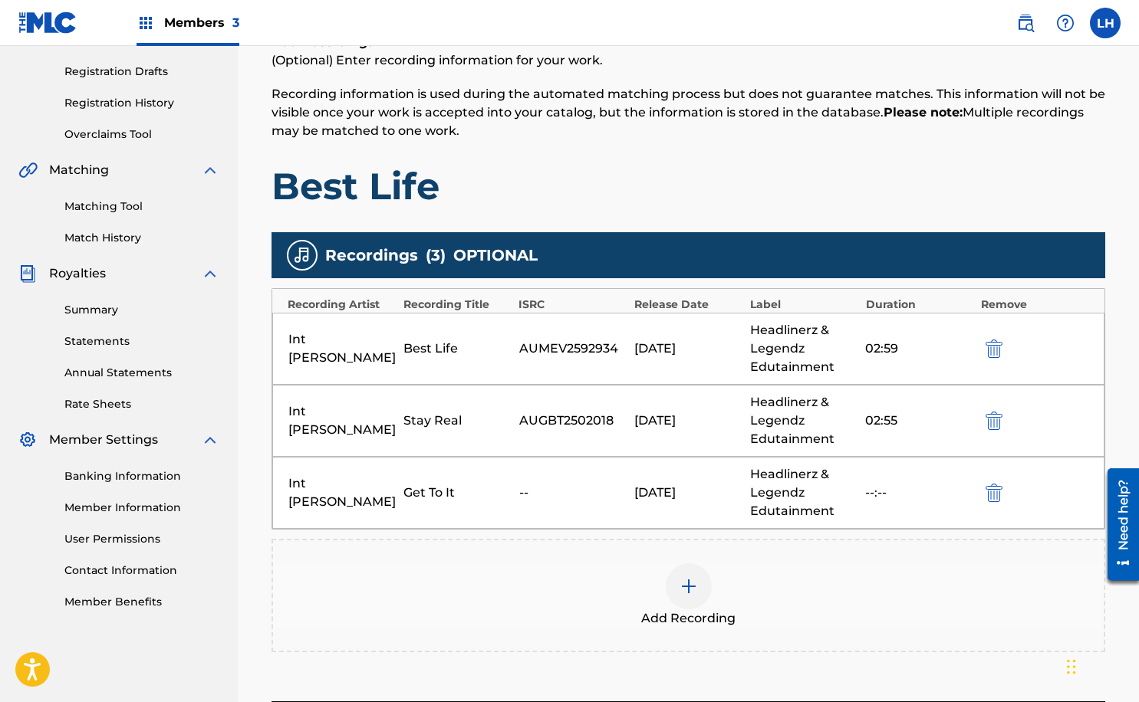
click at [994, 491] on img "submit" at bounding box center [993, 493] width 17 height 18
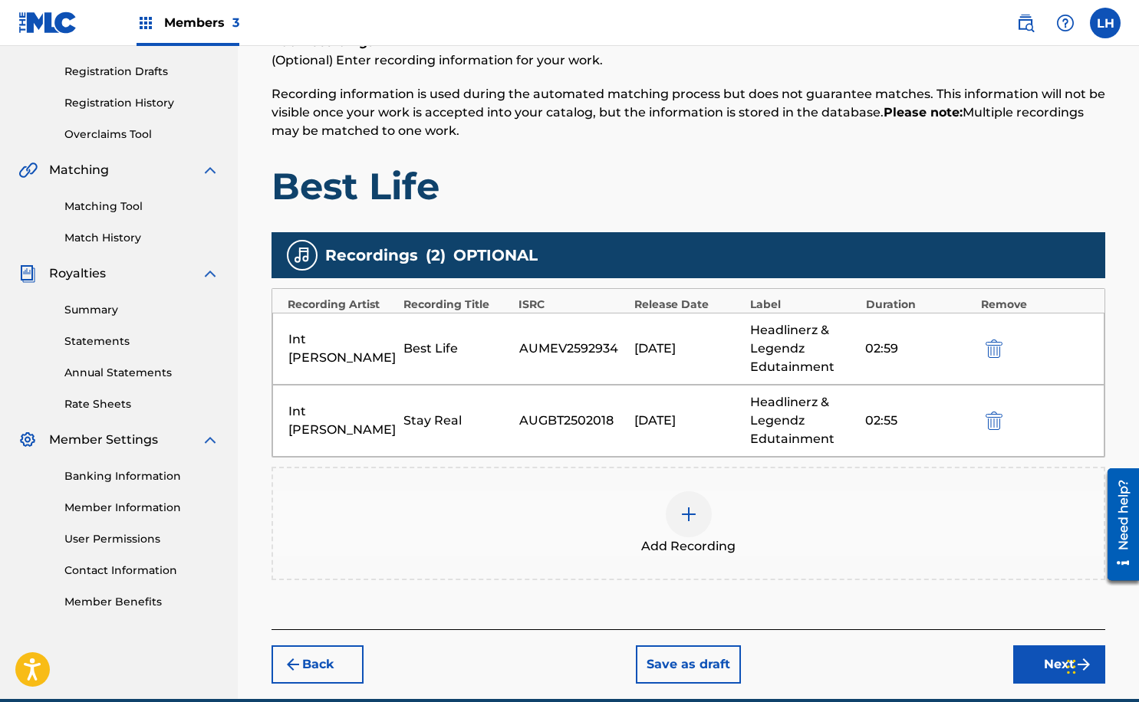
click at [679, 518] on img at bounding box center [688, 514] width 18 height 18
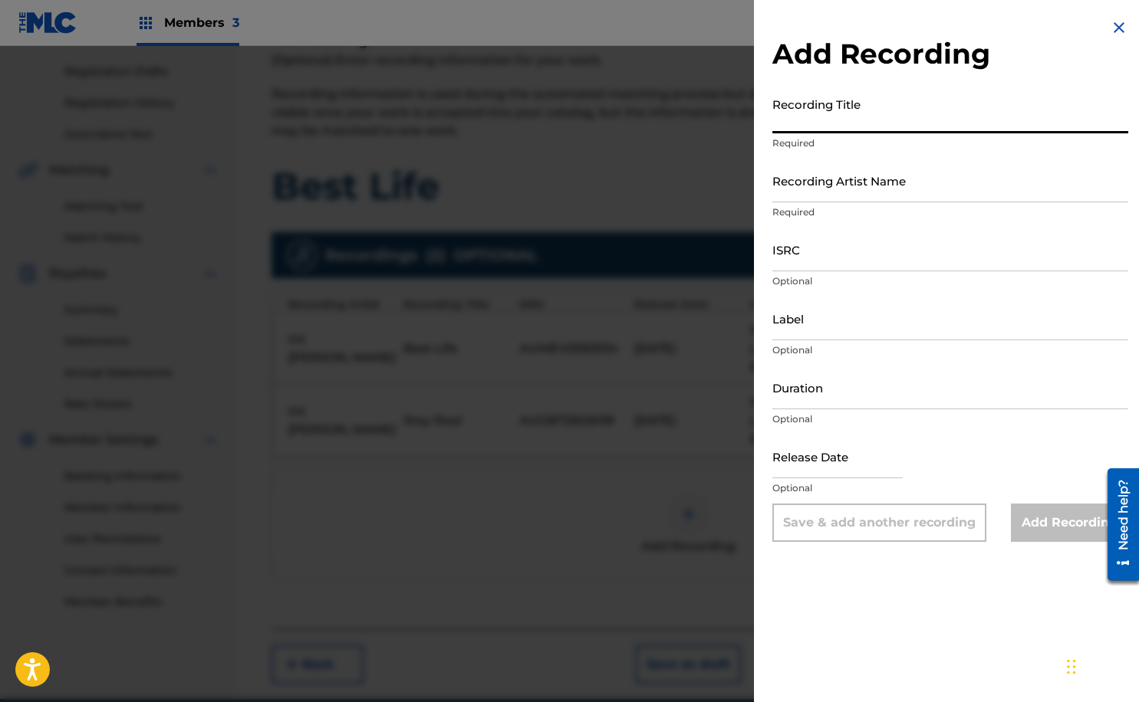
click at [843, 122] on input "Recording Title" at bounding box center [950, 112] width 356 height 44
type input "Get To It"
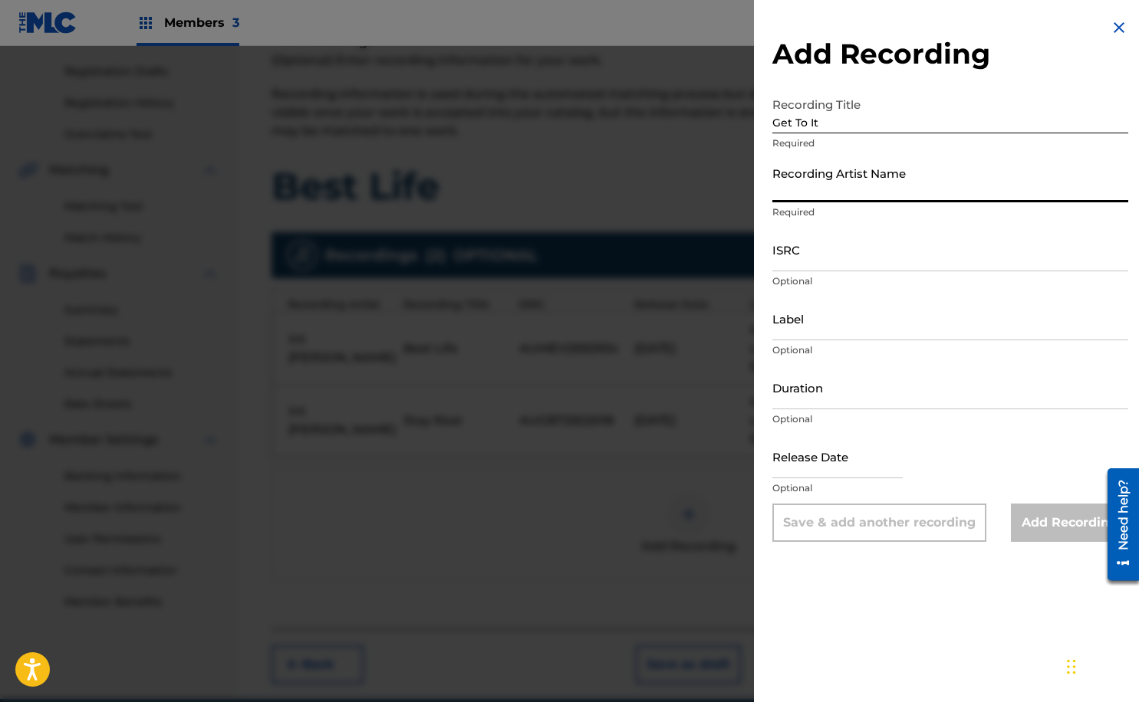
click at [858, 192] on input "Recording Artist Name" at bounding box center [950, 181] width 356 height 44
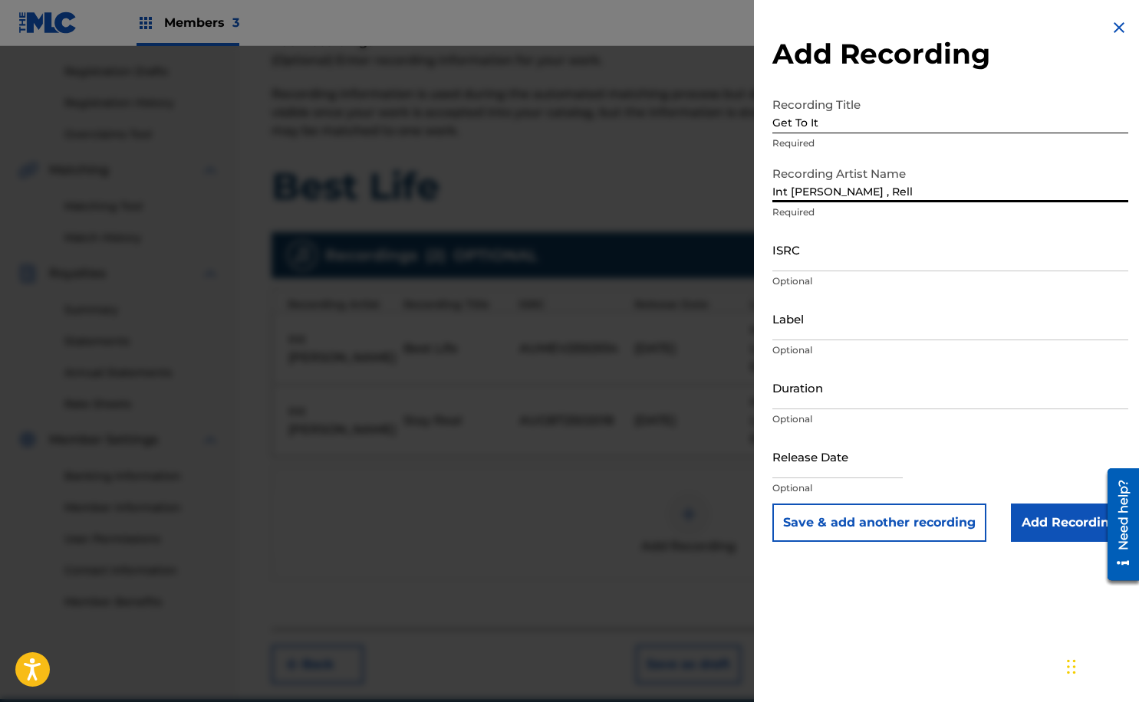
type input "Int [PERSON_NAME] , Rell"
click at [865, 326] on input "Label" at bounding box center [950, 319] width 356 height 44
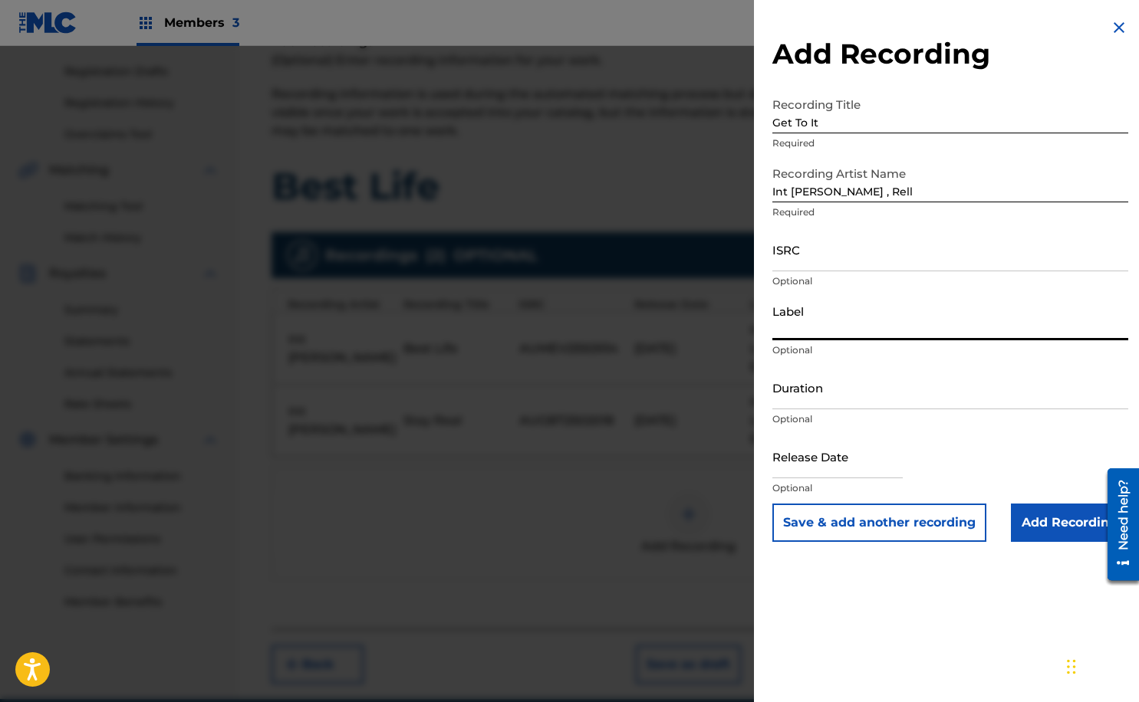
type input "Headlinerz & Legendz Edutainment"
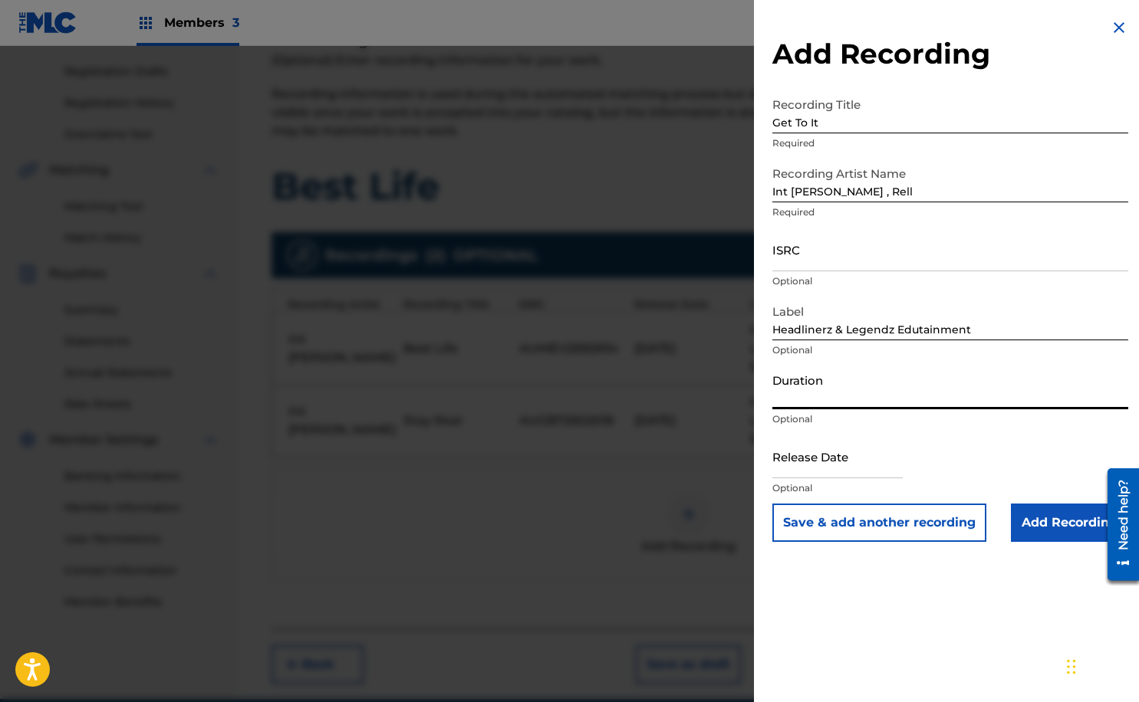
click at [828, 396] on input "Duration" at bounding box center [950, 388] width 356 height 44
type input "03:28"
select select "7"
select select "2025"
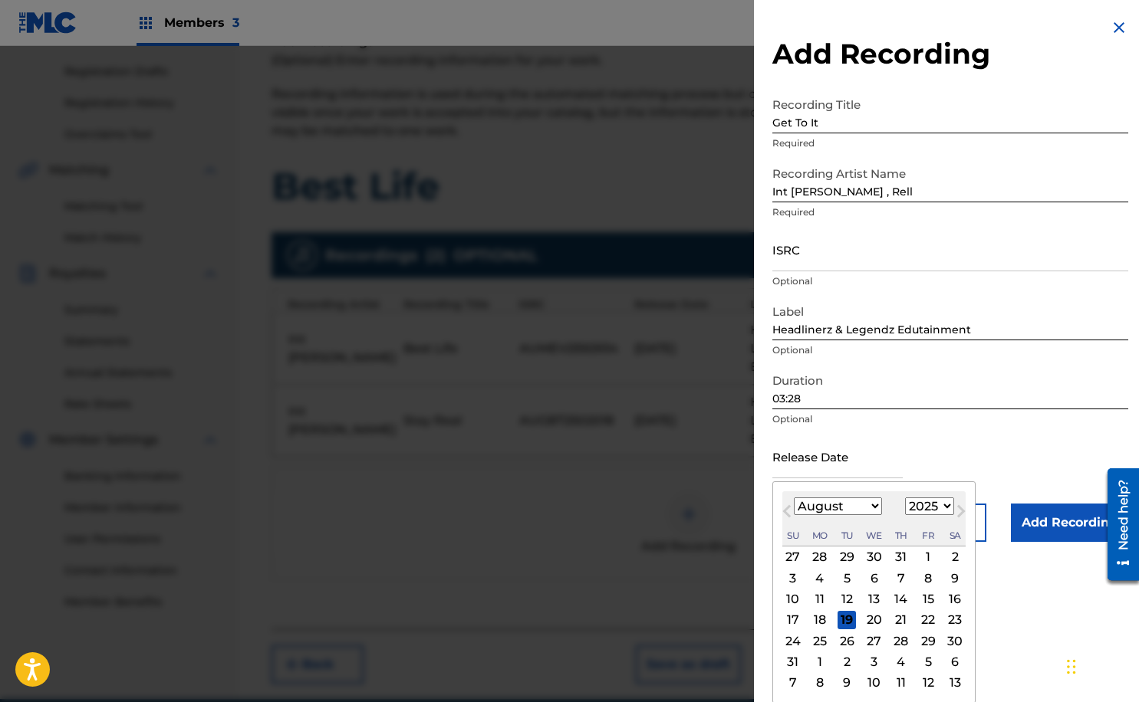
click at [853, 472] on input "text" at bounding box center [837, 457] width 130 height 44
type input "[DATE]"
select select "5"
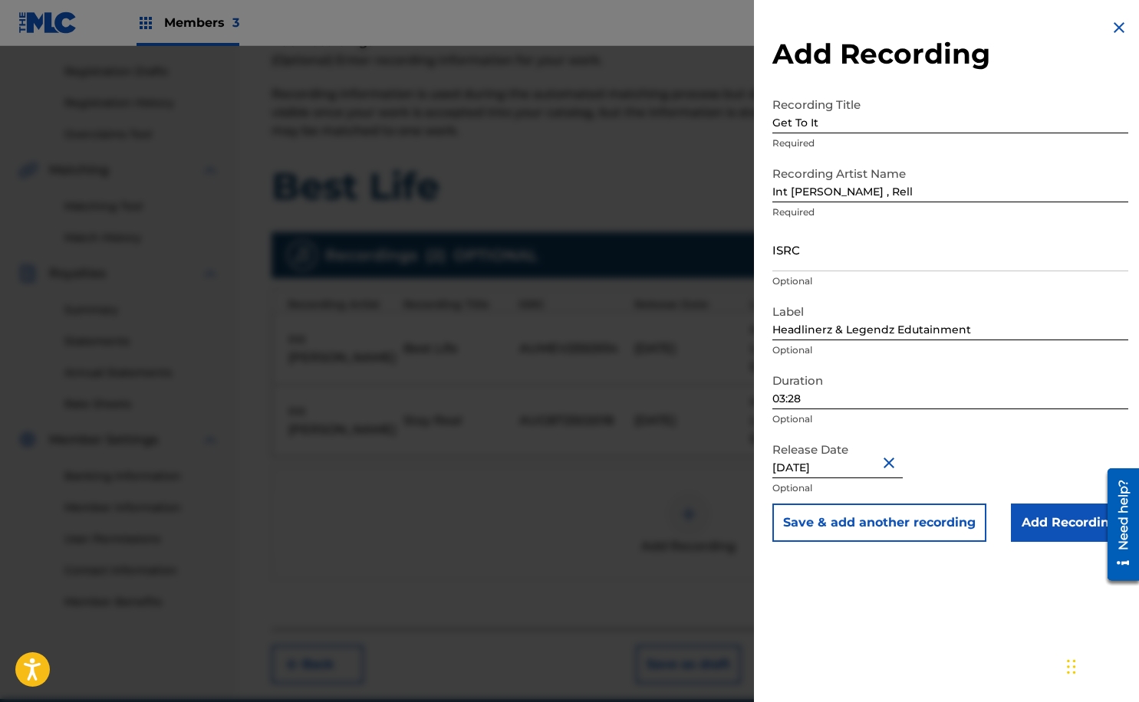
click at [1049, 523] on input "Add Recording" at bounding box center [1068, 523] width 117 height 38
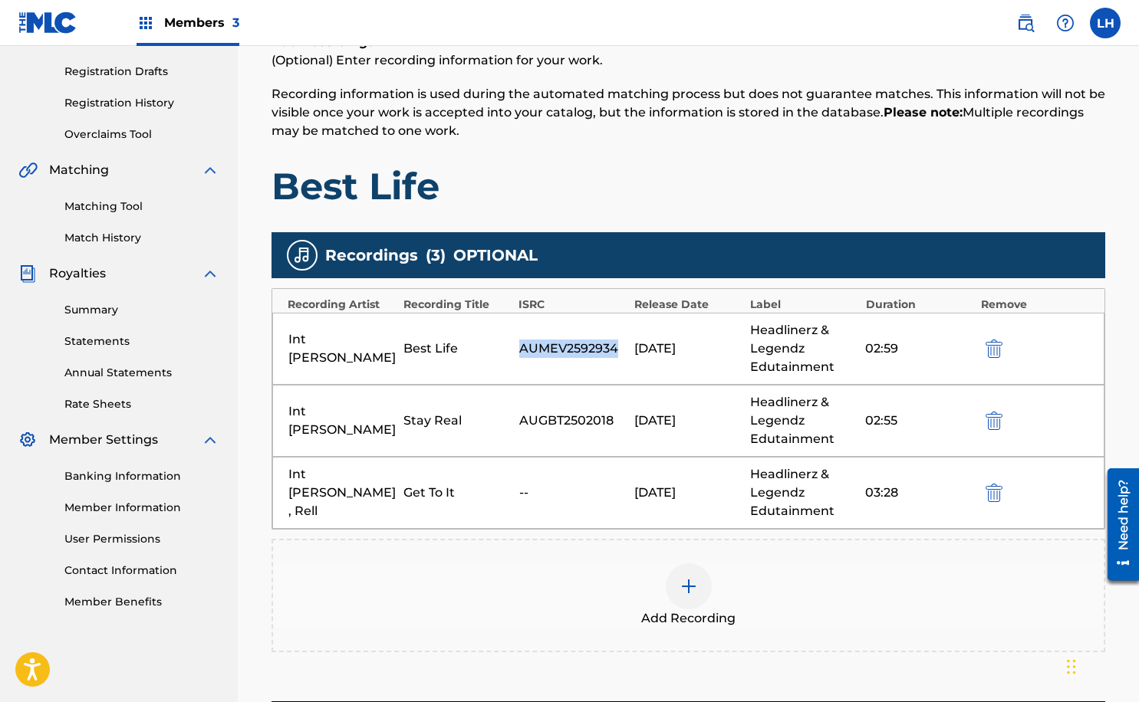
drag, startPoint x: 618, startPoint y: 348, endPoint x: 523, endPoint y: 343, distance: 95.2
click at [523, 343] on div "AUMEV2592934" at bounding box center [572, 349] width 107 height 18
copy div "AUMEV2592934"
click at [991, 348] on img "submit" at bounding box center [993, 349] width 17 height 18
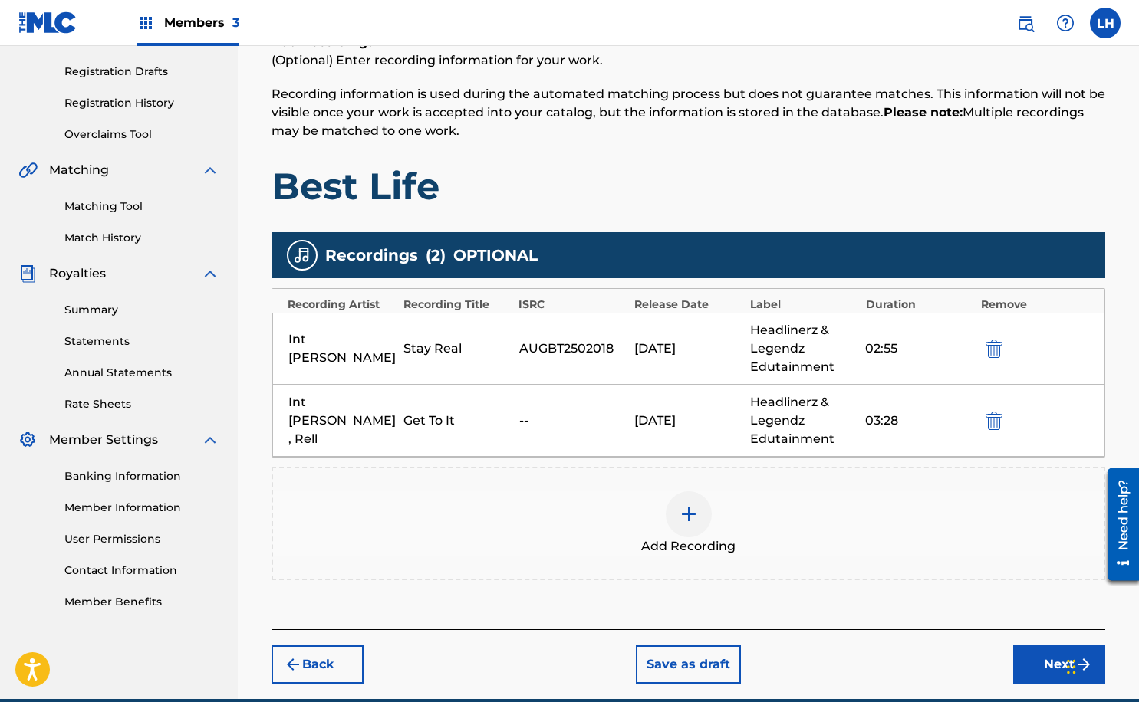
click at [694, 518] on img at bounding box center [688, 514] width 18 height 18
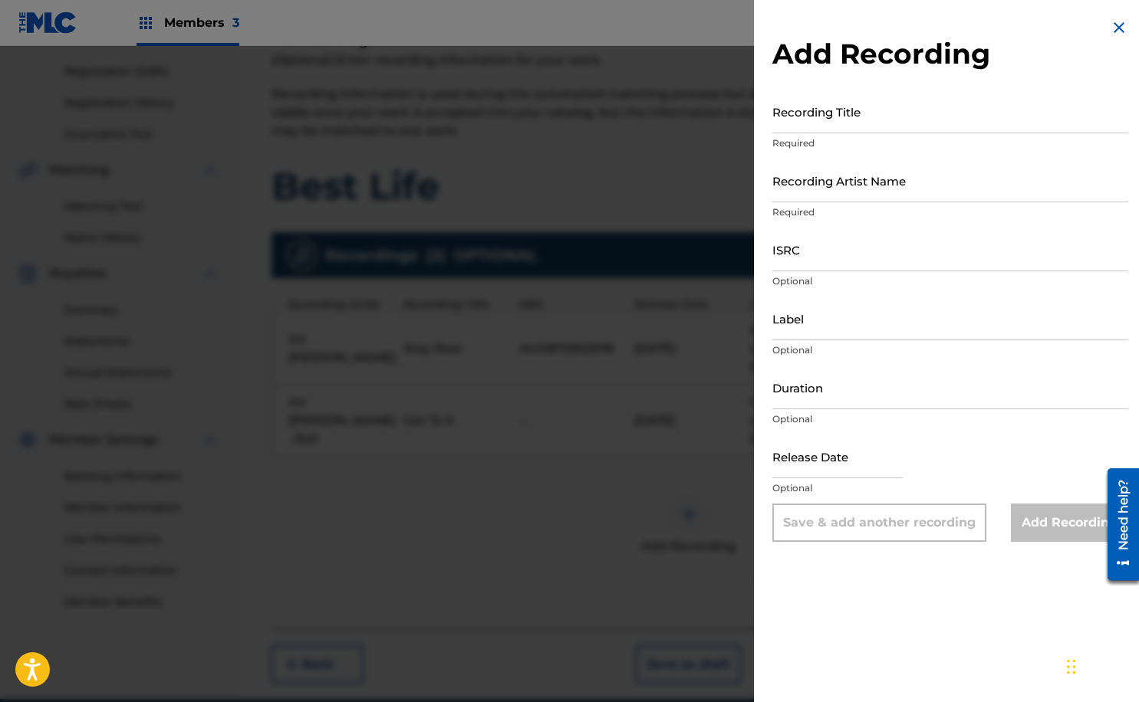
click at [838, 117] on input "Recording Title" at bounding box center [950, 112] width 356 height 44
type input "Best Life"
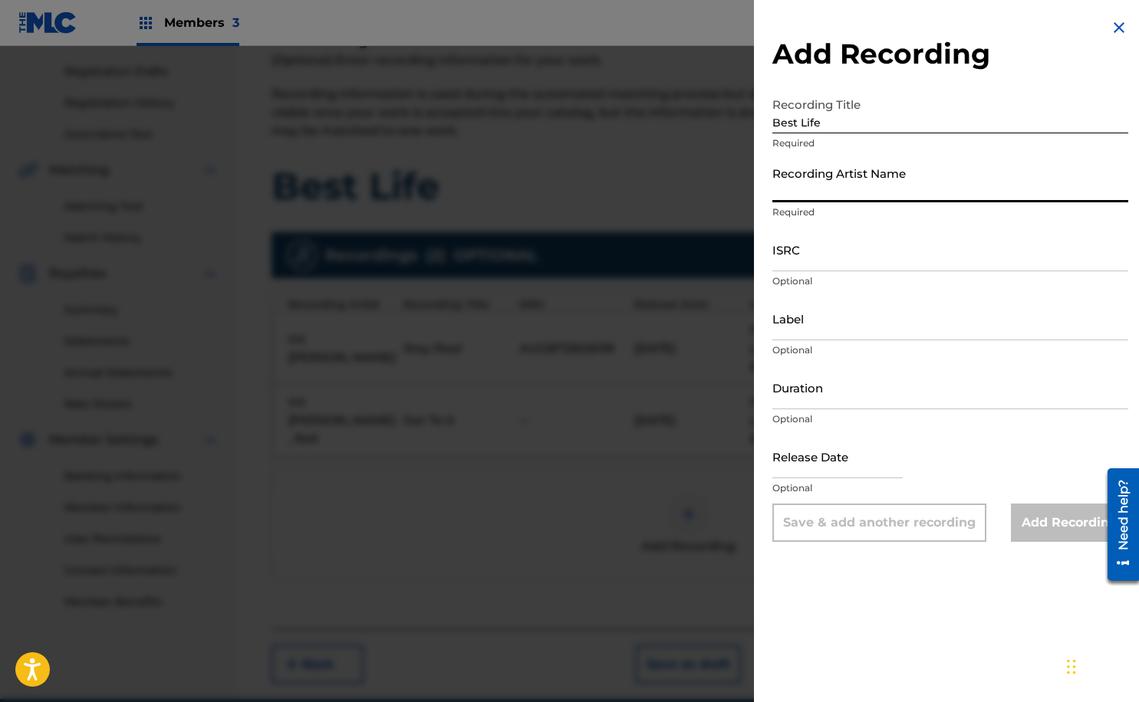
click at [905, 195] on input "Recording Artist Name" at bounding box center [950, 181] width 356 height 44
type input "Int [PERSON_NAME] , Rell"
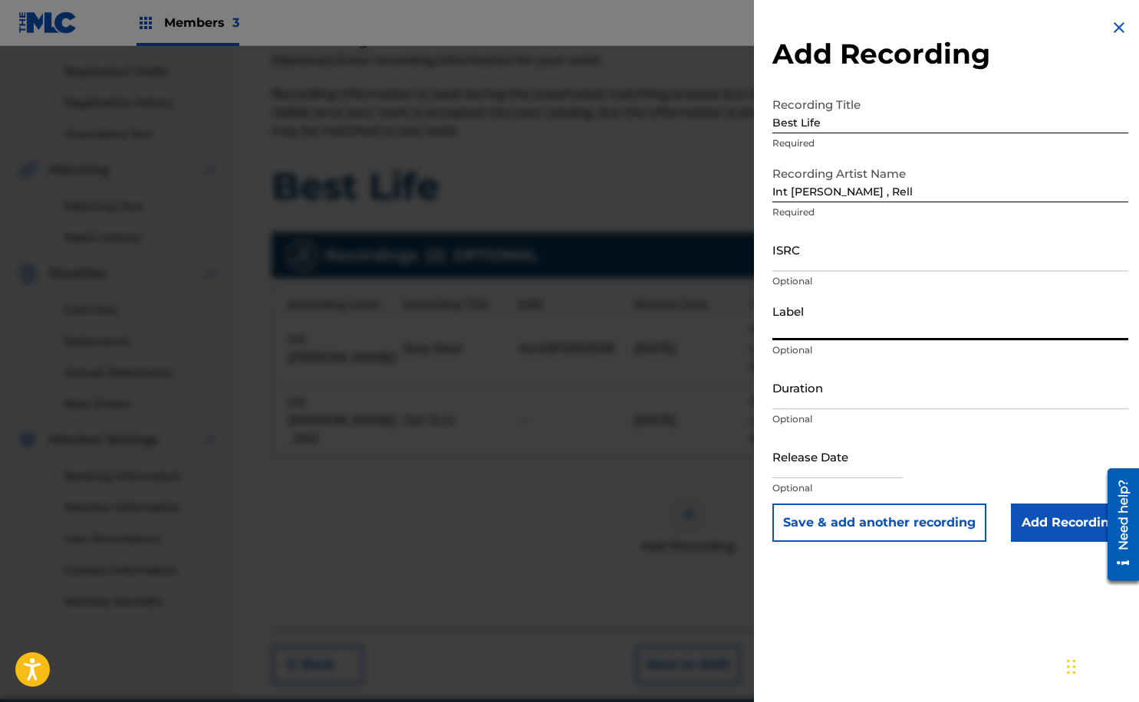
click at [856, 325] on input "Label" at bounding box center [950, 319] width 356 height 44
type input "Headlinerz & Legendz Edutainment"
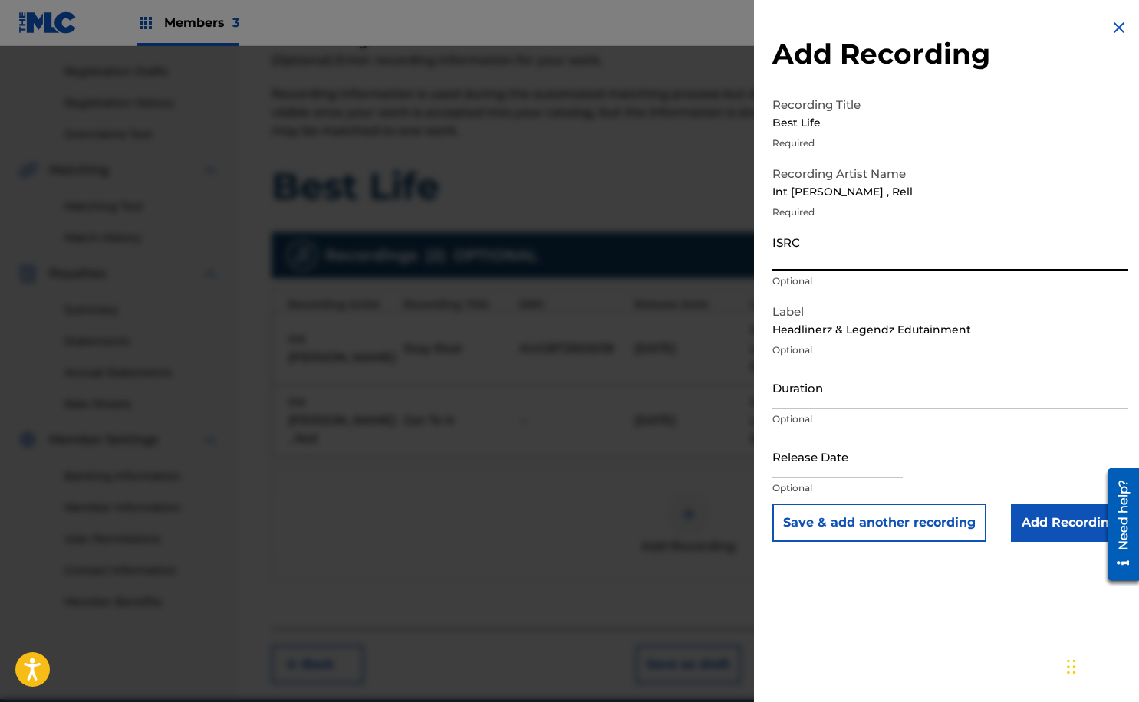
click at [857, 261] on input "ISRC" at bounding box center [950, 250] width 356 height 44
paste input "AUMEV2592934"
type input "AUMEV2592934"
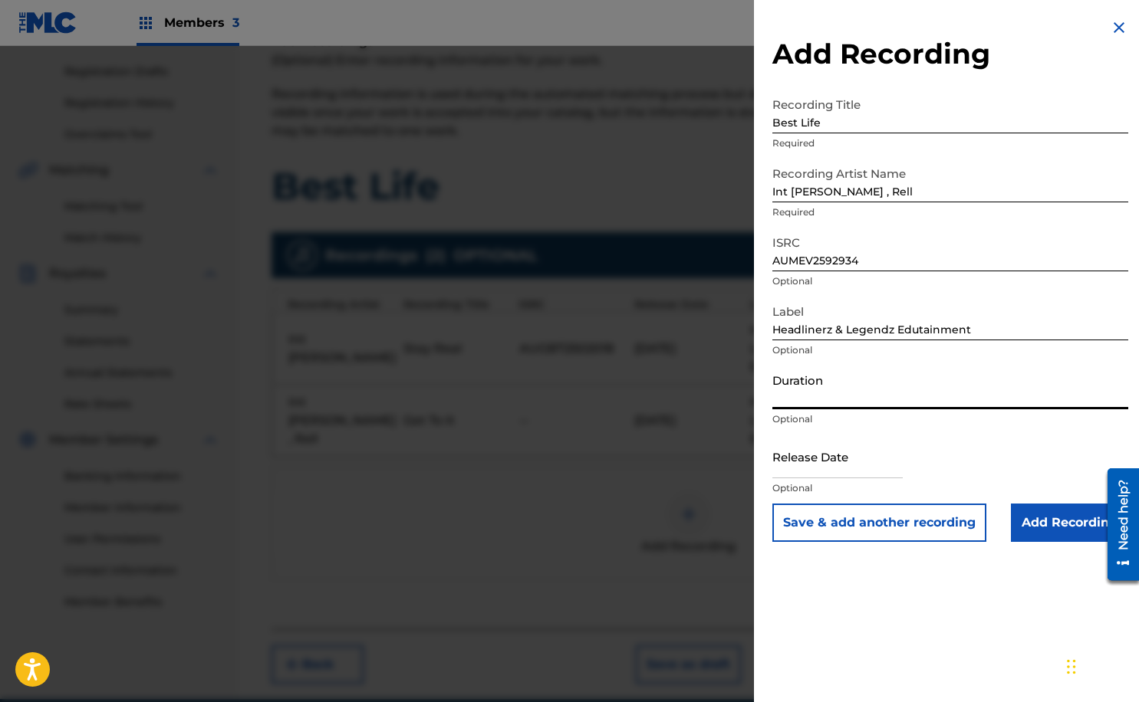
click at [811, 391] on input "Duration" at bounding box center [950, 388] width 356 height 44
type input "02:59"
click at [836, 462] on input "text" at bounding box center [837, 457] width 130 height 44
select select "7"
select select "2025"
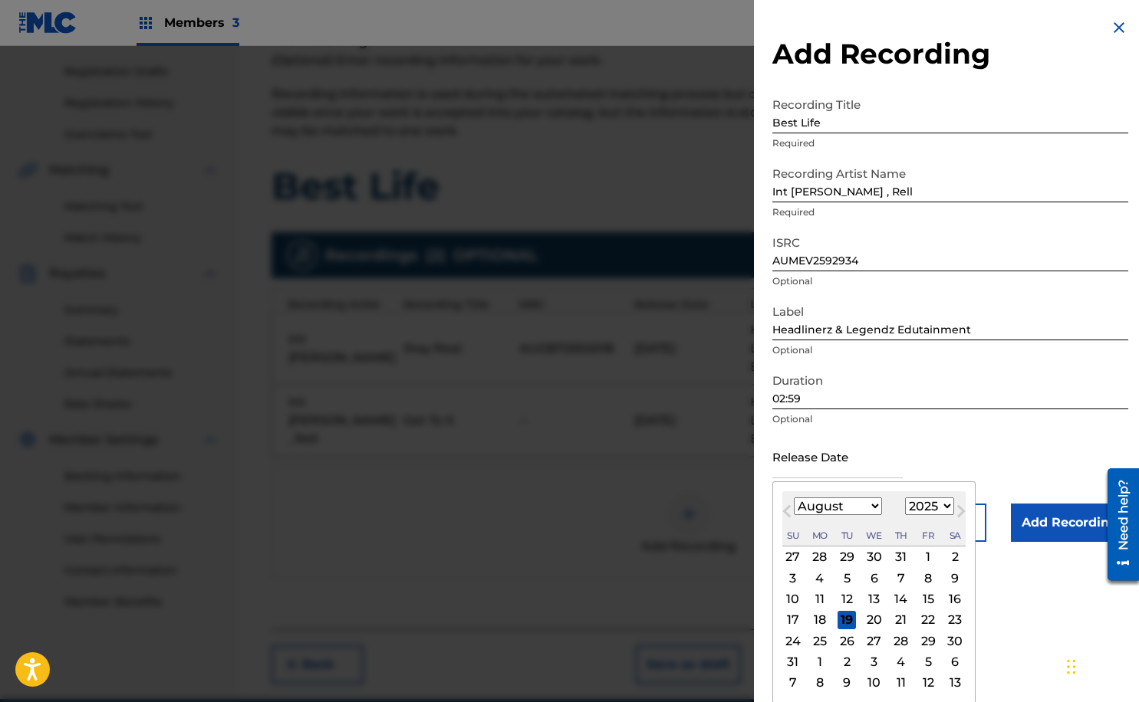
type input "[DATE]"
select select "5"
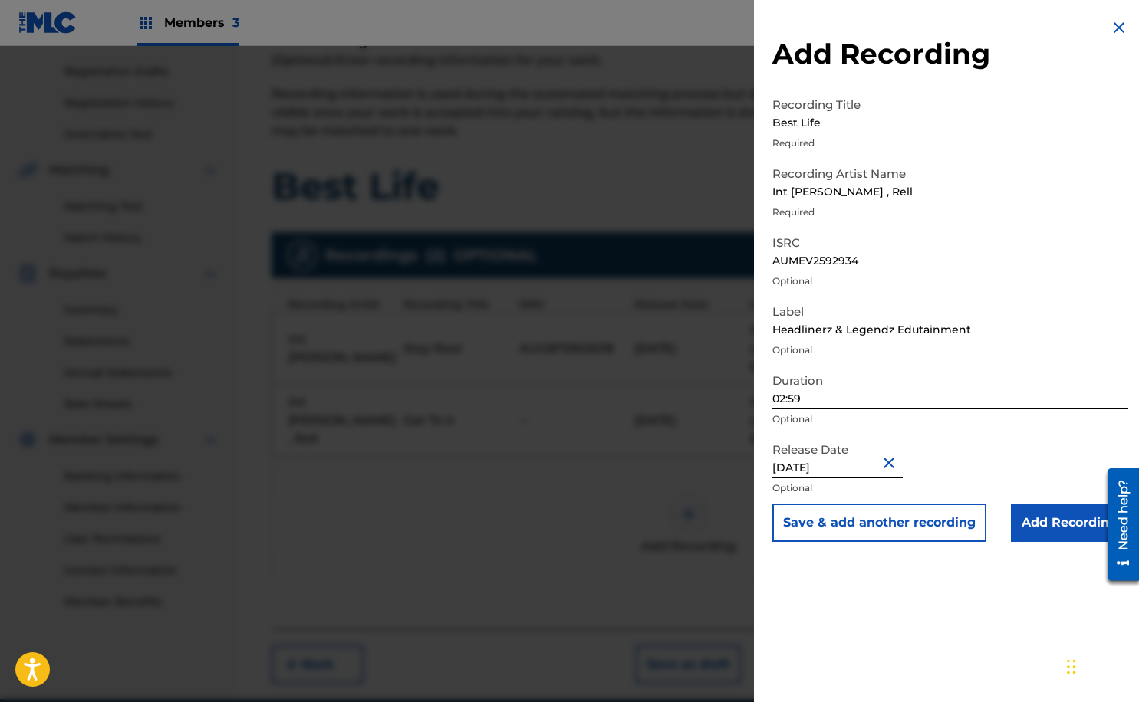
click at [1059, 523] on input "Add Recording" at bounding box center [1068, 523] width 117 height 38
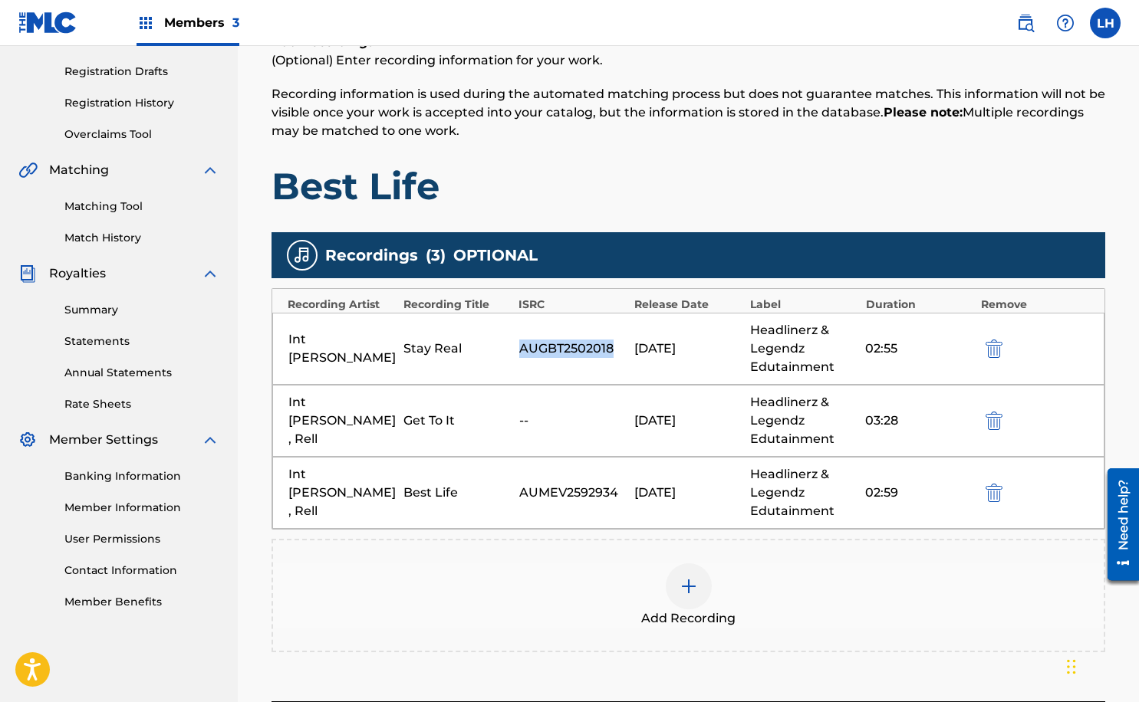
drag, startPoint x: 520, startPoint y: 351, endPoint x: 606, endPoint y: 359, distance: 86.2
click at [606, 359] on div "Int [PERSON_NAME] Stay Real AUGBT2502018 [DATE] Headlinerz & Legendz Edutainmen…" at bounding box center [688, 349] width 832 height 72
copy div "AUGBT2502018"
click at [997, 357] on div "Int [PERSON_NAME] Stay Real AUGBT2502018 [DATE] Headlinerz & Legendz Edutainmen…" at bounding box center [688, 349] width 832 height 72
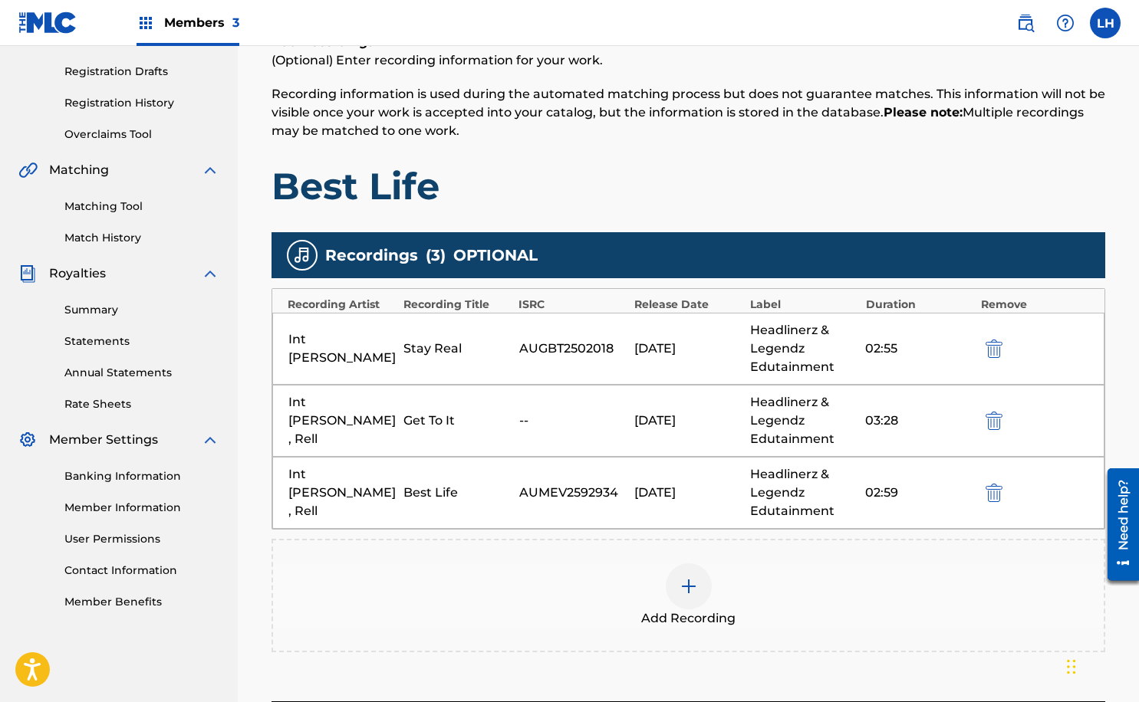
click at [993, 353] on img "submit" at bounding box center [993, 349] width 17 height 18
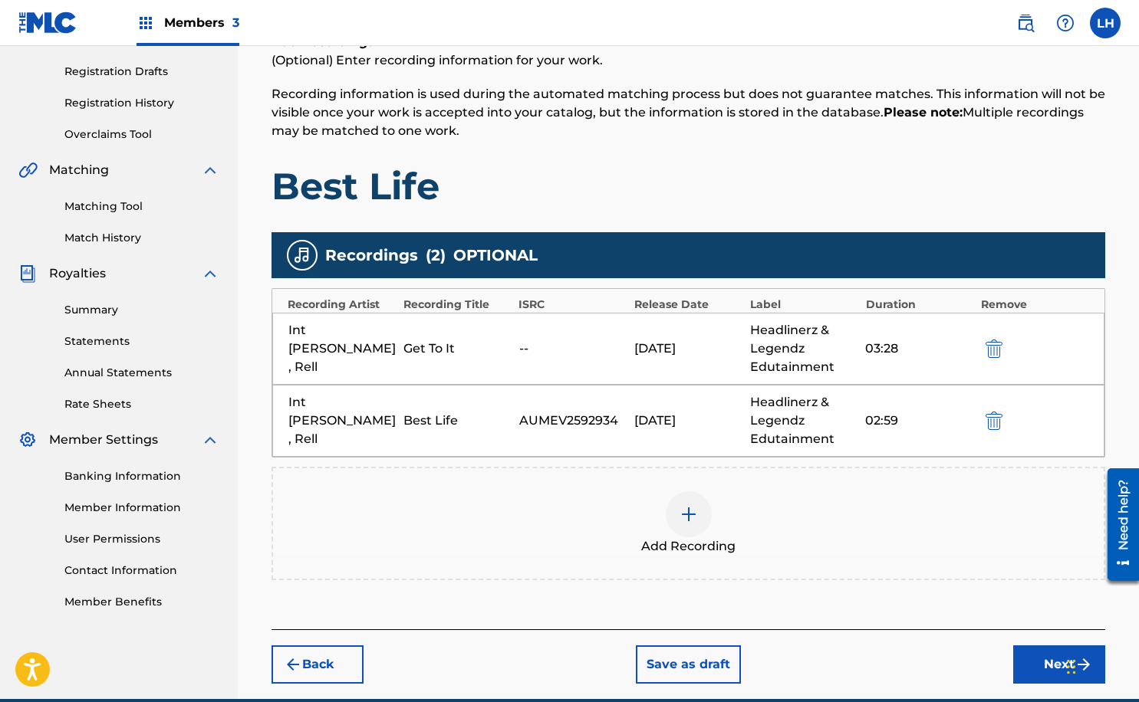
click at [686, 504] on div at bounding box center [688, 514] width 46 height 46
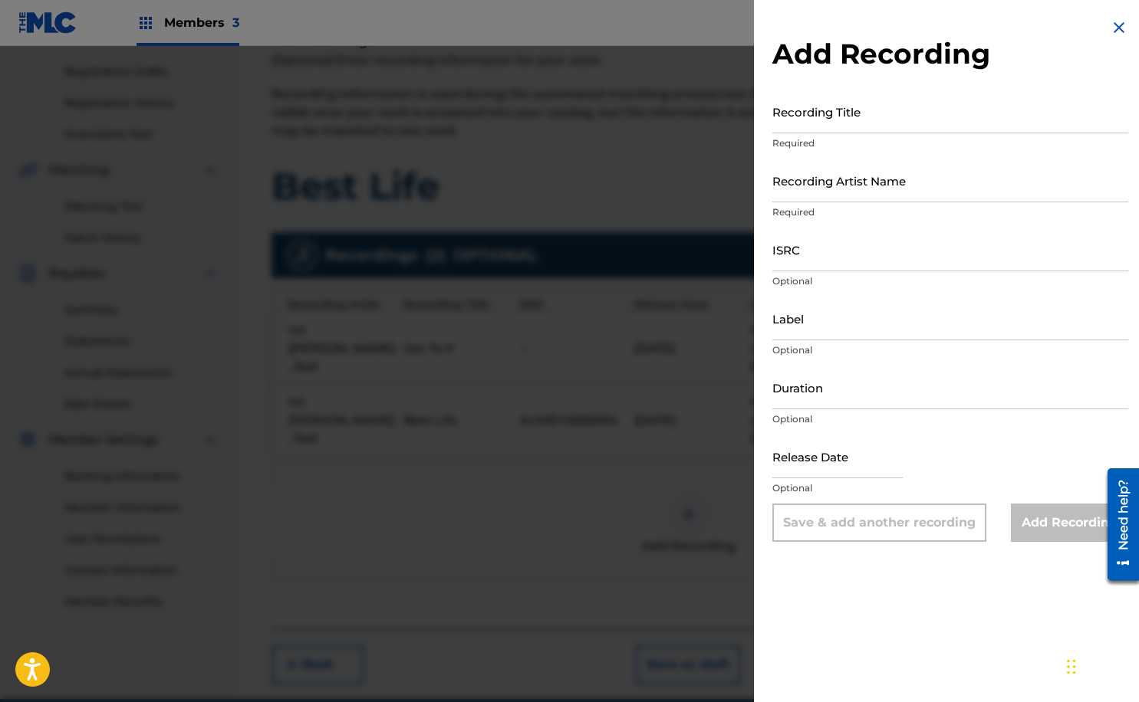
click at [804, 251] on input "ISRC" at bounding box center [950, 250] width 356 height 44
paste input "AUGBT2502018"
type input "AUGBT2502018"
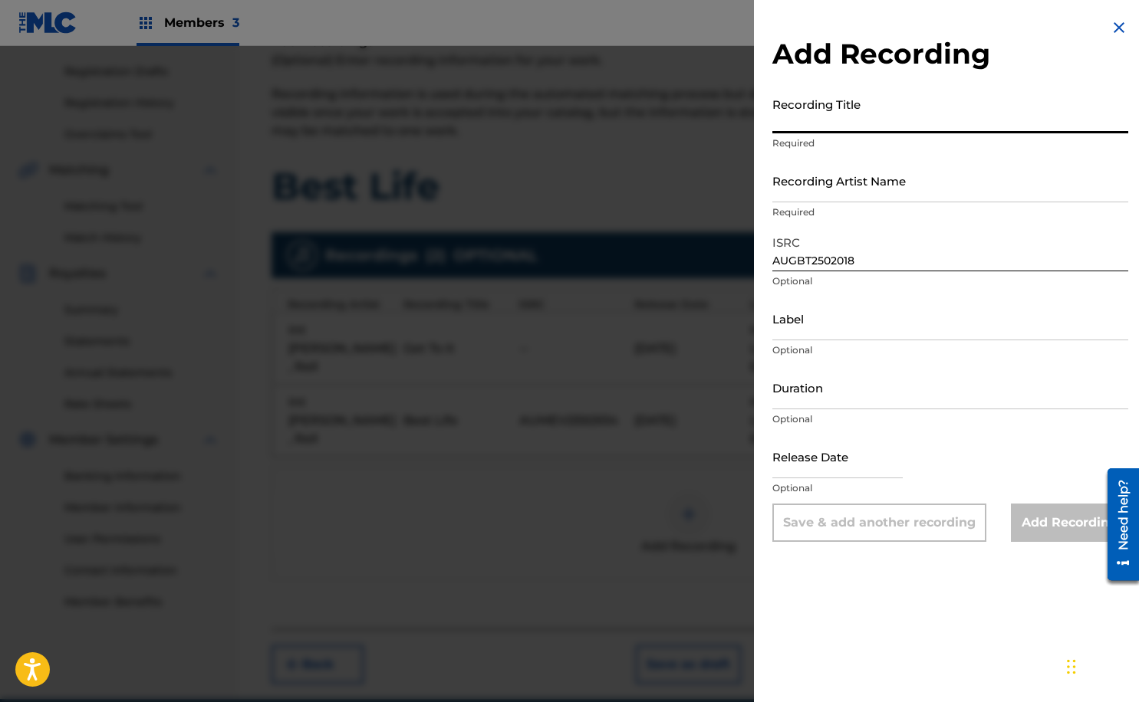
click at [833, 120] on input "Recording Title" at bounding box center [950, 112] width 356 height 44
type input "Stay Real"
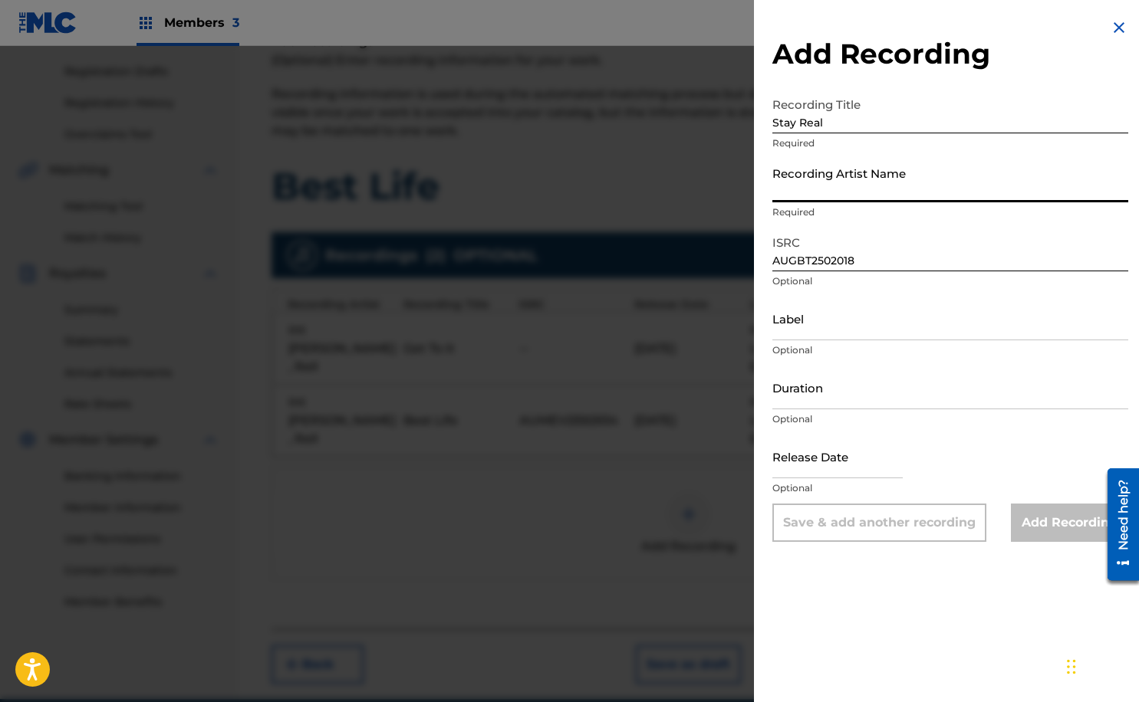
click at [873, 189] on input "Recording Artist Name" at bounding box center [950, 181] width 356 height 44
type input "Int [PERSON_NAME] , Rell"
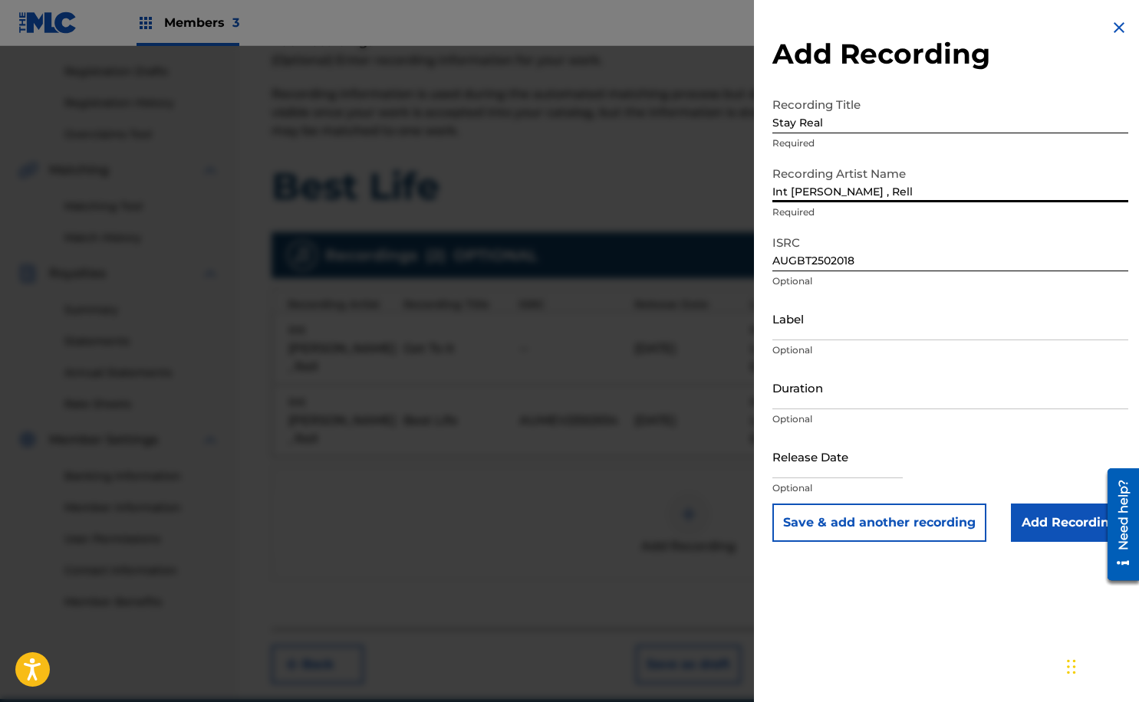
click at [858, 317] on input "Label" at bounding box center [950, 319] width 356 height 44
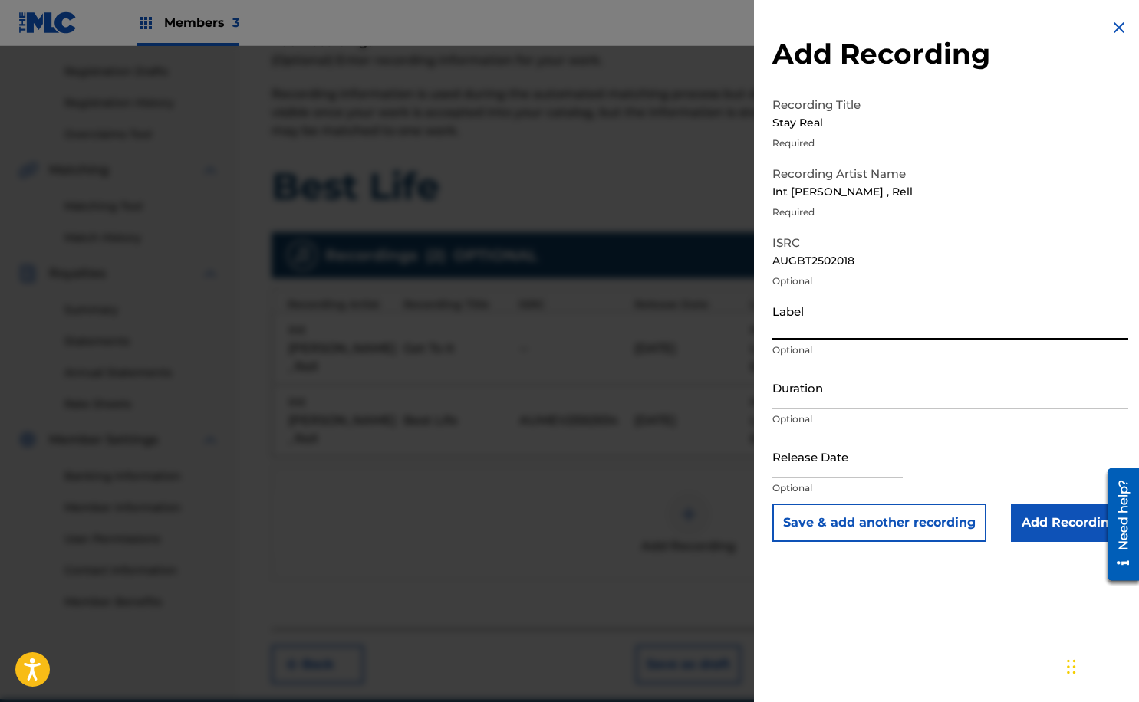
type input "Headlinerz & Legendz Edutainment"
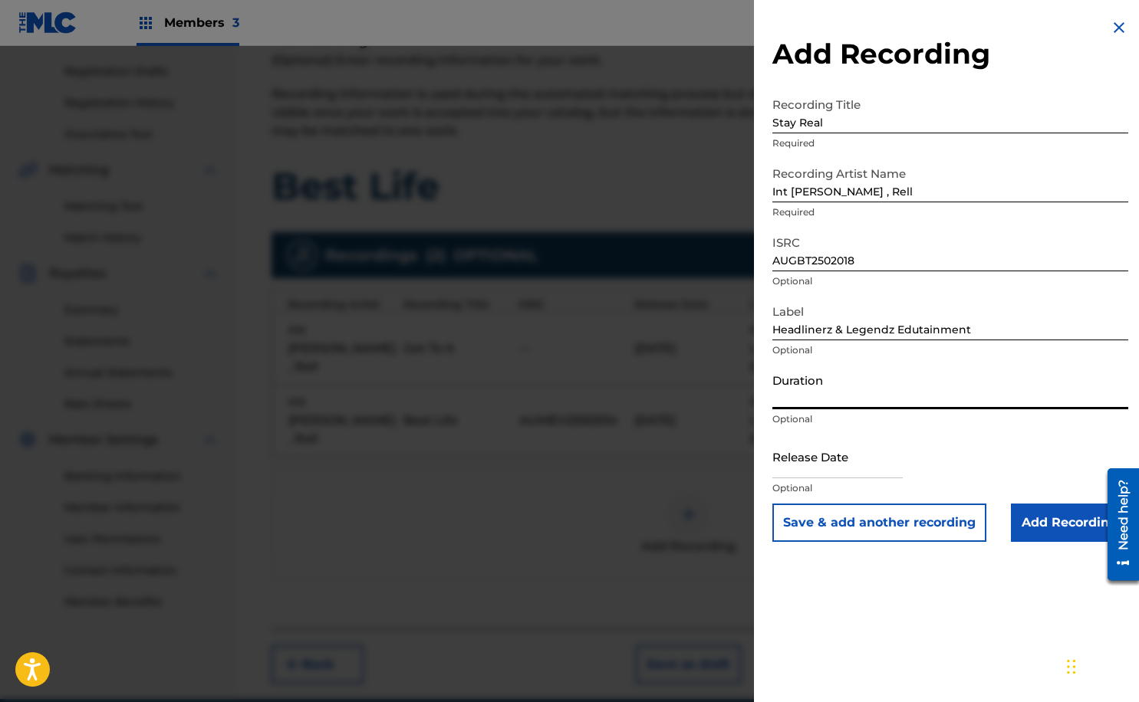
click at [878, 399] on input "Duration" at bounding box center [950, 388] width 356 height 44
type input "02:55"
select select "7"
select select "2025"
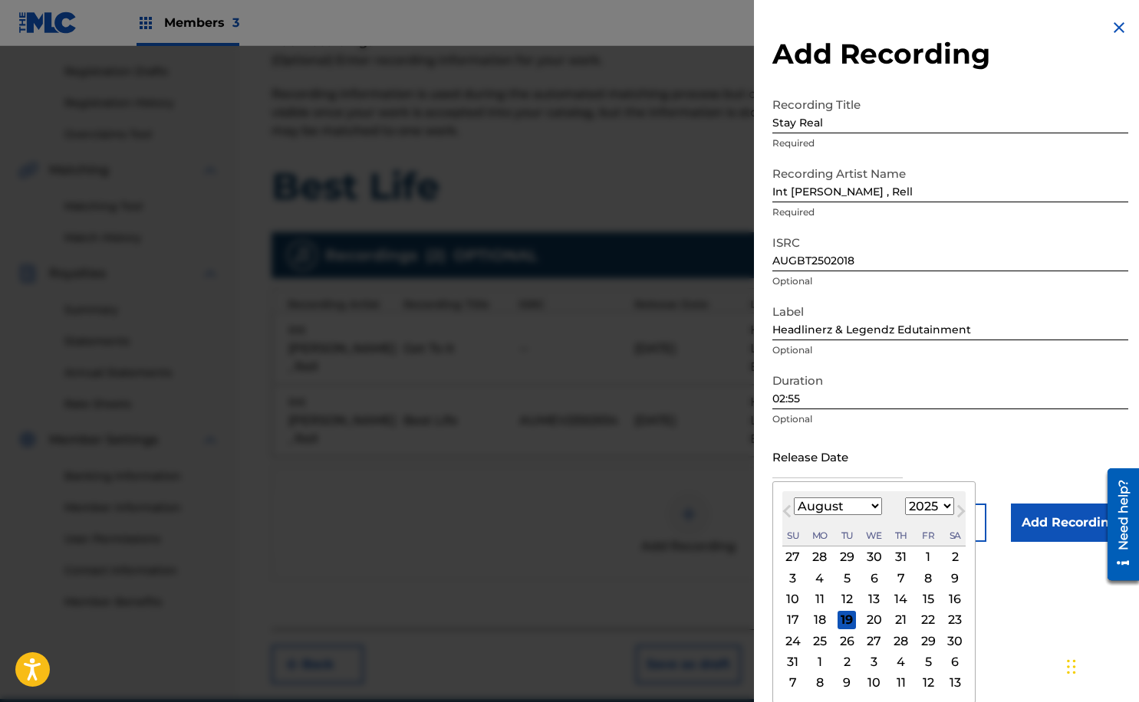
click at [835, 465] on input "text" at bounding box center [837, 457] width 130 height 44
type input "[DATE]"
select select "5"
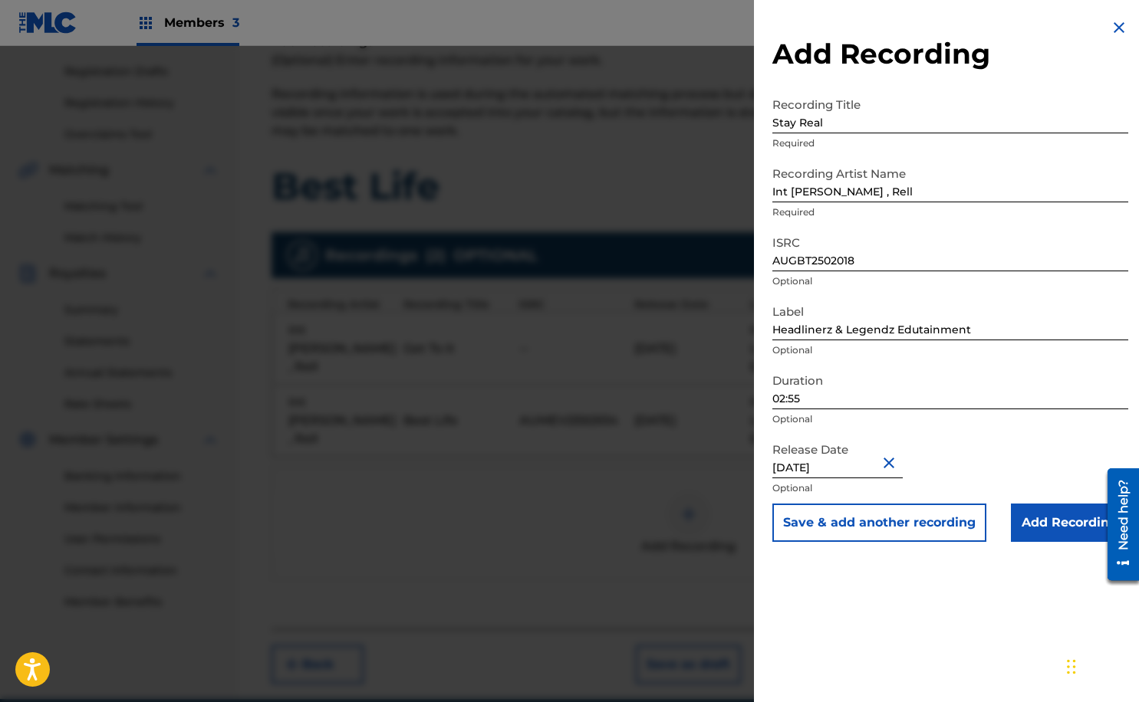
click at [1037, 528] on input "Add Recording" at bounding box center [1068, 523] width 117 height 38
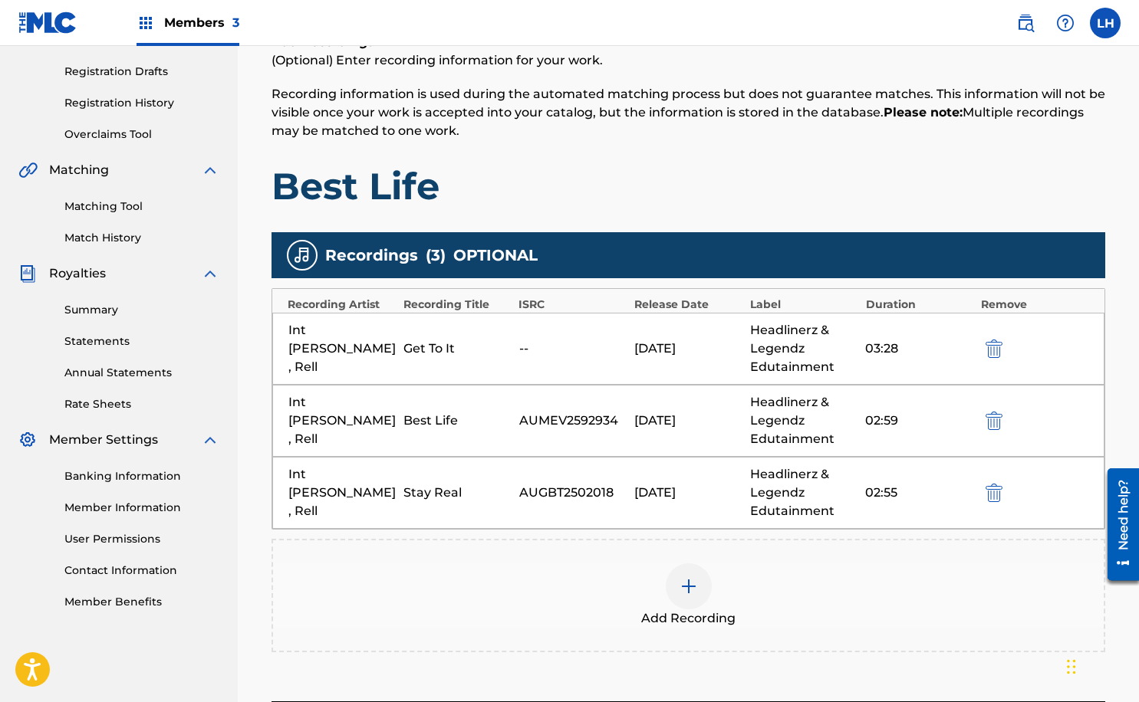
click at [691, 588] on img at bounding box center [688, 586] width 18 height 18
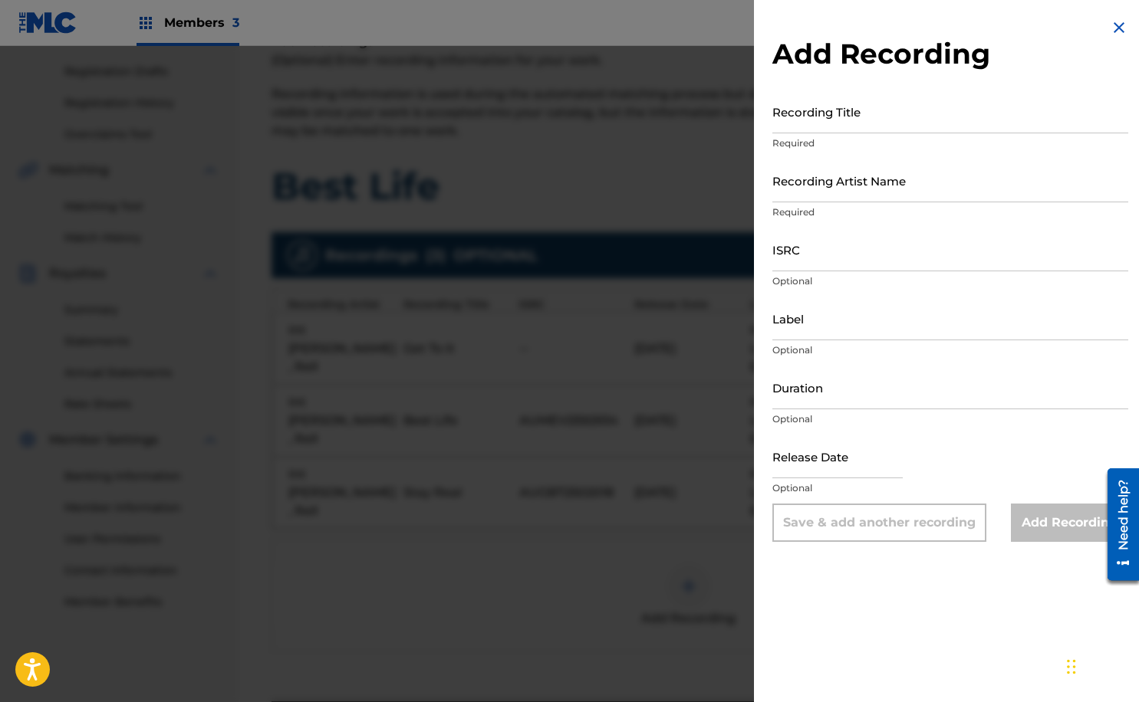
click at [837, 254] on input "ISRC" at bounding box center [950, 250] width 356 height 44
paste input "AUGBT2516178"
type input "AUGBT2516178"
click at [798, 184] on input "Recording Artist Name" at bounding box center [950, 181] width 356 height 44
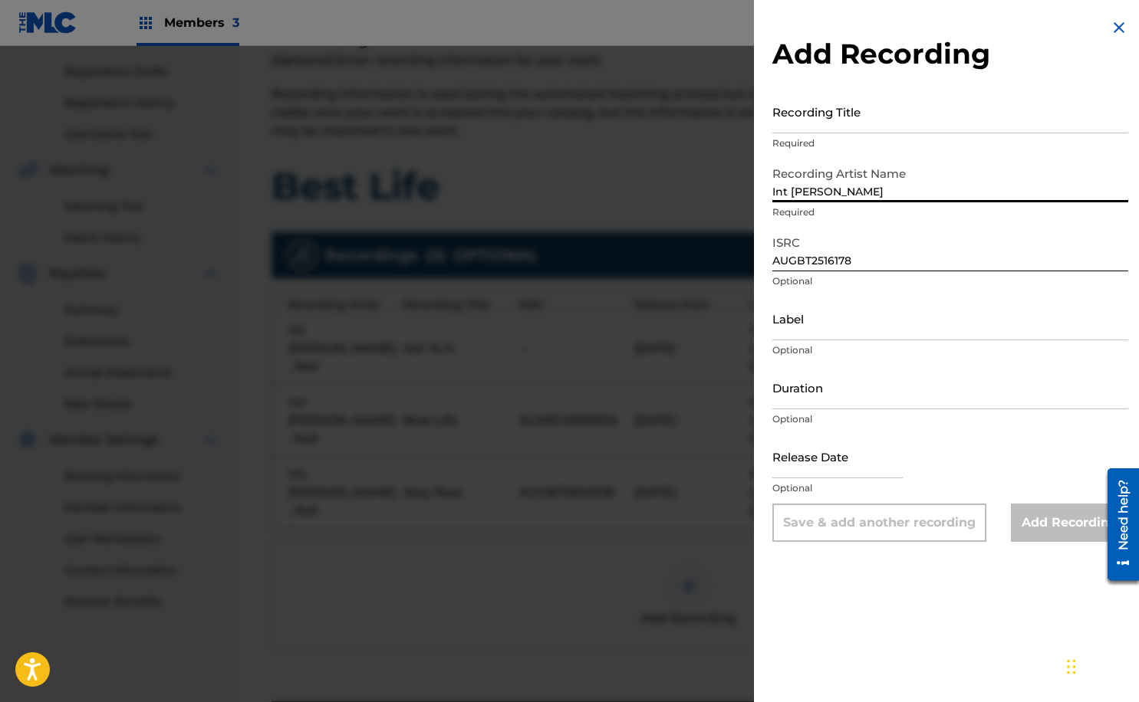
type input "Int [PERSON_NAME]"
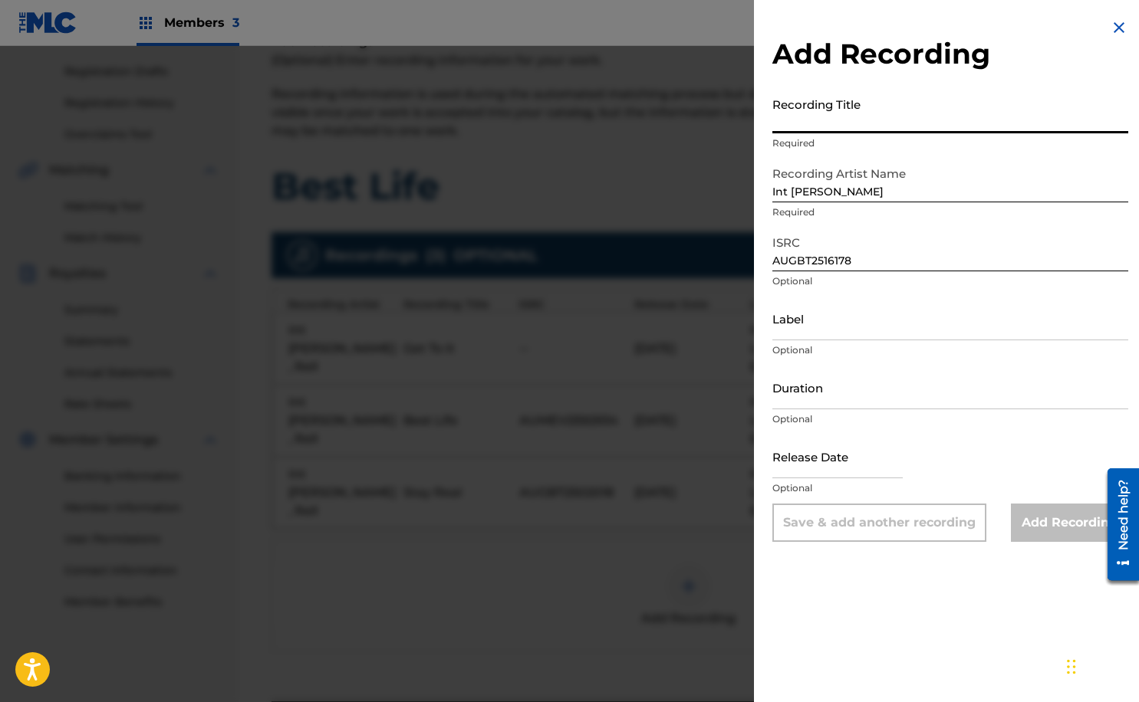
click at [846, 124] on input "Recording Title" at bounding box center [950, 112] width 356 height 44
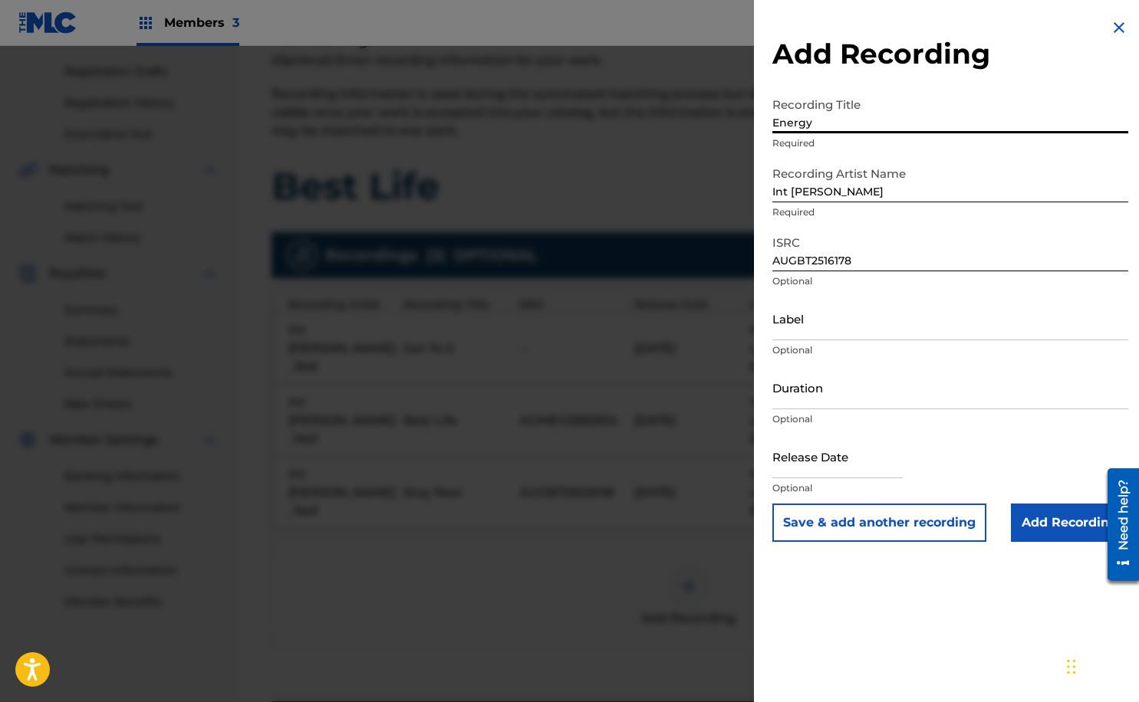
type input "Energy"
click at [846, 334] on input "Label" at bounding box center [950, 319] width 356 height 44
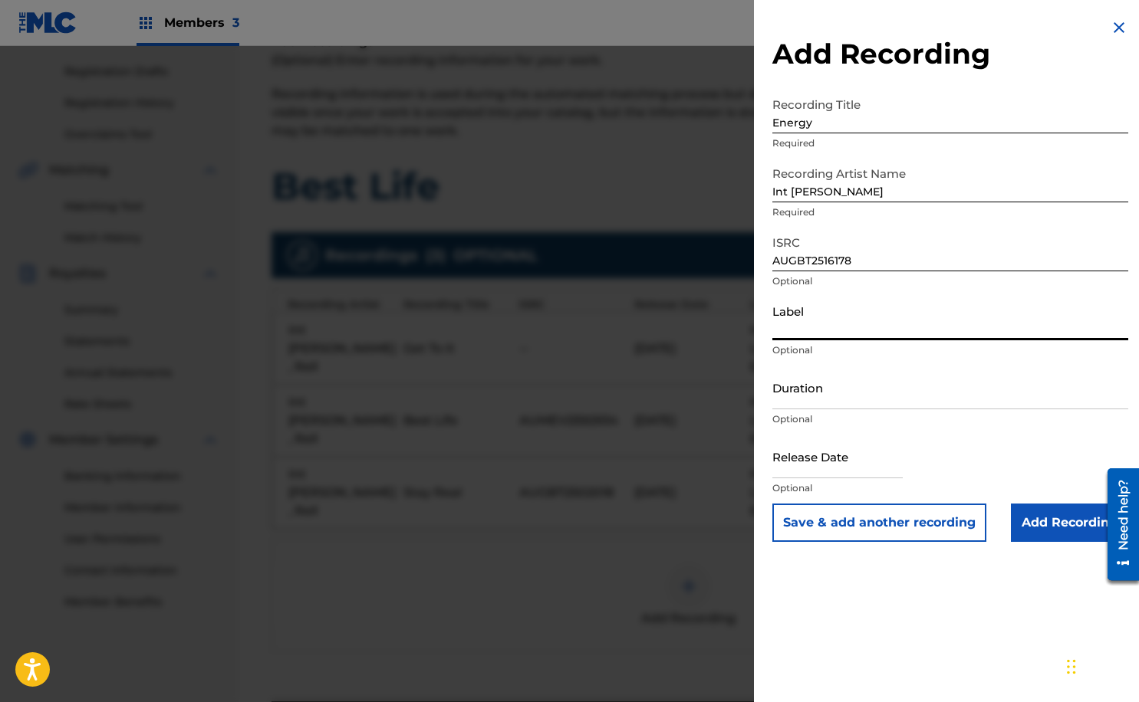
type input "Headlinerz & Legendz Edutainment"
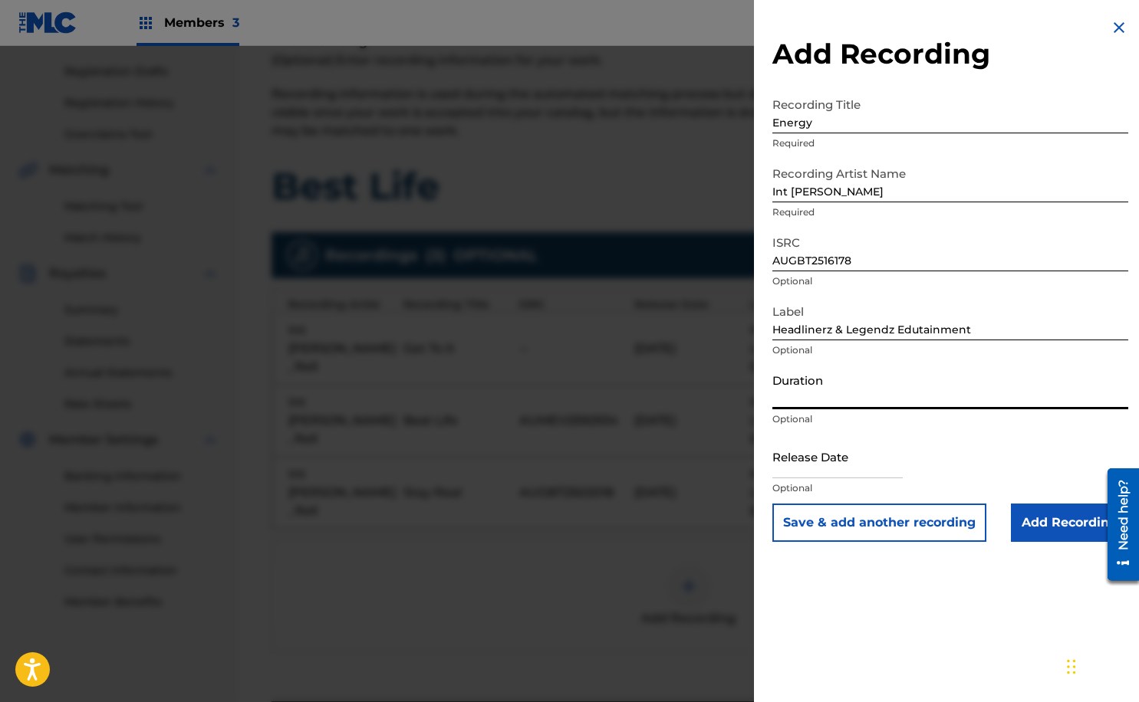
click at [832, 390] on input "Duration" at bounding box center [950, 388] width 356 height 44
type input "03:05"
click at [858, 472] on input "text" at bounding box center [837, 457] width 130 height 44
select select "7"
select select "2025"
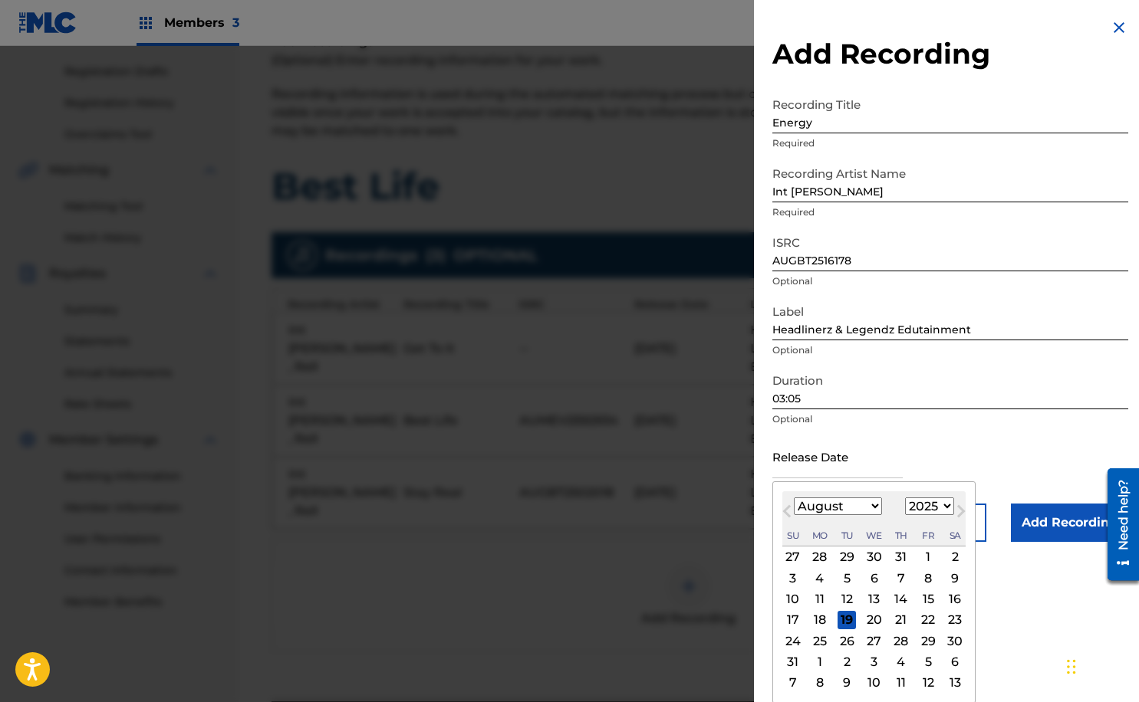
click at [788, 514] on span "Previous Month" at bounding box center [788, 513] width 0 height 23
select select "6"
click at [846, 604] on div "15" at bounding box center [846, 599] width 18 height 18
type input "[DATE]"
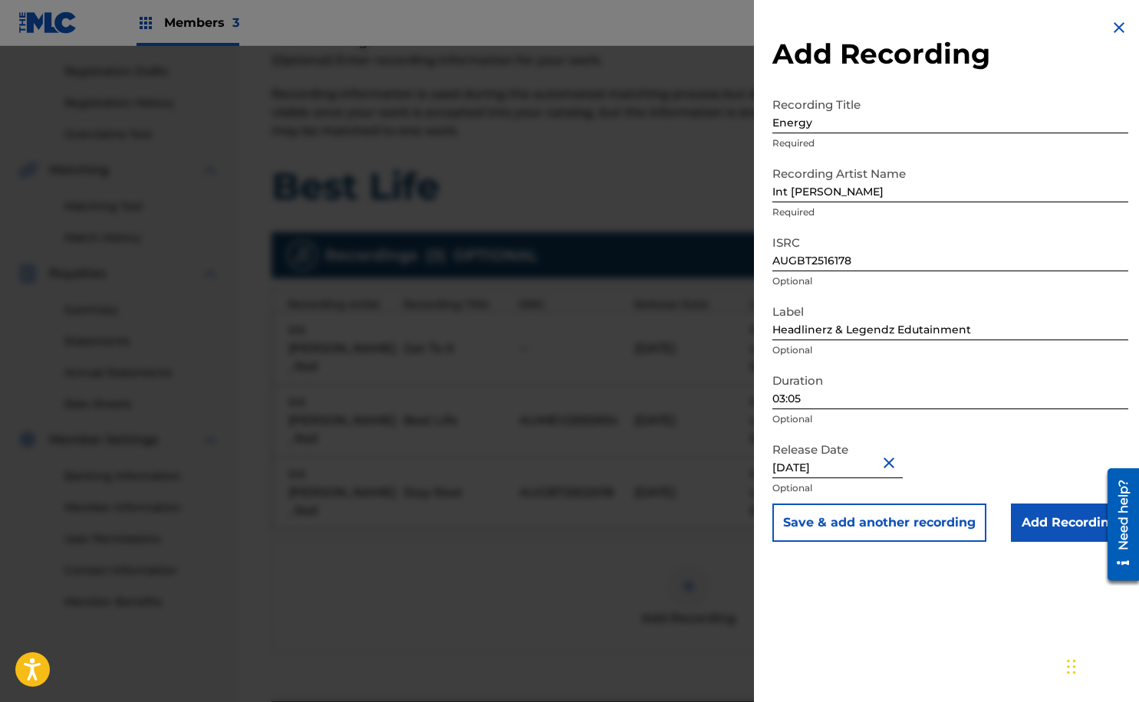
click at [1022, 527] on input "Add Recording" at bounding box center [1068, 523] width 117 height 38
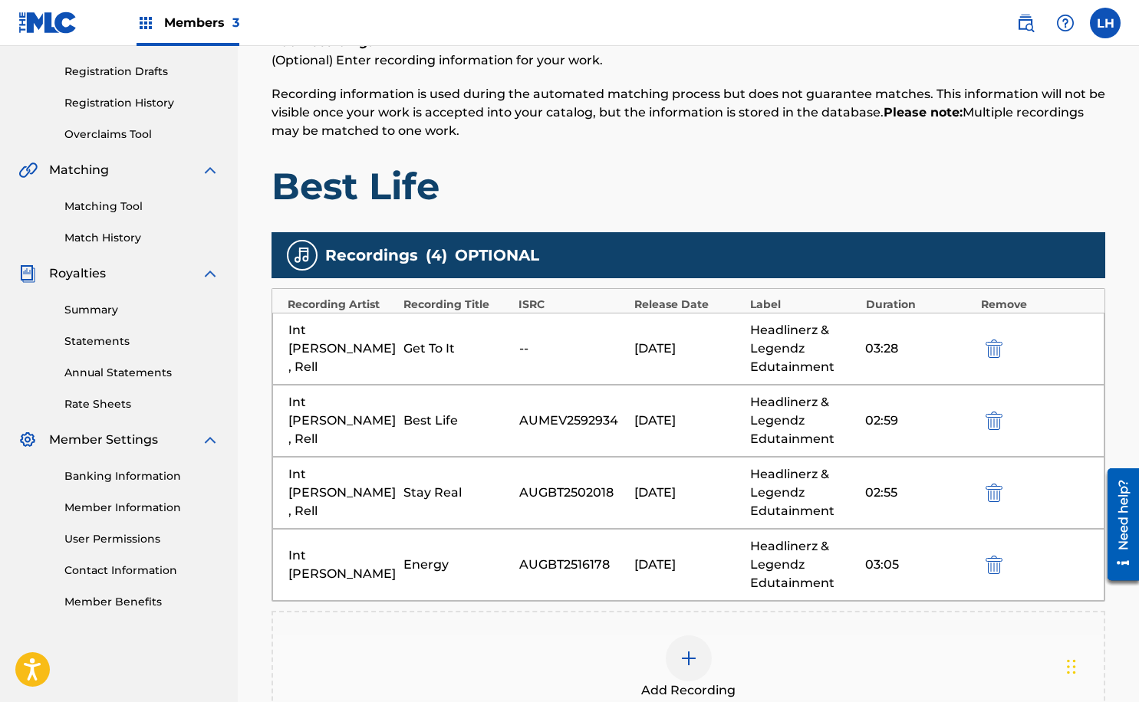
click at [694, 664] on img at bounding box center [688, 658] width 18 height 18
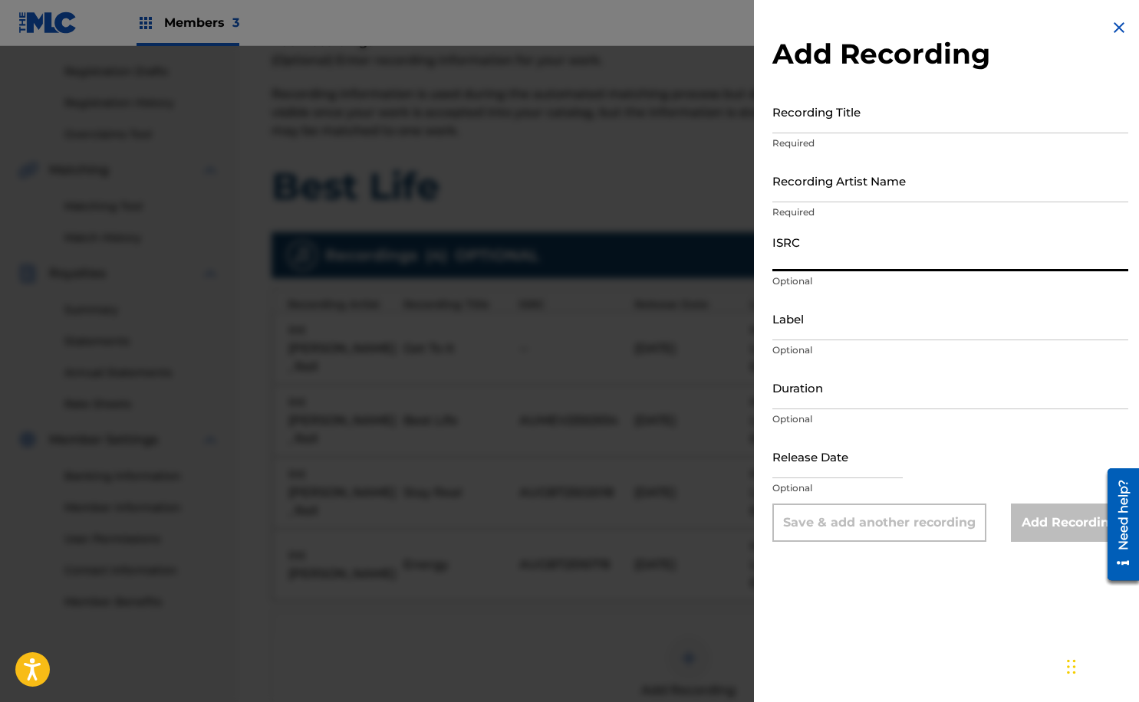
click at [817, 254] on input "ISRC" at bounding box center [950, 250] width 356 height 44
paste input "QZWFE2463421"
type input "QZWFE2463421"
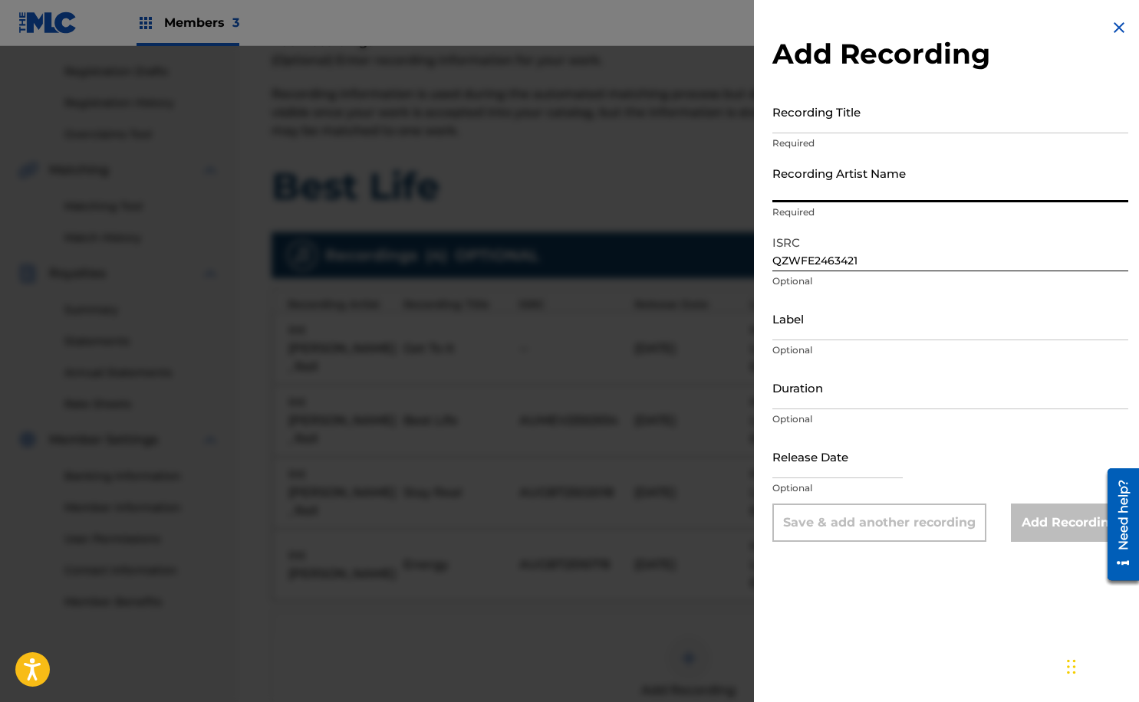
click at [820, 181] on input "Recording Artist Name" at bounding box center [950, 181] width 356 height 44
type input "Int [PERSON_NAME] ,[PERSON_NAME] , [PERSON_NAME] Zee"
click at [844, 324] on input "Label" at bounding box center [950, 319] width 356 height 44
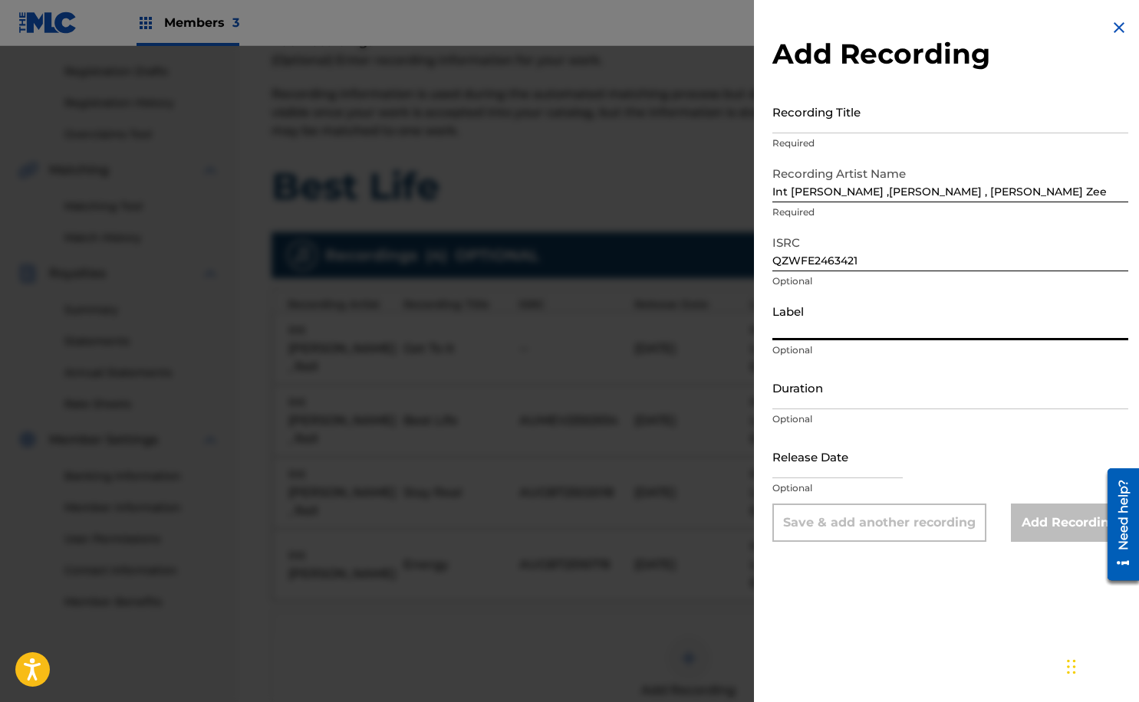
type input "Headlinerz & Legendz Edutainment"
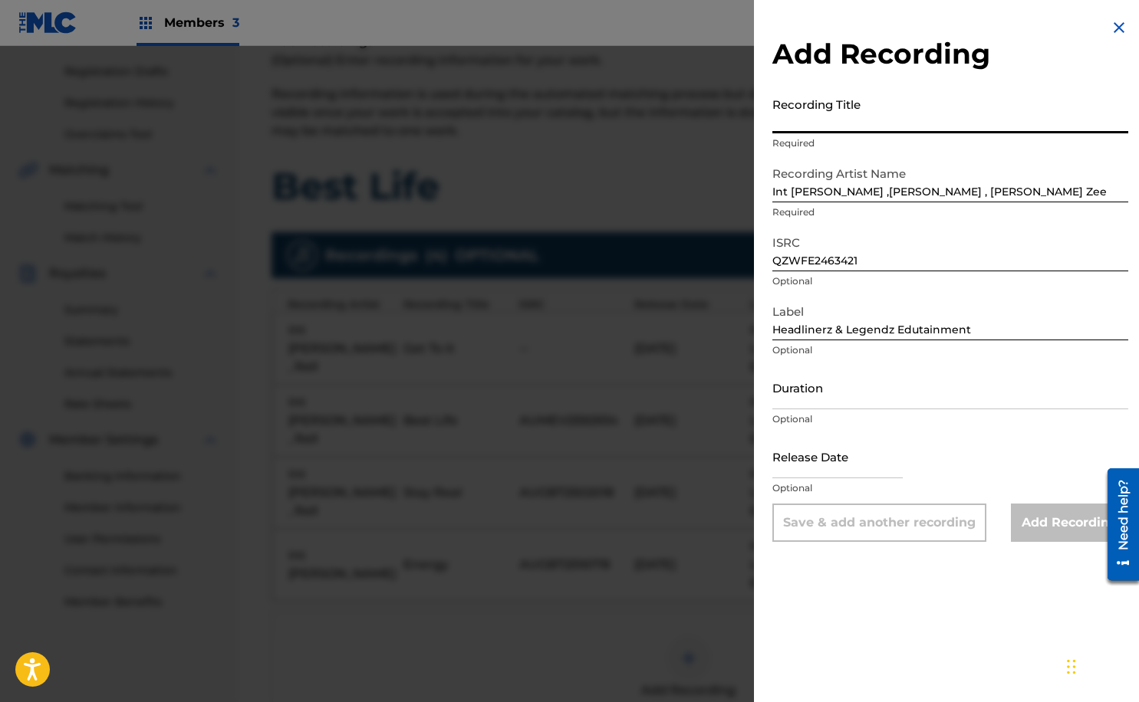
click at [810, 123] on input "Recording Title" at bounding box center [950, 112] width 356 height 44
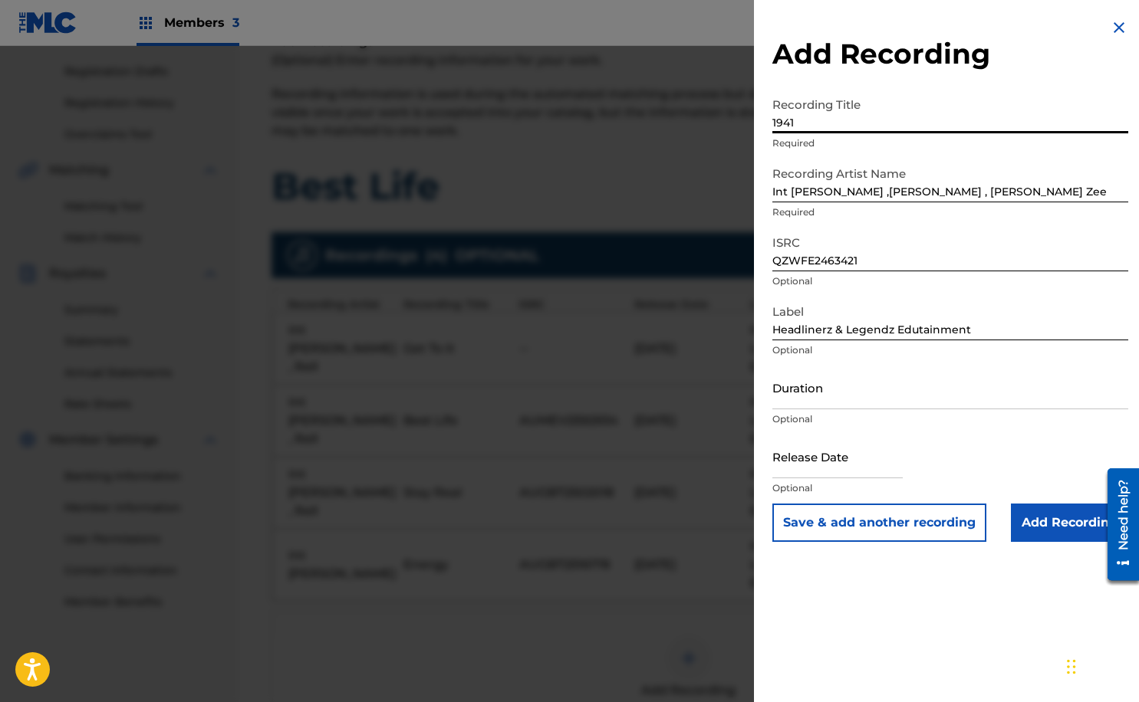
type input "1941"
click at [840, 393] on input "Duration" at bounding box center [950, 388] width 356 height 44
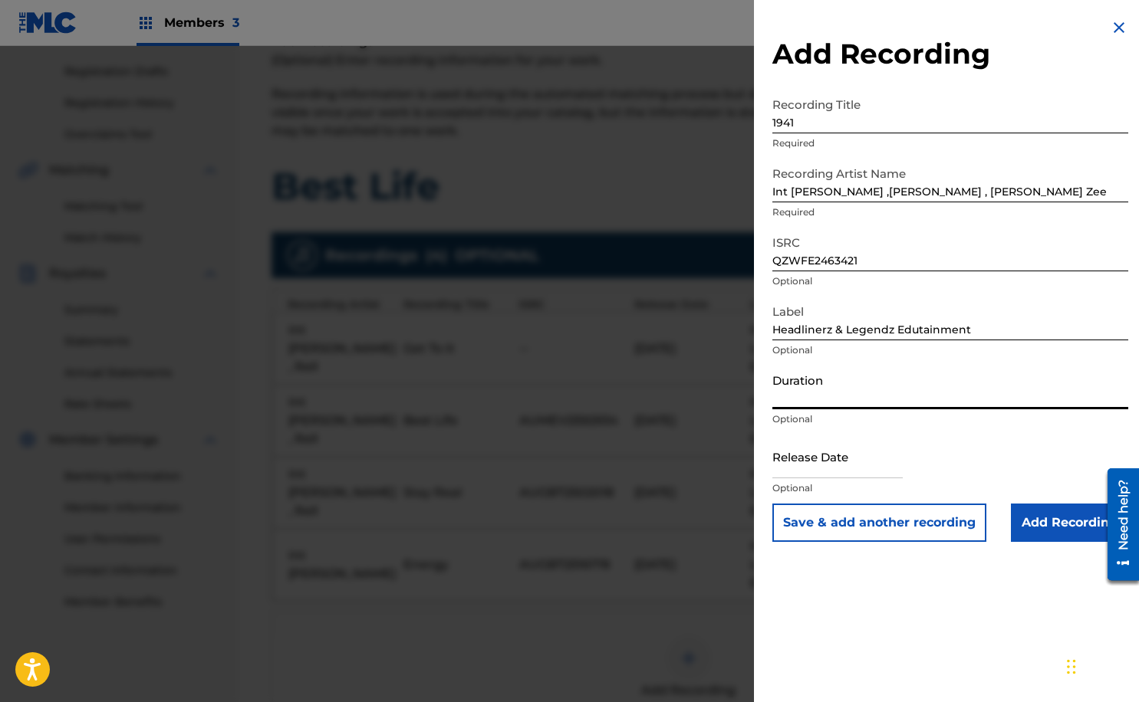
type input "02:59"
click at [827, 462] on input "text" at bounding box center [837, 457] width 130 height 44
select select "7"
select select "2025"
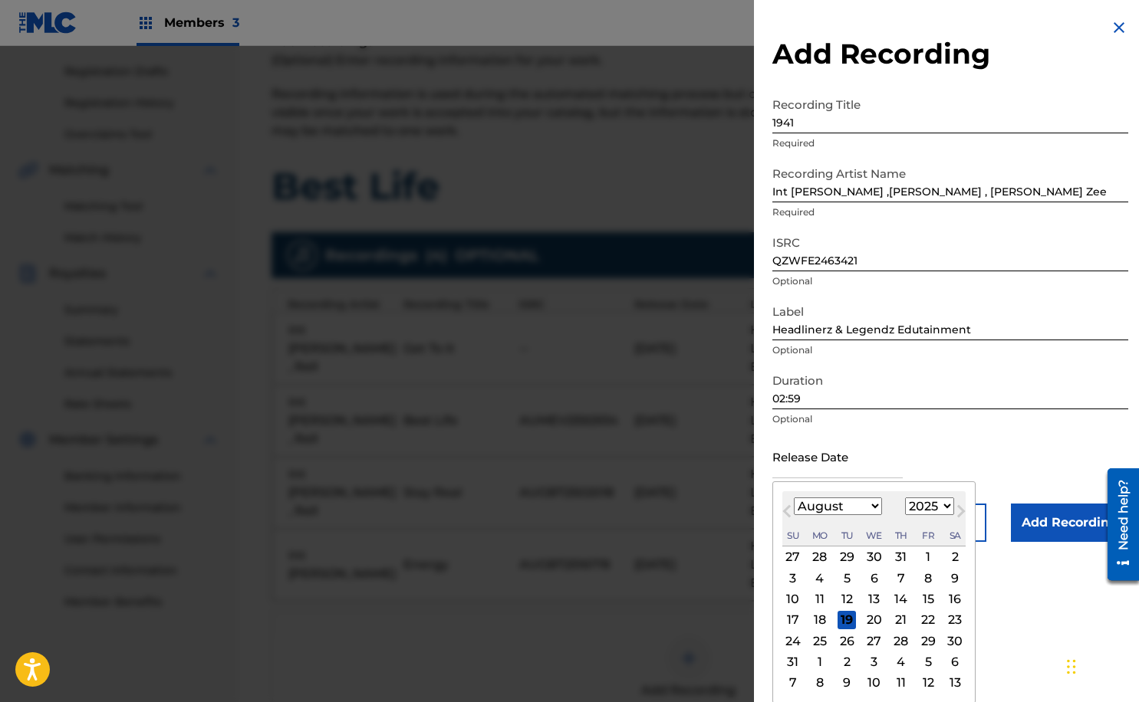
click at [788, 509] on span "Previous Month" at bounding box center [788, 513] width 0 height 23
select select "5"
click at [896, 579] on div "12" at bounding box center [901, 578] width 18 height 18
type input "[DATE]"
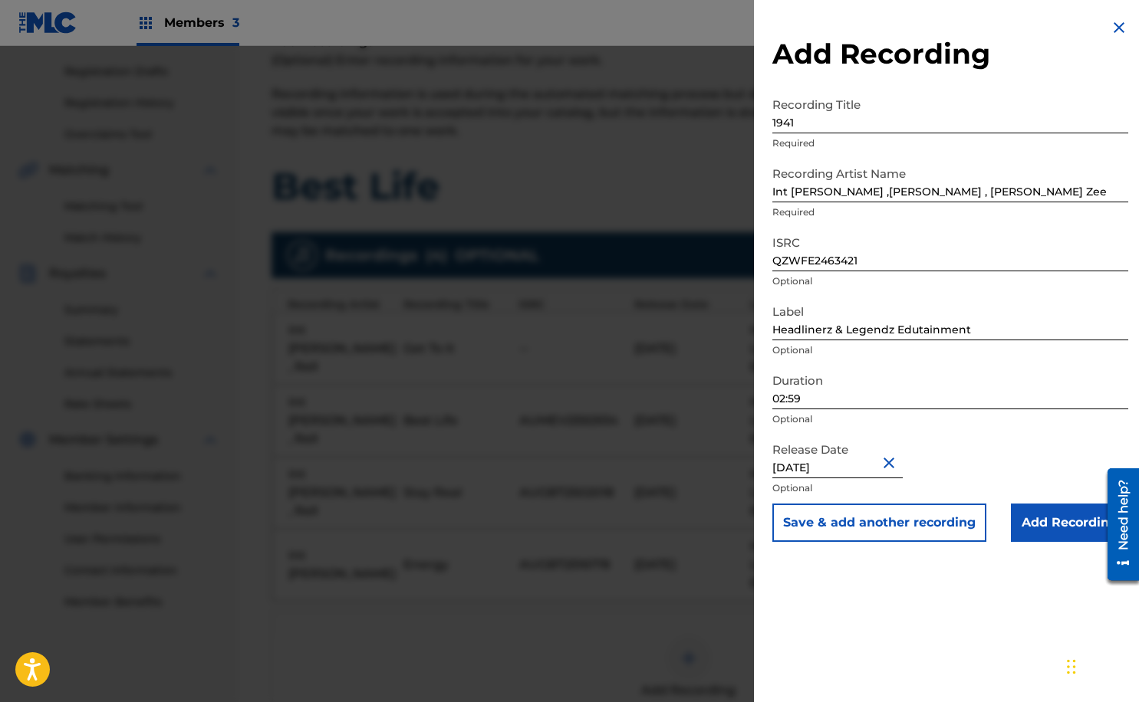
click at [1080, 524] on input "Add Recording" at bounding box center [1068, 523] width 117 height 38
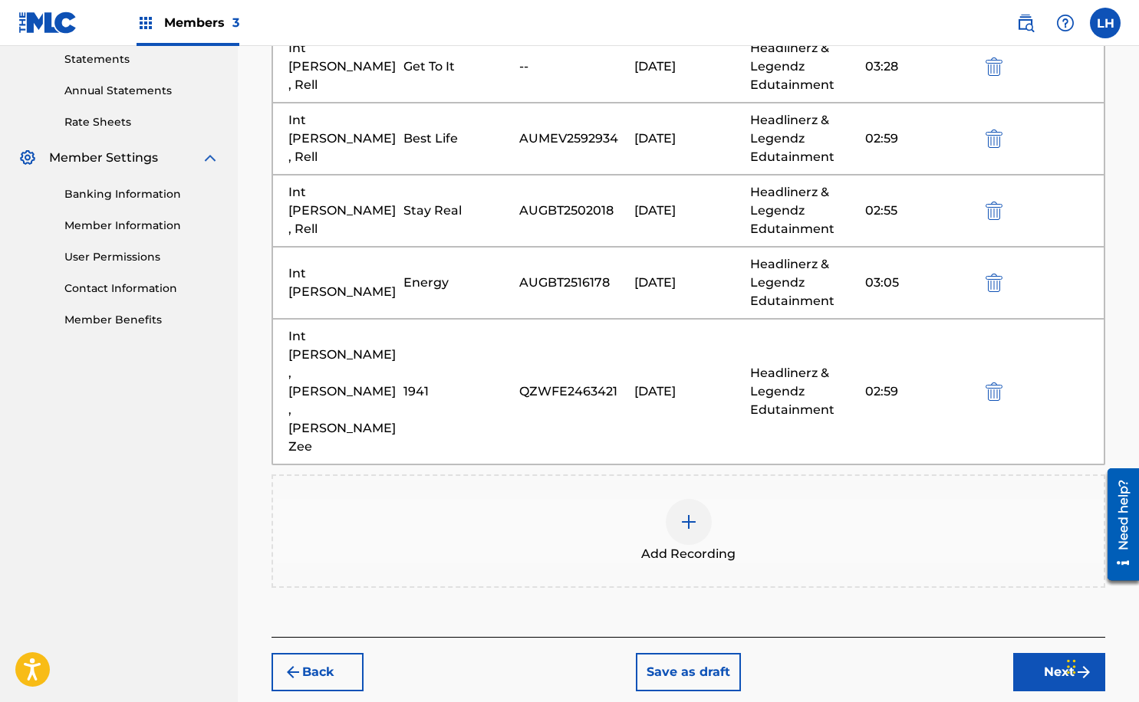
scroll to position [535, 0]
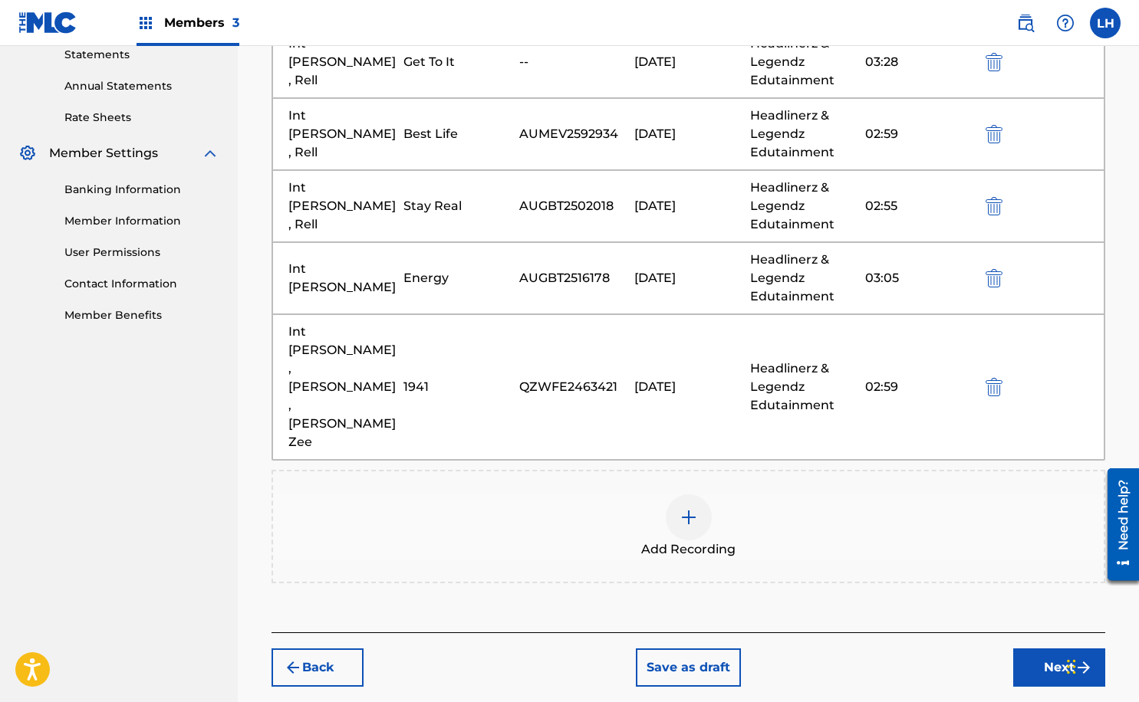
click at [690, 508] on img at bounding box center [688, 517] width 18 height 18
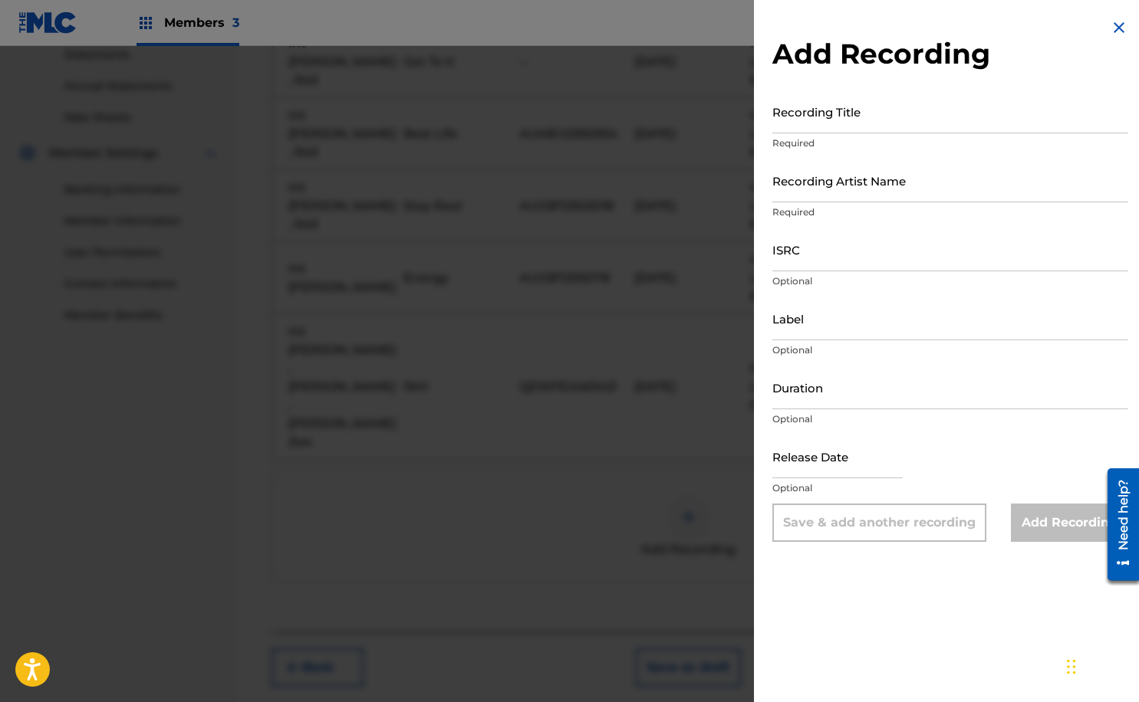
click at [875, 115] on input "Recording Title" at bounding box center [950, 112] width 356 height 44
type input "EERIE"
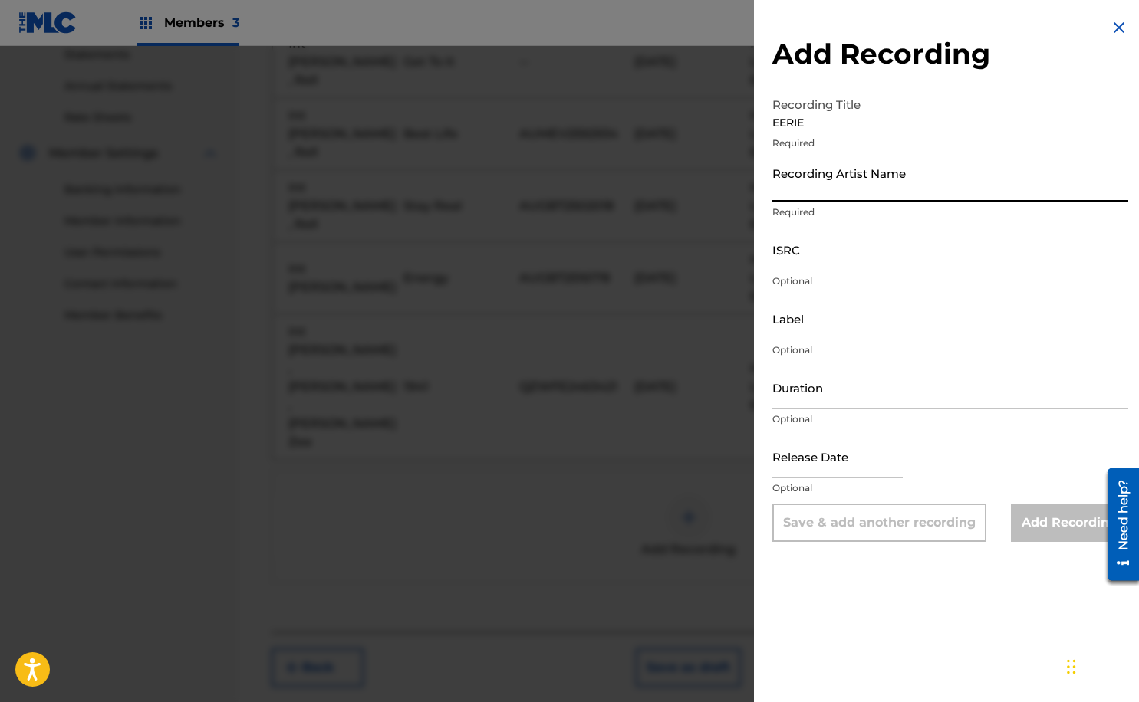
click at [880, 189] on input "Recording Artist Name" at bounding box center [950, 181] width 356 height 44
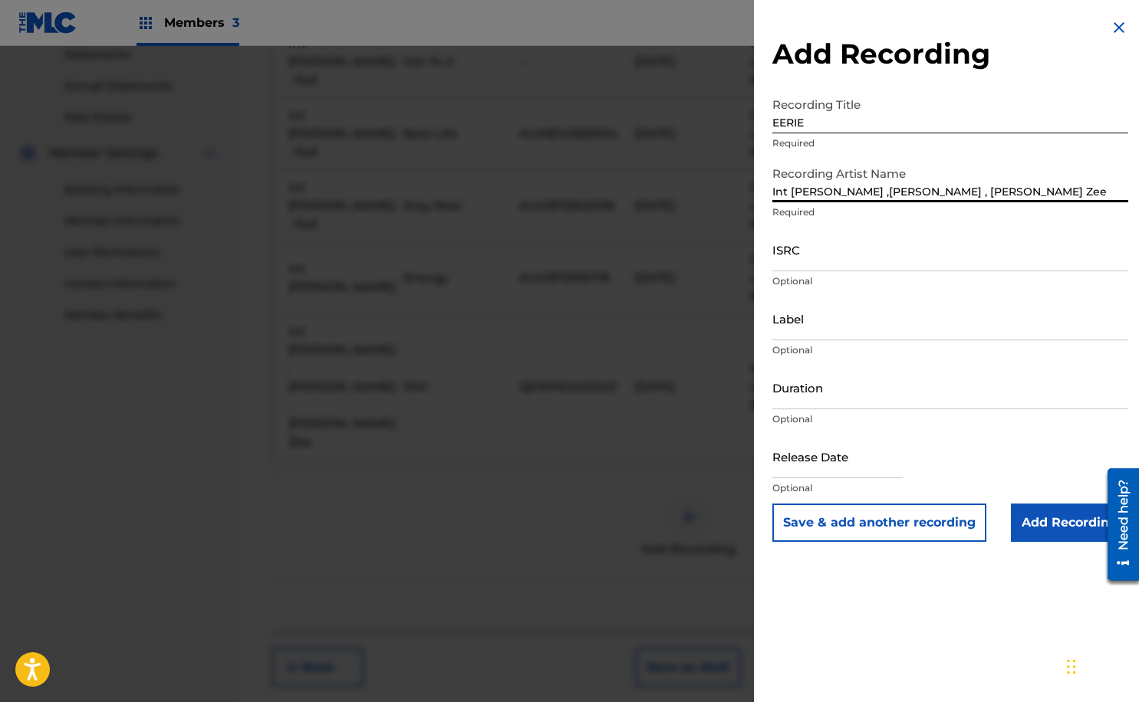
drag, startPoint x: 875, startPoint y: 190, endPoint x: 819, endPoint y: 189, distance: 56.0
click at [819, 189] on input "Int [PERSON_NAME] ,[PERSON_NAME] , [PERSON_NAME] Zee" at bounding box center [950, 181] width 356 height 44
type input "Int [PERSON_NAME] ,[PERSON_NAME] , [PERSON_NAME] Zee"
click at [820, 464] on input "text" at bounding box center [837, 457] width 130 height 44
select select "7"
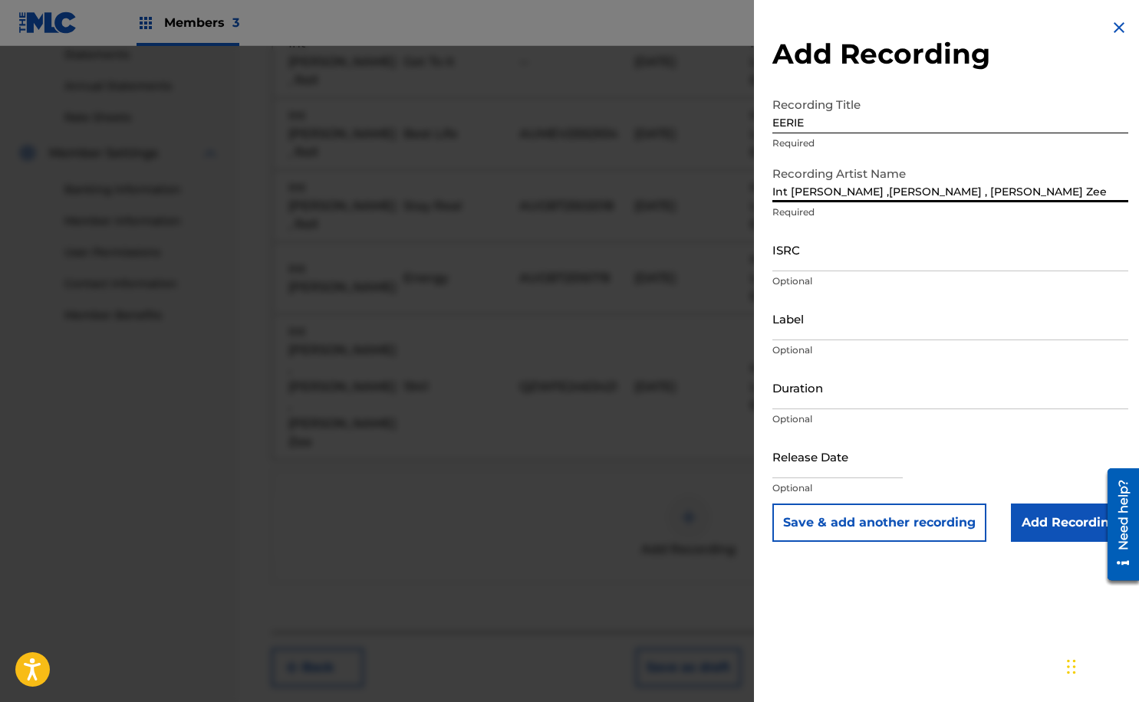
select select "2025"
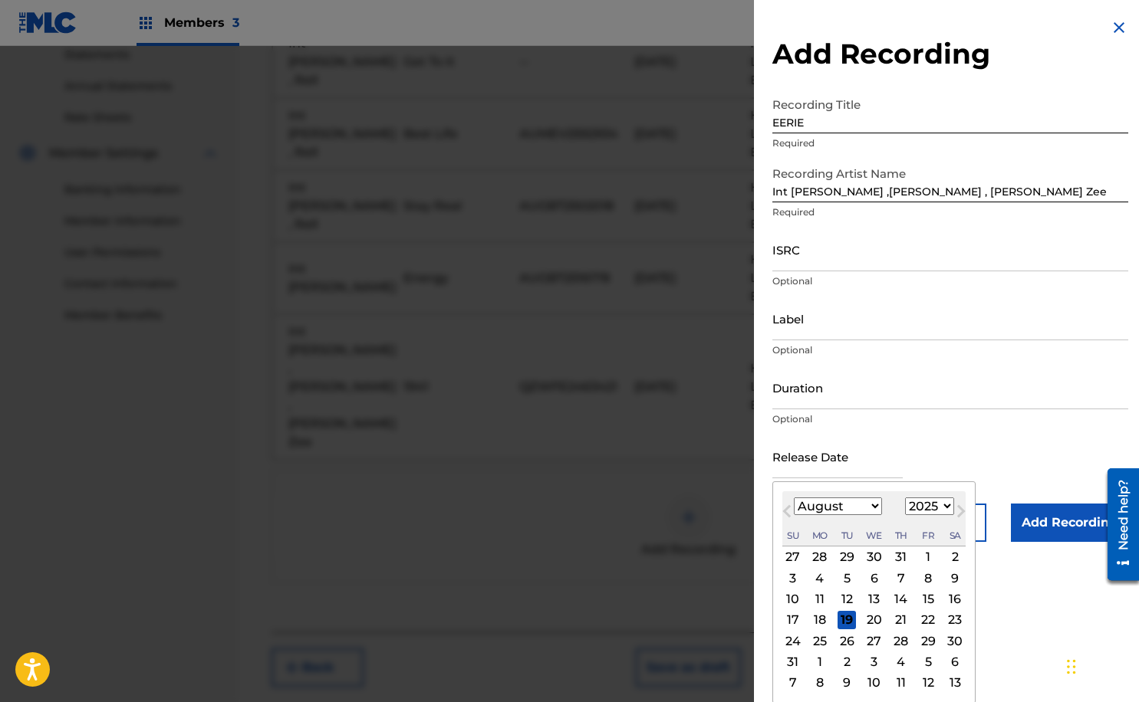
type input "[DATE]"
select select "5"
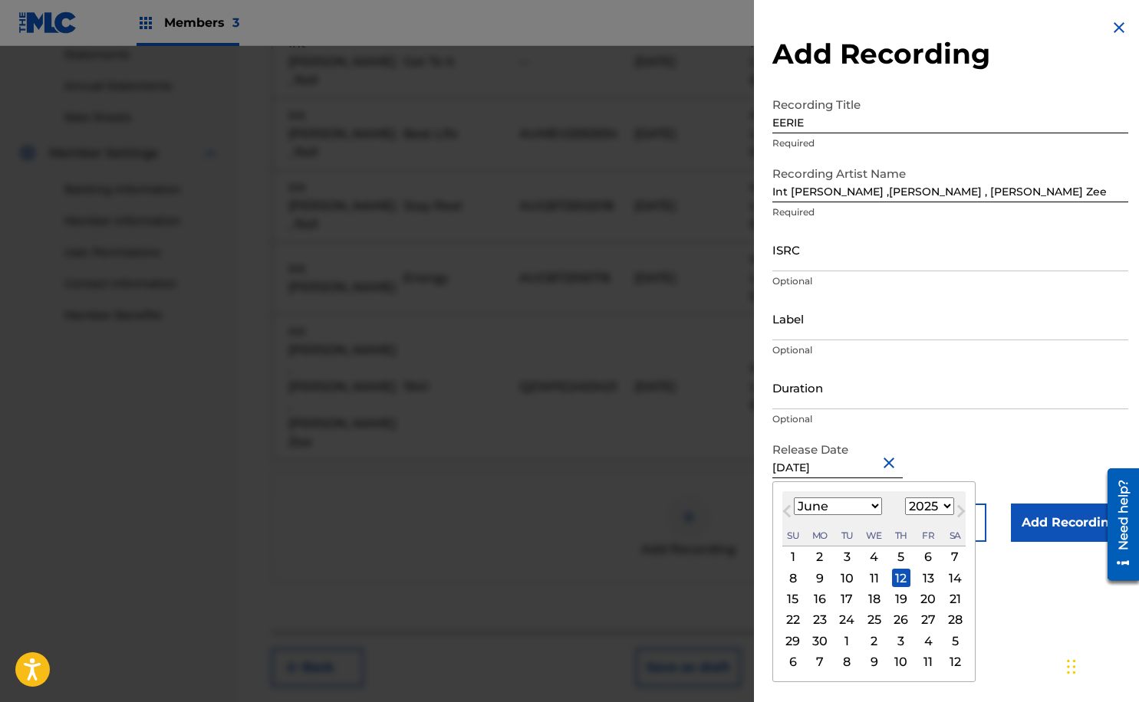
click at [838, 322] on input "Label" at bounding box center [950, 319] width 356 height 44
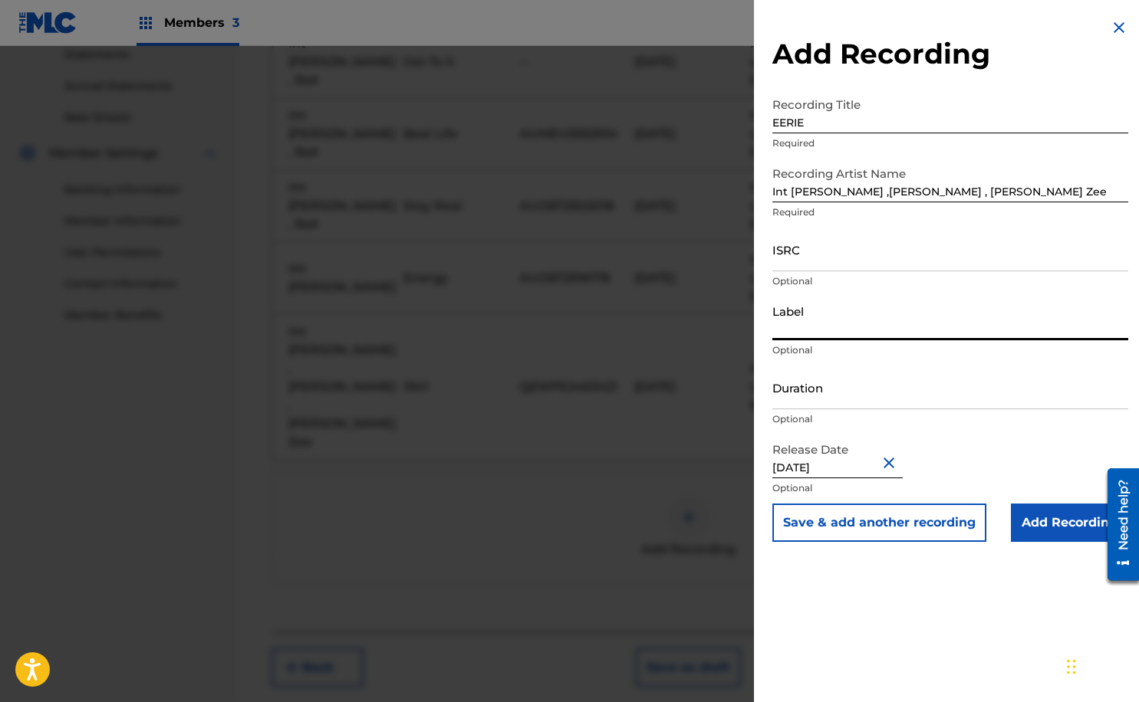
type input "Headlinerz & Legendz Edutainment"
click at [812, 255] on input "ISRC" at bounding box center [950, 250] width 356 height 44
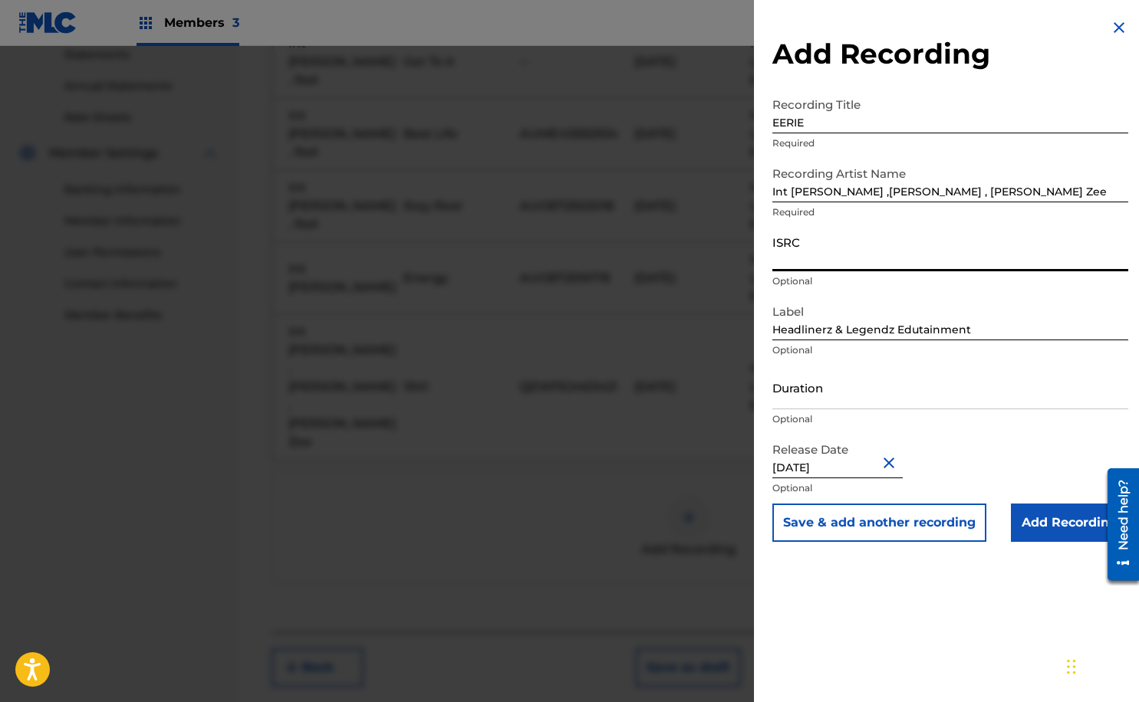
paste input "AUMEV2586192"
type input "AUMEV2586192"
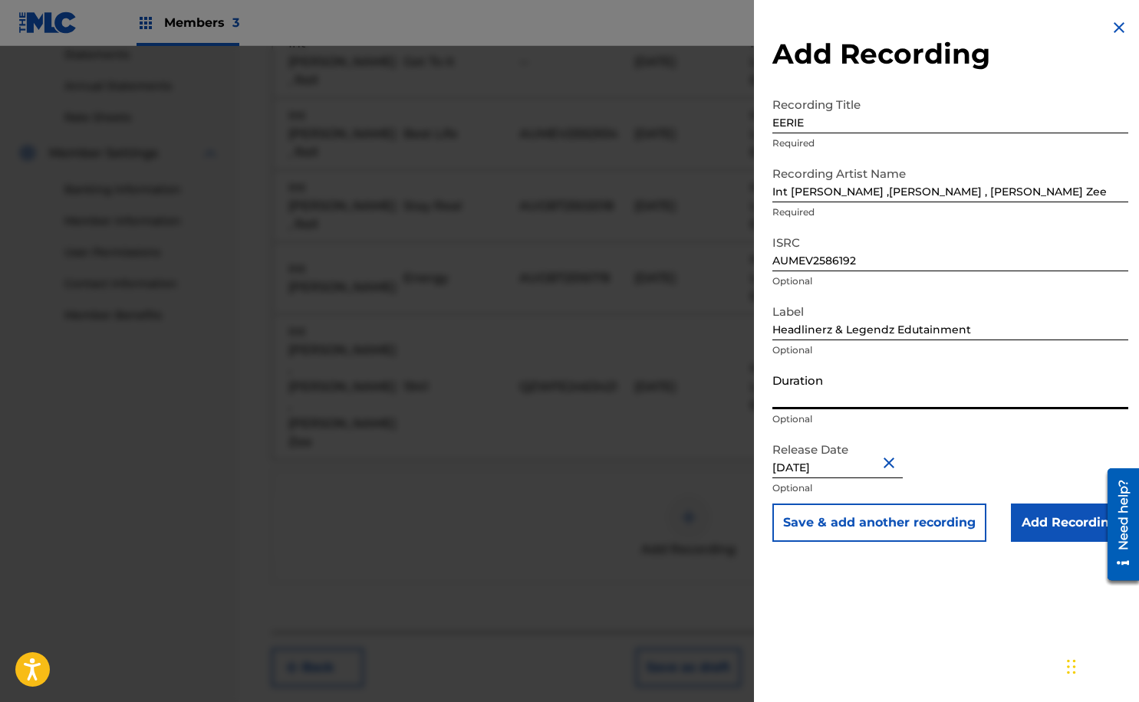
click at [822, 389] on input "Duration" at bounding box center [950, 388] width 356 height 44
type input "03:56"
click at [1051, 525] on input "Add Recording" at bounding box center [1068, 523] width 117 height 38
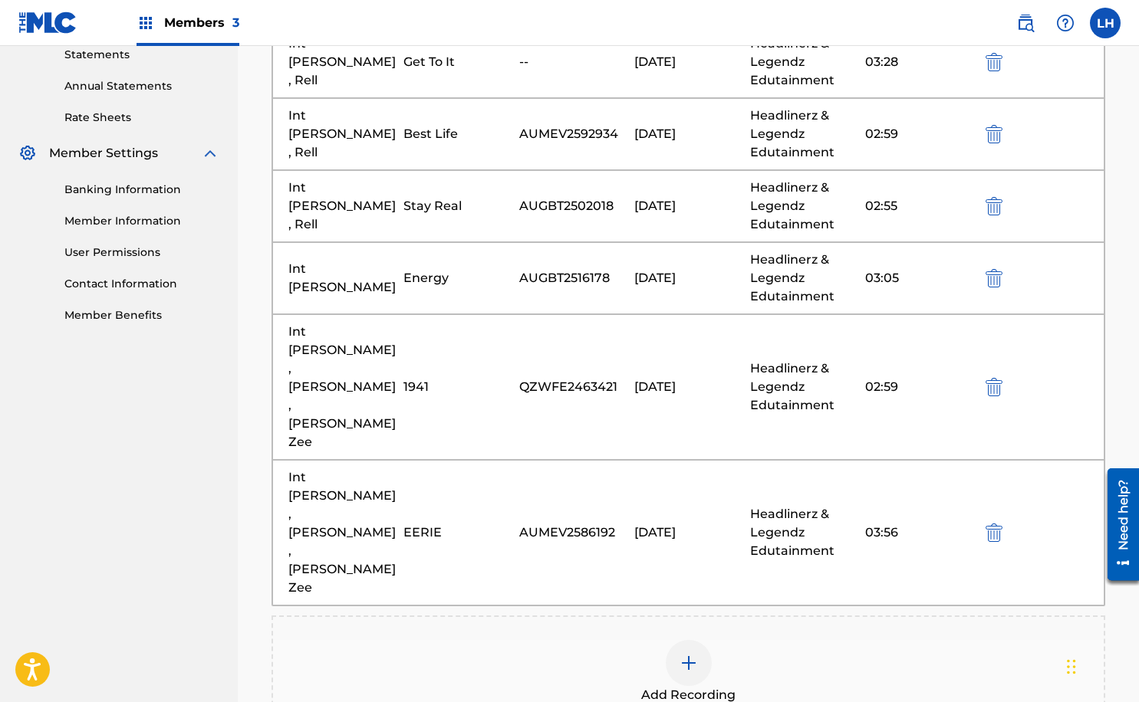
click at [688, 654] on img at bounding box center [688, 663] width 18 height 18
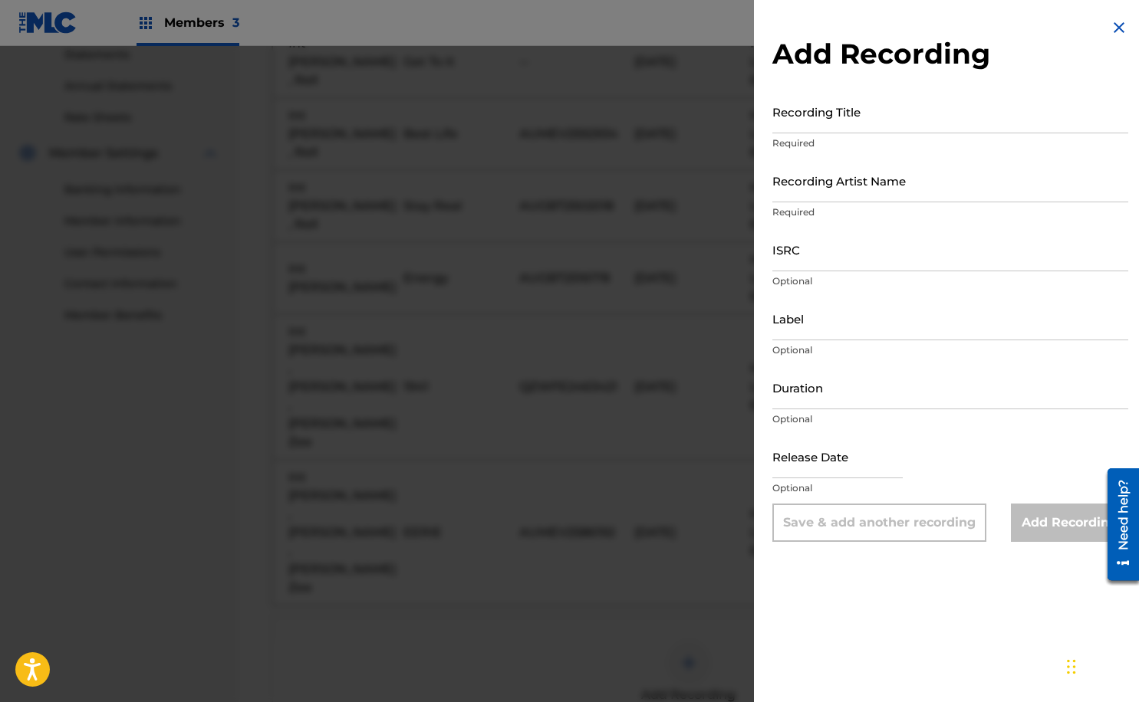
click at [872, 128] on input "Recording Title" at bounding box center [950, 112] width 356 height 44
type input "Goon Muzik"
click at [907, 190] on input "Recording Artist Name" at bounding box center [950, 181] width 356 height 44
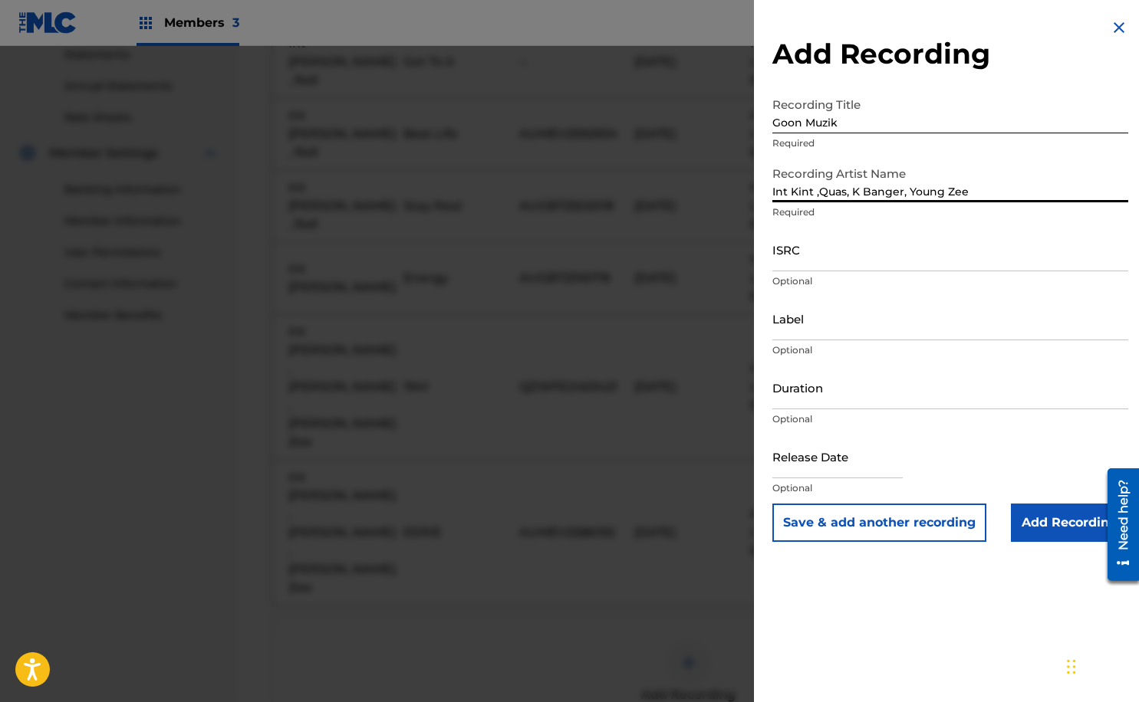
type input "Int Kint ,Quas, K Banger, Young Zee"
click at [820, 455] on input "text" at bounding box center [837, 457] width 130 height 44
select select "7"
select select "2025"
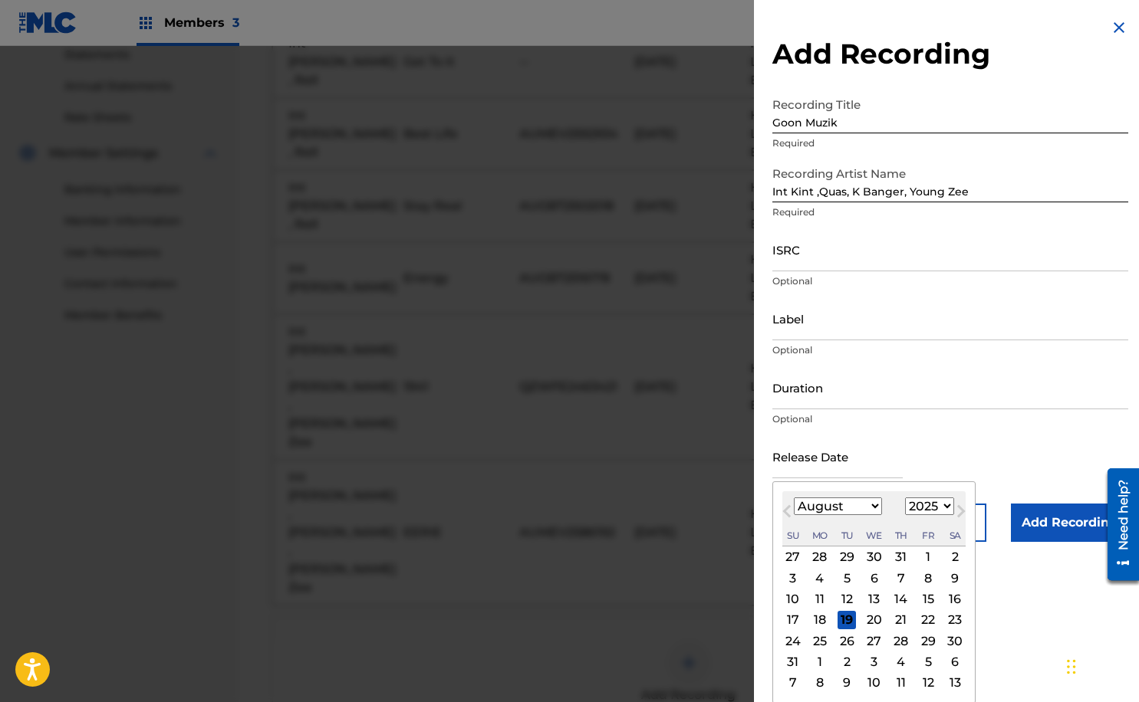
type input "[DATE]"
select select "5"
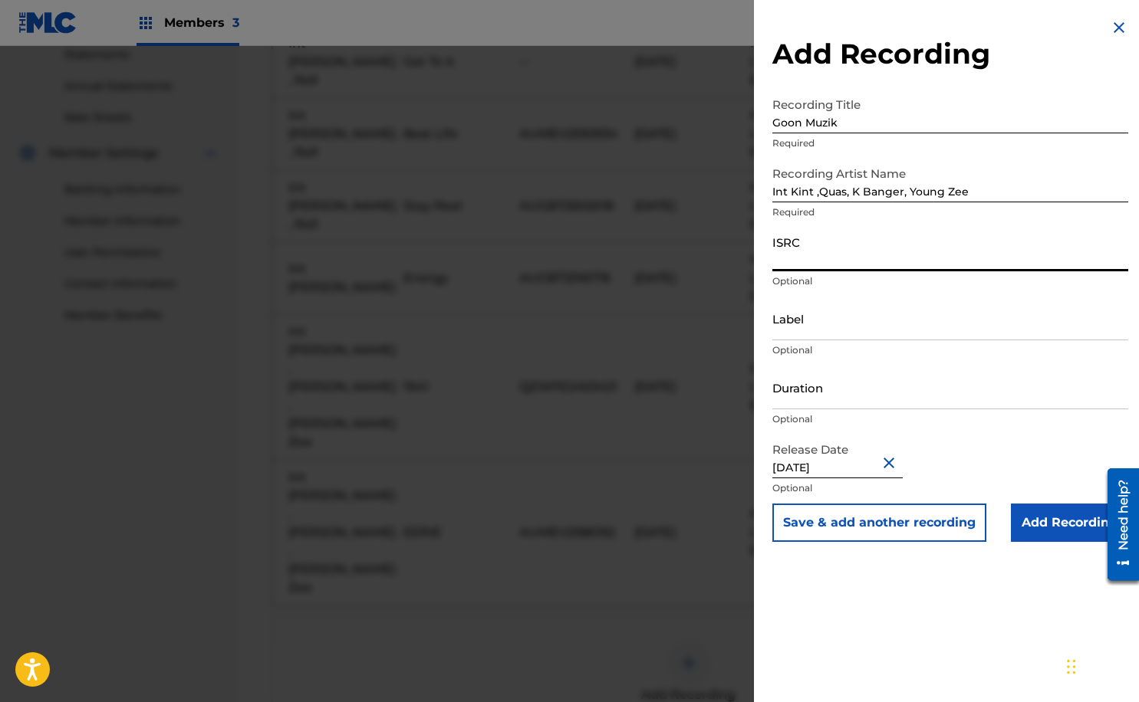
click at [814, 251] on input "ISRC" at bounding box center [950, 250] width 356 height 44
paste input "AUMEV2595554"
type input "AUMEV2595554"
click at [833, 322] on input "Label" at bounding box center [950, 319] width 356 height 44
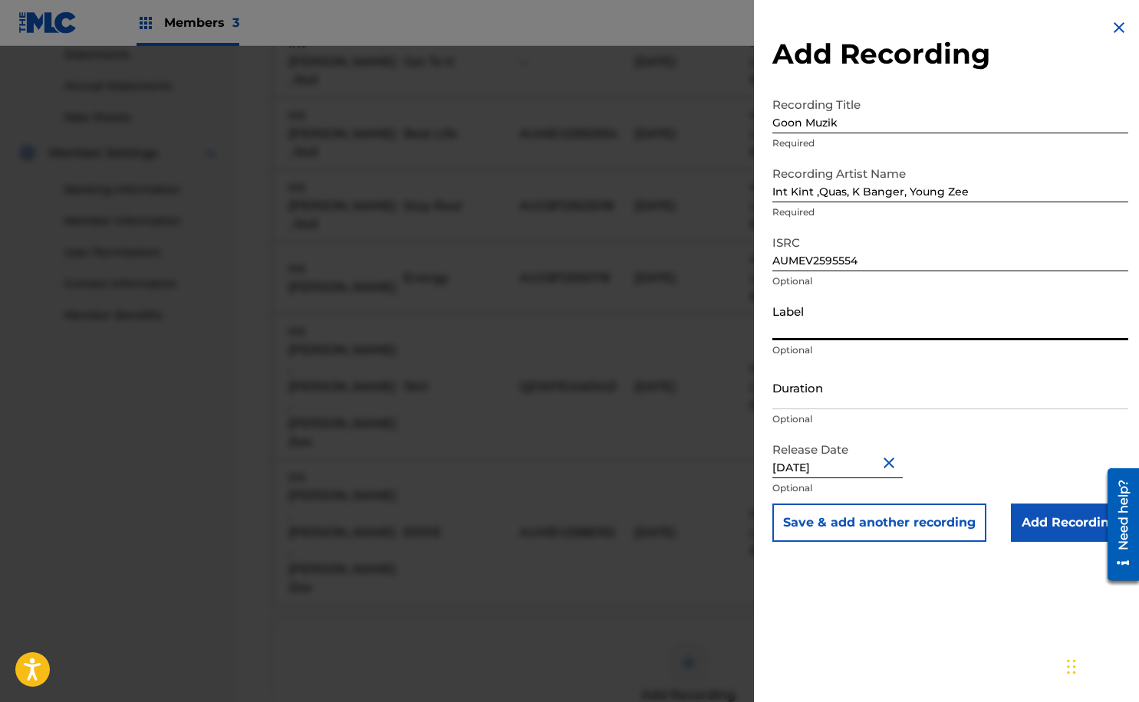
type input "Headlinerz & Legendz Edutainment"
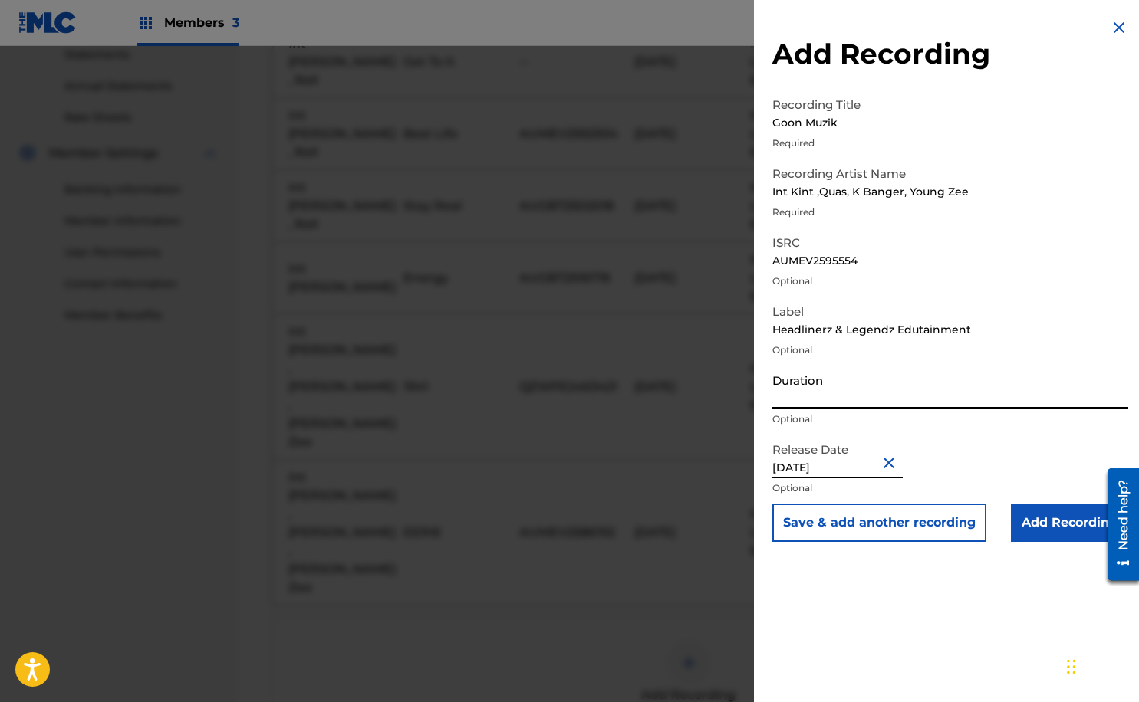
click at [879, 396] on input "Duration" at bounding box center [950, 388] width 356 height 44
type input "03:40"
click at [1045, 530] on input "Add Recording" at bounding box center [1068, 523] width 117 height 38
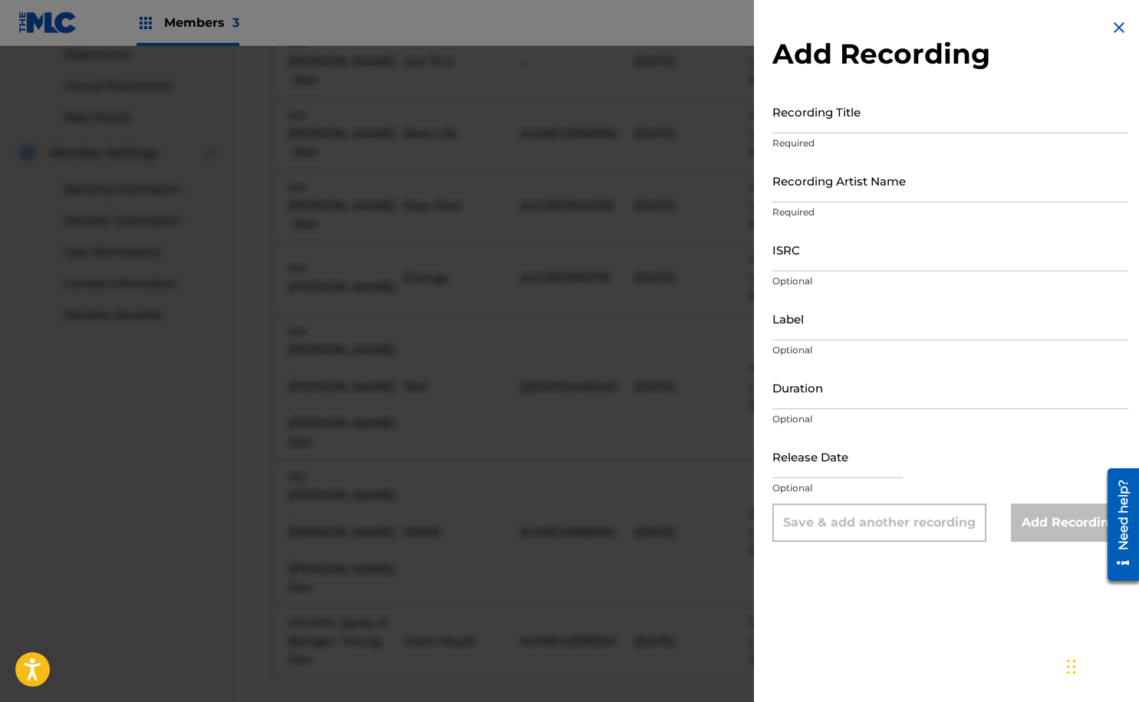
click at [866, 399] on input "Duration" at bounding box center [950, 388] width 356 height 44
type input "04:30"
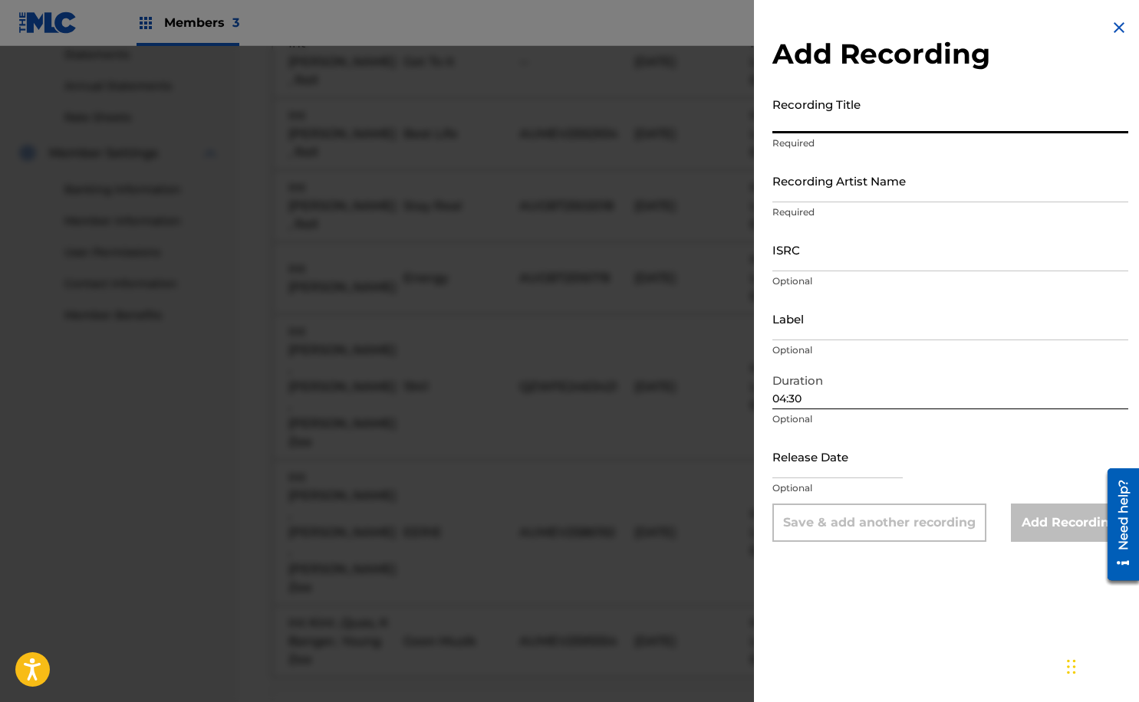
click at [840, 123] on input "Recording Title" at bounding box center [950, 112] width 356 height 44
type input "My Bi0"
click at [853, 183] on input "Recording Artist Name" at bounding box center [950, 181] width 356 height 44
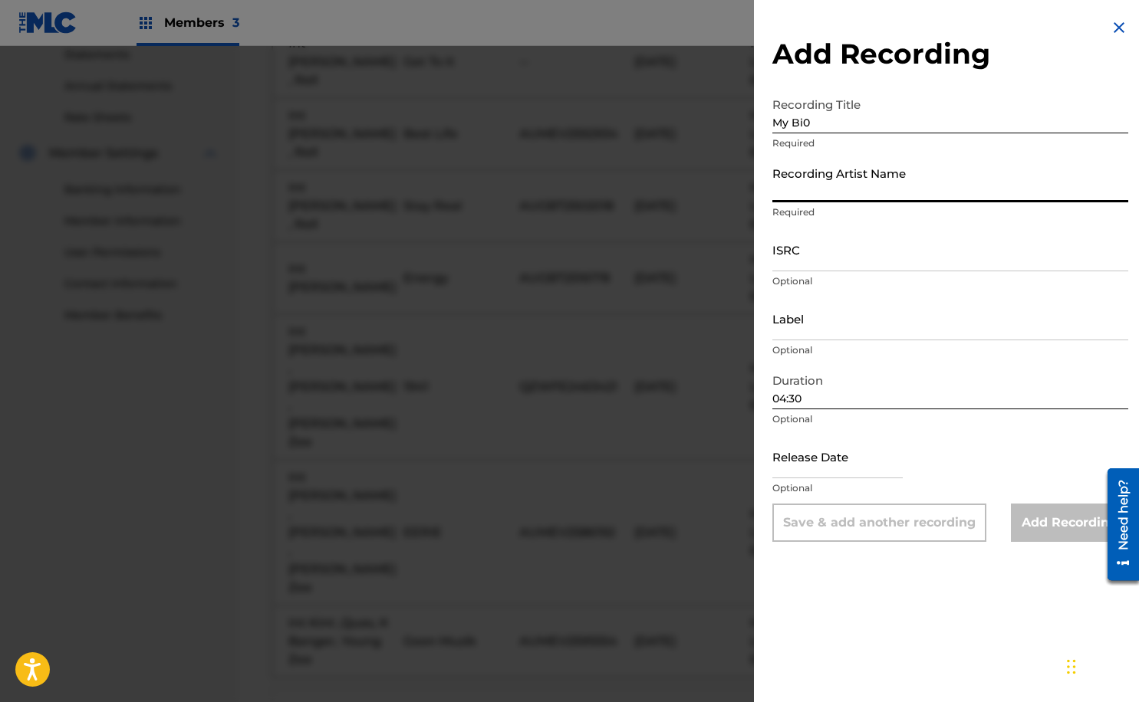
type input "Int [PERSON_NAME]"
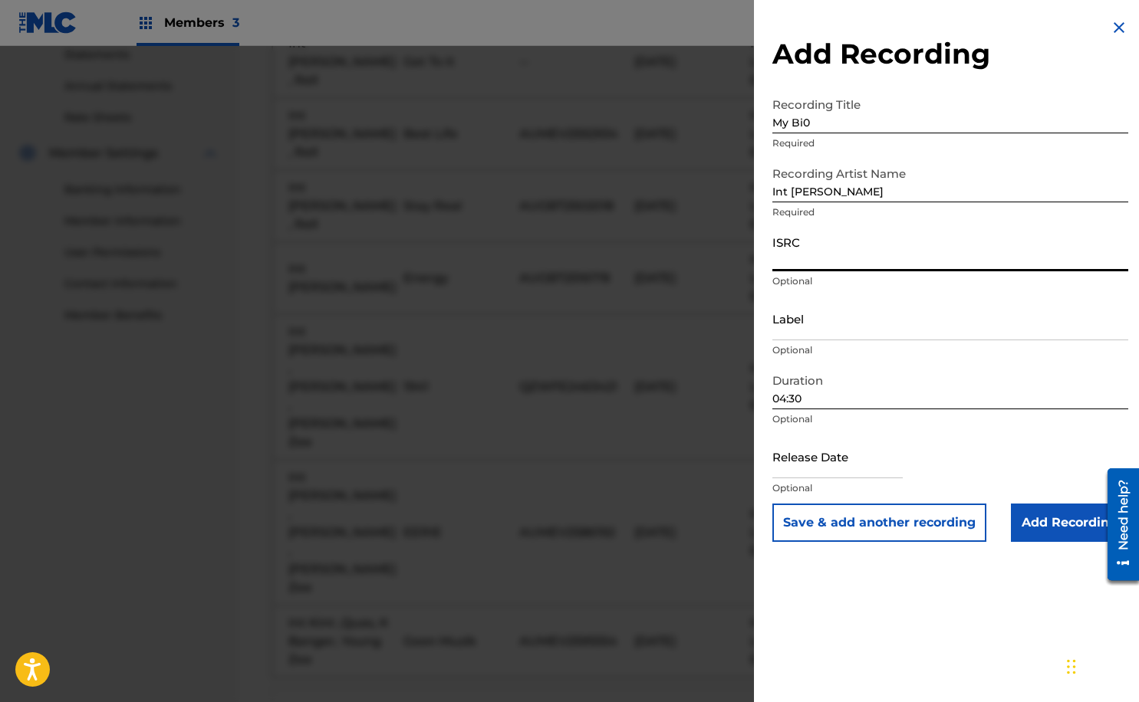
click at [846, 261] on input "ISRC" at bounding box center [950, 250] width 356 height 44
paste input "AUMEV2586082"
type input "AUMEV2586082"
click at [871, 327] on input "Label" at bounding box center [950, 319] width 356 height 44
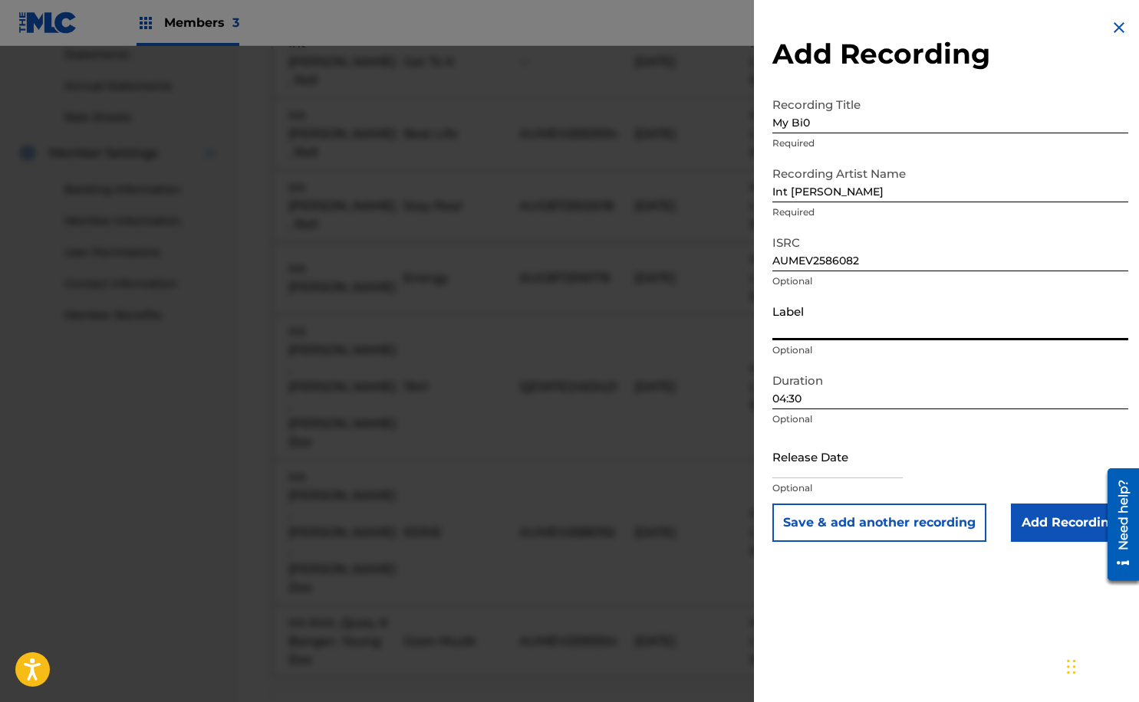
type input "Headlinerz & Legendz Edutainment"
click at [843, 458] on input "text" at bounding box center [837, 457] width 130 height 44
select select "7"
select select "2025"
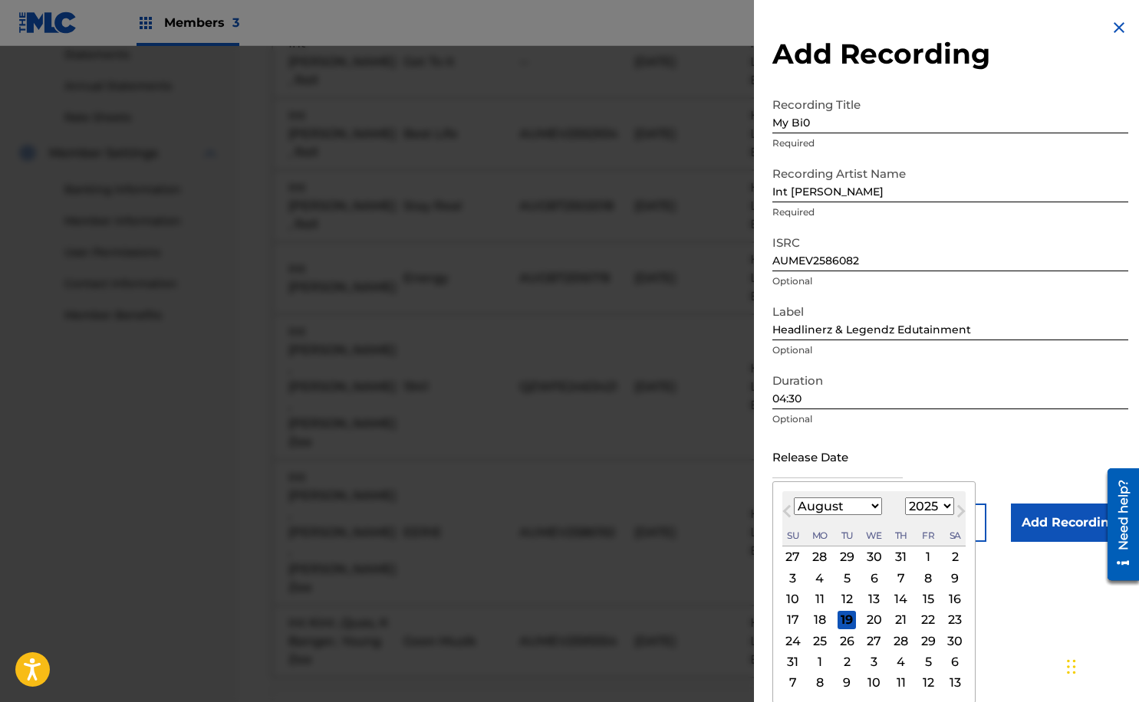
click at [787, 520] on button "Previous Month" at bounding box center [786, 514] width 25 height 25
click at [787, 517] on button "Previous Month" at bounding box center [786, 514] width 25 height 25
select select "4"
click at [847, 640] on div "27" at bounding box center [846, 641] width 18 height 18
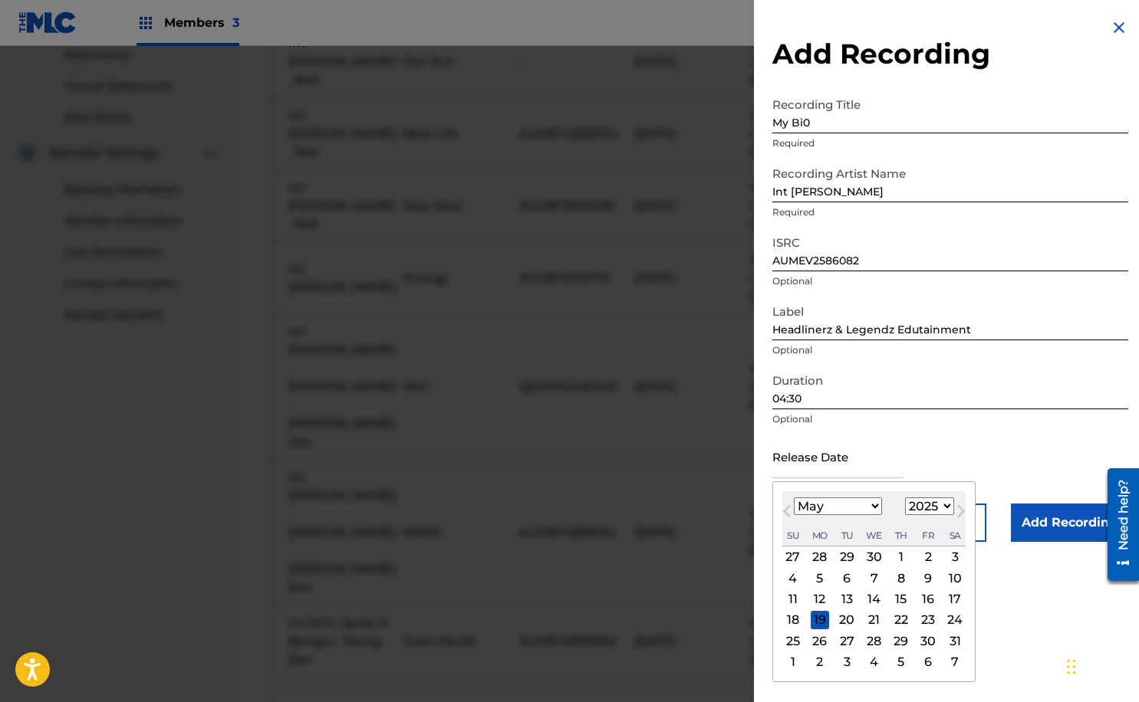
type input "[DATE]"
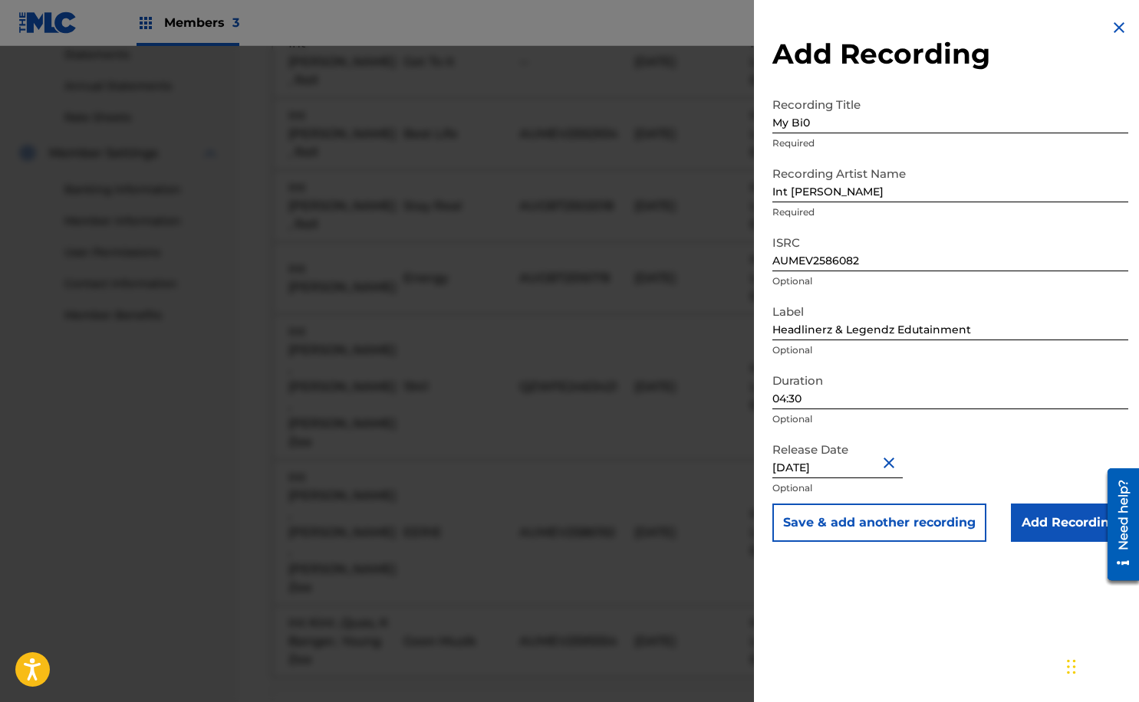
click at [1056, 532] on input "Add Recording" at bounding box center [1068, 523] width 117 height 38
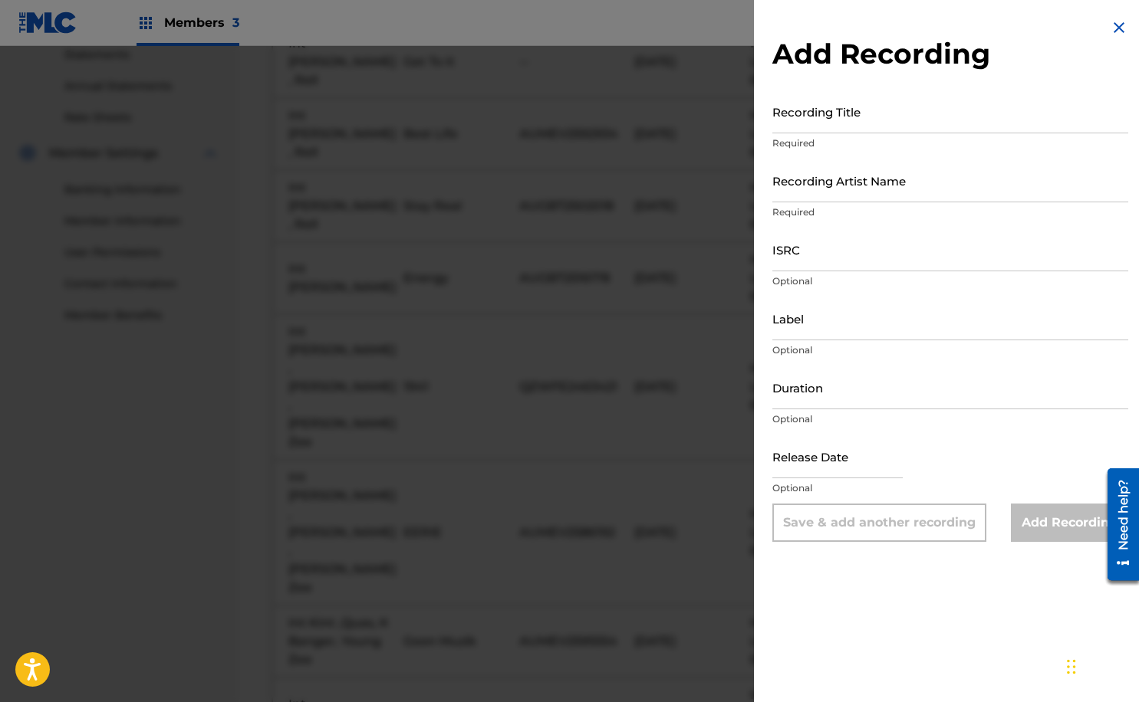
click at [846, 125] on input "Recording Title" at bounding box center [950, 112] width 356 height 44
type input "Bionic"
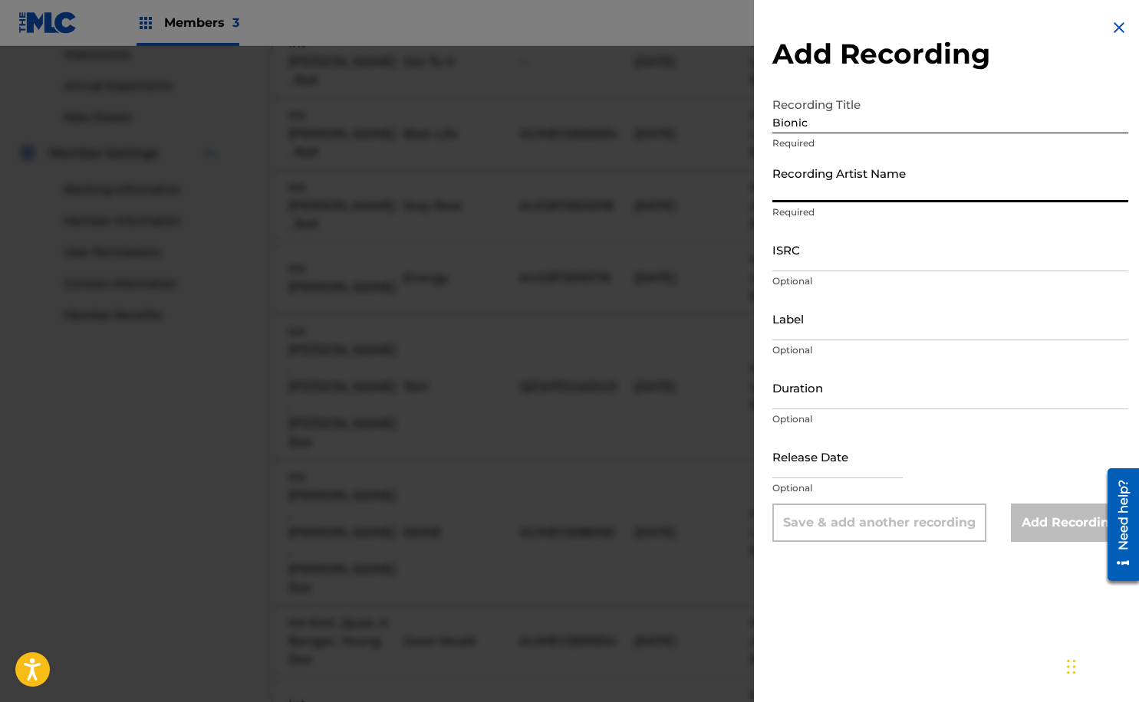
click at [850, 187] on input "Recording Artist Name" at bounding box center [950, 181] width 356 height 44
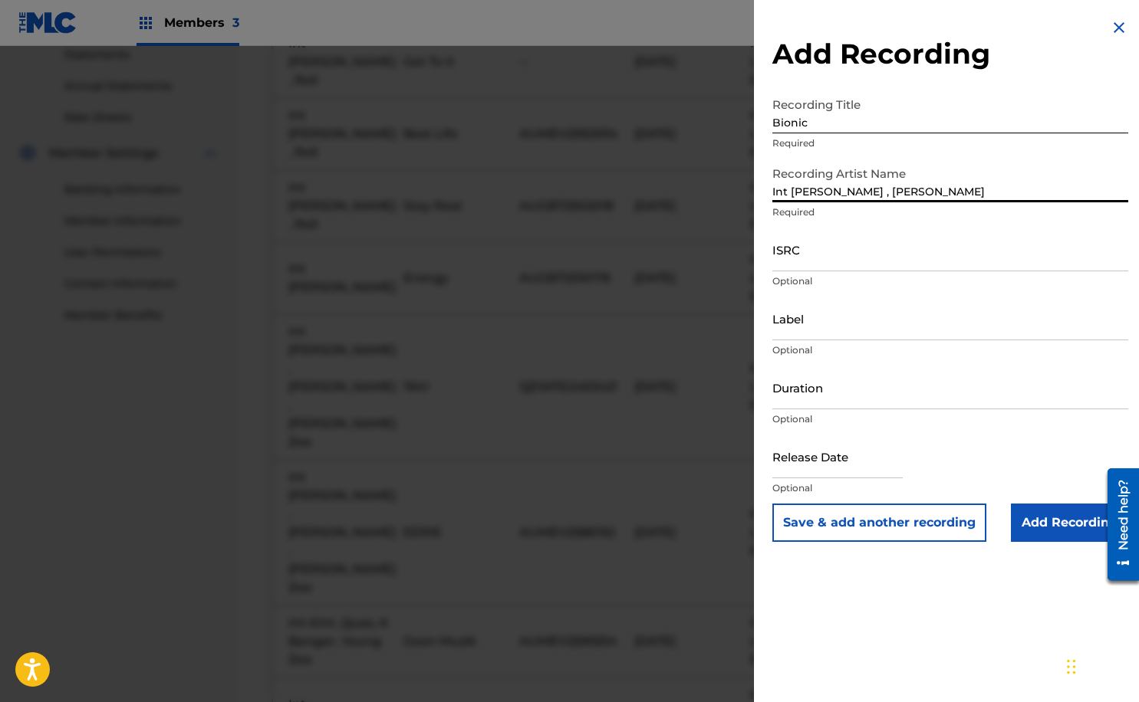
type input "Int [PERSON_NAME] , [PERSON_NAME]"
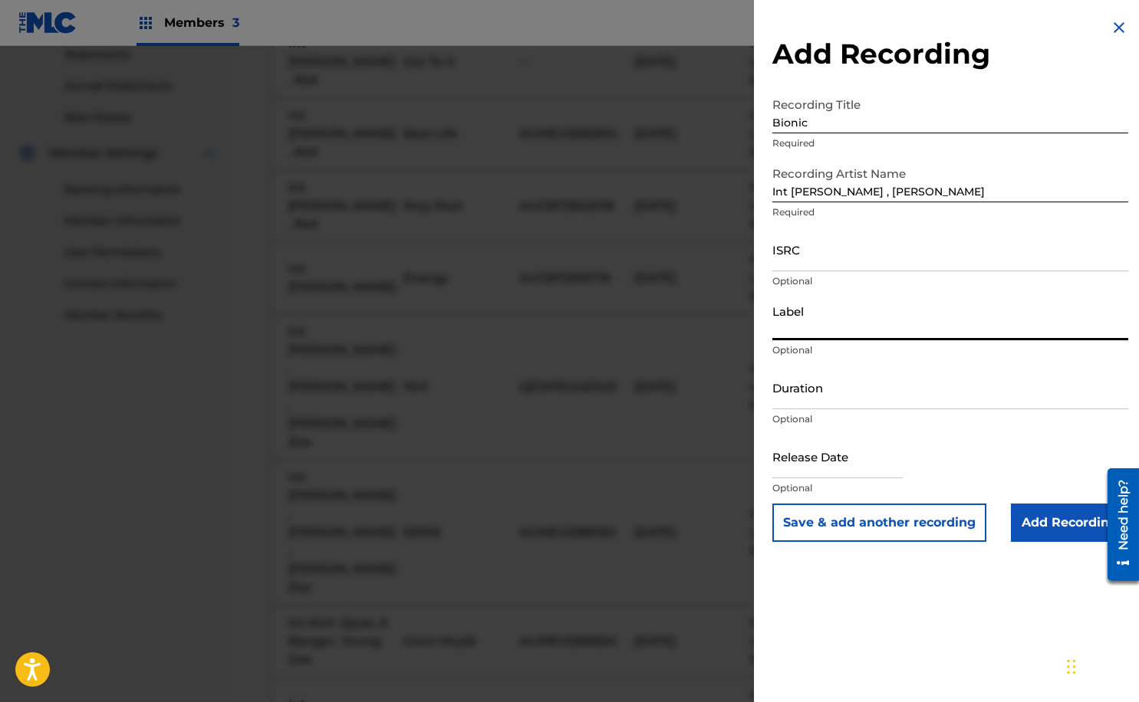
click at [818, 315] on input "Label" at bounding box center [950, 319] width 356 height 44
type input "Headlinerz & Legendz Edutainment"
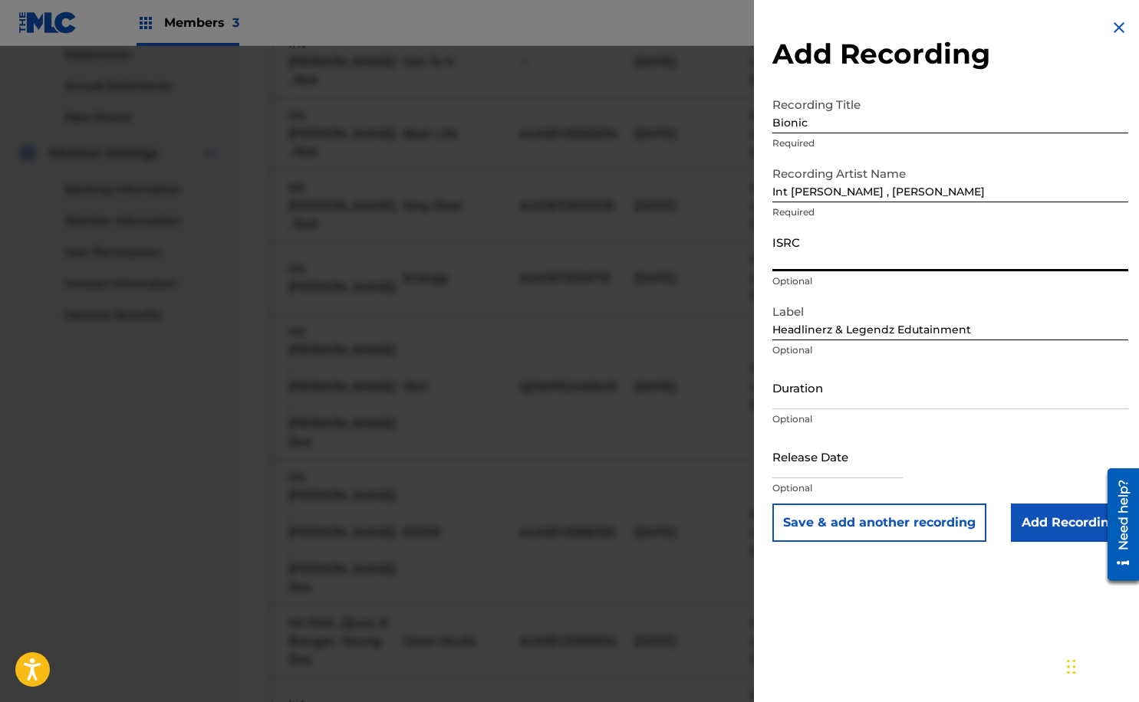
click at [791, 251] on input "ISRC" at bounding box center [950, 250] width 356 height 44
paste input "AUGBT2515013"
type input "AUGBT2515013"
click at [794, 466] on input "text" at bounding box center [837, 457] width 130 height 44
select select "7"
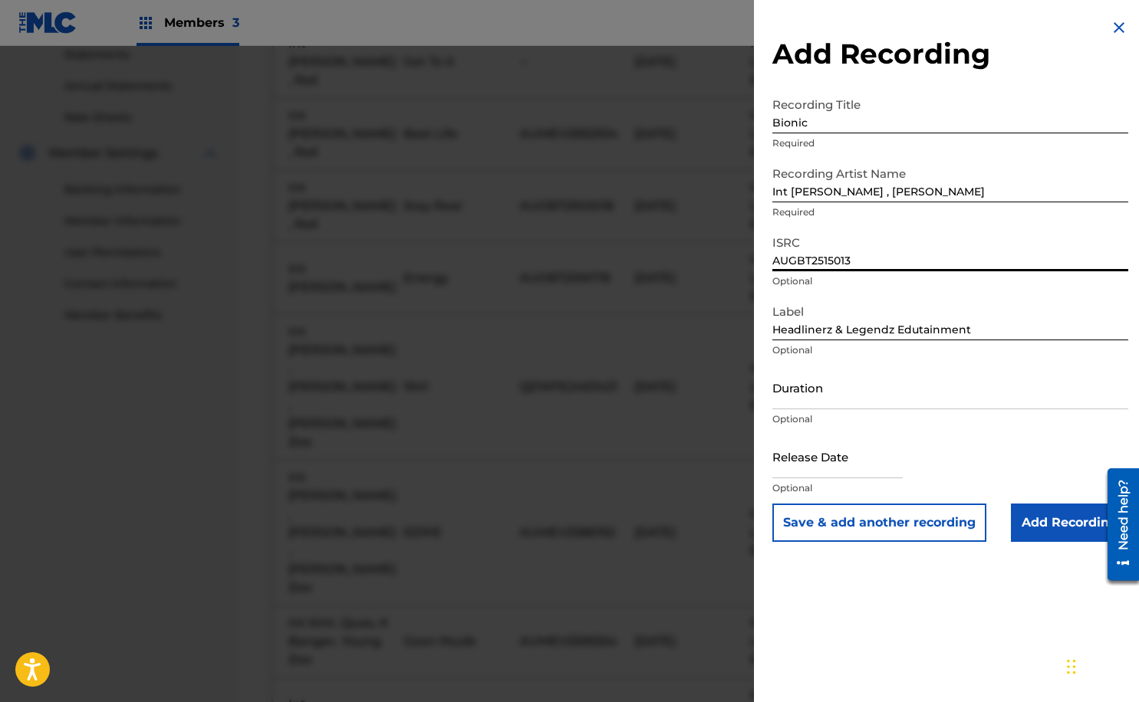
select select "2025"
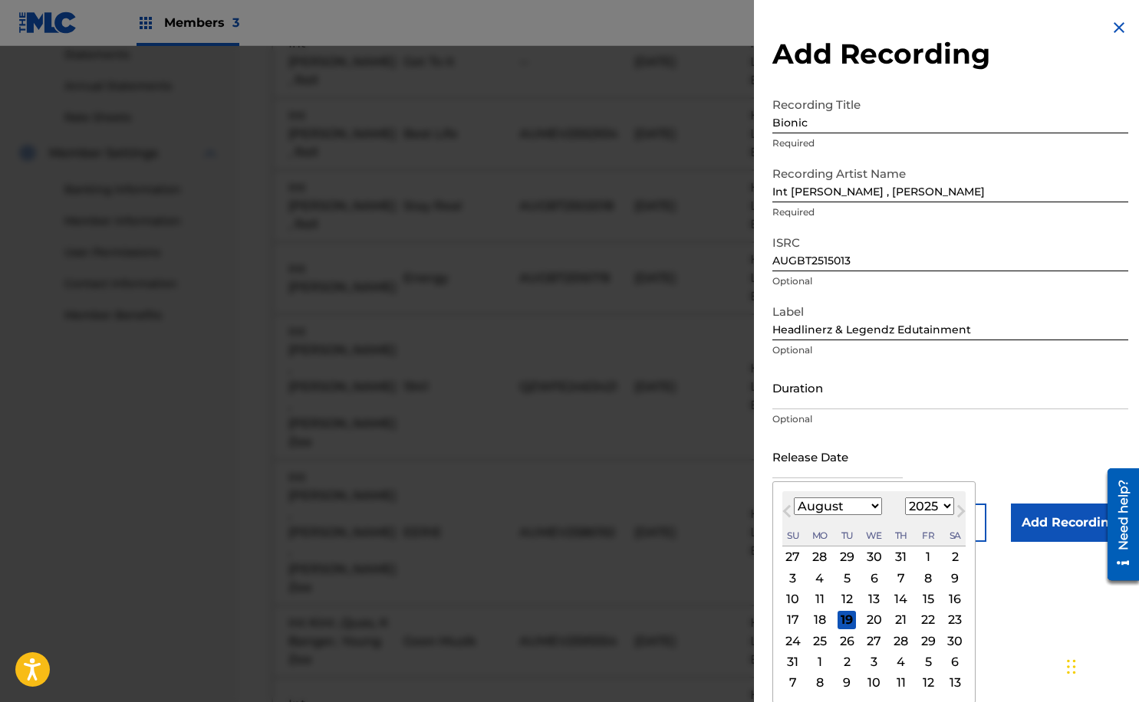
click at [788, 510] on span "Previous Month" at bounding box center [788, 513] width 0 height 23
select select "6"
click at [793, 600] on div "13" at bounding box center [793, 599] width 18 height 18
type input "[DATE]"
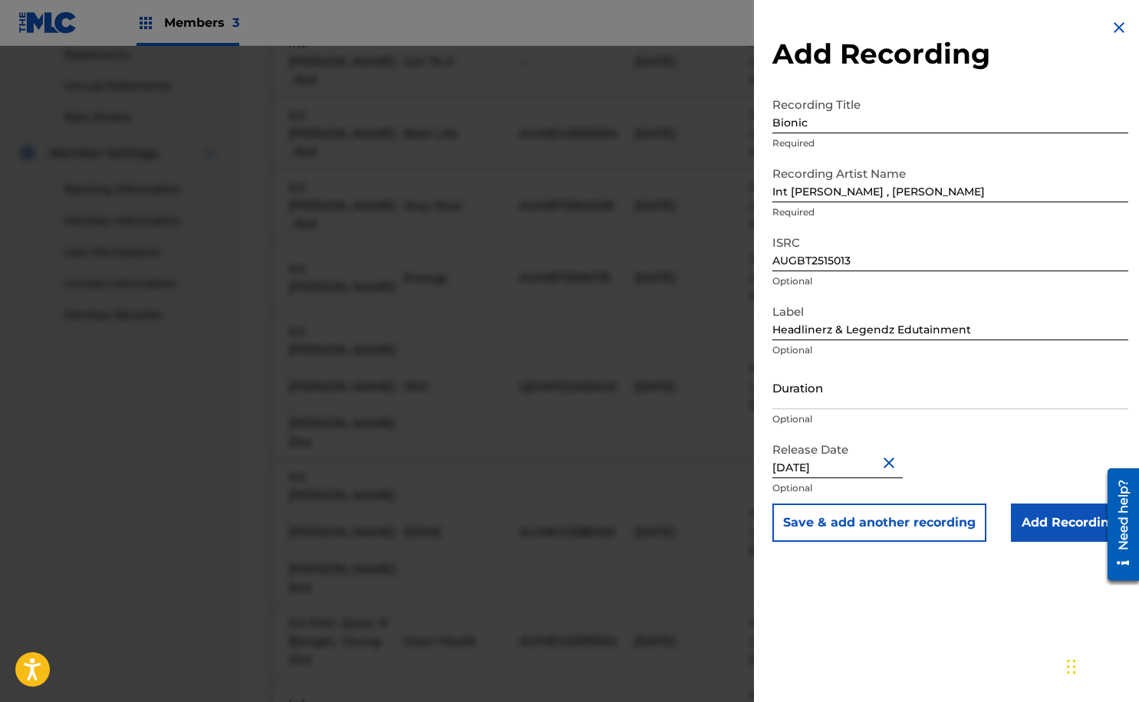
select select "6"
select select "2025"
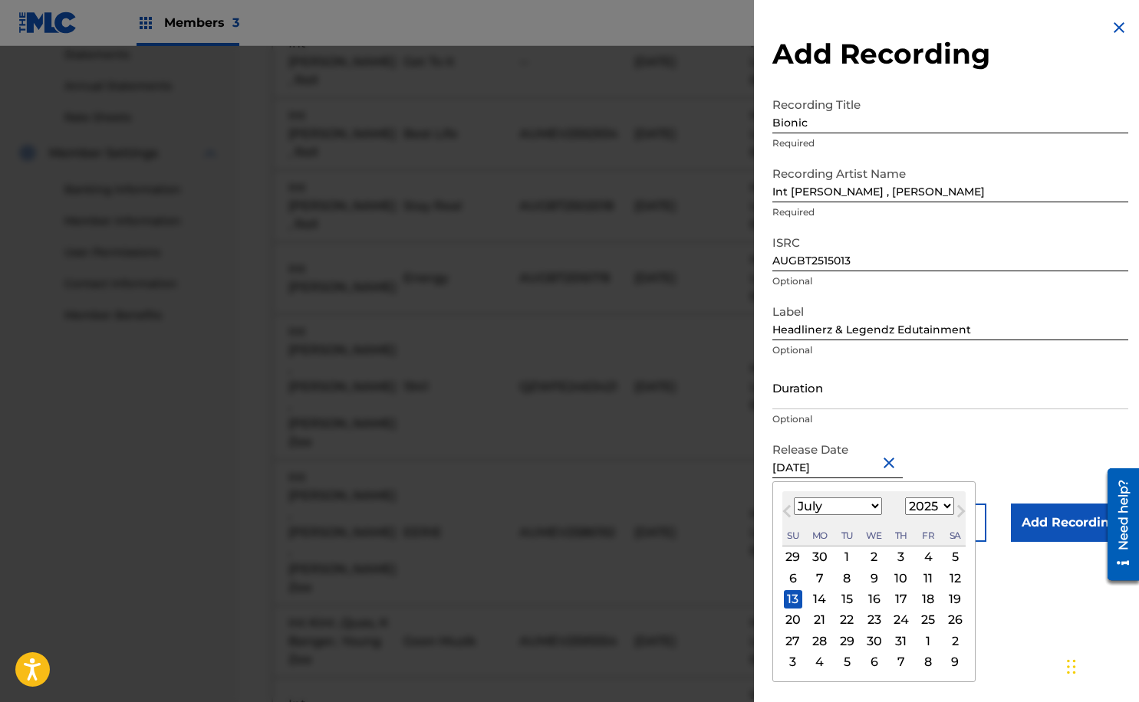
click at [814, 396] on input "Duration" at bounding box center [950, 388] width 356 height 44
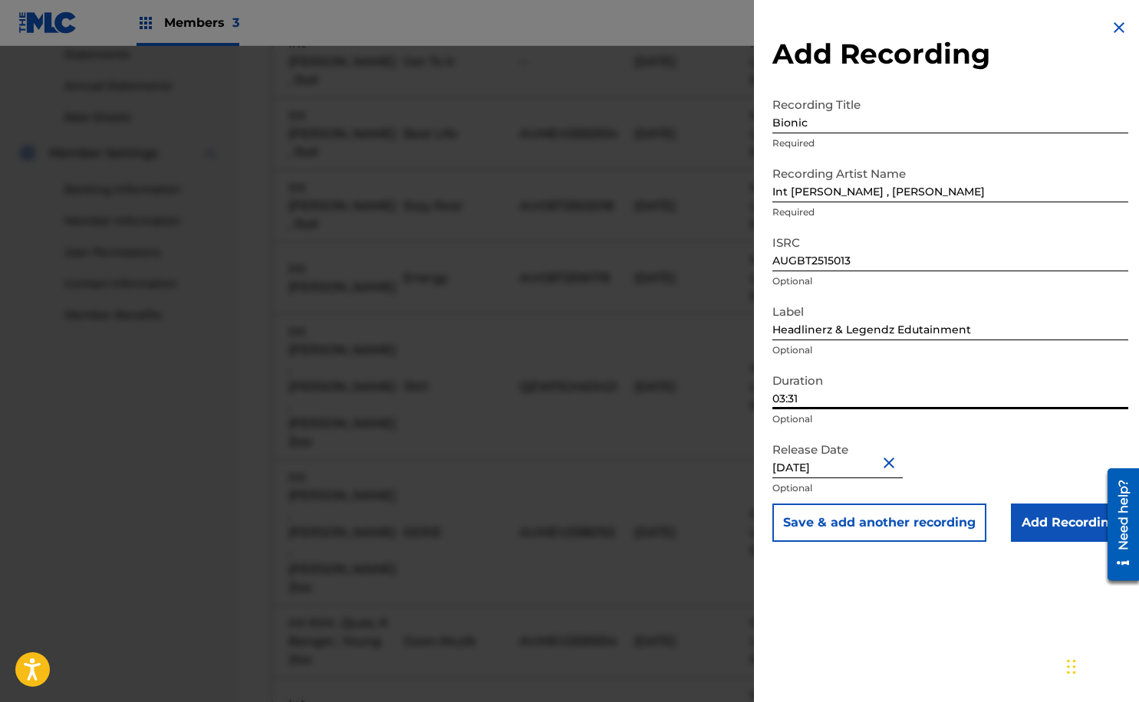
type input "03:31"
click at [1047, 530] on input "Add Recording" at bounding box center [1068, 523] width 117 height 38
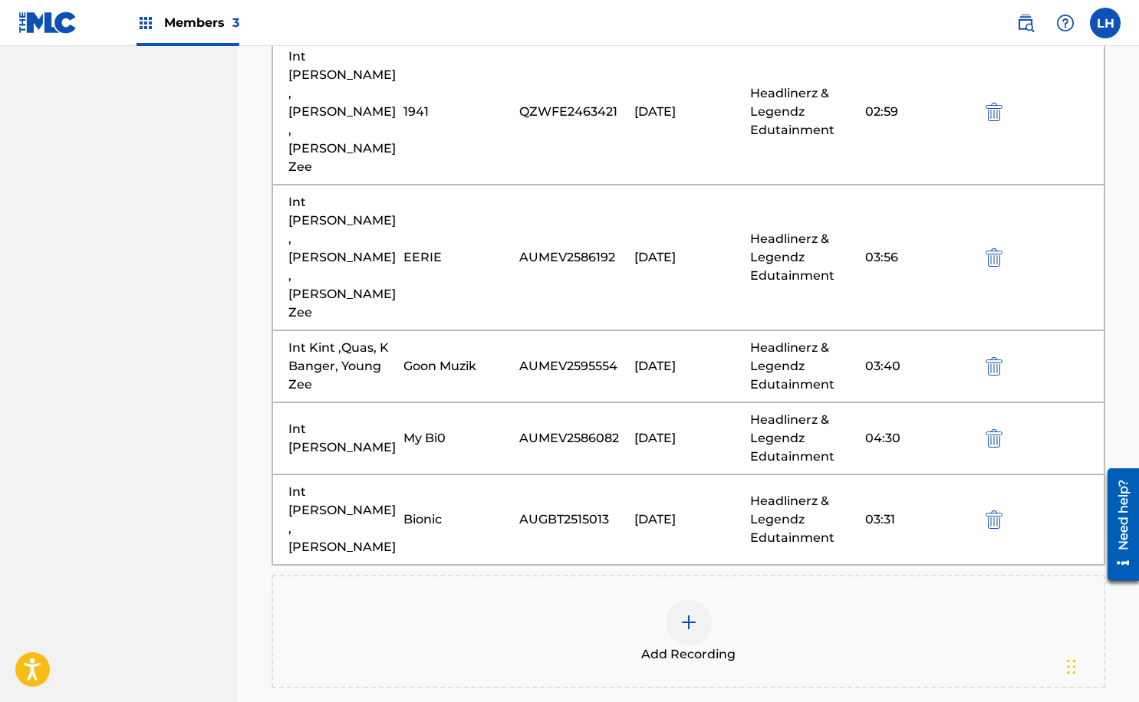
scroll to position [823, 0]
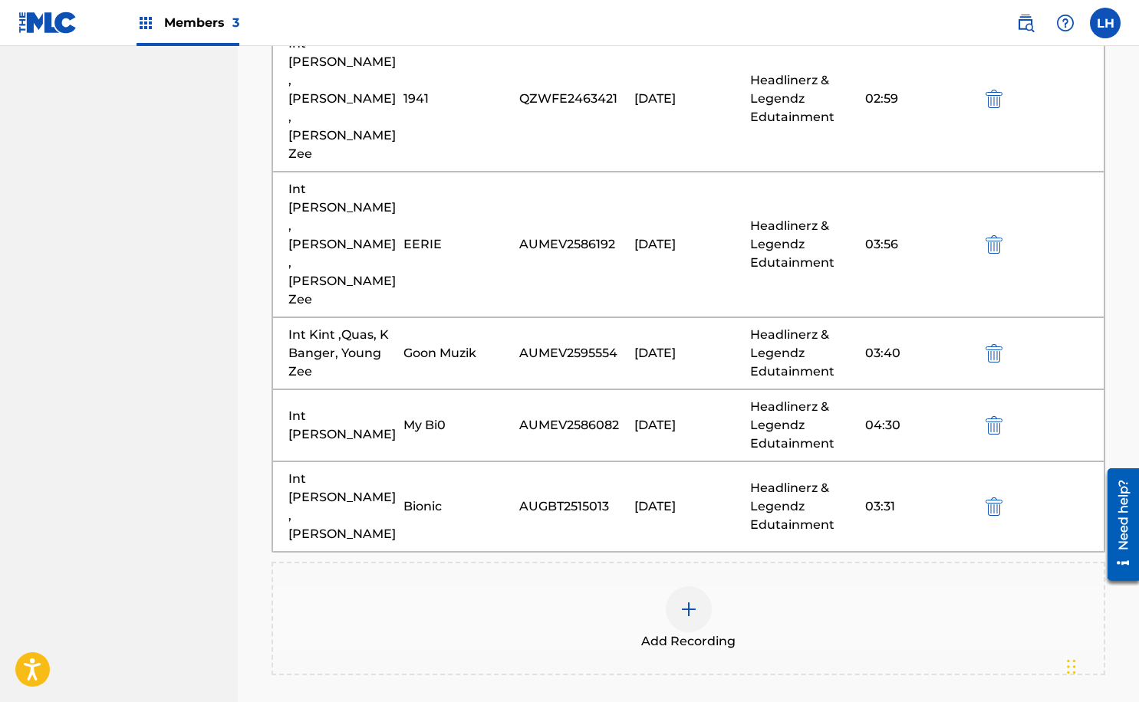
click at [694, 587] on div at bounding box center [688, 610] width 46 height 46
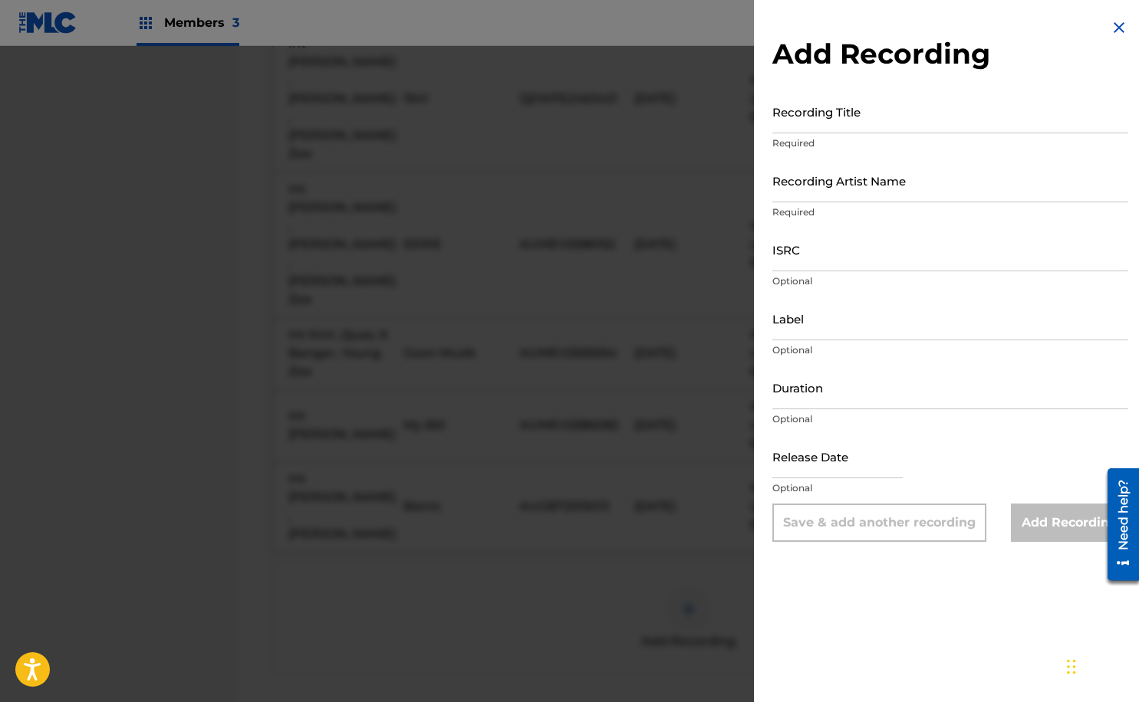
select select "7"
select select "2025"
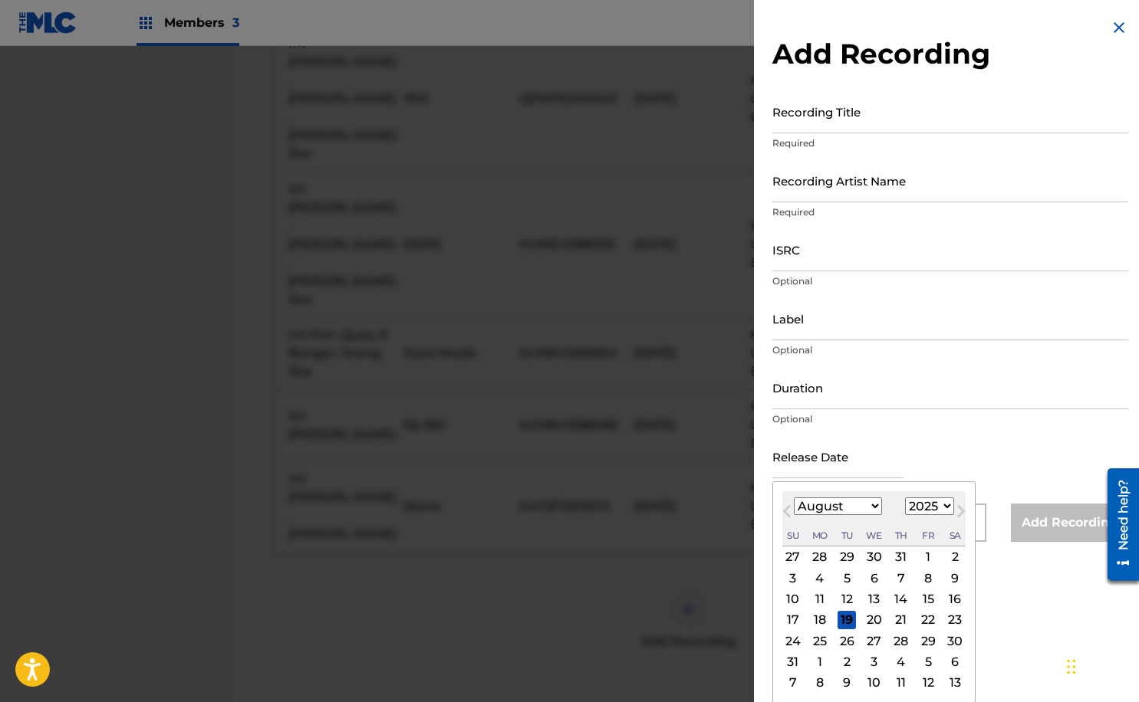
click at [859, 468] on input "text" at bounding box center [837, 457] width 130 height 44
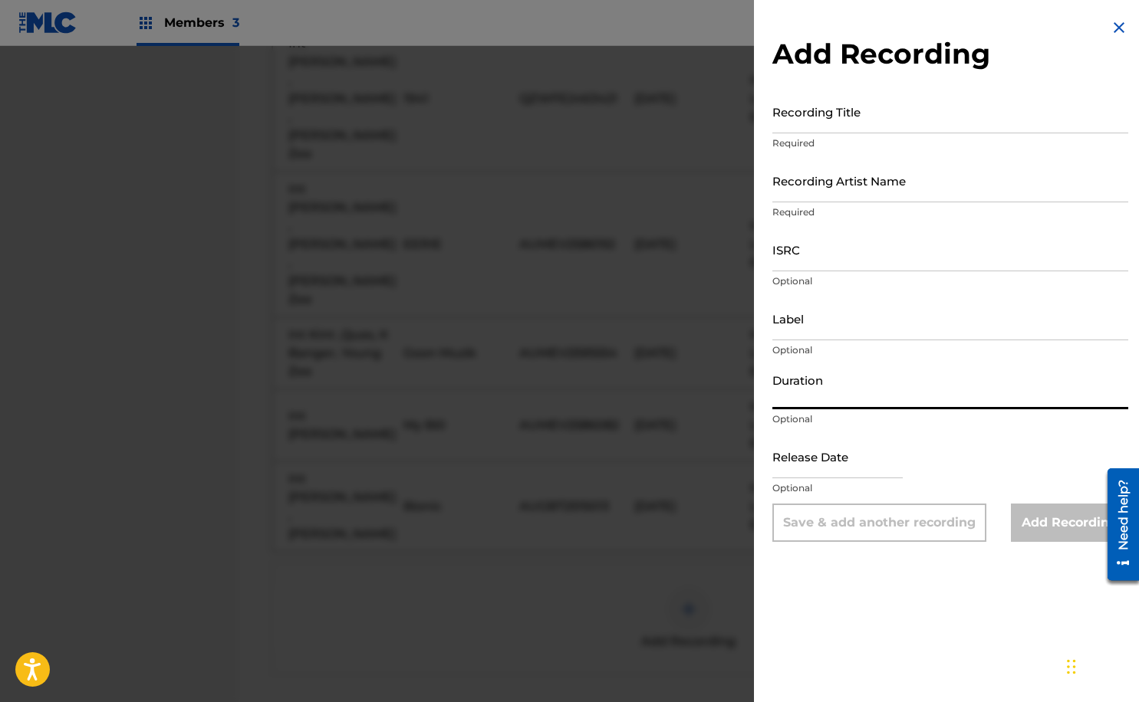
click at [848, 396] on input "Duration" at bounding box center [950, 388] width 356 height 44
type input "03:04"
click at [862, 336] on input "Label" at bounding box center [950, 319] width 356 height 44
type input "Headlinerz & Legendz Edutainment"
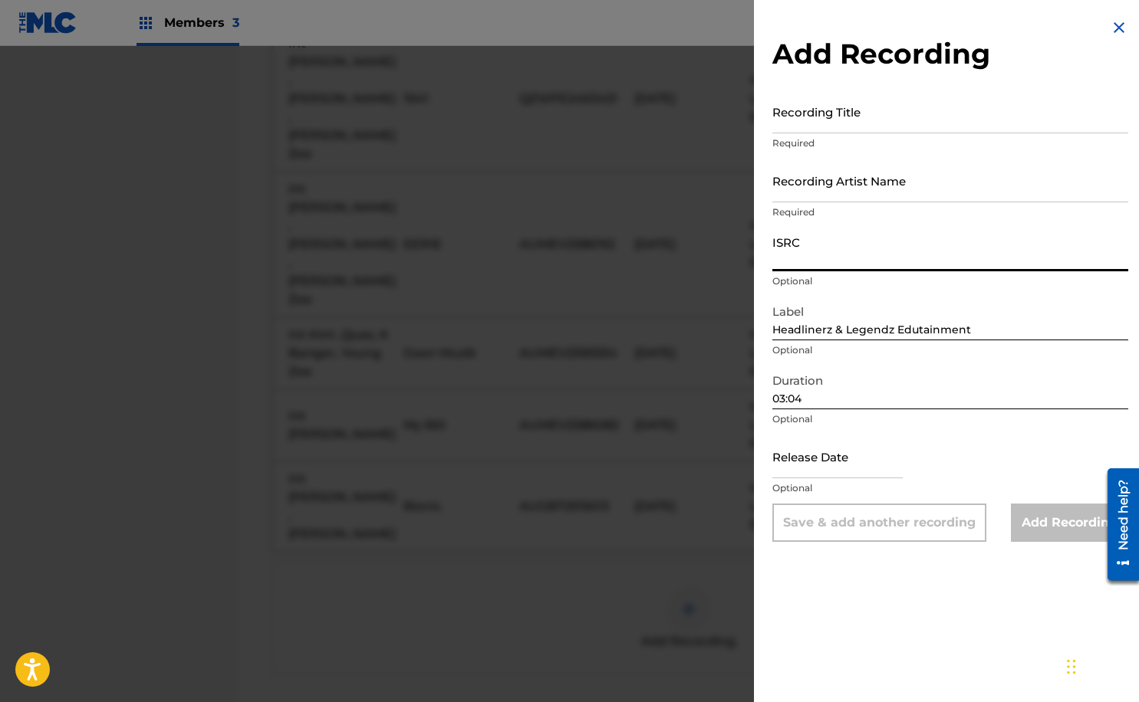
click at [849, 259] on input "ISRC" at bounding box center [950, 250] width 356 height 44
paste input "AUGBT2507216"
type input "AUGBT2507216"
click at [822, 460] on input "text" at bounding box center [837, 457] width 130 height 44
select select "7"
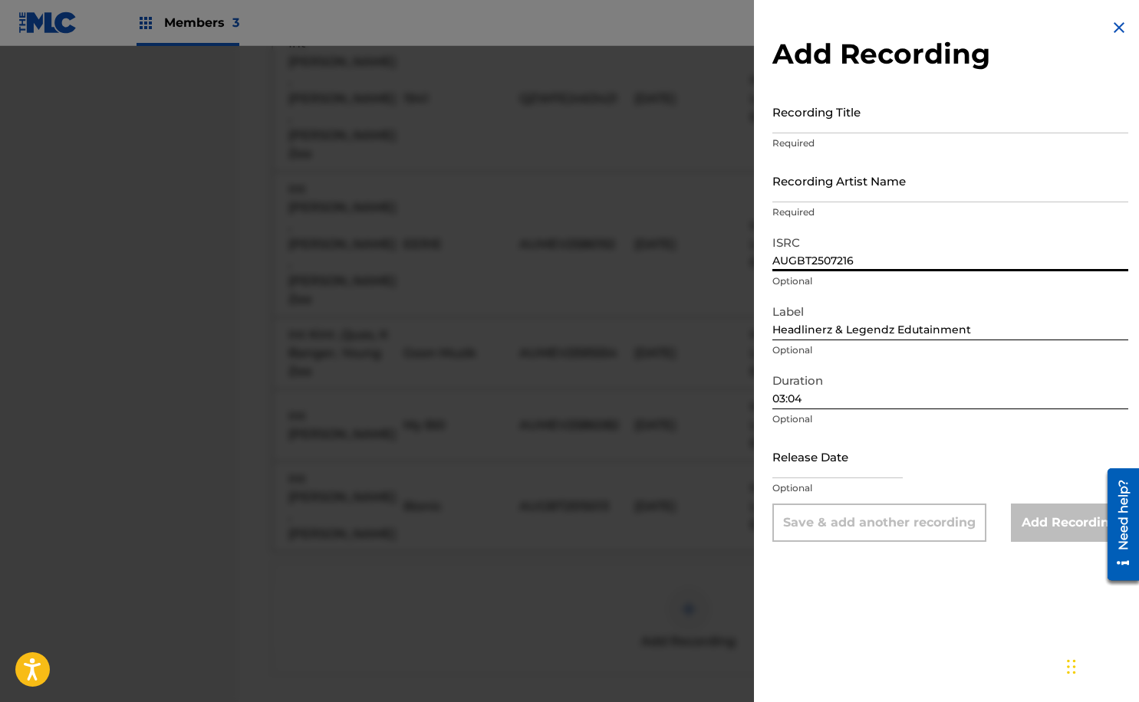
select select "2025"
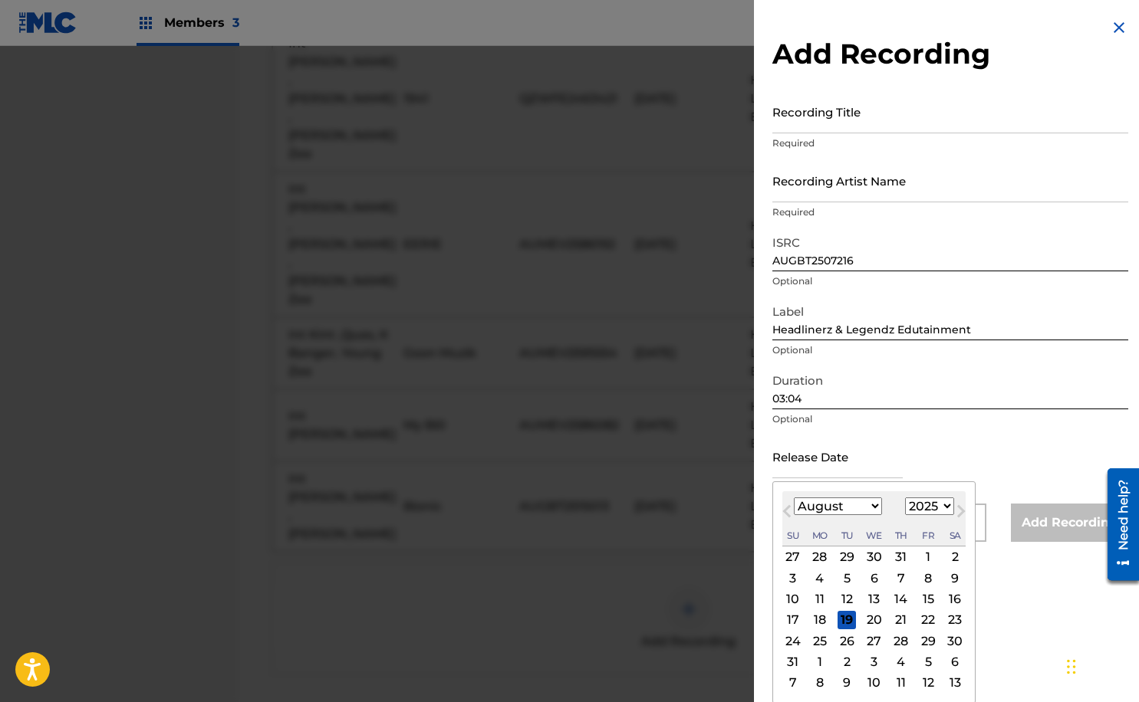
click at [788, 511] on span "Previous Month" at bounding box center [788, 513] width 0 height 23
select select "6"
click at [844, 554] on div "1" at bounding box center [846, 557] width 18 height 18
type input "[DATE]"
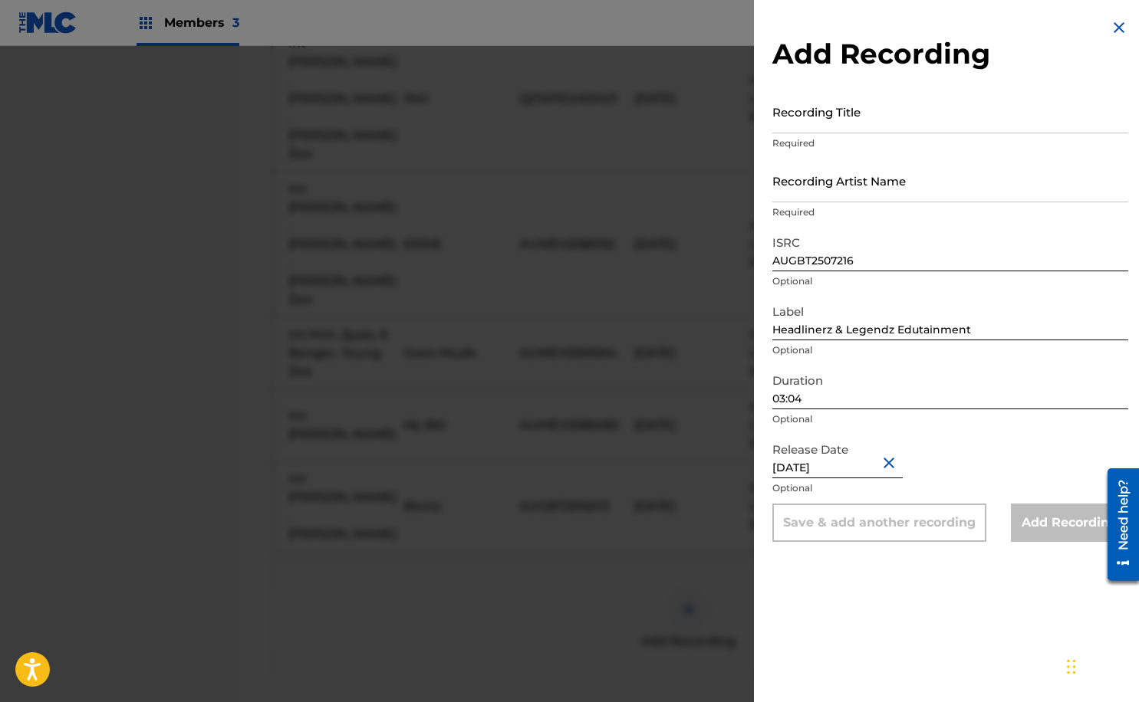
click at [895, 120] on input "Recording Title" at bounding box center [950, 112] width 356 height 44
type input "Hot Girl Summer"
click at [888, 191] on input "Recording Artist Name" at bounding box center [950, 181] width 356 height 44
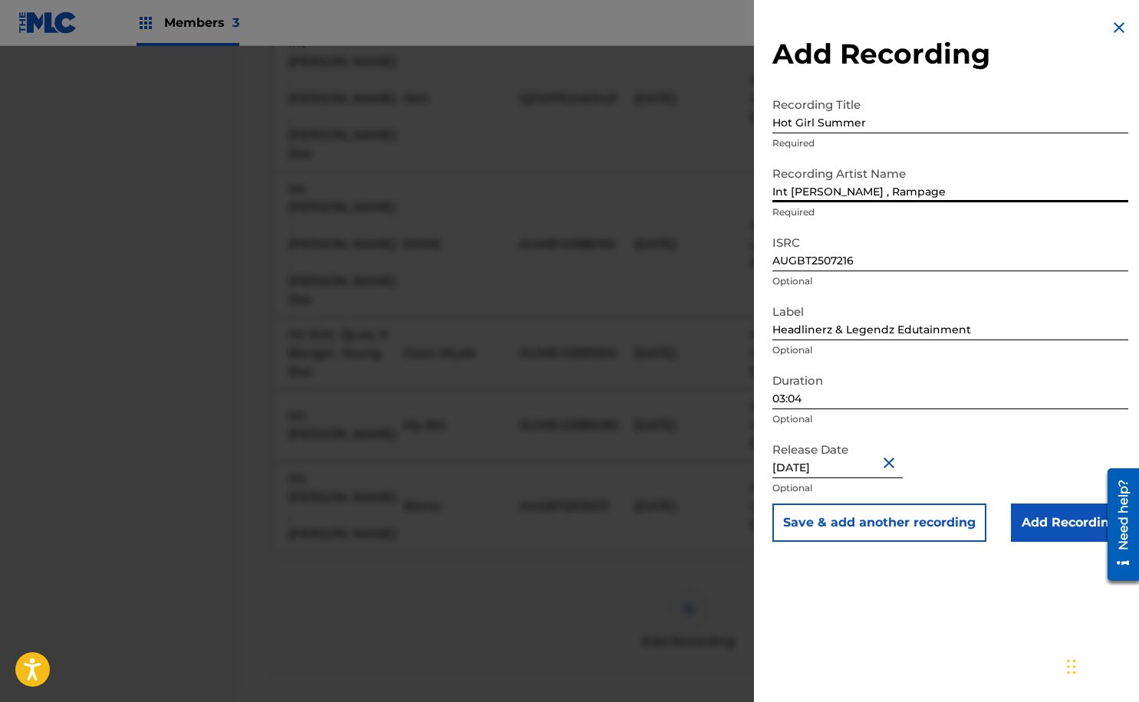
type input "Int [PERSON_NAME] , Rampage"
click at [1045, 521] on input "Add Recording" at bounding box center [1068, 523] width 117 height 38
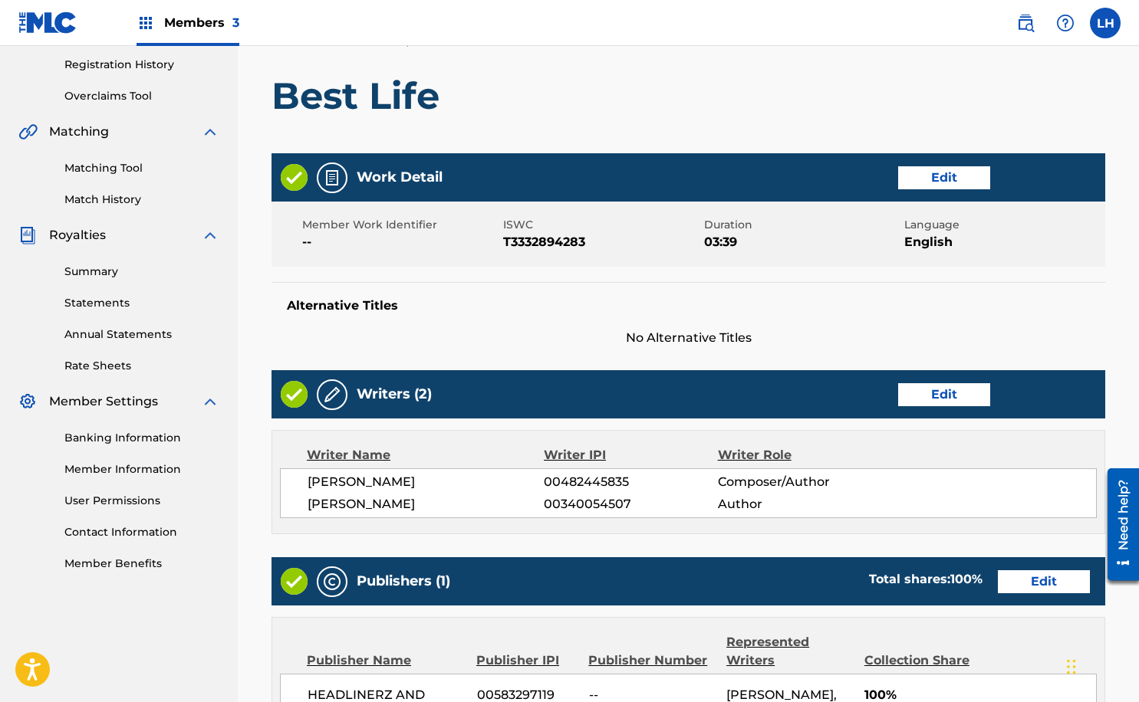
scroll to position [284, 0]
